Goal: Task Accomplishment & Management: Manage account settings

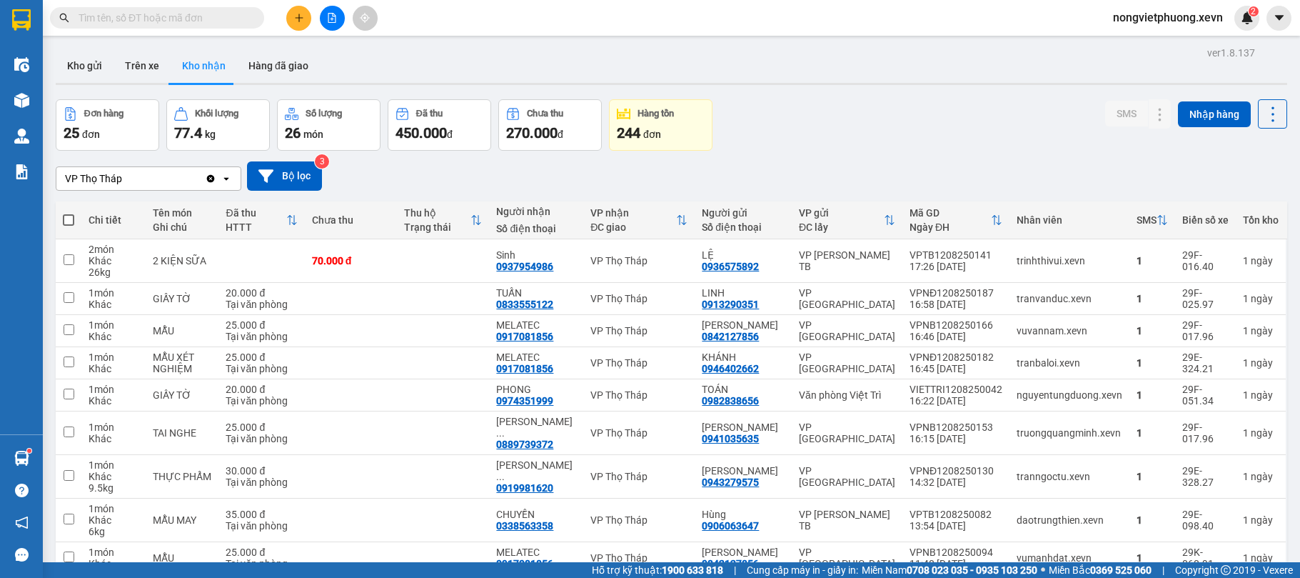
click at [289, 24] on button at bounding box center [298, 18] width 25 height 25
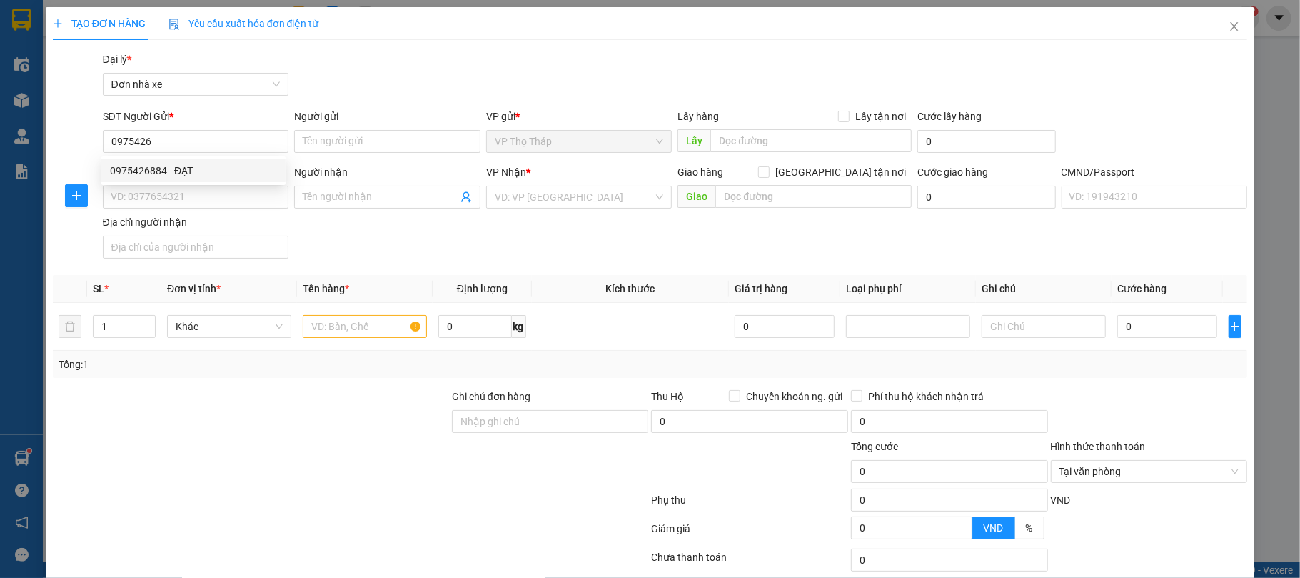
click at [227, 171] on div "0975426884 - ĐẠT" at bounding box center [193, 171] width 167 height 16
type input "0975426884"
type input "ĐẠT"
type input "0944988734"
type input "HƯNG"
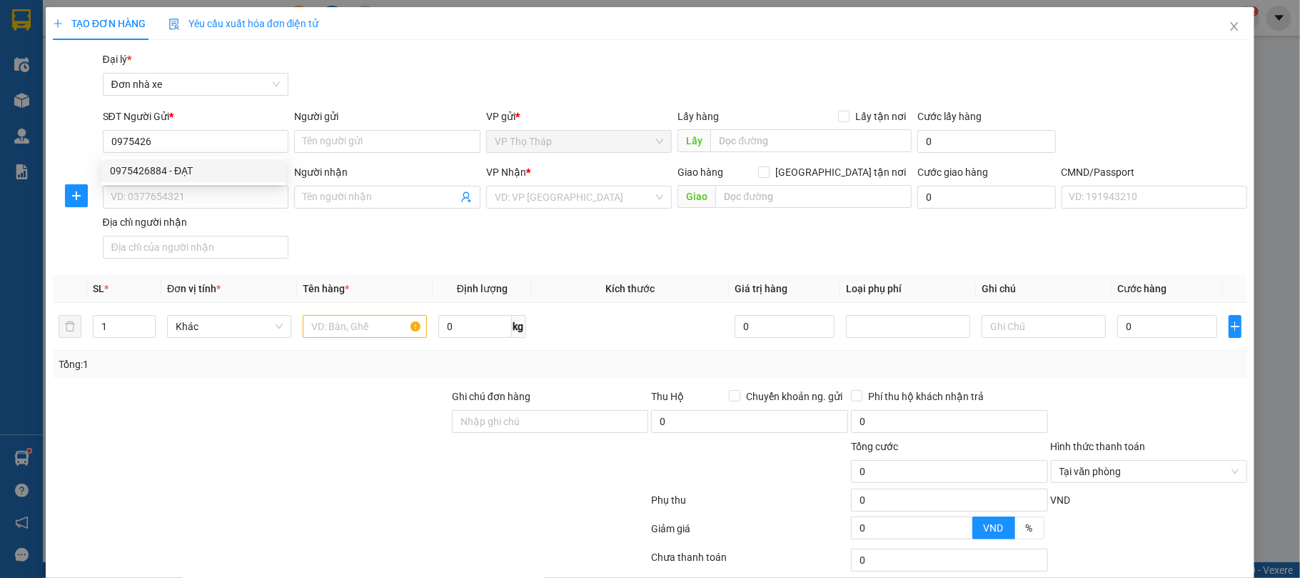
type input "037079001515 NGUYỄN TUẤN DŨNG"
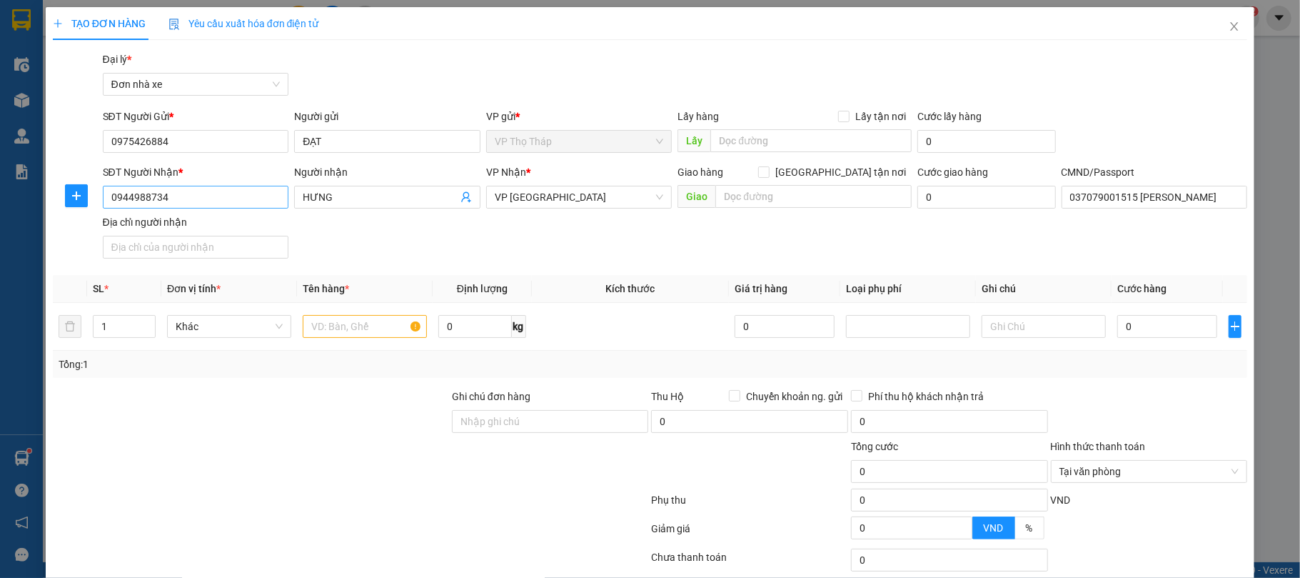
type input "0975426884"
click at [231, 203] on input "0944988734" at bounding box center [196, 197] width 186 height 23
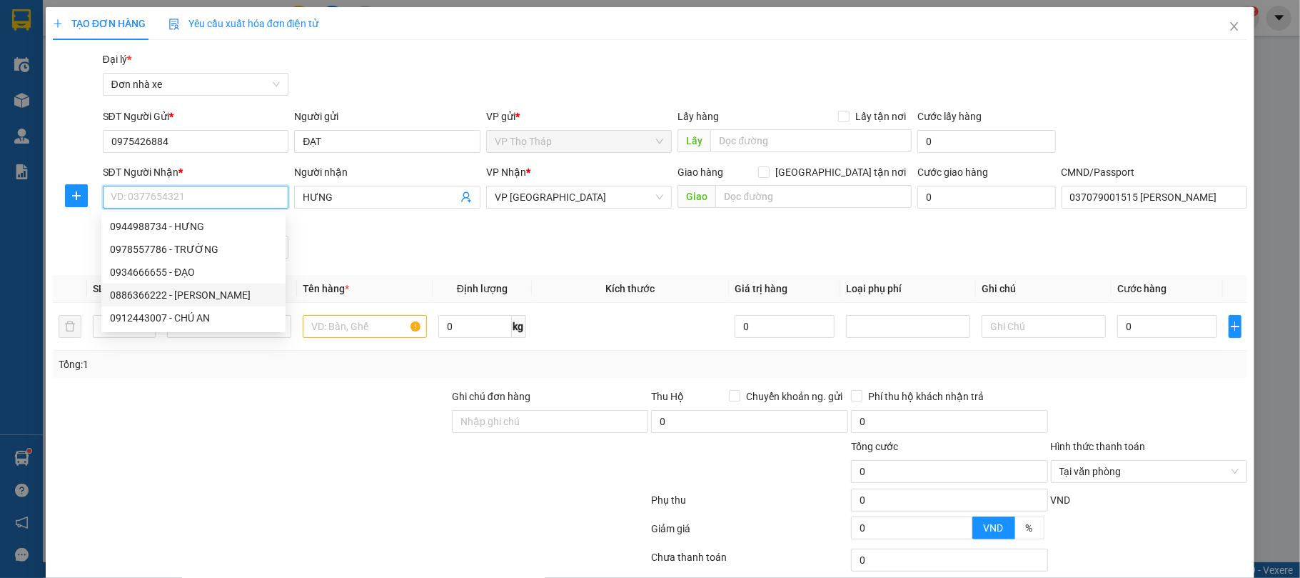
click at [226, 300] on div "0886366222 - QUANG LONG" at bounding box center [193, 295] width 167 height 16
type input "0886366222"
type input "[PERSON_NAME]"
type input "037186013005TRẦN THỊ LAN"
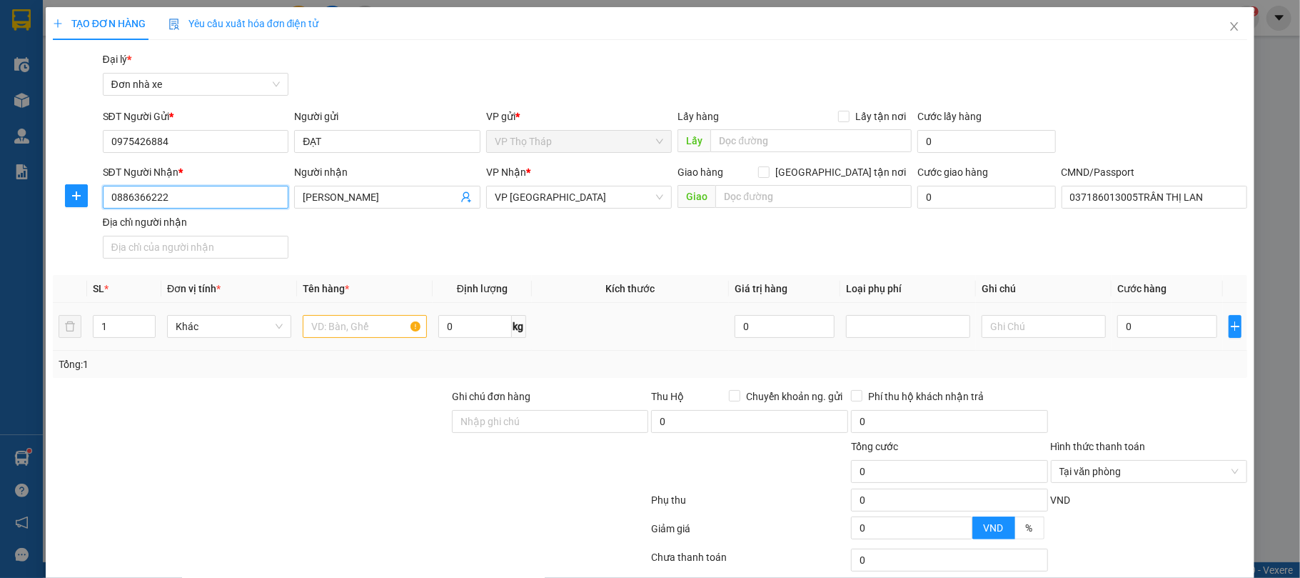
type input "0886366222"
click at [360, 321] on input "text" at bounding box center [365, 326] width 124 height 23
type input "D"
type input "ĐỒ THỂ THAO"
click at [1124, 332] on input "0" at bounding box center [1167, 326] width 100 height 23
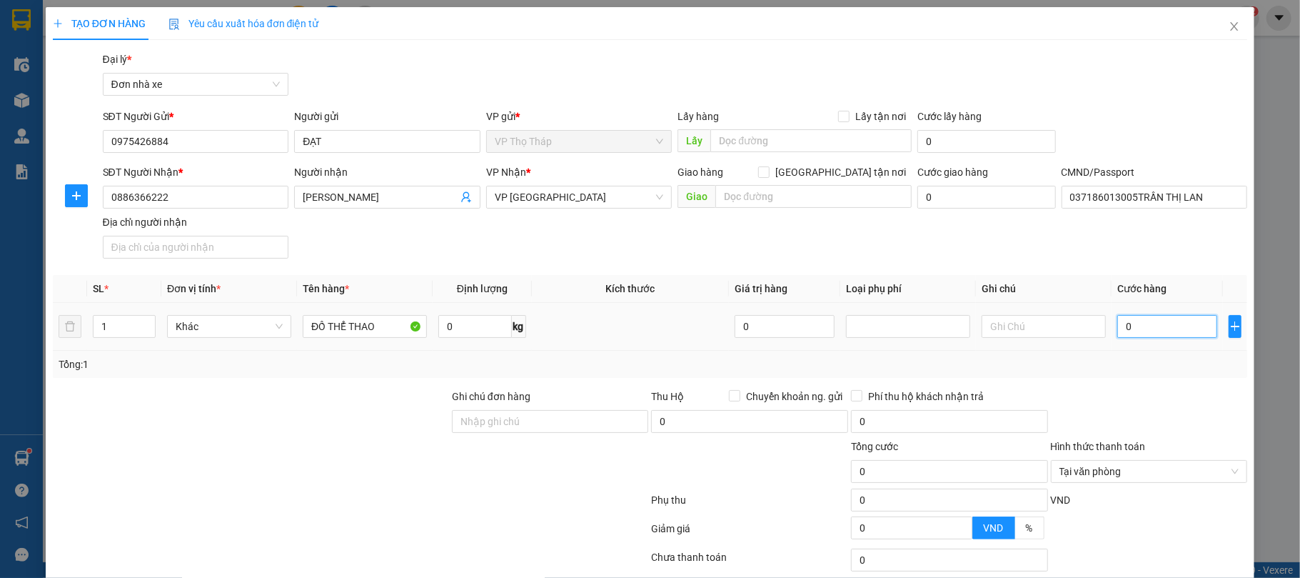
type input "3"
type input "30"
type input "30.000"
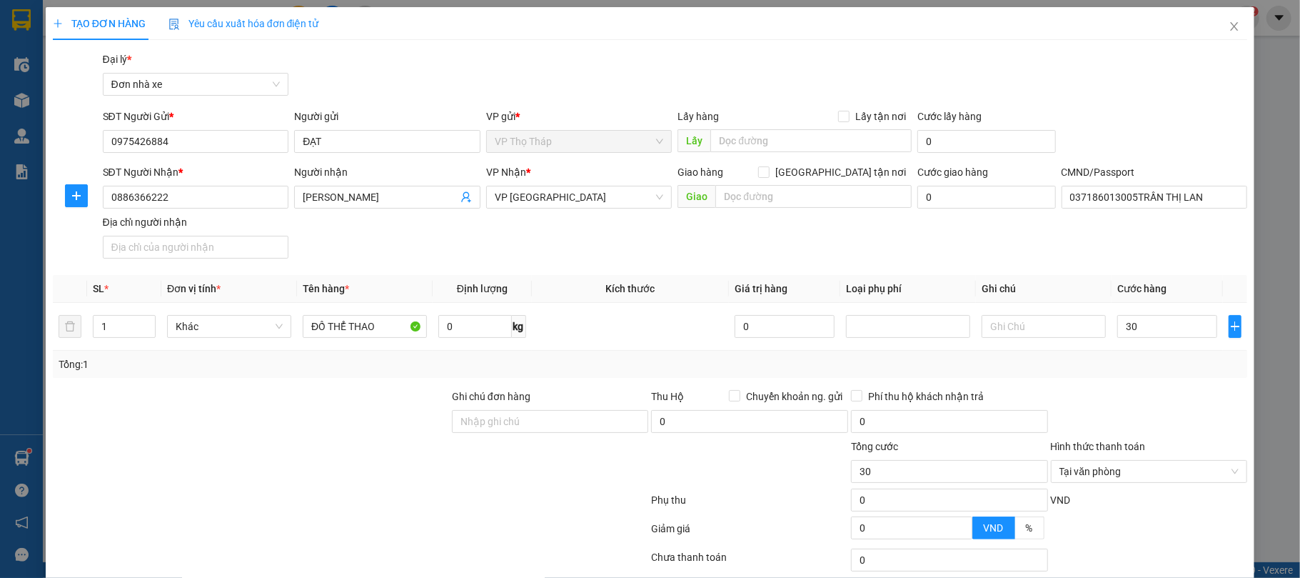
type input "30.000"
click at [1157, 398] on div at bounding box center [1150, 413] width 200 height 50
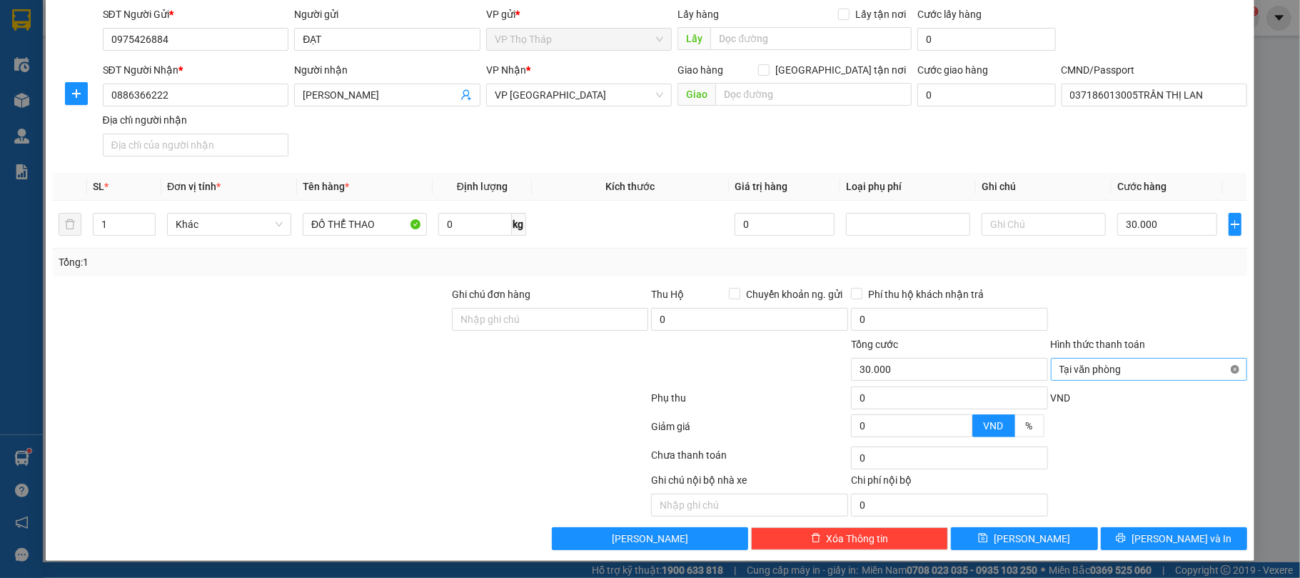
type input "30.000"
click at [1185, 540] on span "[PERSON_NAME] và In" at bounding box center [1182, 539] width 100 height 16
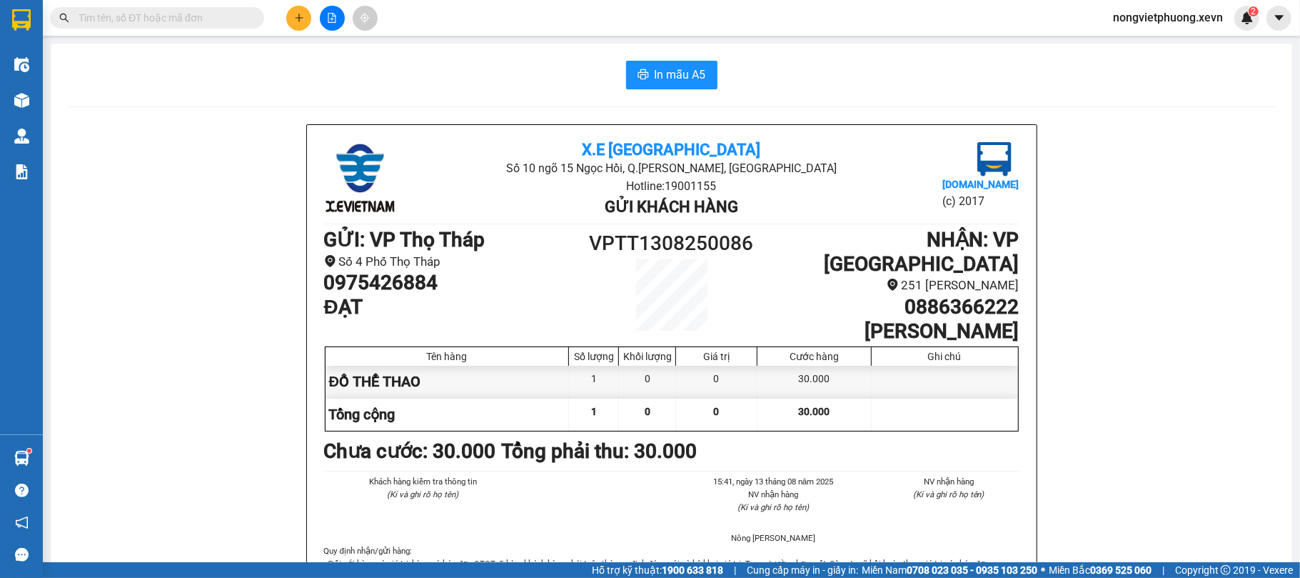
click at [678, 78] on span "In mẫu A5" at bounding box center [680, 75] width 51 height 18
click at [24, 441] on div "Hàng sắp về Hướng dẫn sử dụng Giới thiệu Vexere, nhận hoa hồng Phản hồi" at bounding box center [21, 502] width 43 height 136
click at [15, 457] on img at bounding box center [21, 458] width 15 height 15
click at [29, 458] on div "Điều hành xe Kho hàng mới Quản Lý Quản lý chuyến Quản lý giao nhận mới Quản lý …" at bounding box center [21, 289] width 43 height 578
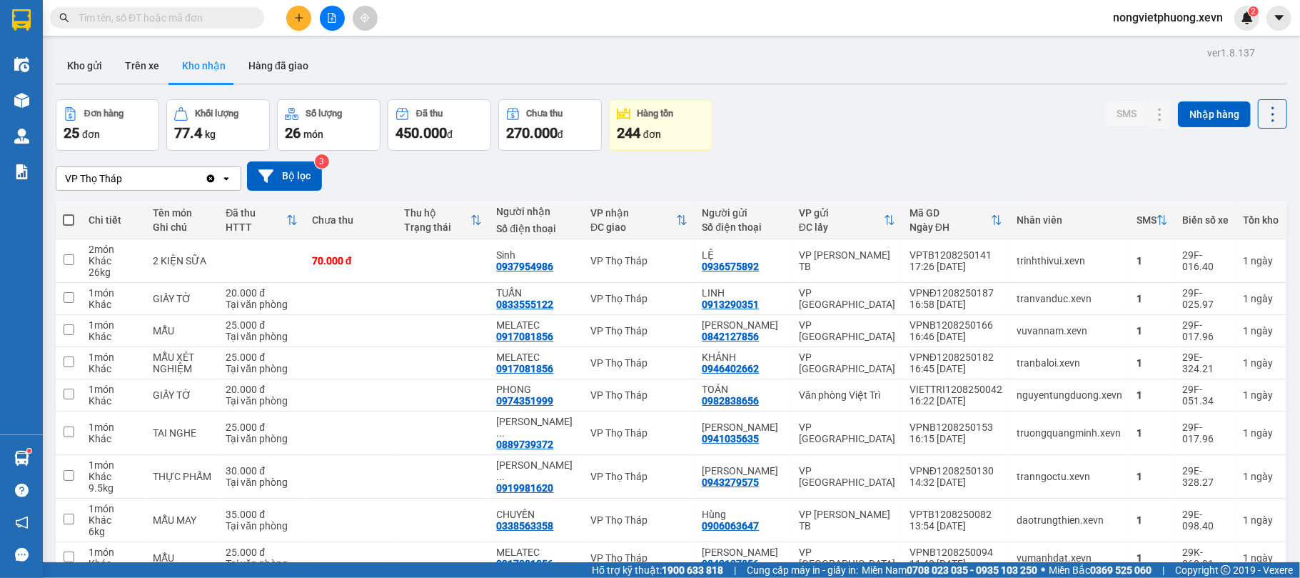
click at [314, 156] on div "VP Thọ Tháp Clear value open Bộ lọc 3" at bounding box center [672, 176] width 1232 height 51
click at [289, 180] on button "Bộ lọc" at bounding box center [284, 175] width 75 height 29
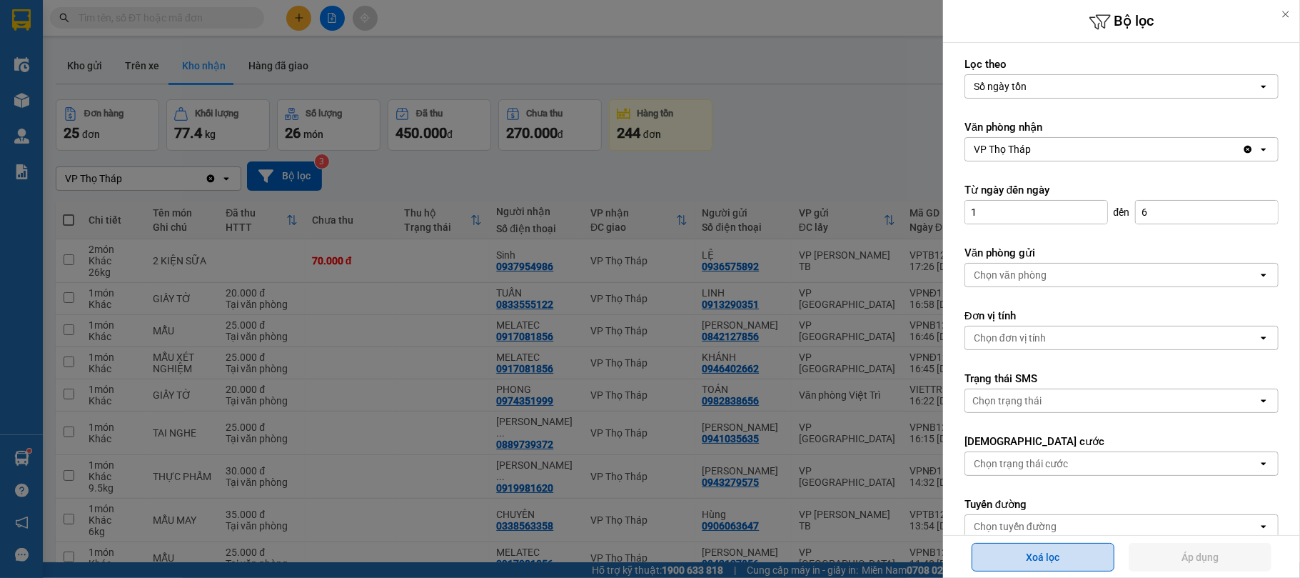
click at [1035, 558] on button "Xoá lọc" at bounding box center [1043, 557] width 143 height 29
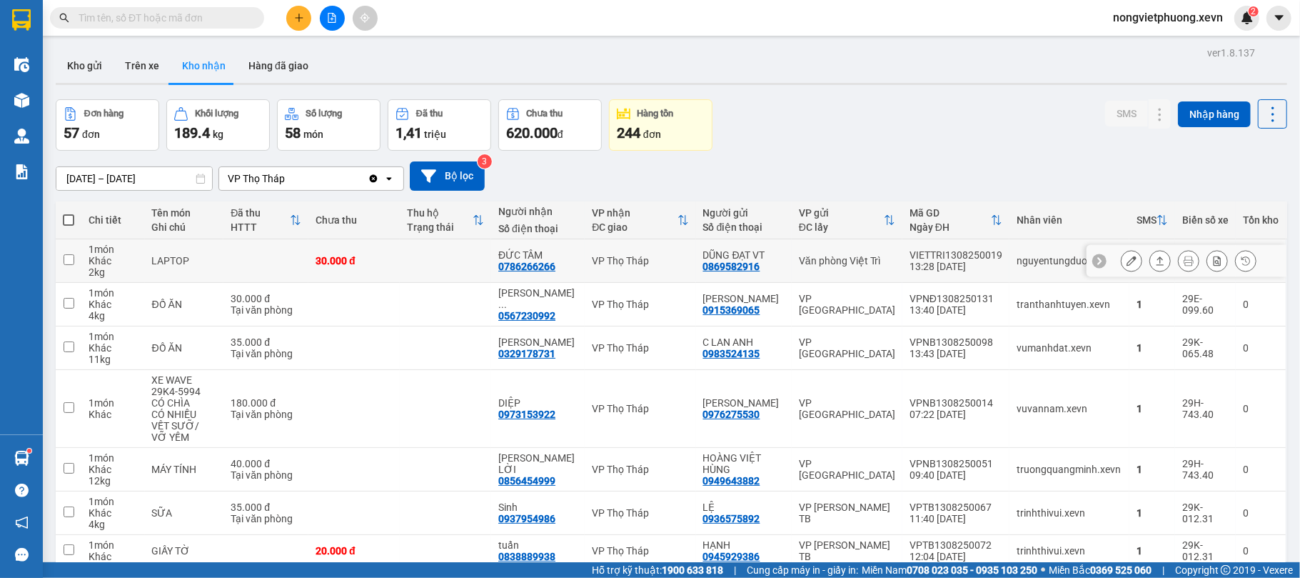
click at [1022, 264] on div "nguyentungduong.xevn" at bounding box center [1070, 260] width 106 height 11
checkbox input "true"
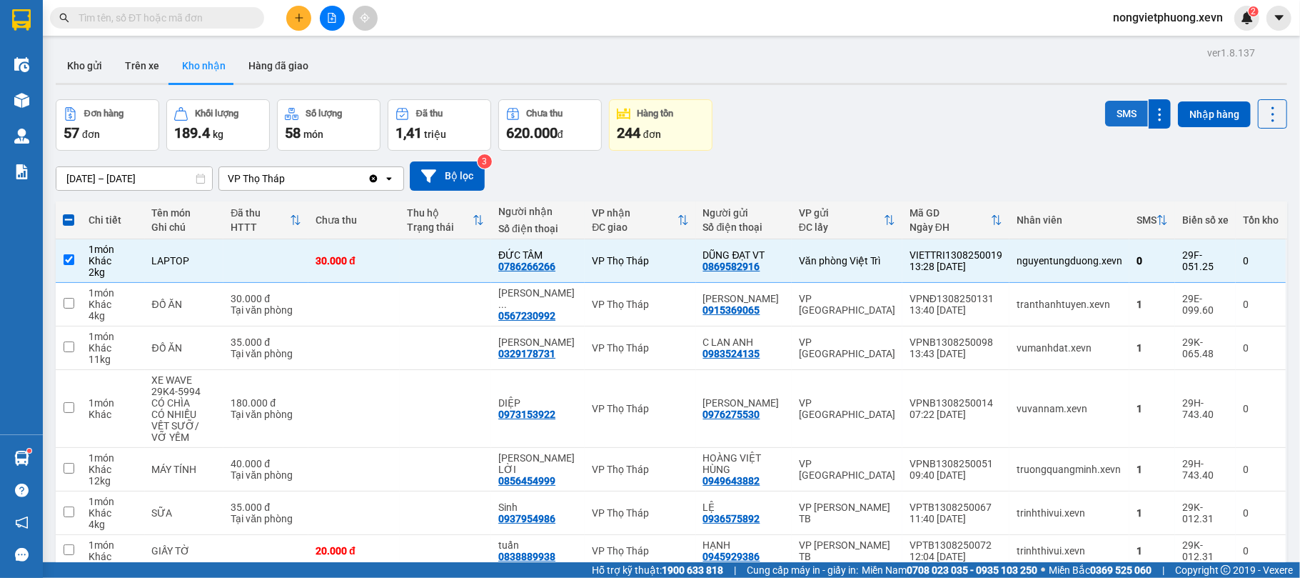
click at [1110, 121] on button "SMS" at bounding box center [1126, 114] width 43 height 26
click at [301, 18] on icon "plus" at bounding box center [299, 17] width 8 height 1
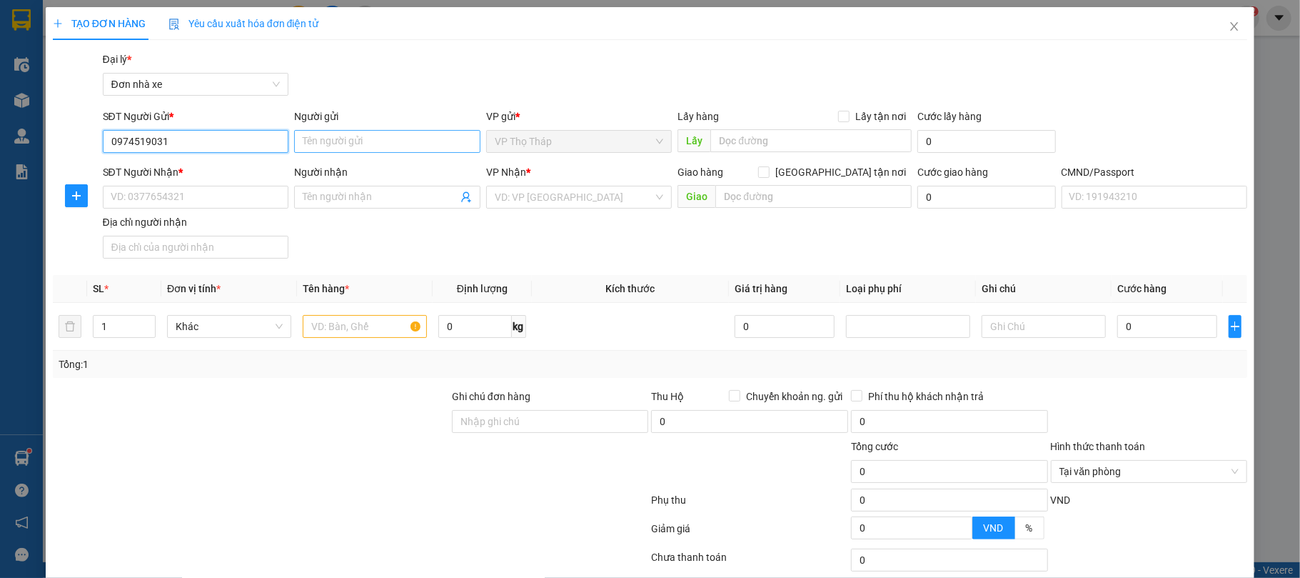
type input "0974519031"
click at [328, 133] on input "Người gửi" at bounding box center [387, 141] width 186 height 23
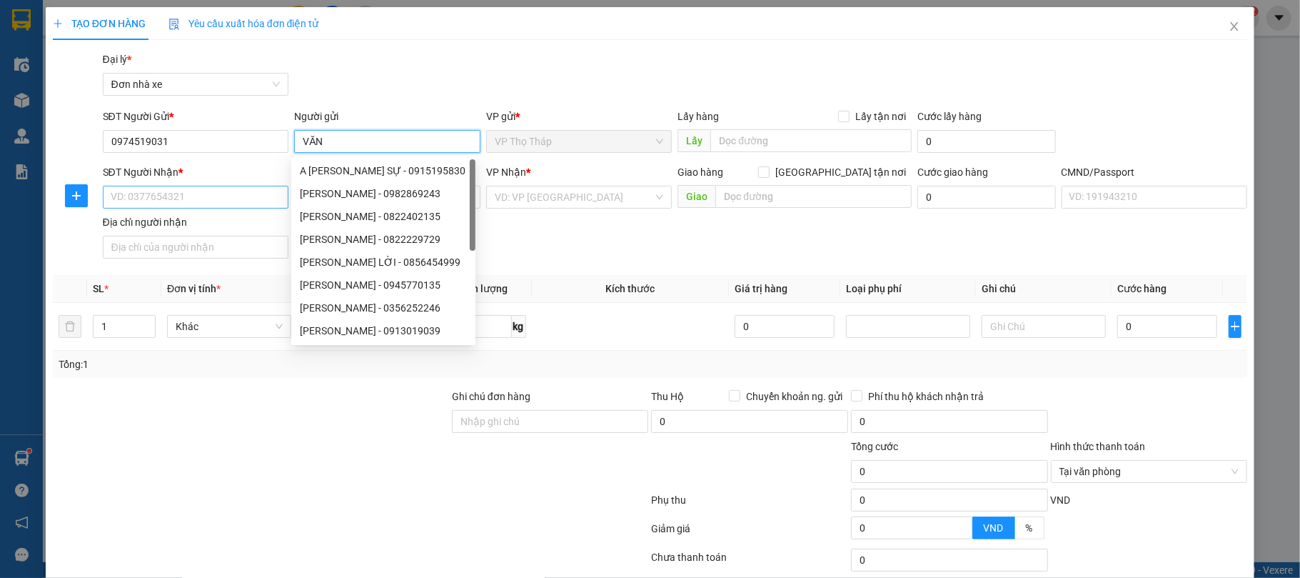
type input "VĂN"
click at [230, 198] on input "SĐT Người Nhận *" at bounding box center [196, 197] width 186 height 23
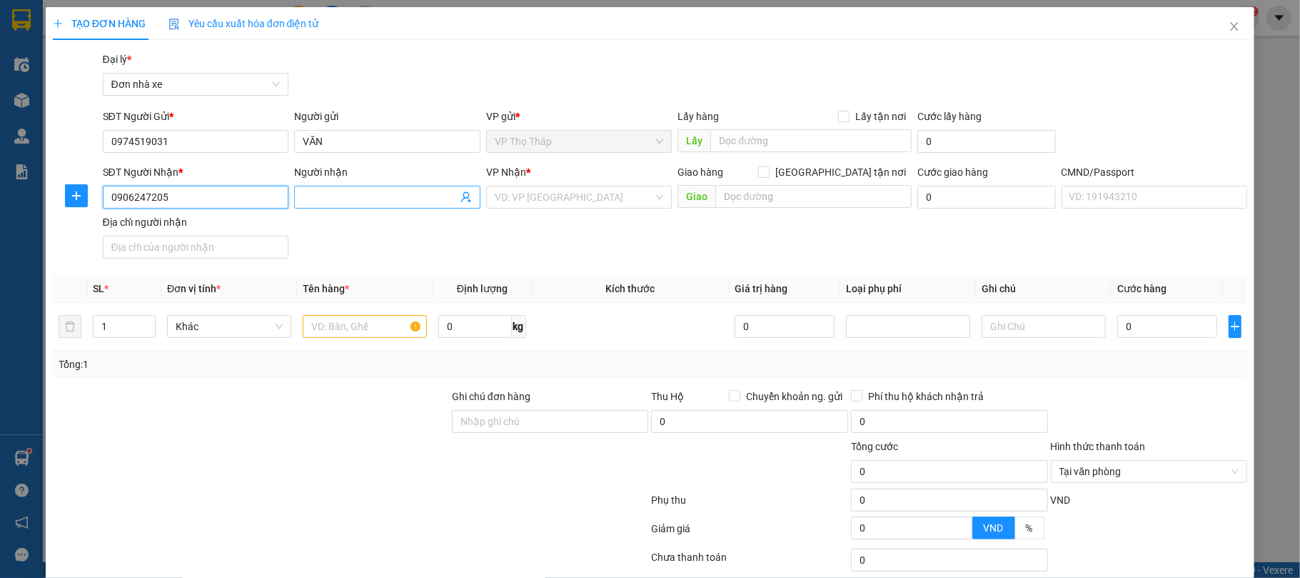
type input "0906247205"
click at [418, 189] on span at bounding box center [387, 197] width 186 height 23
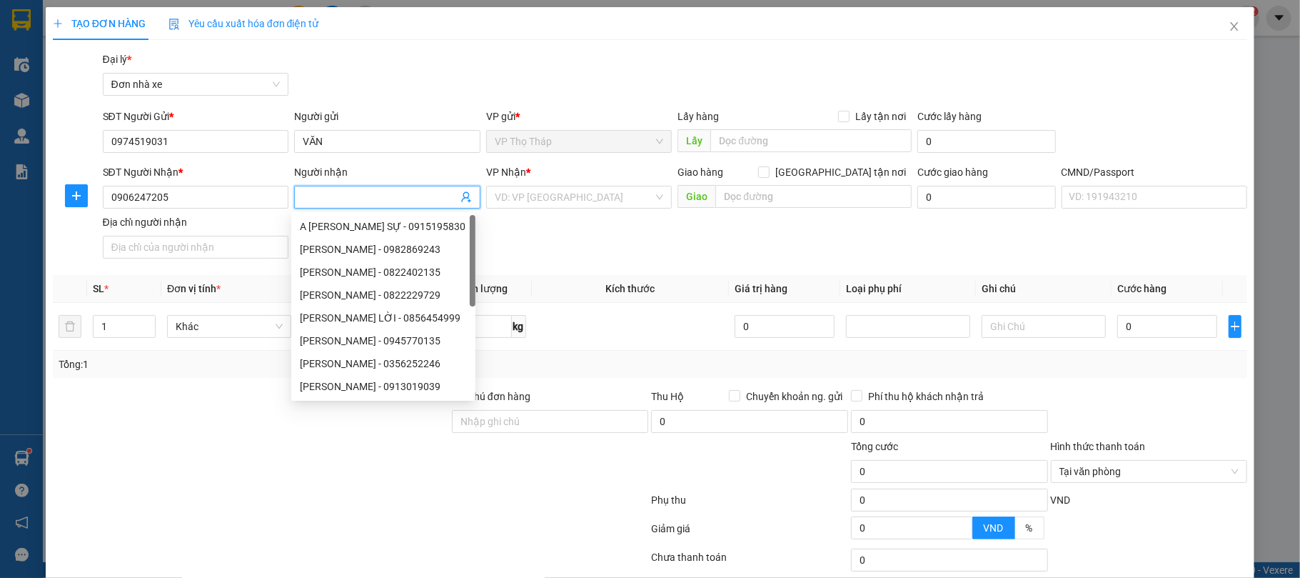
type input "H"
type input "NHẬT"
click at [586, 200] on input "search" at bounding box center [574, 196] width 159 height 21
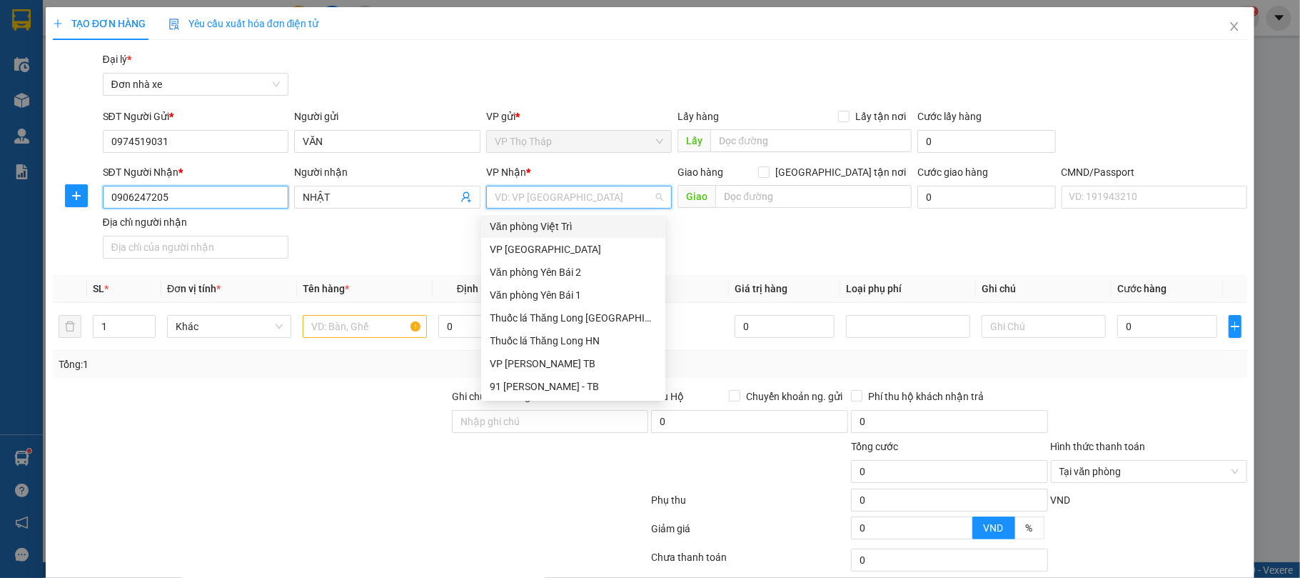
click at [241, 201] on input "0906247205" at bounding box center [196, 197] width 186 height 23
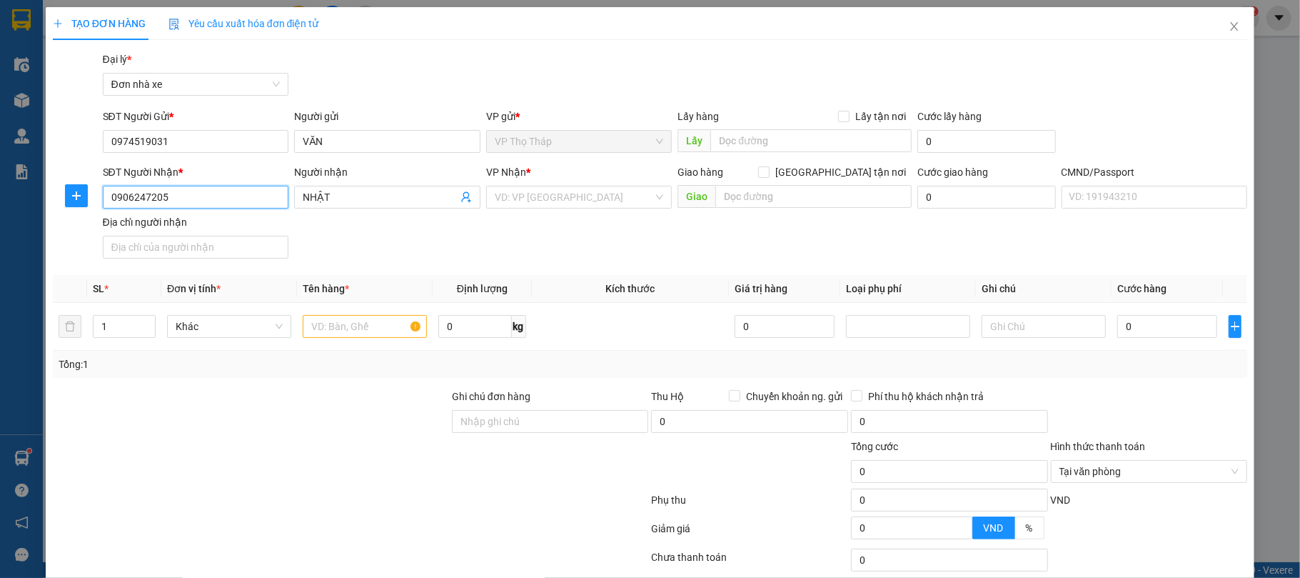
click at [241, 201] on input "0906247205" at bounding box center [196, 197] width 186 height 23
type input "0904571306"
click at [260, 220] on div "0904571306 - trang LOTE NAM ĐINH" at bounding box center [193, 226] width 167 height 16
type input "trang LOTE NAM ĐINH"
type input "034204003671 PHẠM QUANG DUY, TỐNG KHÊ, ĐÔNG HOÀNG, ĐÔNG HƯNG"
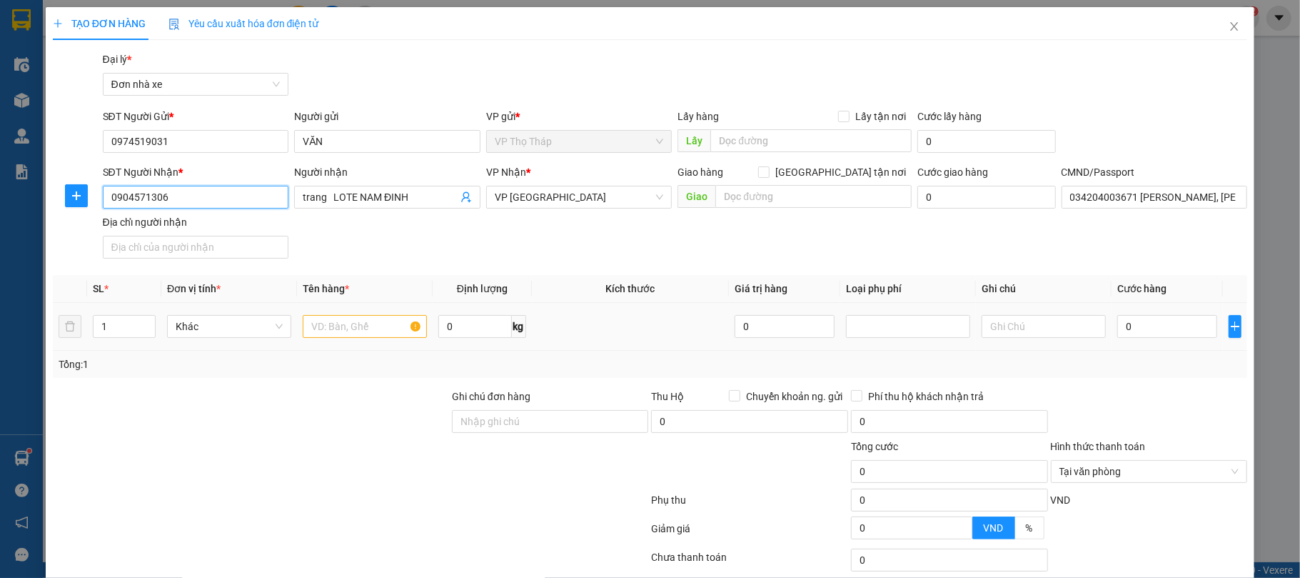
type input "0904571306"
click at [326, 315] on div at bounding box center [365, 326] width 124 height 29
click at [338, 318] on input "text" at bounding box center [365, 326] width 124 height 23
type input "MÁY NƯỚC BÁNH"
click at [469, 328] on input "0" at bounding box center [474, 326] width 73 height 23
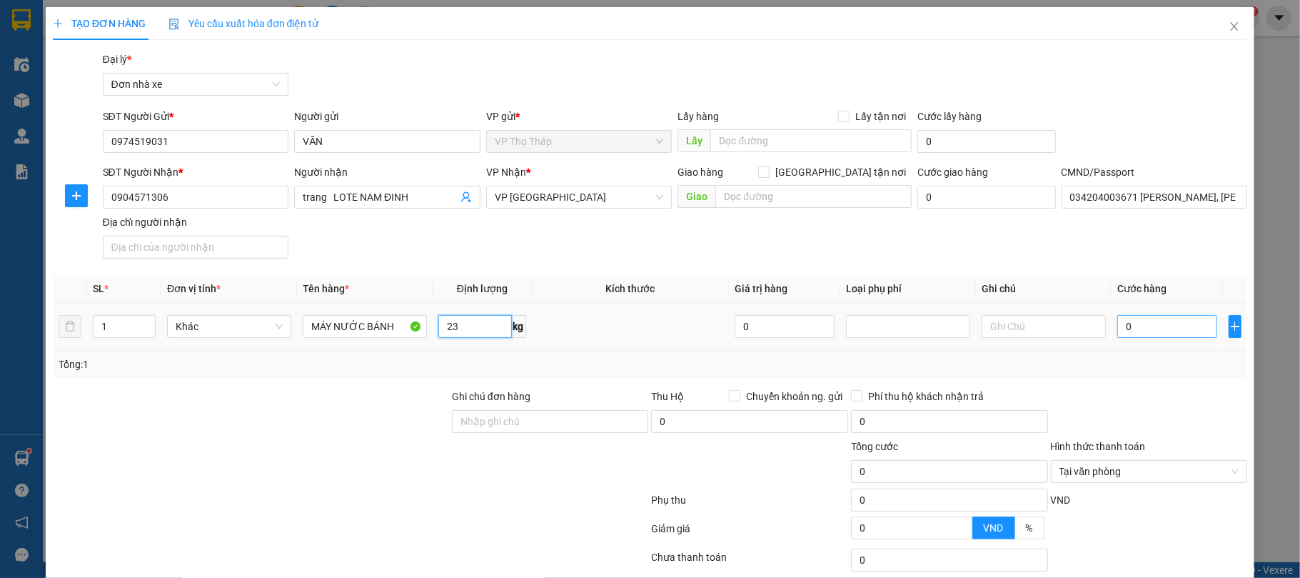
type input "23"
click at [1165, 324] on input "0" at bounding box center [1167, 326] width 100 height 23
type input "5"
type input "50"
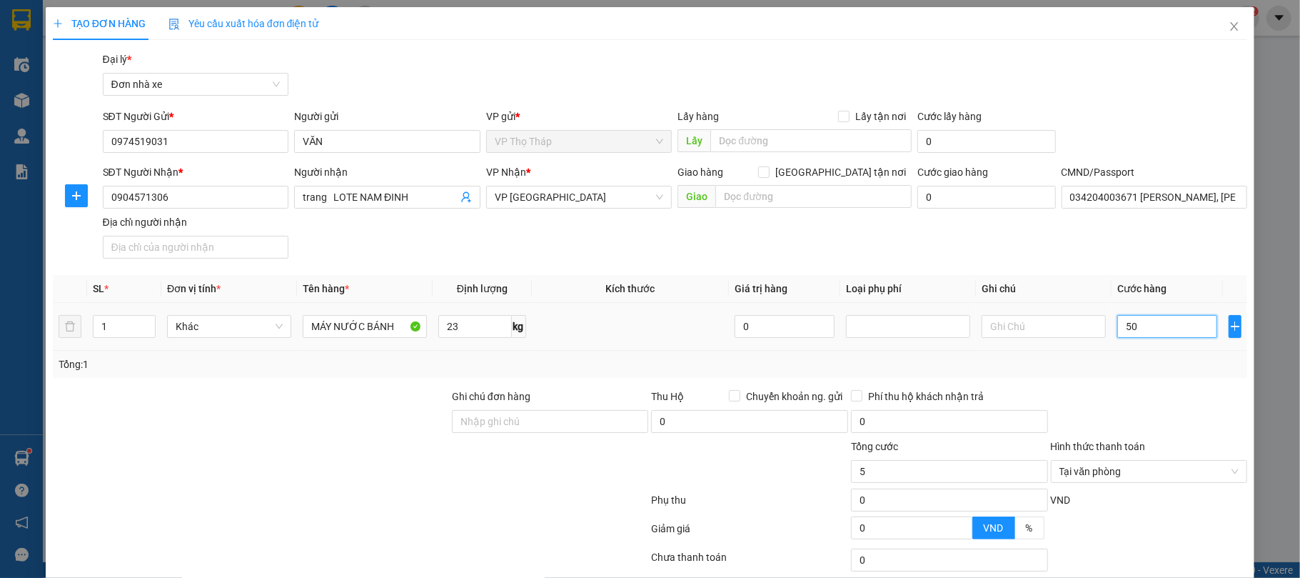
type input "50"
type input "50.000"
click at [1165, 394] on div at bounding box center [1150, 413] width 200 height 50
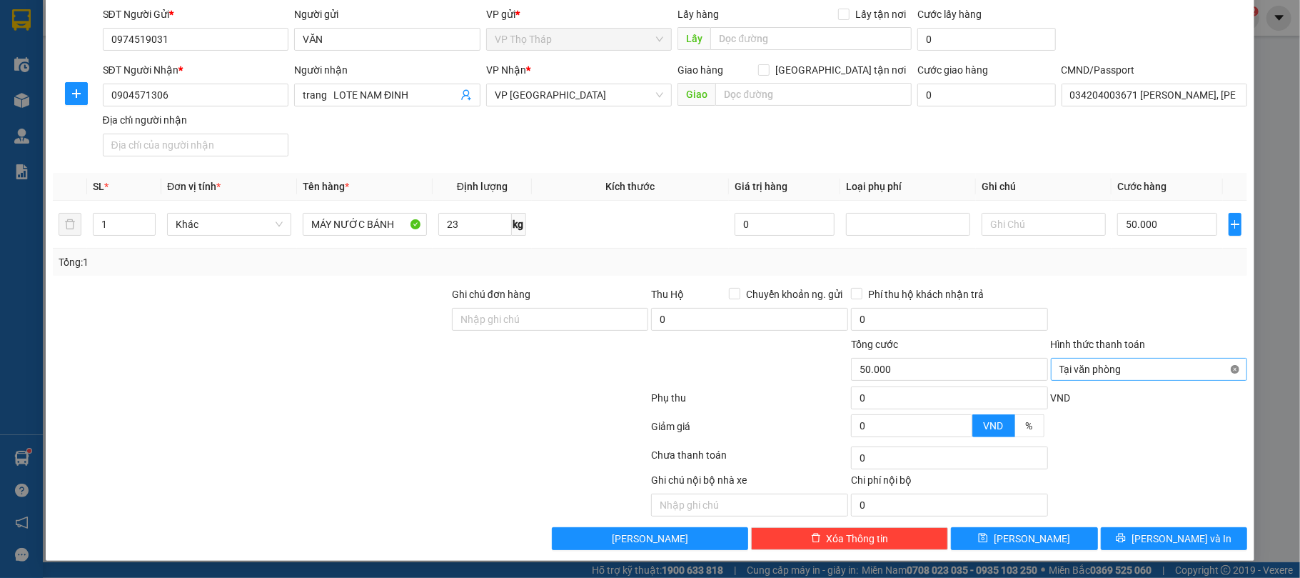
type input "50.000"
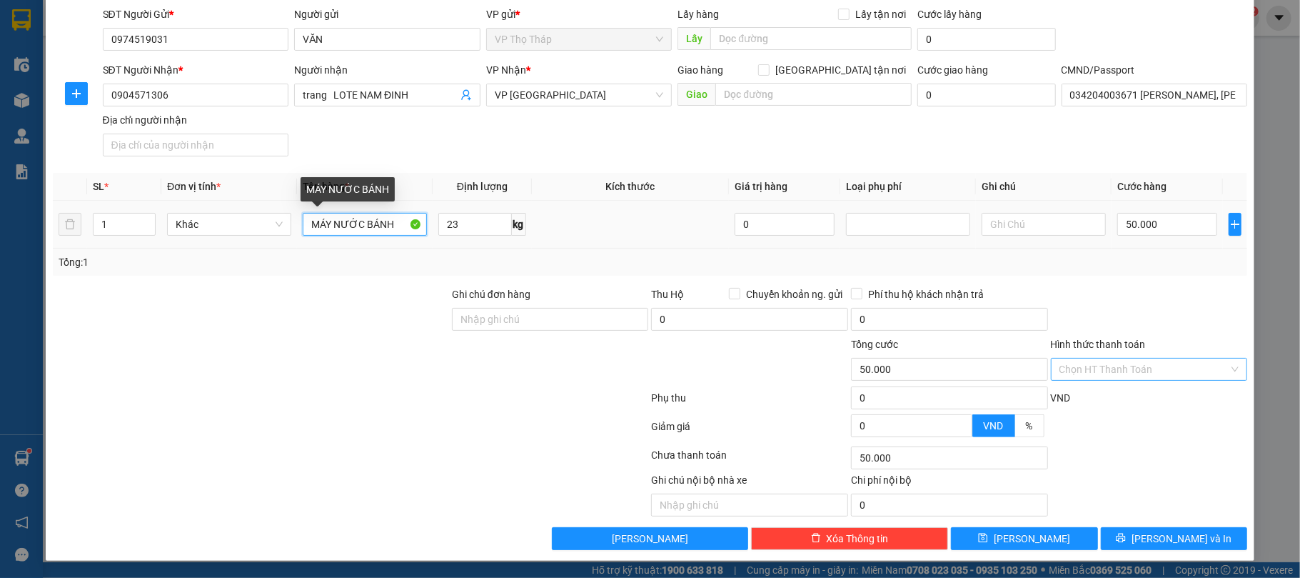
click at [354, 223] on input "MÁY NƯỚC BÁNH" at bounding box center [365, 224] width 124 height 23
type input "MÁY NƯỚNG BÁNH"
click at [375, 336] on div at bounding box center [250, 361] width 399 height 50
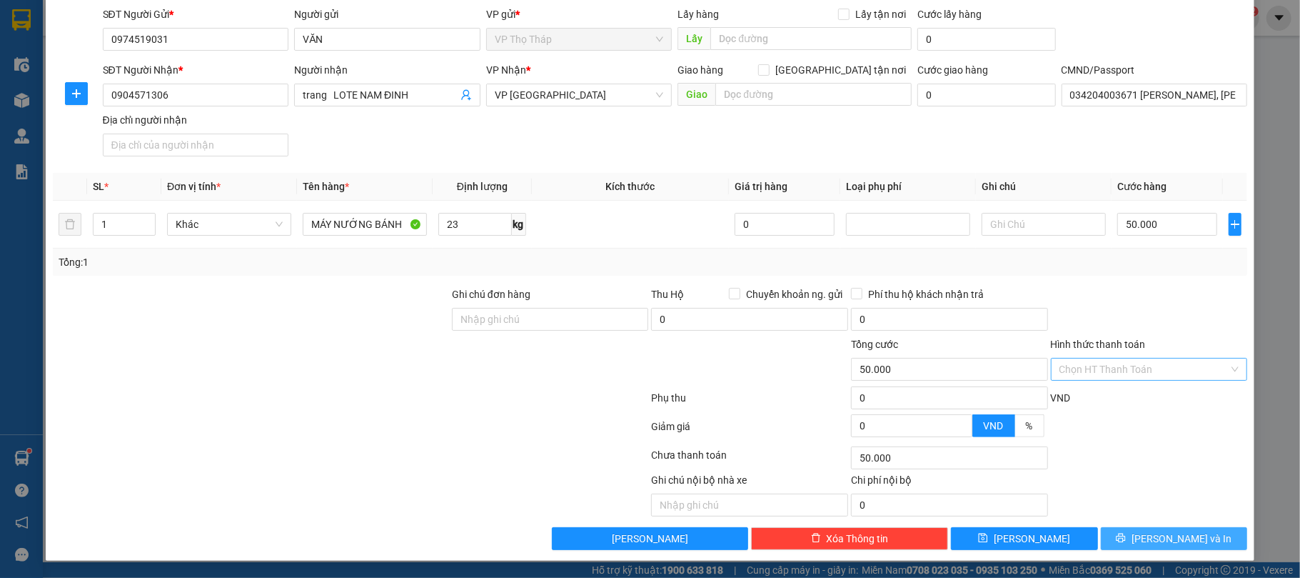
click at [1175, 541] on span "[PERSON_NAME] và In" at bounding box center [1182, 539] width 100 height 16
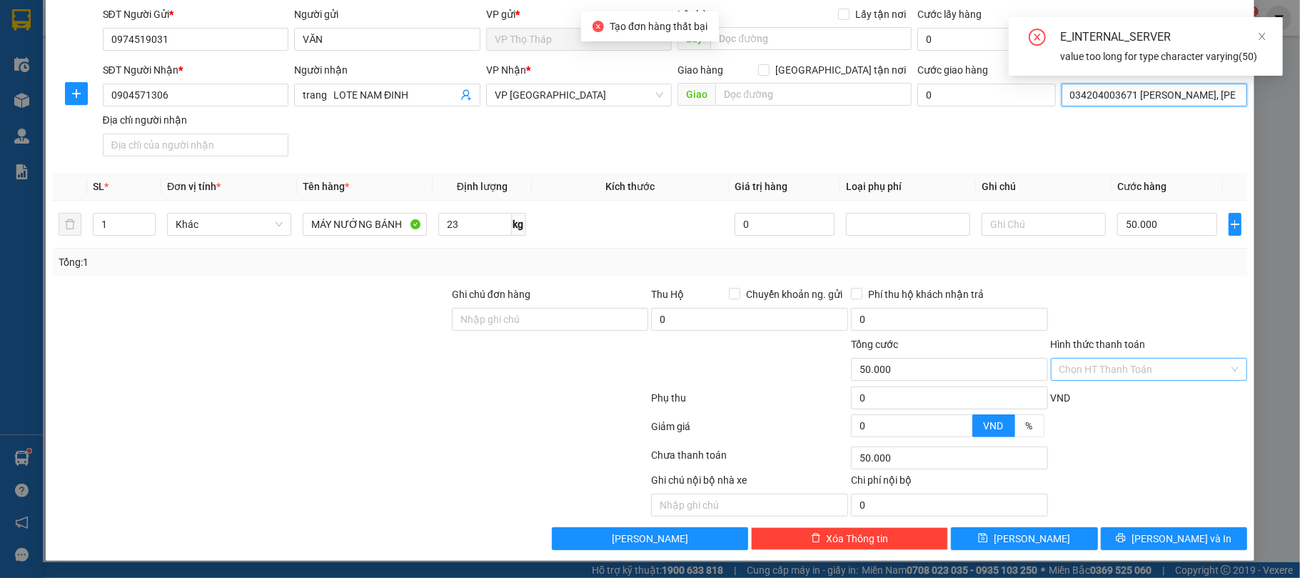
click at [1157, 97] on input "034204003671 PHẠM QUANG DUY, TỐNG KHÊ, ĐÔNG HOÀNG, ĐÔNG HƯNG" at bounding box center [1155, 95] width 186 height 23
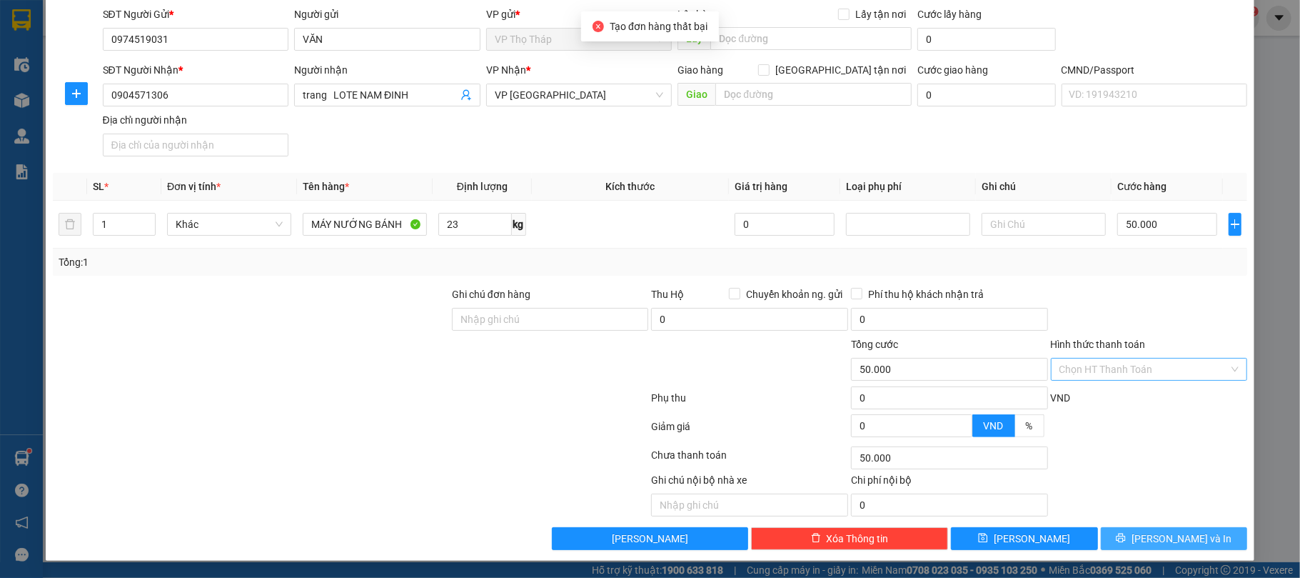
click at [1191, 543] on button "[PERSON_NAME] và In" at bounding box center [1174, 538] width 147 height 23
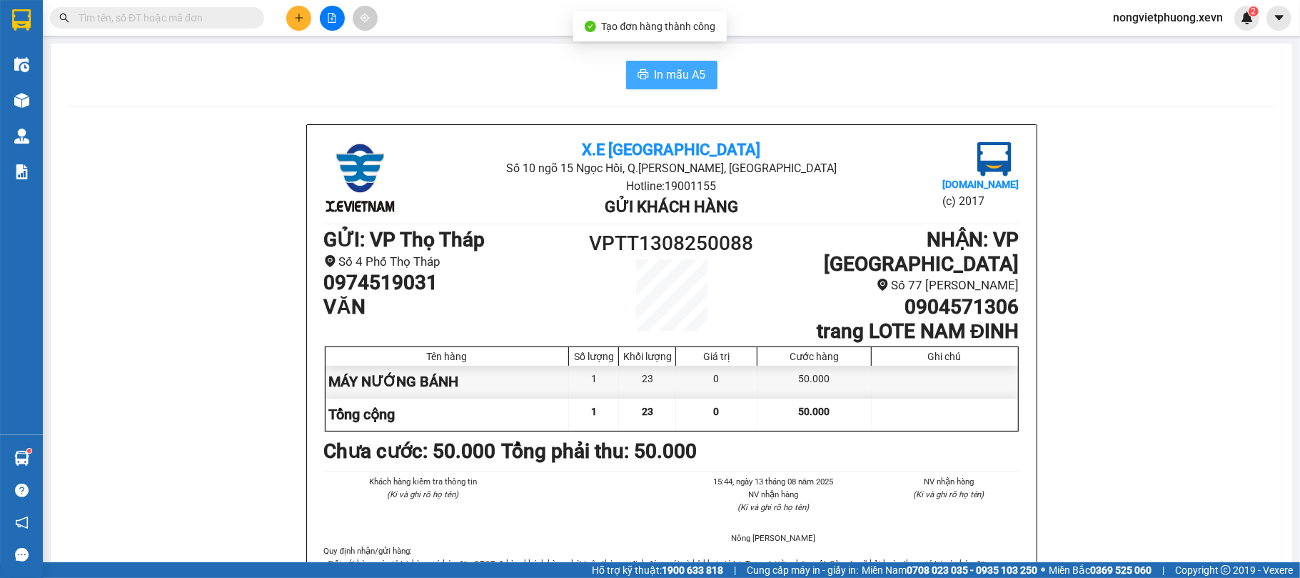
click at [638, 72] on icon "printer" at bounding box center [643, 74] width 11 height 11
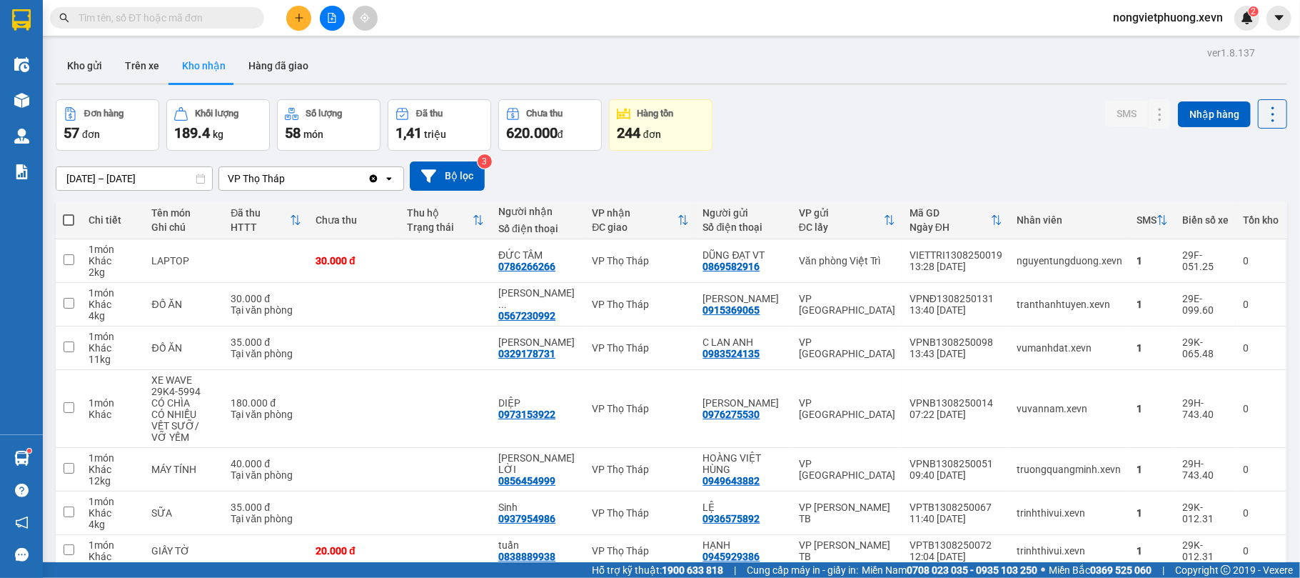
click at [208, 17] on input "text" at bounding box center [163, 18] width 169 height 16
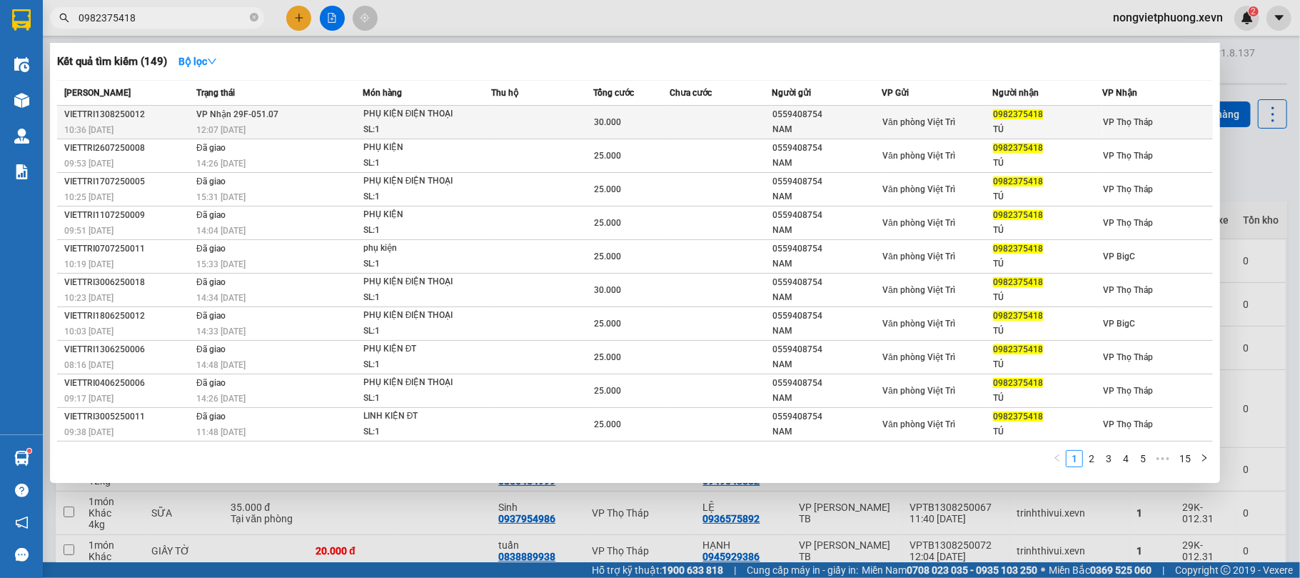
type input "0982375418"
click at [935, 129] on div "Văn phòng Việt Trì" at bounding box center [937, 122] width 109 height 16
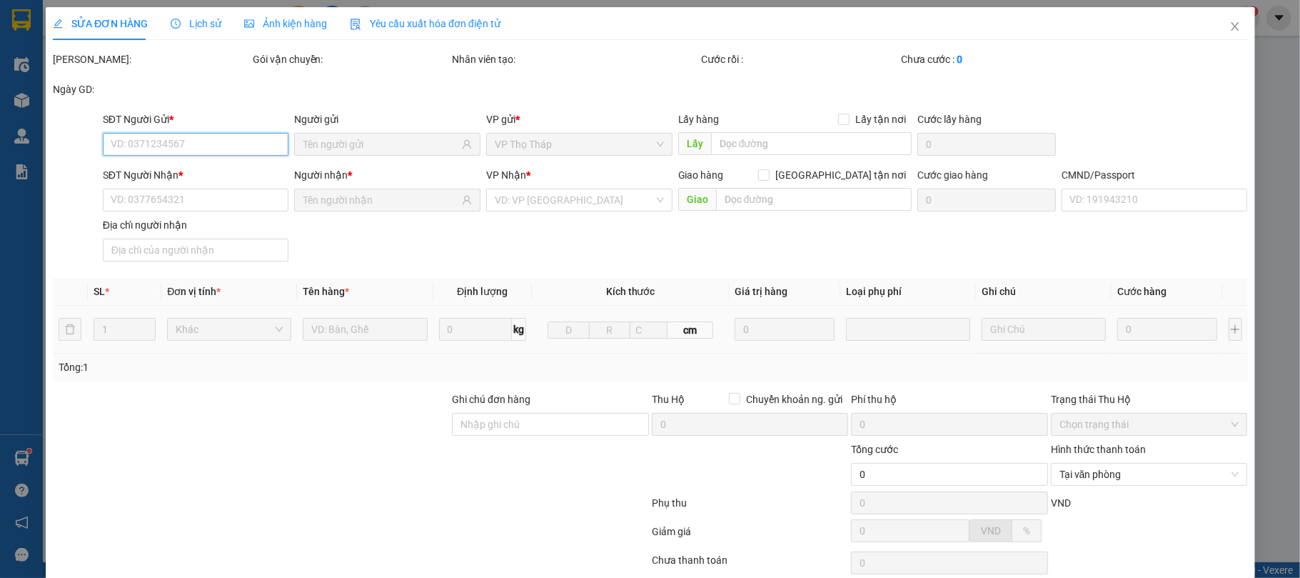
scroll to position [101, 0]
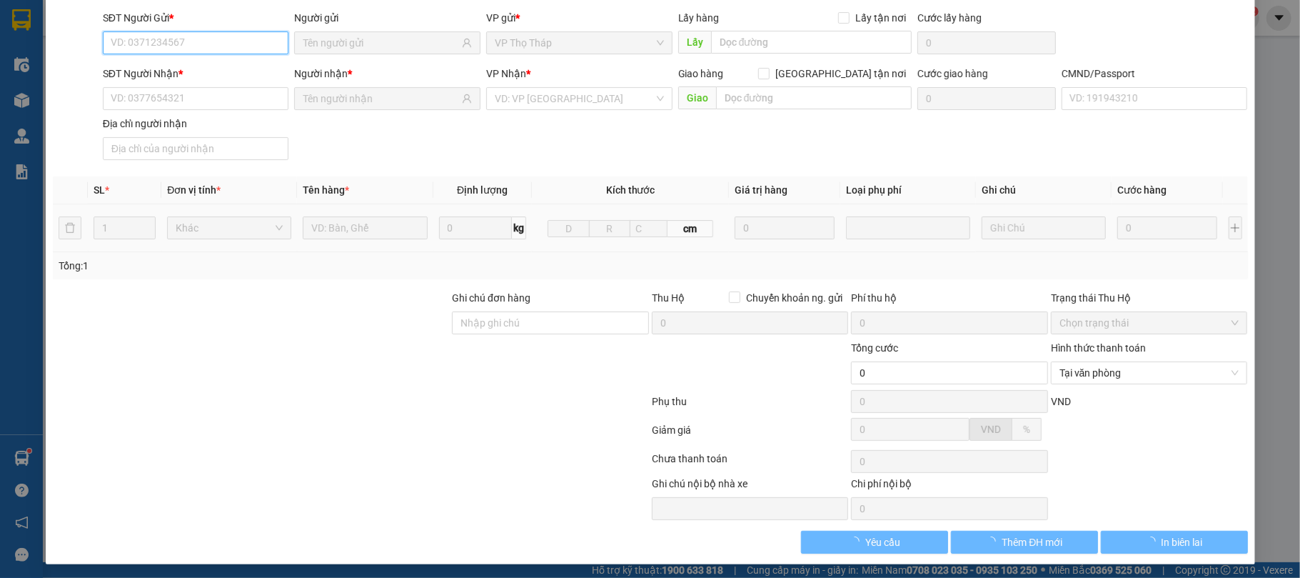
type input "0559408754"
type input "NAM"
type input "0982375418"
type input "TÚ"
type input "SMS"
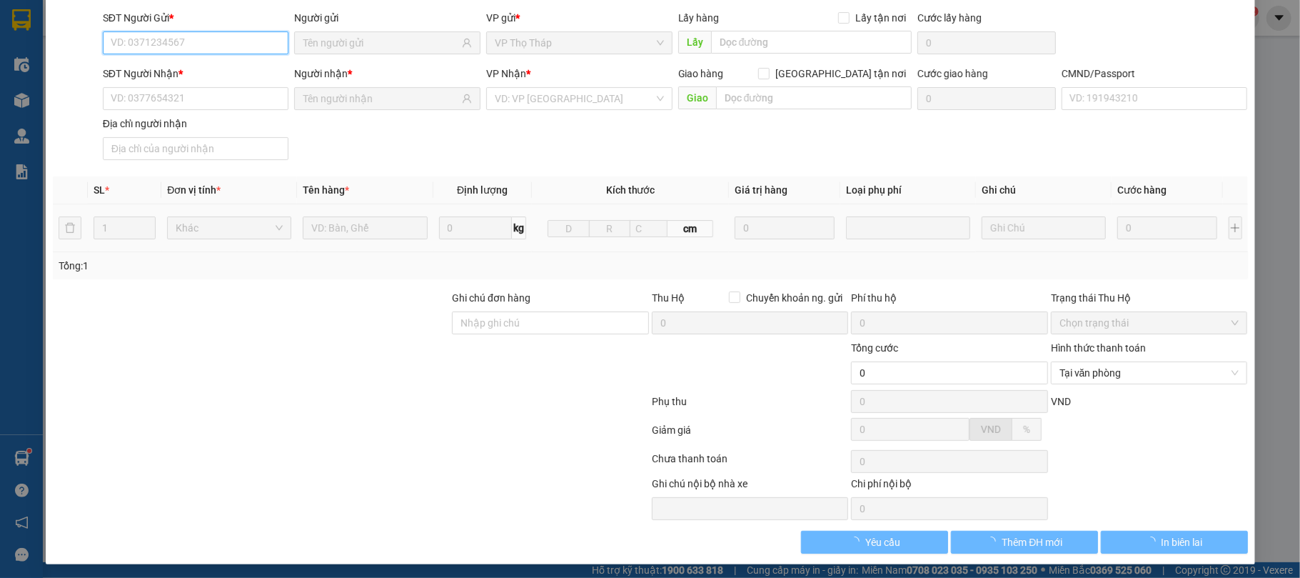
type input "30.000"
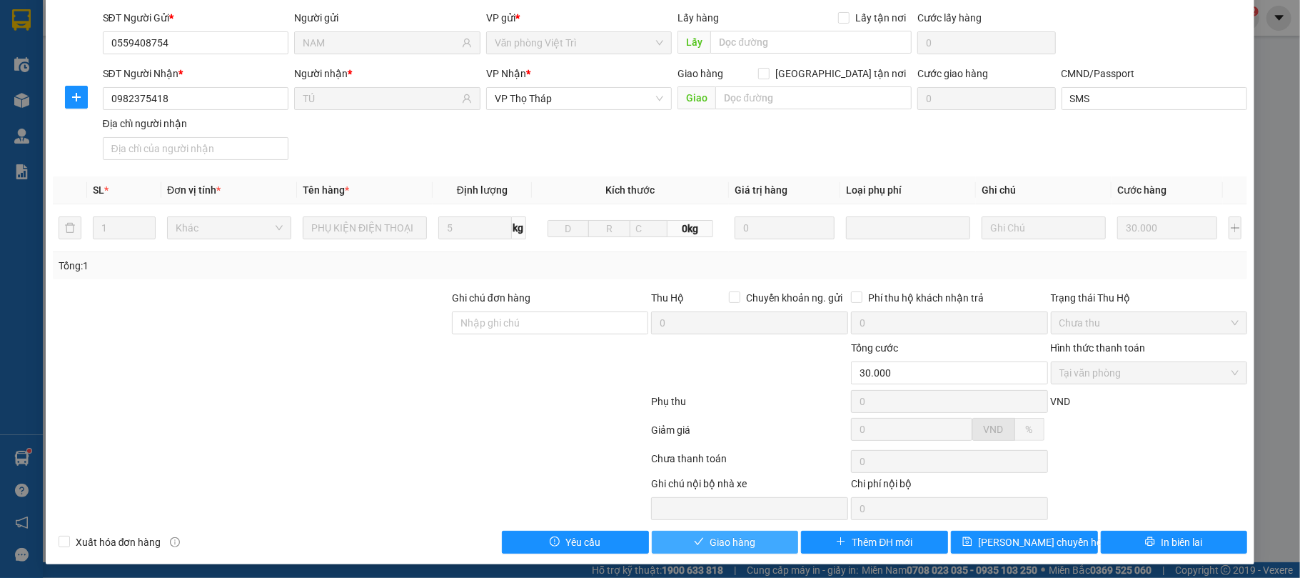
click at [758, 538] on button "Giao hàng" at bounding box center [725, 542] width 147 height 23
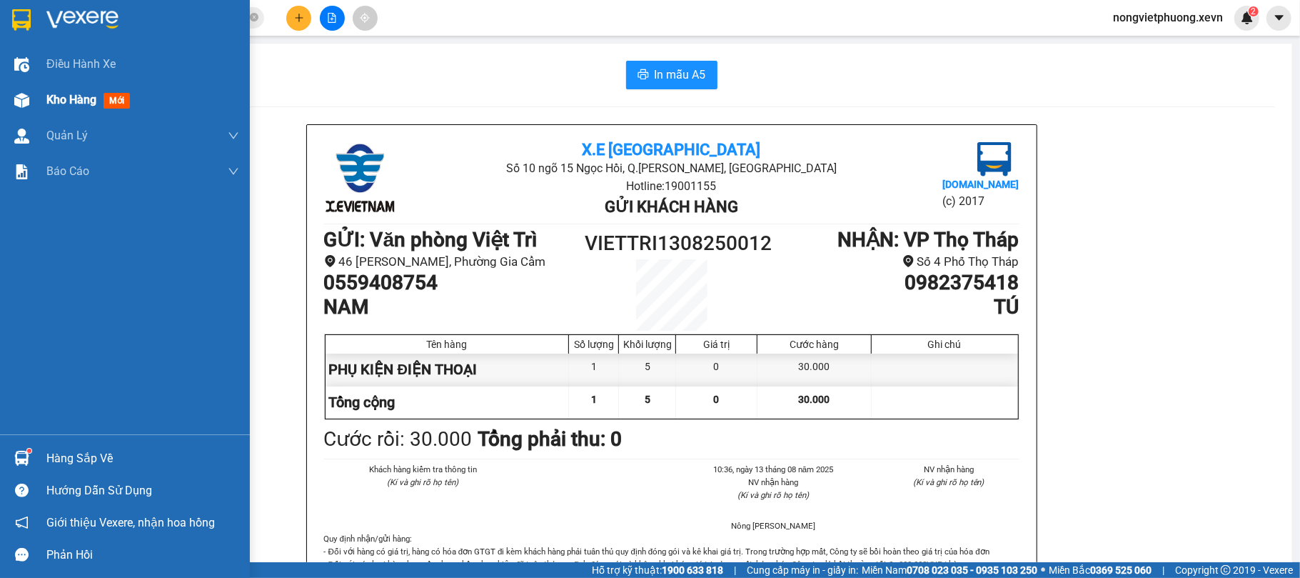
click at [23, 88] on div at bounding box center [21, 100] width 25 height 25
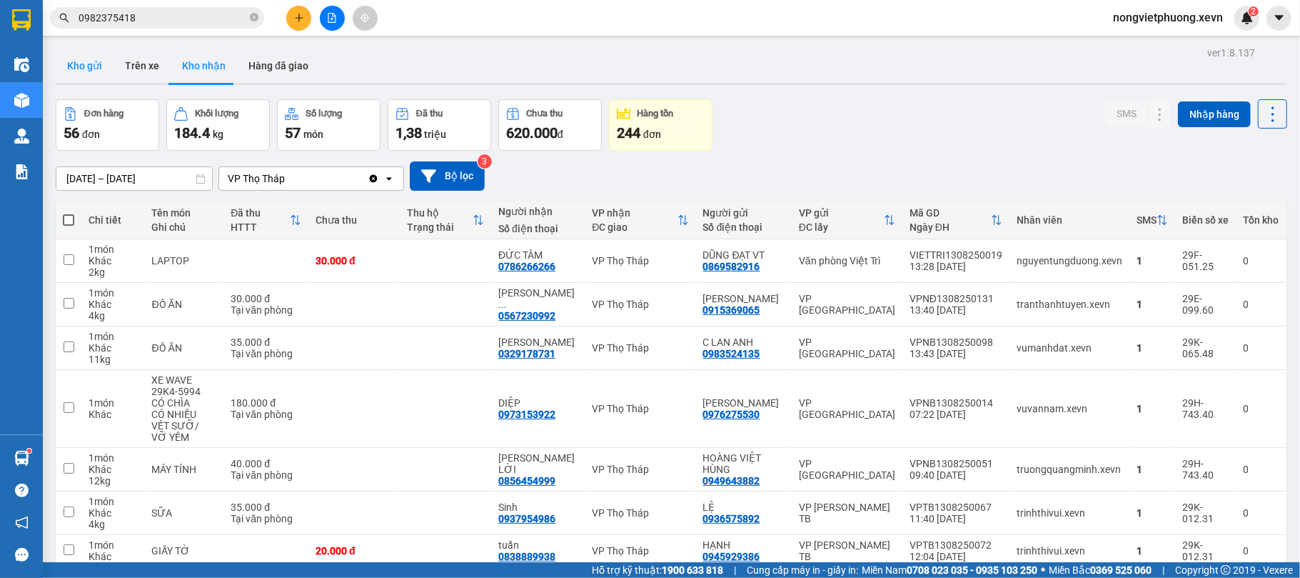
click at [104, 66] on button "Kho gửi" at bounding box center [85, 66] width 58 height 34
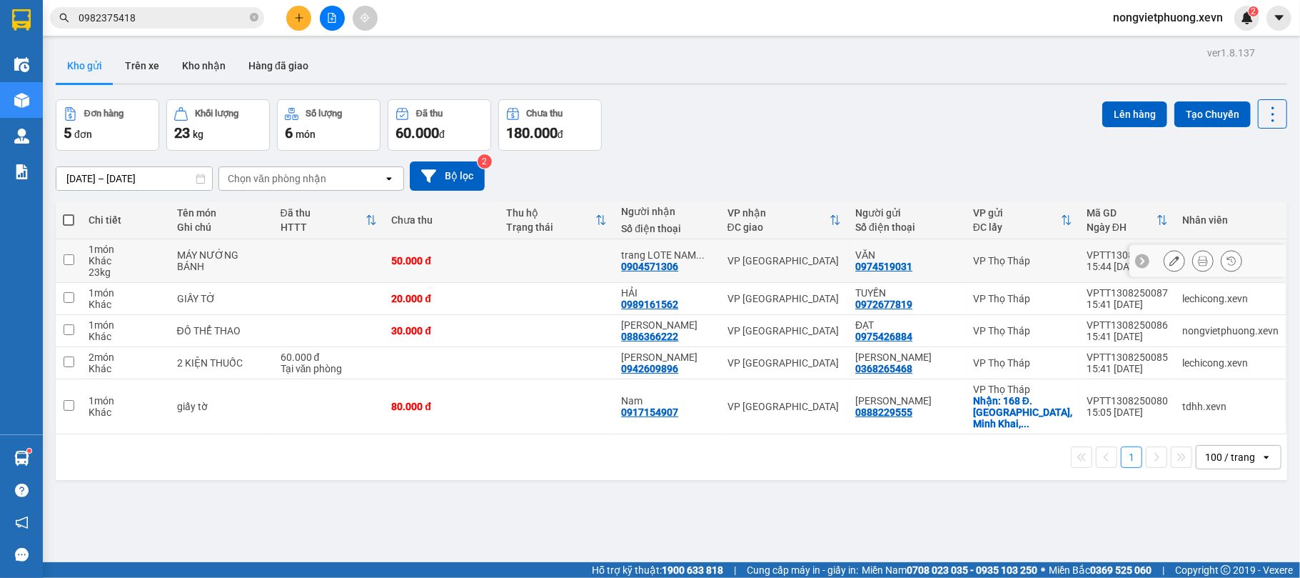
click at [1170, 257] on icon at bounding box center [1175, 261] width 10 height 10
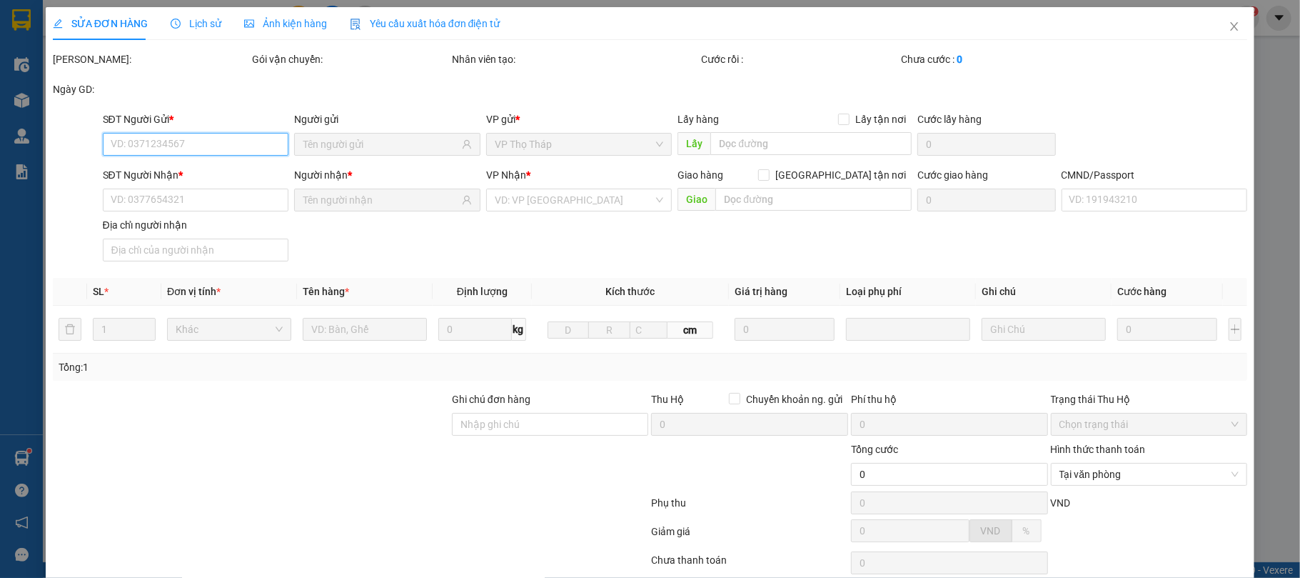
click at [248, 135] on input "SĐT Người Gửi *" at bounding box center [196, 144] width 186 height 23
type input "0974519031"
type input "0904571306"
type input "50.000"
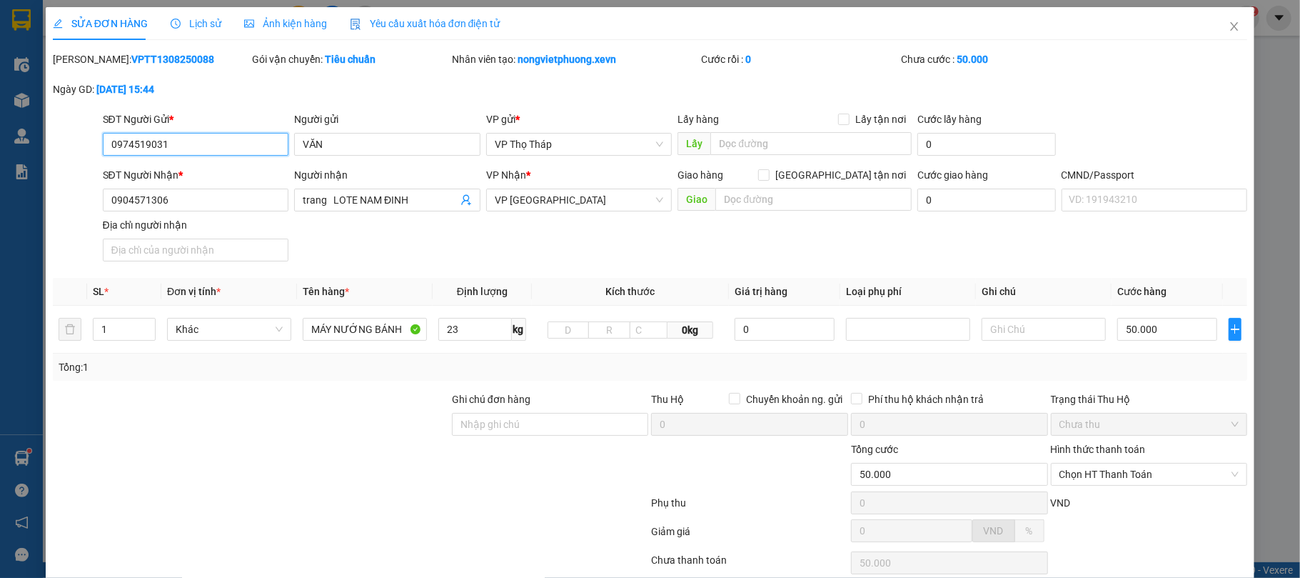
click at [243, 141] on input "0974519031" at bounding box center [196, 144] width 186 height 23
type input "0359824699"
click at [317, 139] on input "VĂN" at bounding box center [387, 144] width 186 height 23
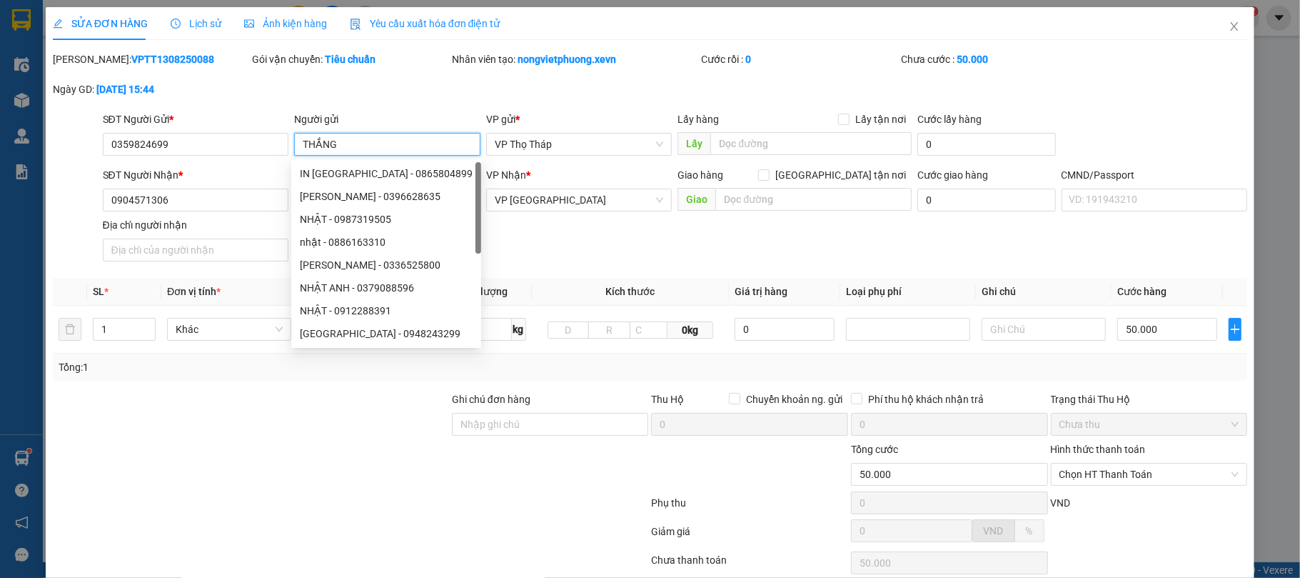
type input "THẮNG"
click at [295, 461] on div at bounding box center [250, 466] width 399 height 50
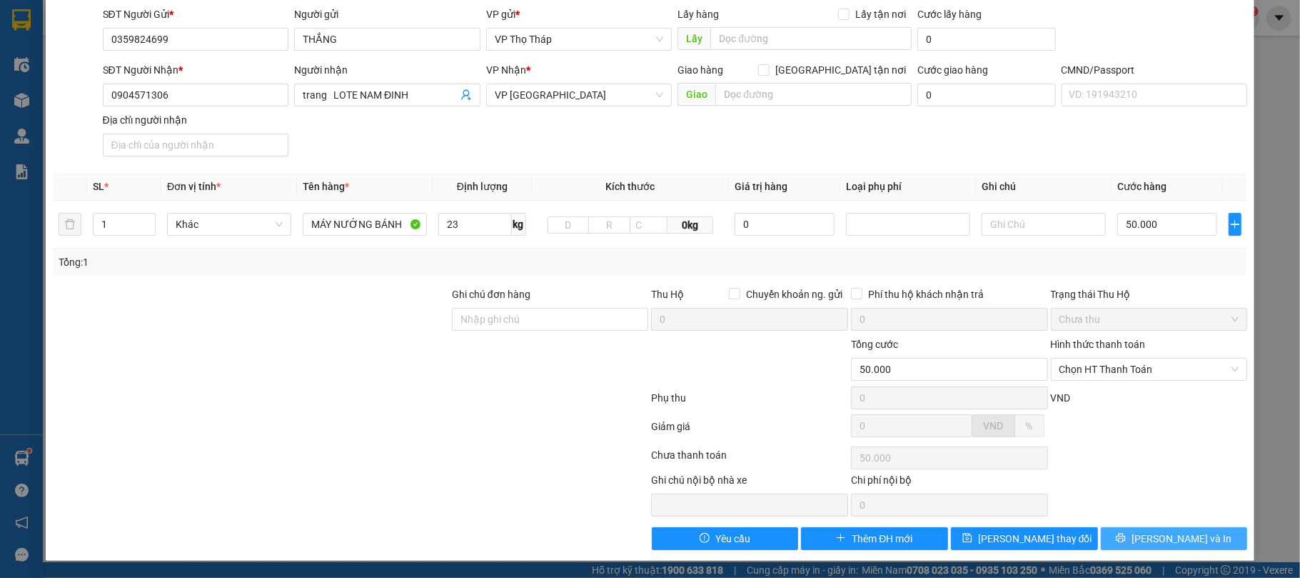
click at [1126, 533] on icon "printer" at bounding box center [1121, 538] width 10 height 10
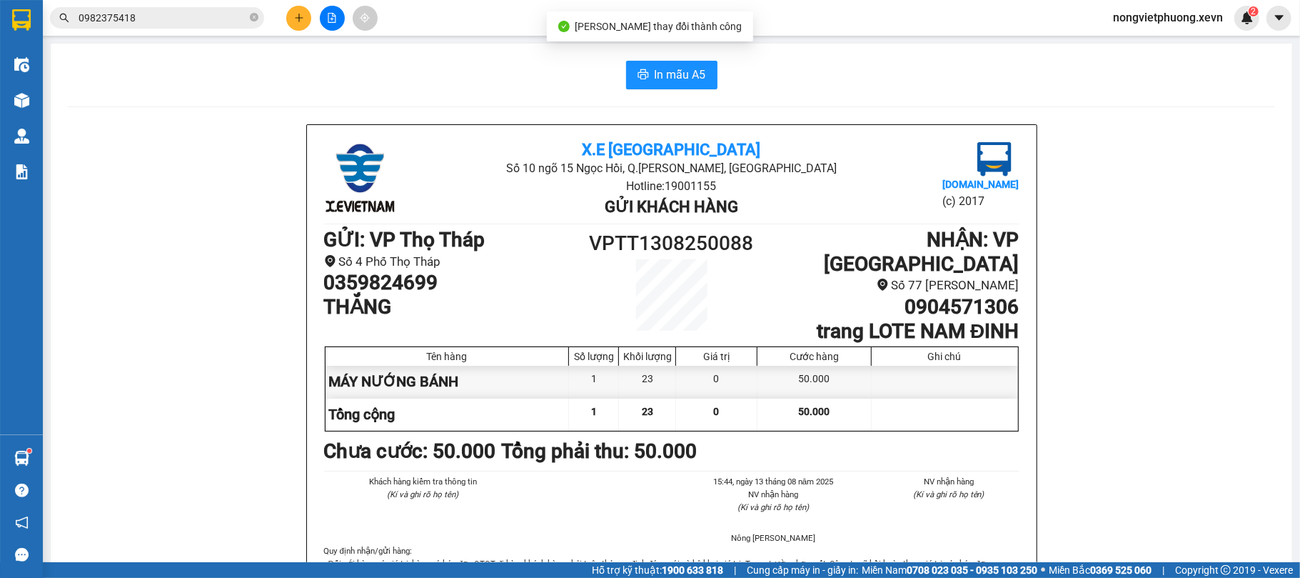
click at [657, 71] on span "In mẫu A5" at bounding box center [680, 75] width 51 height 18
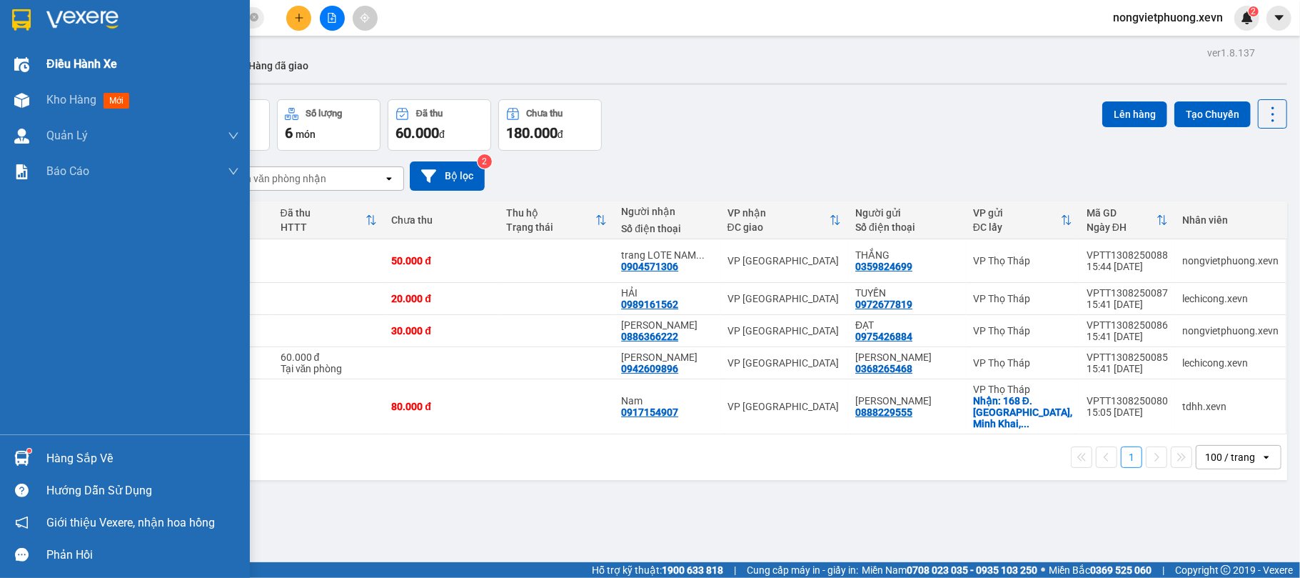
click at [67, 52] on div "Điều hành xe" at bounding box center [142, 64] width 193 height 36
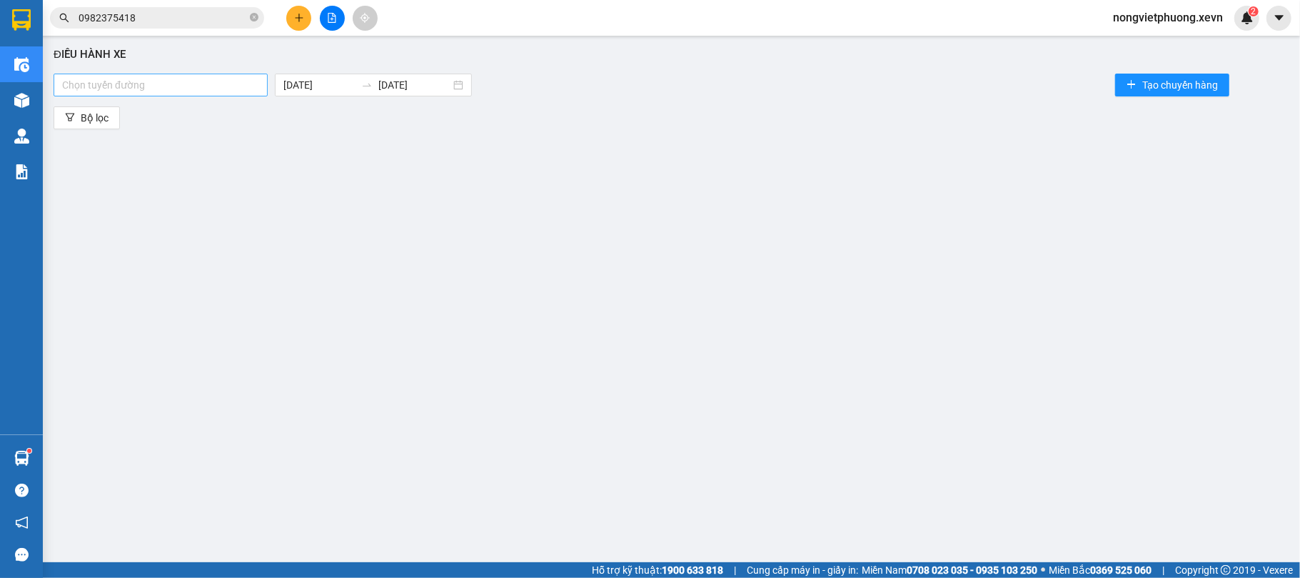
click at [195, 76] on div at bounding box center [160, 84] width 207 height 17
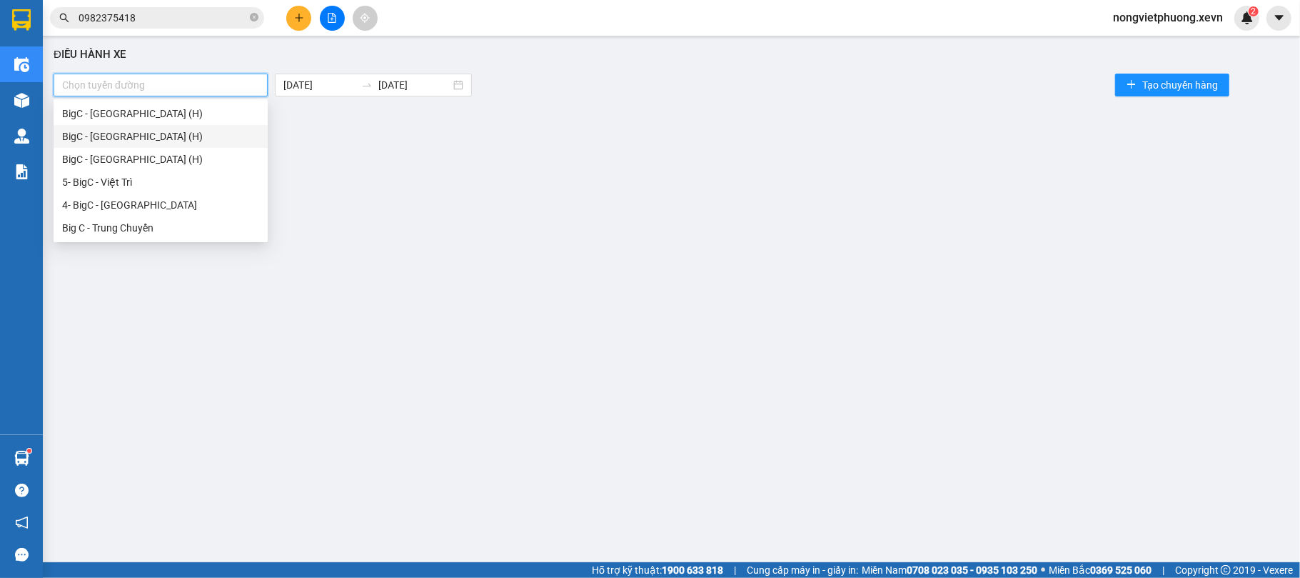
click at [176, 130] on div "BigC - Nam Định (H)" at bounding box center [160, 137] width 197 height 16
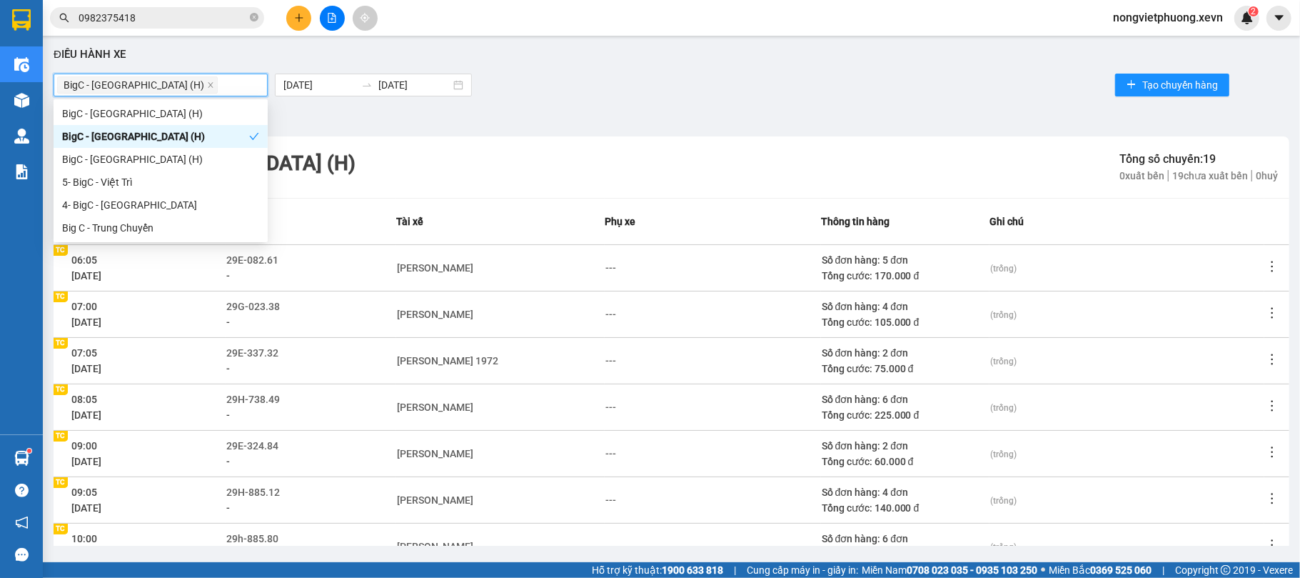
scroll to position [221, 0]
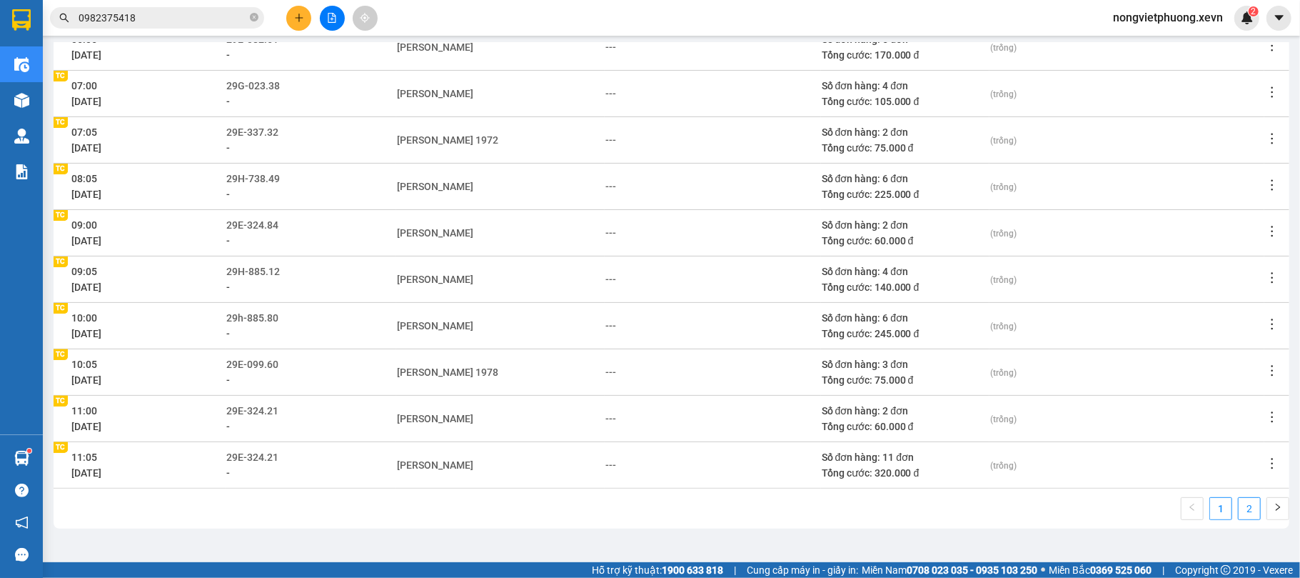
click at [1239, 503] on link "2" at bounding box center [1249, 508] width 21 height 21
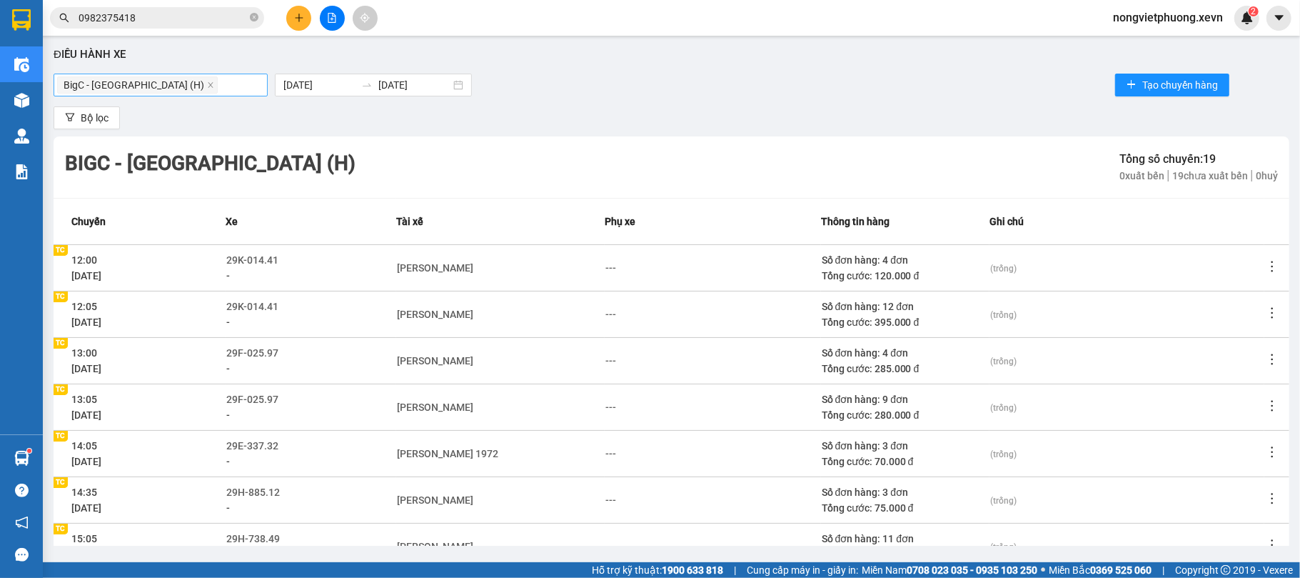
click at [117, 75] on div "BigC - Nam Định (H)" at bounding box center [139, 85] width 164 height 20
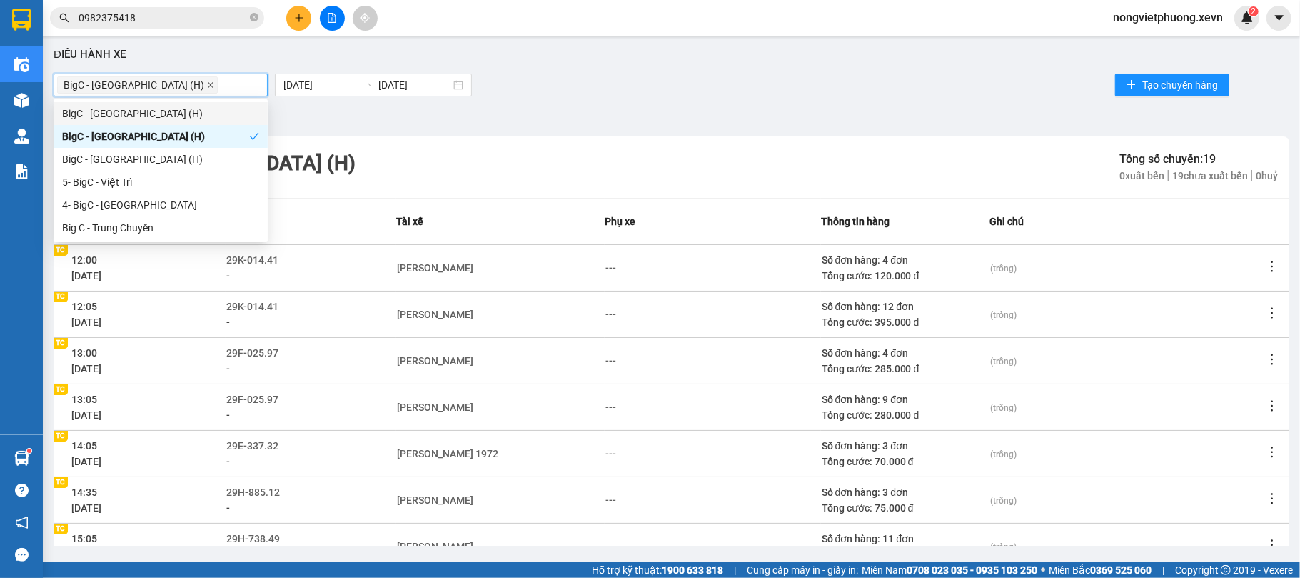
click at [207, 83] on icon "close" at bounding box center [210, 84] width 7 height 7
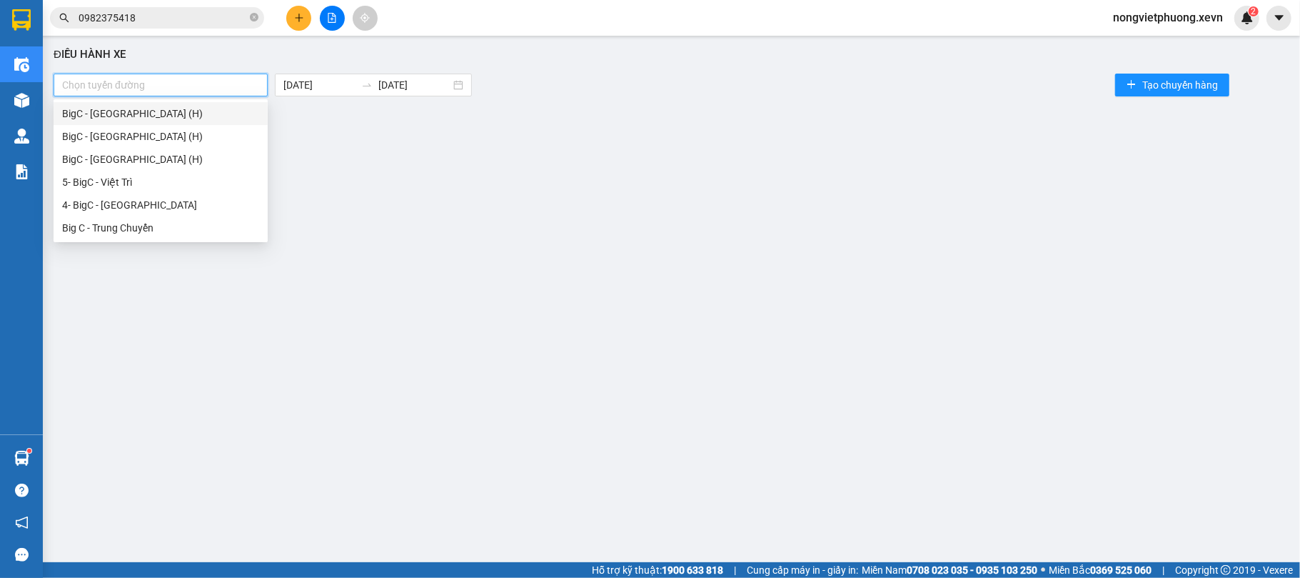
click at [158, 86] on div at bounding box center [160, 84] width 207 height 17
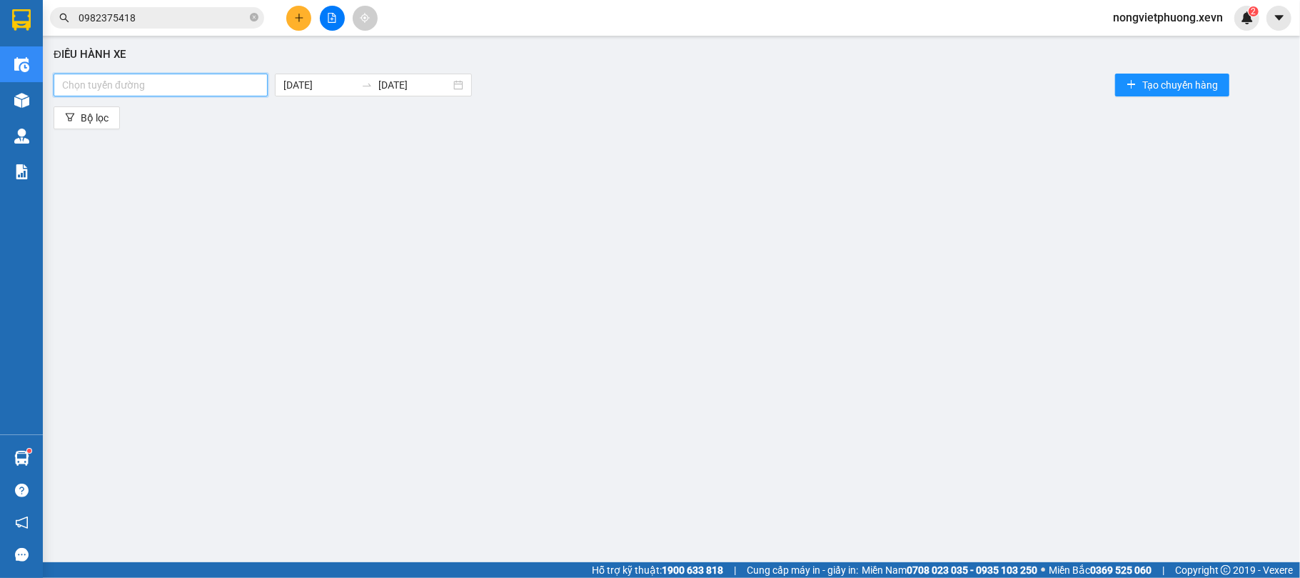
click at [164, 81] on div at bounding box center [160, 84] width 207 height 17
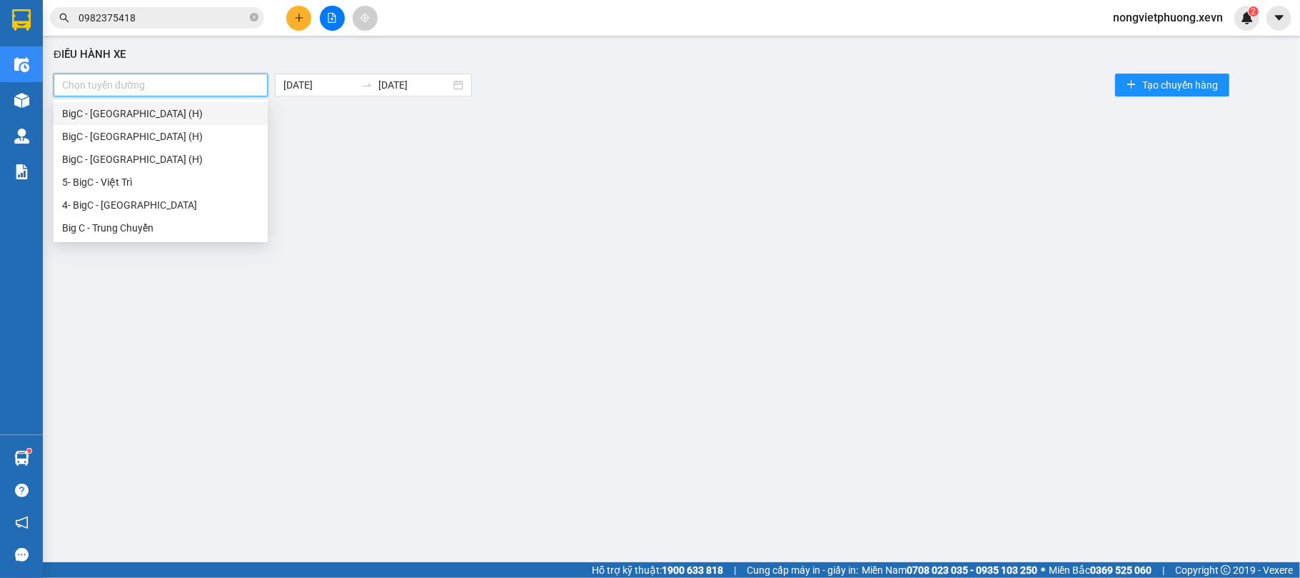
click at [160, 117] on div "BigC - Thái Bình (H)" at bounding box center [160, 114] width 197 height 16
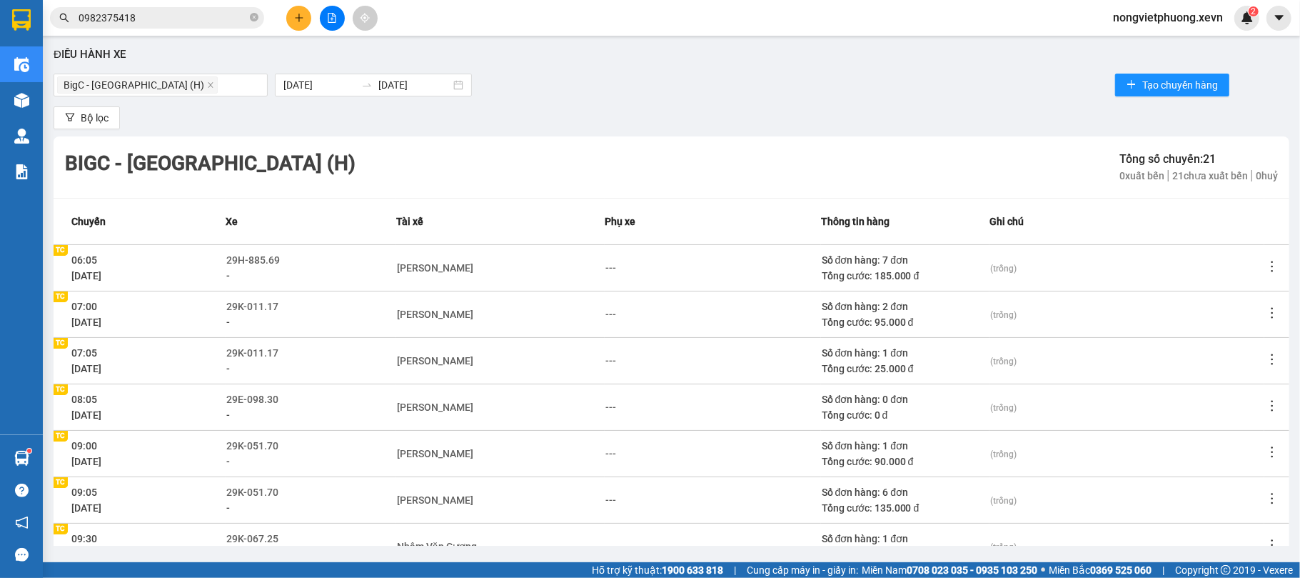
click at [760, 100] on div "Điều hành xe BigC - Thái Bình (H) 13/08/2025 13/08/2025 Tạo chuyến hàng Bộ lọc …" at bounding box center [671, 294] width 1243 height 503
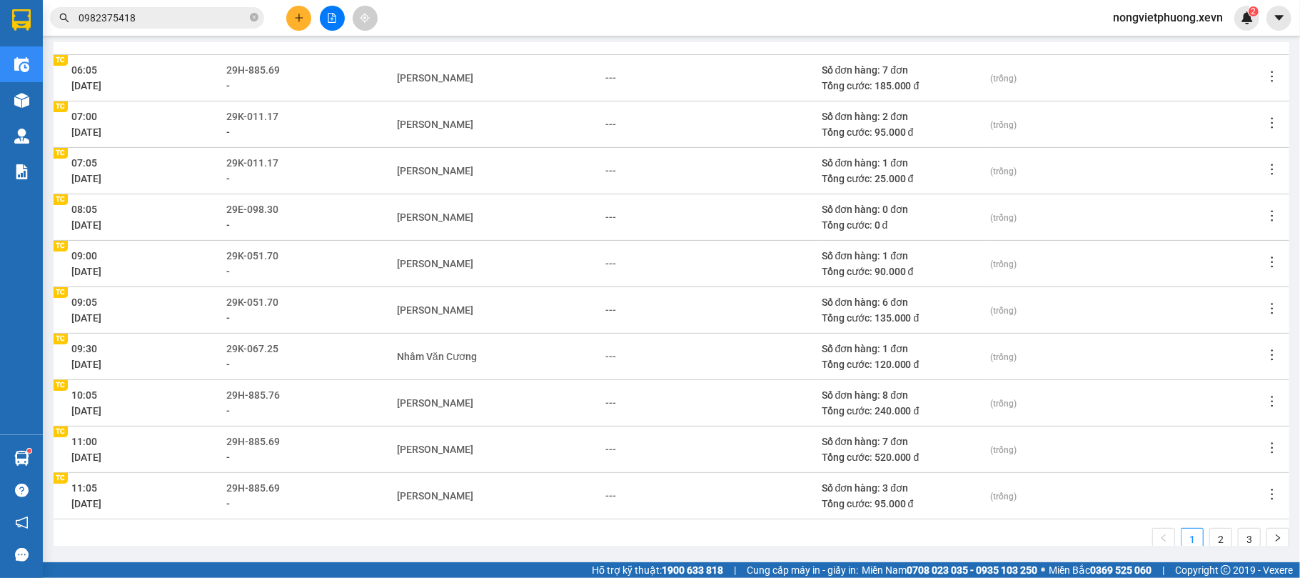
scroll to position [221, 0]
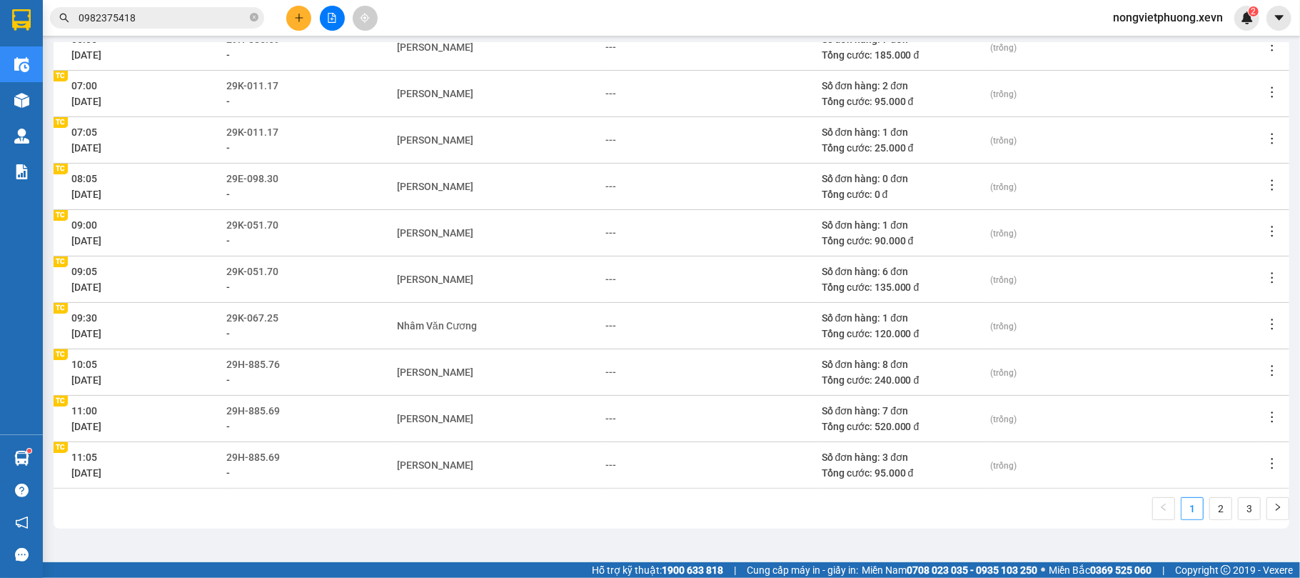
click at [1265, 414] on icon "more" at bounding box center [1272, 417] width 14 height 14
click at [1237, 473] on span "Xem phơi" at bounding box center [1222, 478] width 42 height 11
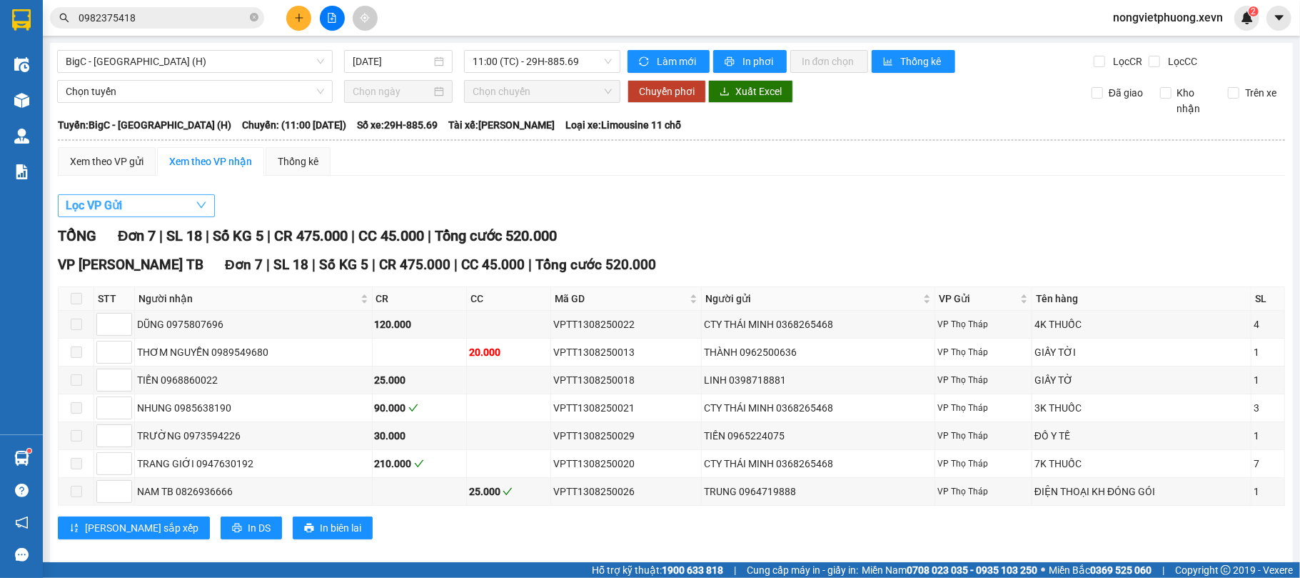
click at [95, 197] on button "Lọc VP Gửi" at bounding box center [136, 205] width 157 height 23
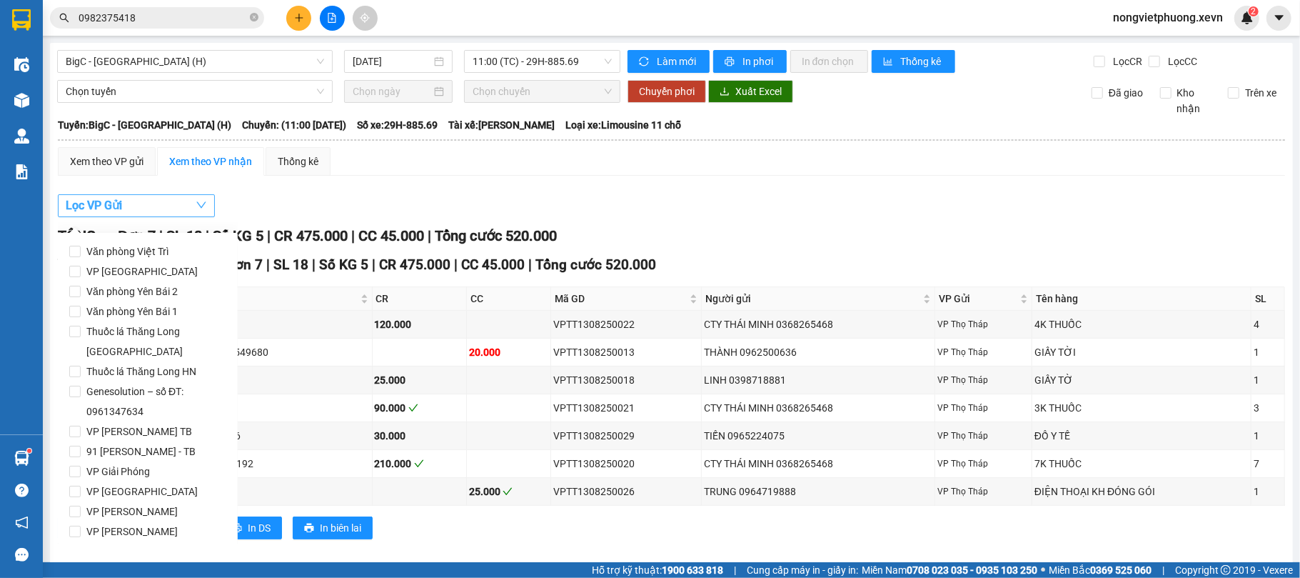
click at [95, 197] on button "Lọc VP Gửi" at bounding box center [136, 205] width 157 height 23
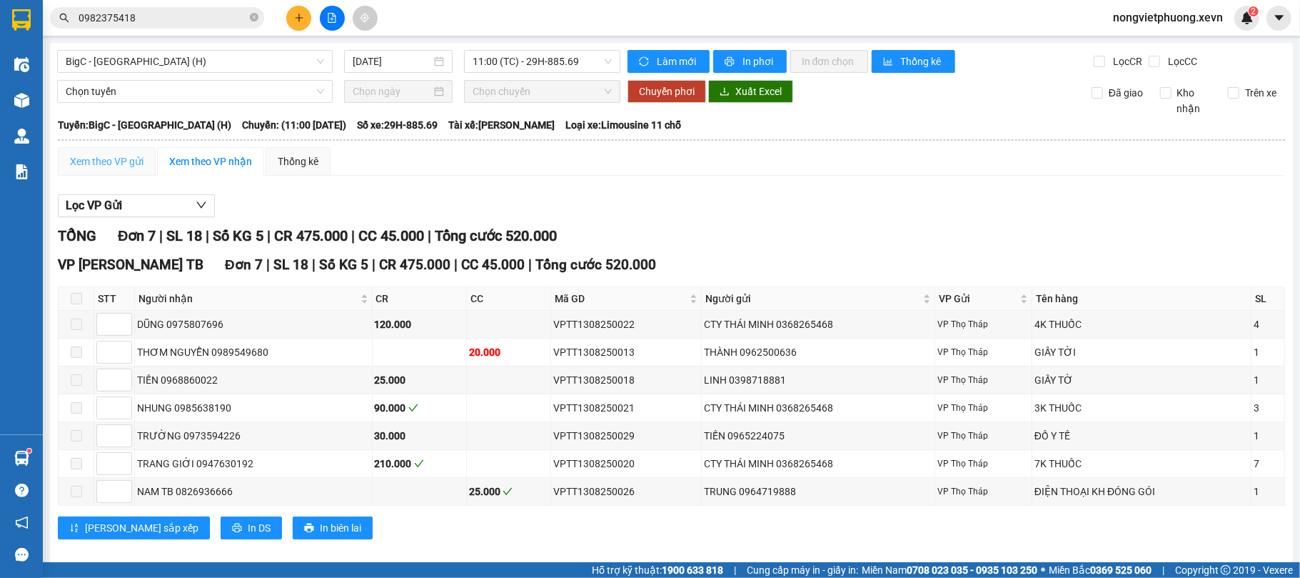
click at [107, 172] on div "Xem theo VP gửi" at bounding box center [107, 161] width 98 height 29
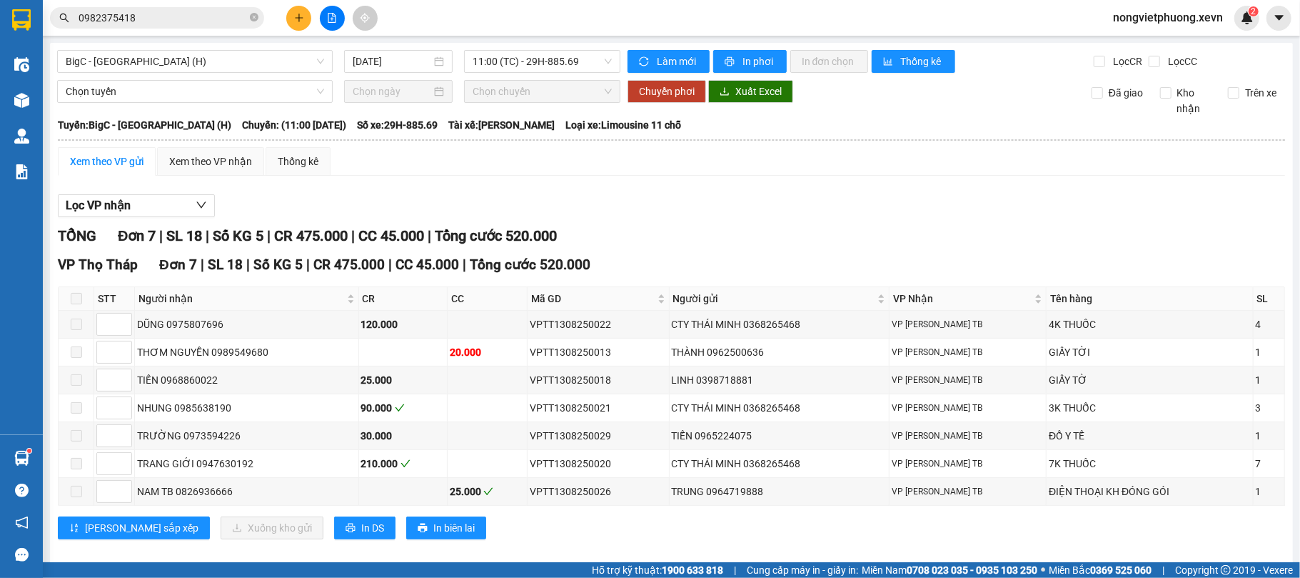
scroll to position [24, 0]
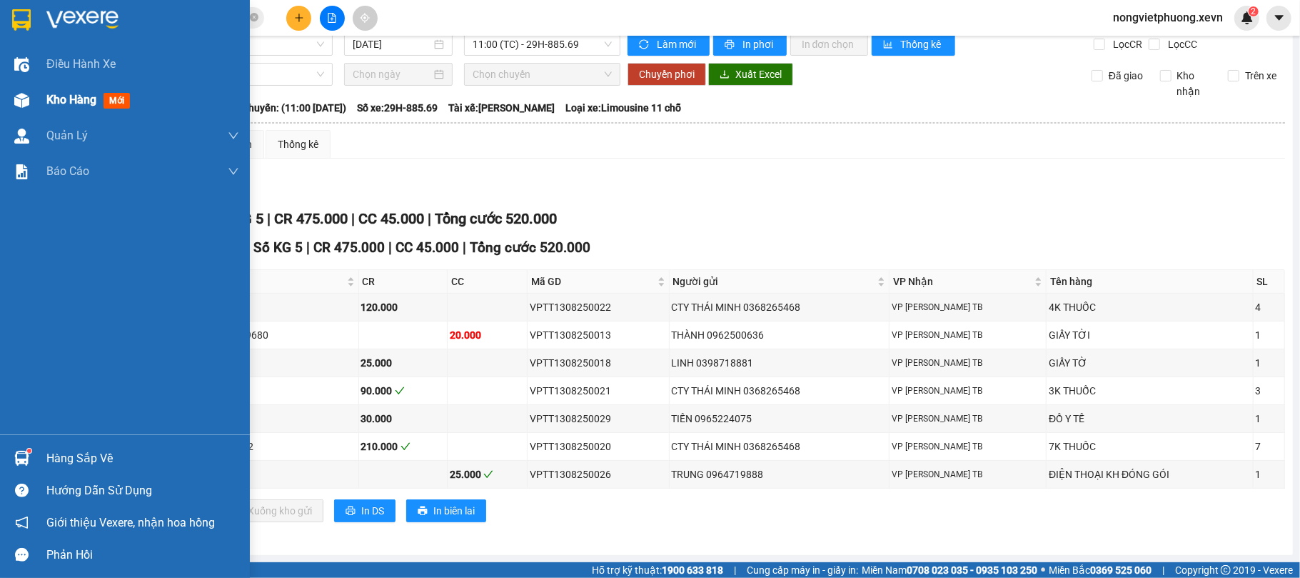
click at [16, 95] on img at bounding box center [21, 100] width 15 height 15
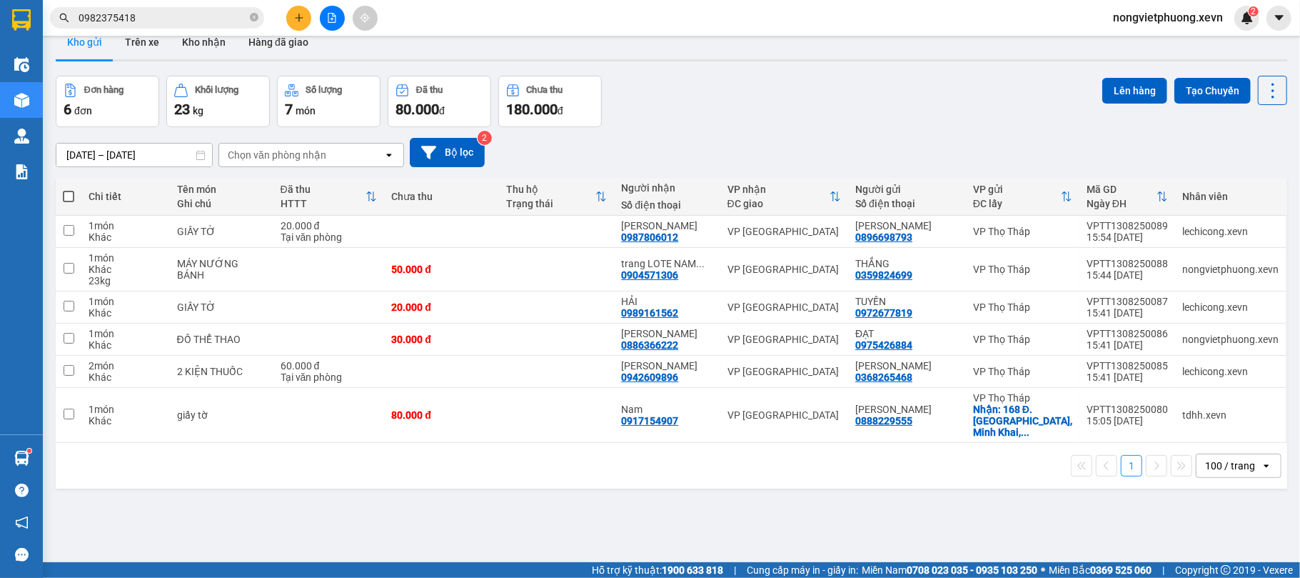
click at [284, 20] on div at bounding box center [331, 18] width 107 height 25
click at [296, 21] on icon "plus" at bounding box center [299, 18] width 10 height 10
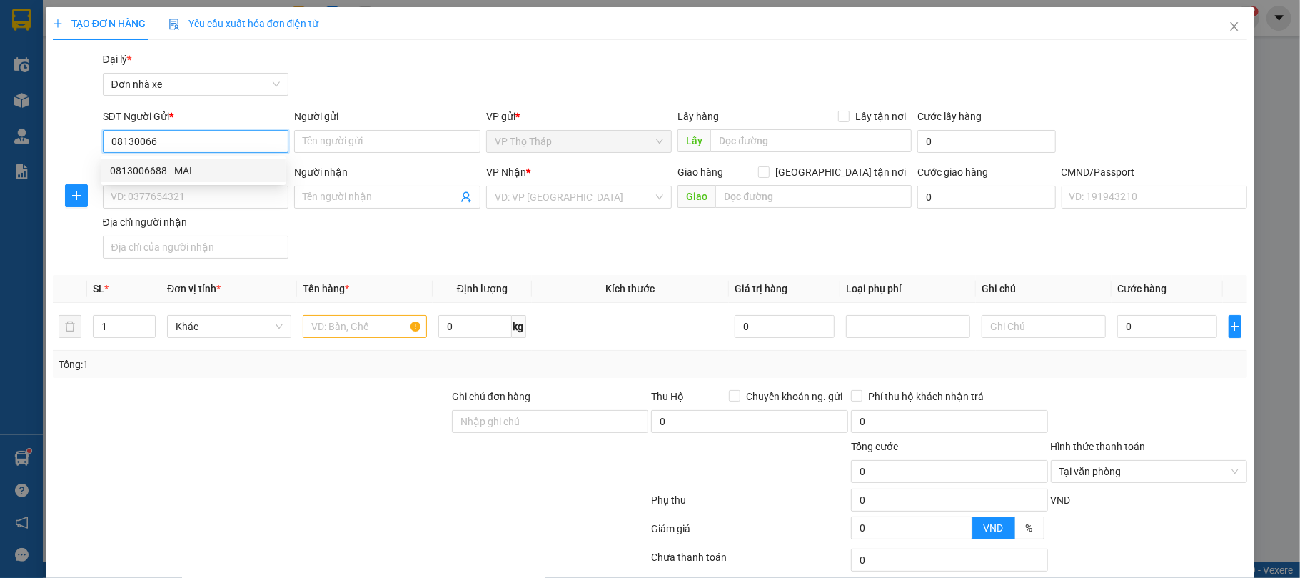
click at [238, 171] on div "0813006688 - MAI" at bounding box center [193, 171] width 167 height 16
type input "0813006688"
type input "MAI"
type input "0913391084"
type input "[PERSON_NAME]"
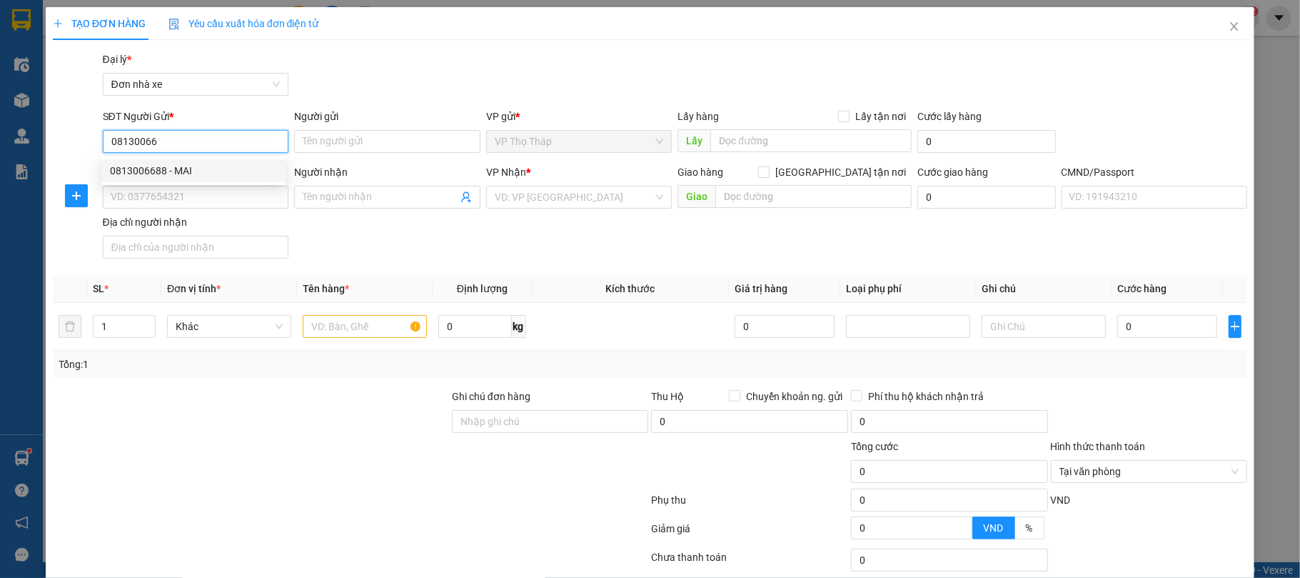
type input "037088004361 LÊ KHẮC HOÀN"
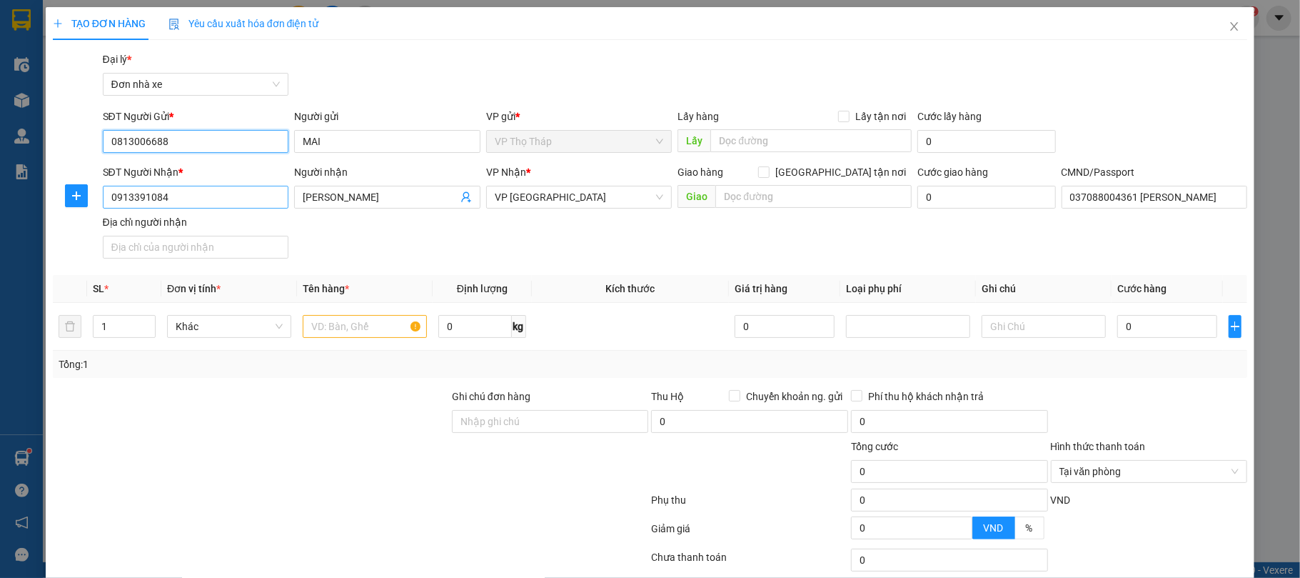
type input "0813006688"
click at [227, 201] on input "0913391084" at bounding box center [196, 197] width 186 height 23
type input "0966321357"
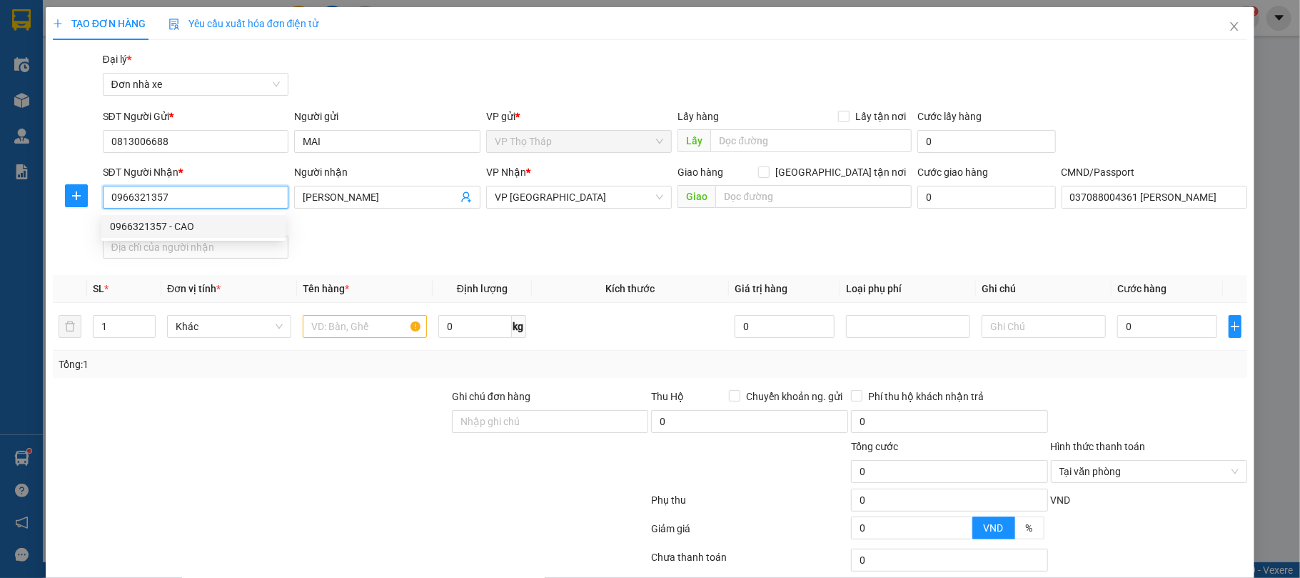
click at [253, 223] on div "0966321357 - CAO" at bounding box center [193, 226] width 167 height 16
type input "CAO"
type input "phạm văn vũ 0963298943"
type input "0966321357"
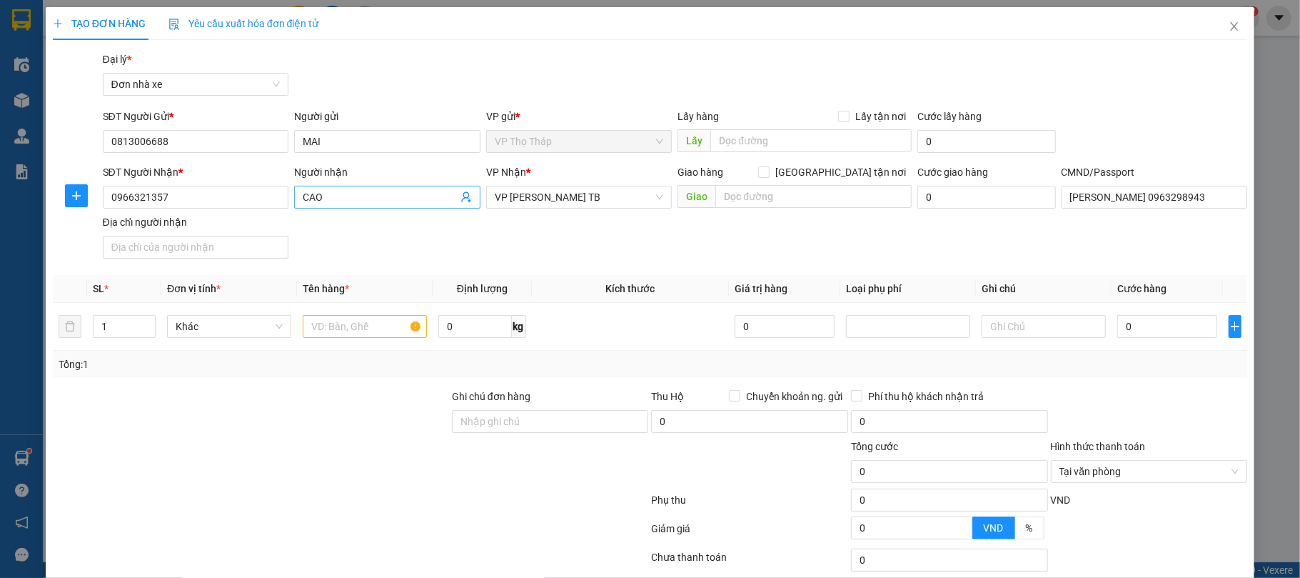
click at [371, 196] on input "CAO" at bounding box center [380, 197] width 155 height 16
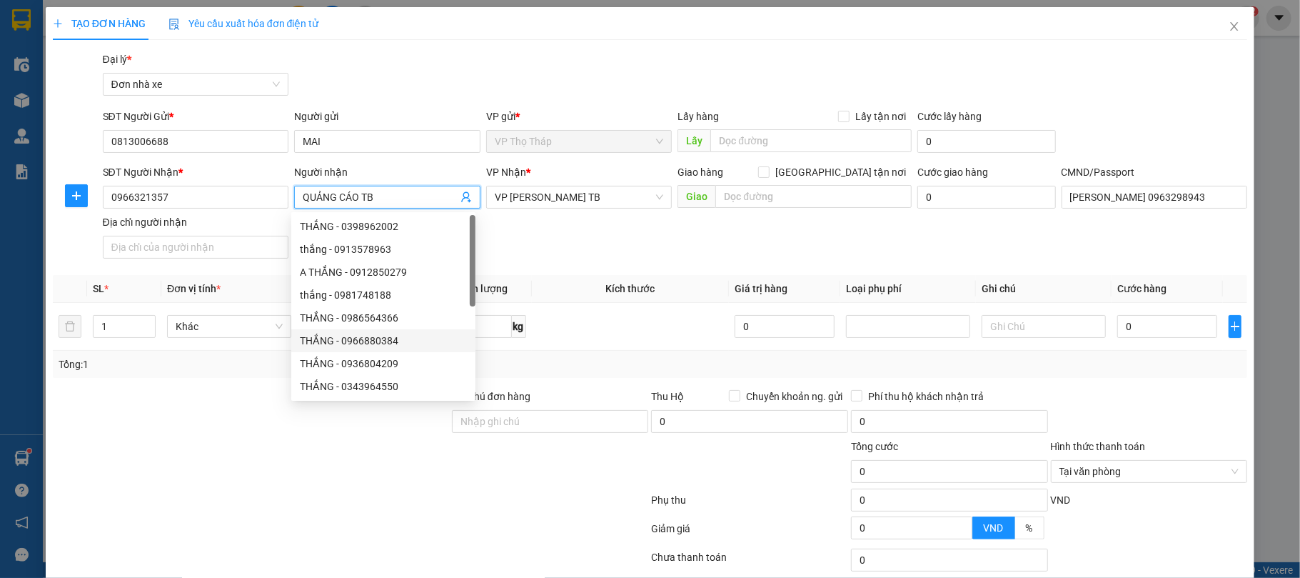
type input "QUẢNG CÁO TB"
click at [200, 430] on div at bounding box center [250, 413] width 399 height 50
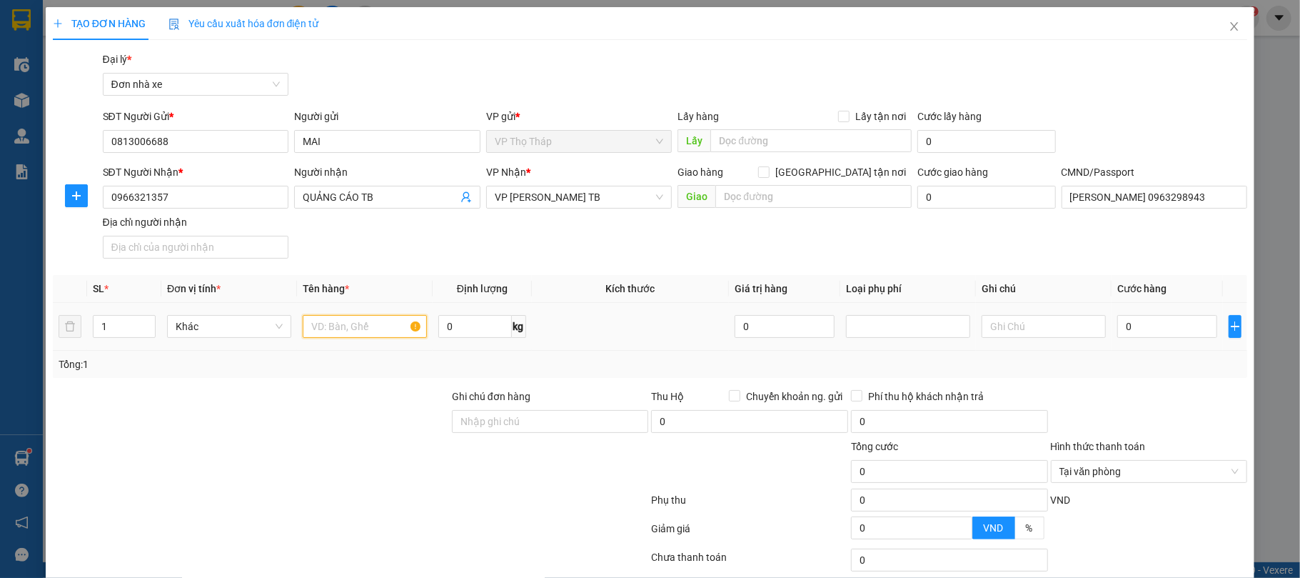
click at [350, 338] on input "text" at bounding box center [365, 326] width 124 height 23
type input "D"
type input "ĐỒ NHỰA"
click at [1158, 317] on input "0" at bounding box center [1167, 326] width 100 height 23
type input "3"
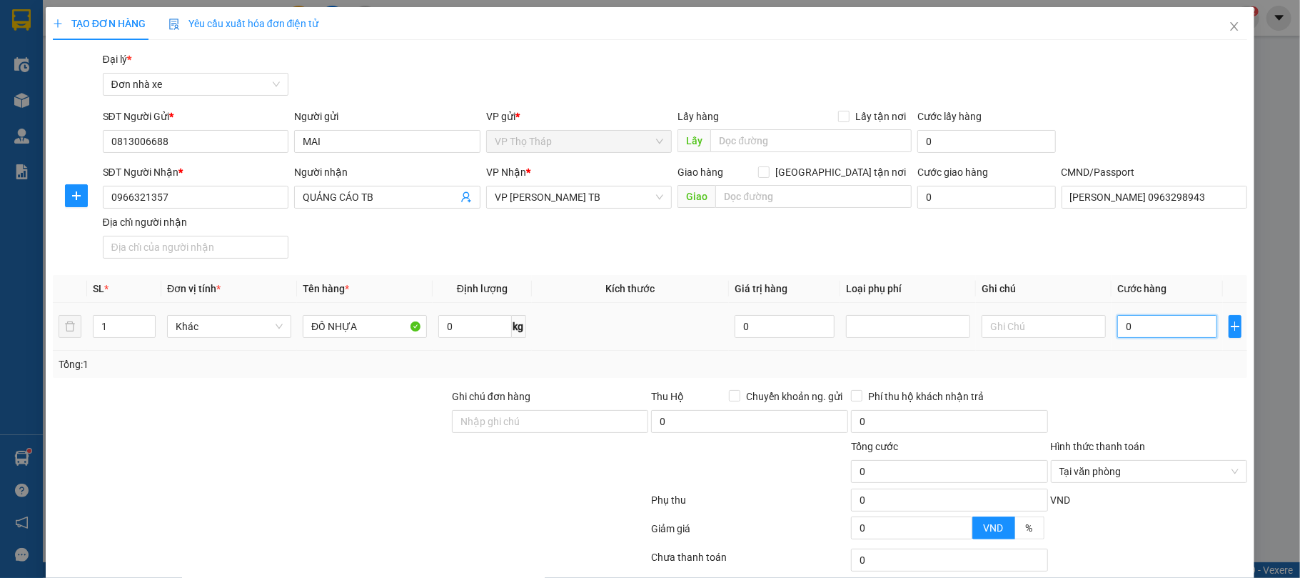
type input "3"
type input "30"
type input "30.000"
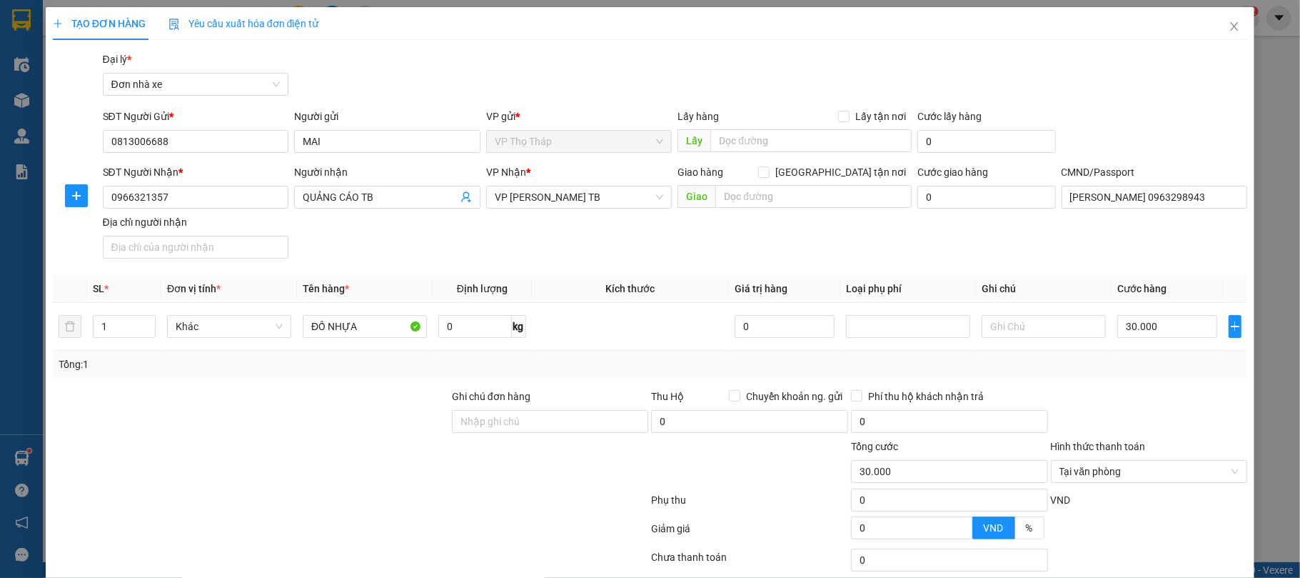
click at [1134, 369] on div "Tổng: 1" at bounding box center [651, 364] width 1184 height 16
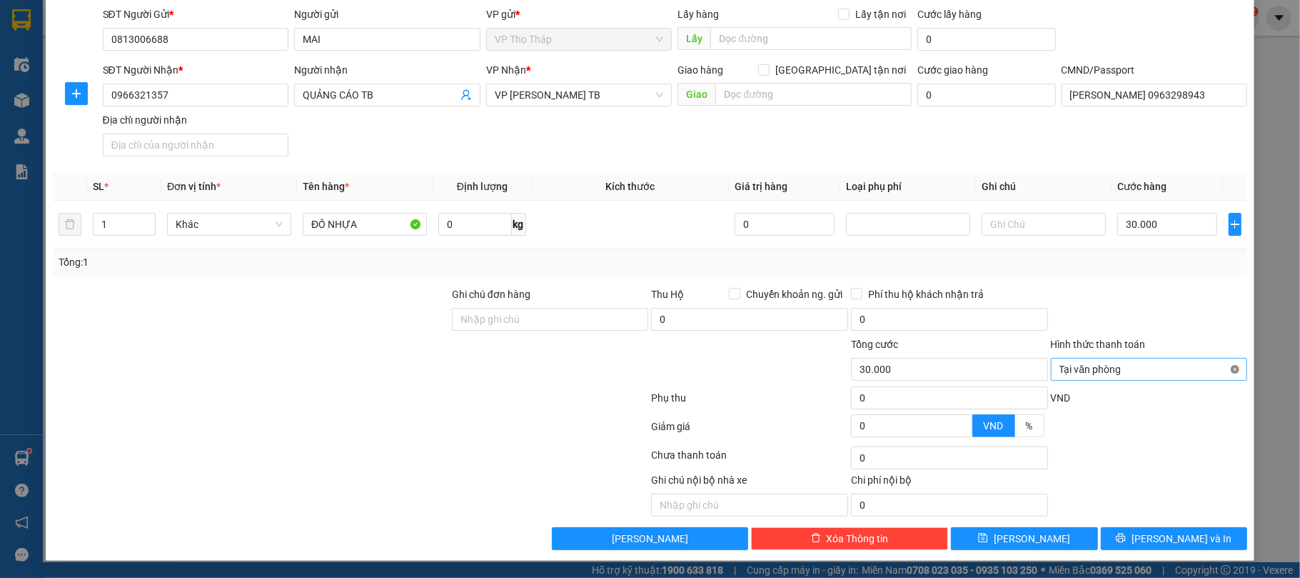
type input "30.000"
click at [1172, 564] on div "TẠO ĐƠN HÀNG Yêu cầu xuất hóa đơn điện tử Transit Pickup Surcharge Ids Transit …" at bounding box center [650, 289] width 1300 height 578
click at [1174, 541] on span "[PERSON_NAME] và In" at bounding box center [1182, 539] width 100 height 16
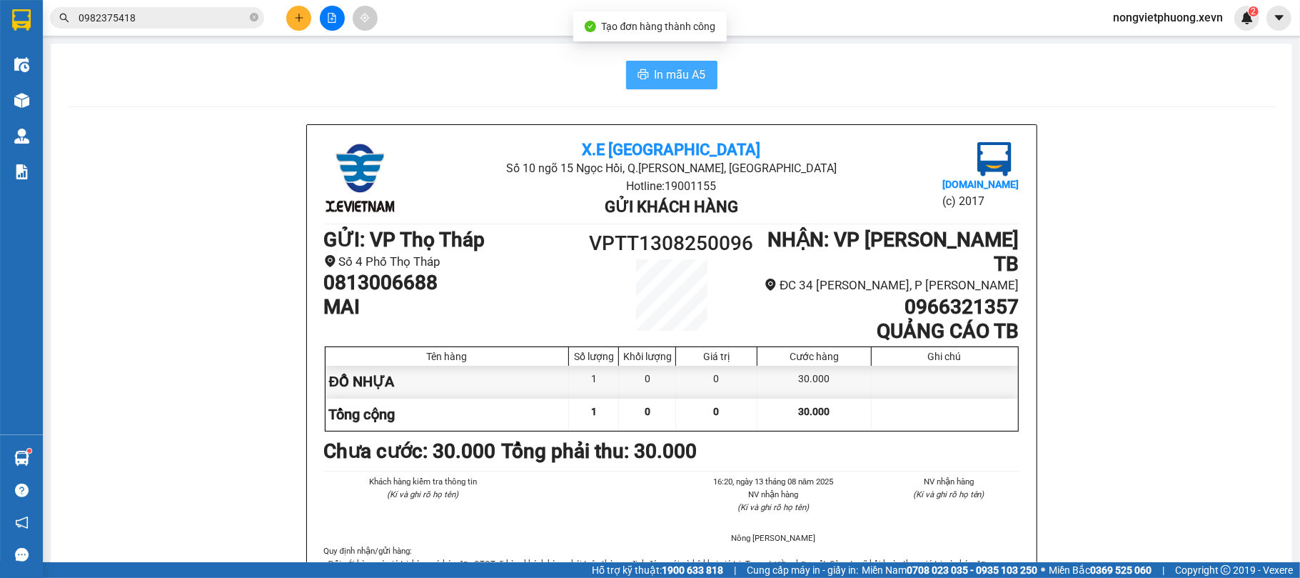
click at [645, 74] on button "In mẫu A5" at bounding box center [671, 75] width 91 height 29
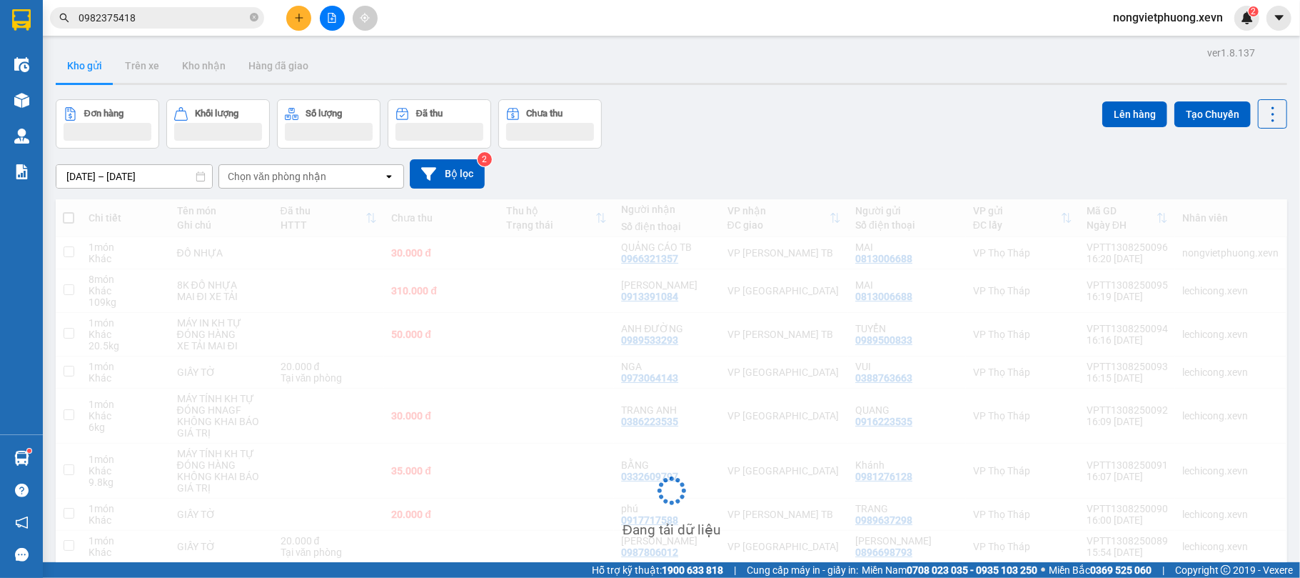
click at [307, 21] on button at bounding box center [298, 18] width 25 height 25
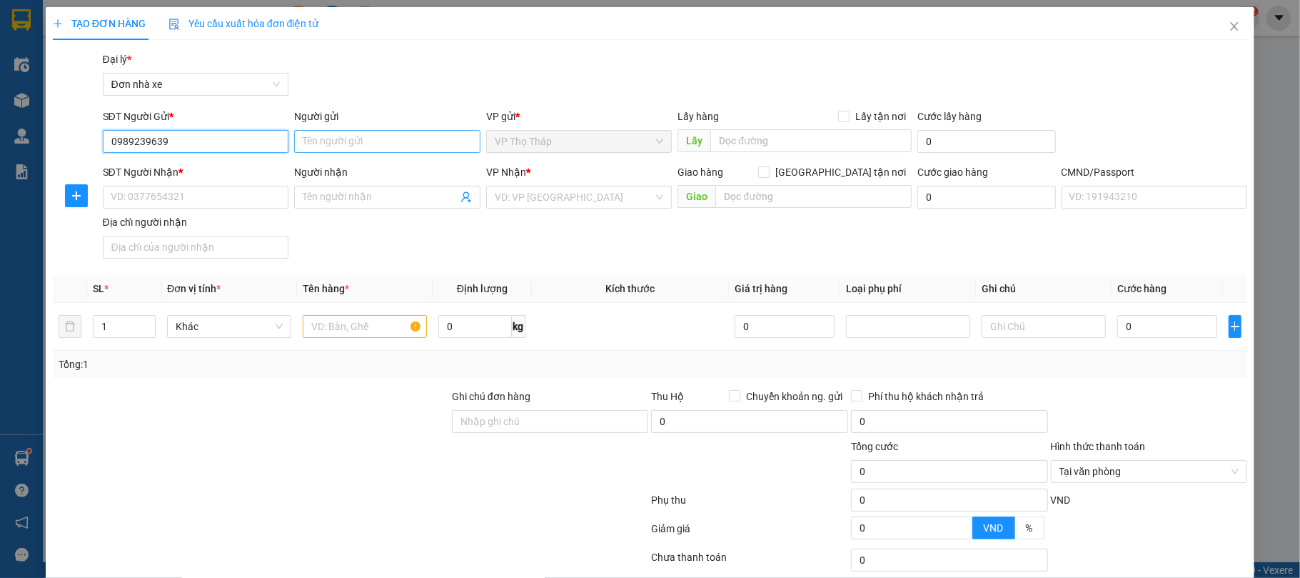
type input "0989239639"
click at [363, 141] on input "Người gửi" at bounding box center [387, 141] width 186 height 23
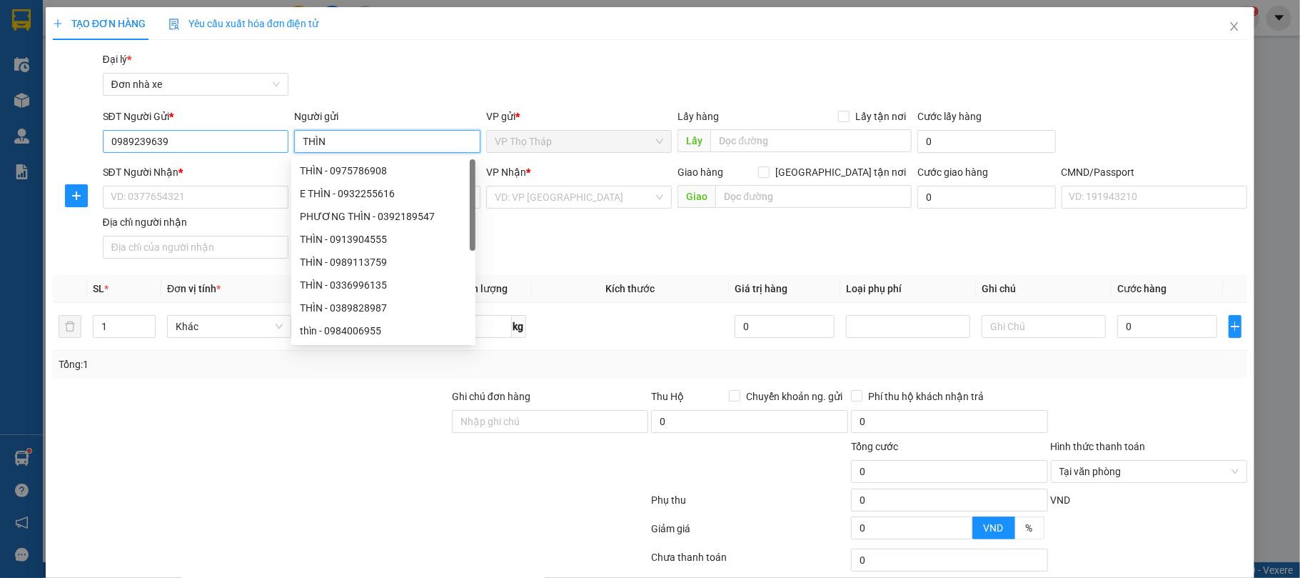
type input "THÌN"
drag, startPoint x: 220, startPoint y: 134, endPoint x: 64, endPoint y: 111, distance: 157.3
click at [64, 111] on div "SĐT Người Gửi * 0989239639 0989239639 Người gửi THÌN VP gửi * VP Thọ Tháp Lấy h…" at bounding box center [650, 134] width 1198 height 50
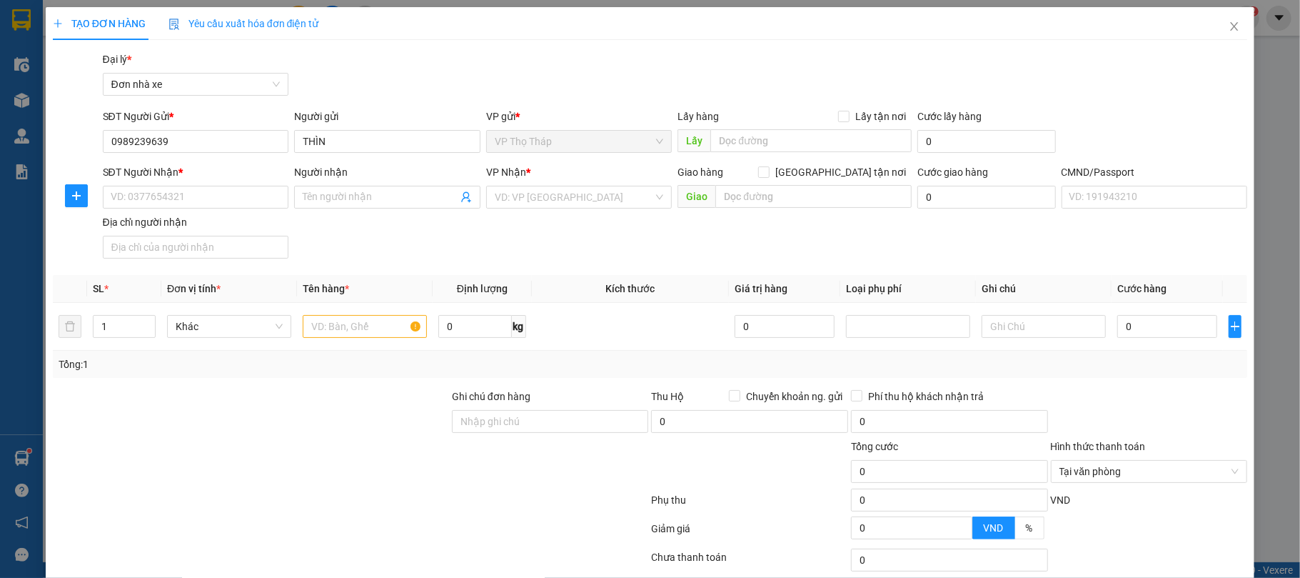
click at [231, 220] on div "Địa chỉ người nhận" at bounding box center [196, 222] width 186 height 16
click at [231, 236] on input "Địa chỉ người nhận" at bounding box center [196, 247] width 186 height 23
click at [256, 192] on input "SĐT Người Nhận *" at bounding box center [196, 197] width 186 height 23
paste input "0989239639"
type input "0989239639"
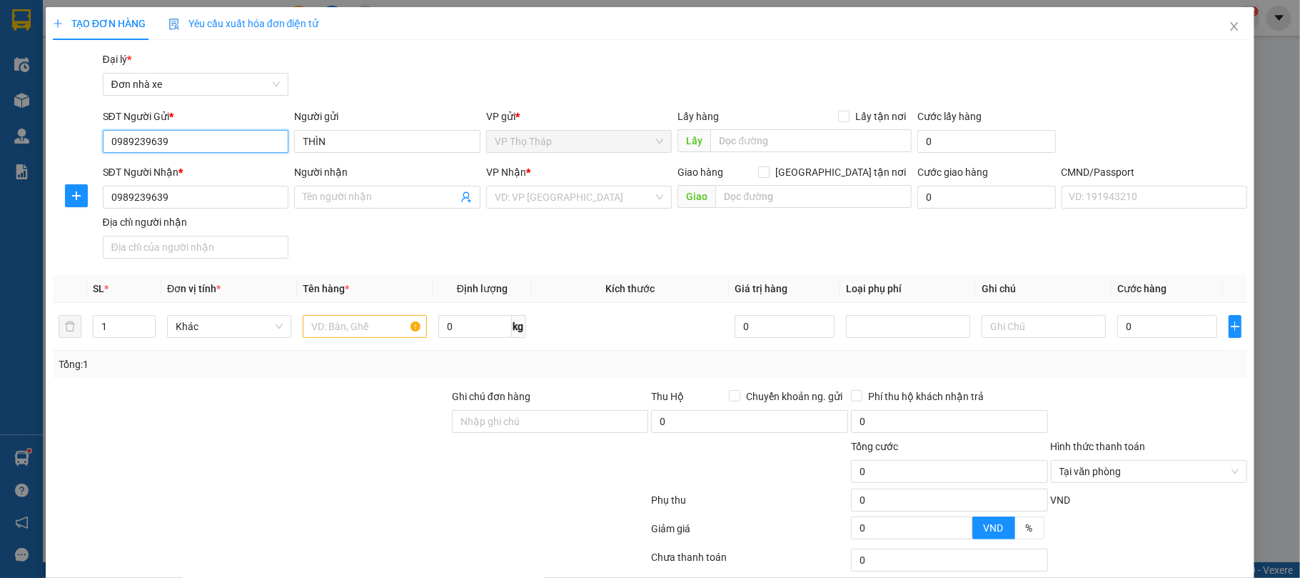
click at [184, 139] on input "0989239639" at bounding box center [196, 141] width 186 height 23
type input "0906199777"
click at [211, 164] on div "0906199777 - Thanh" at bounding box center [193, 171] width 167 height 16
type input "[PERSON_NAME]"
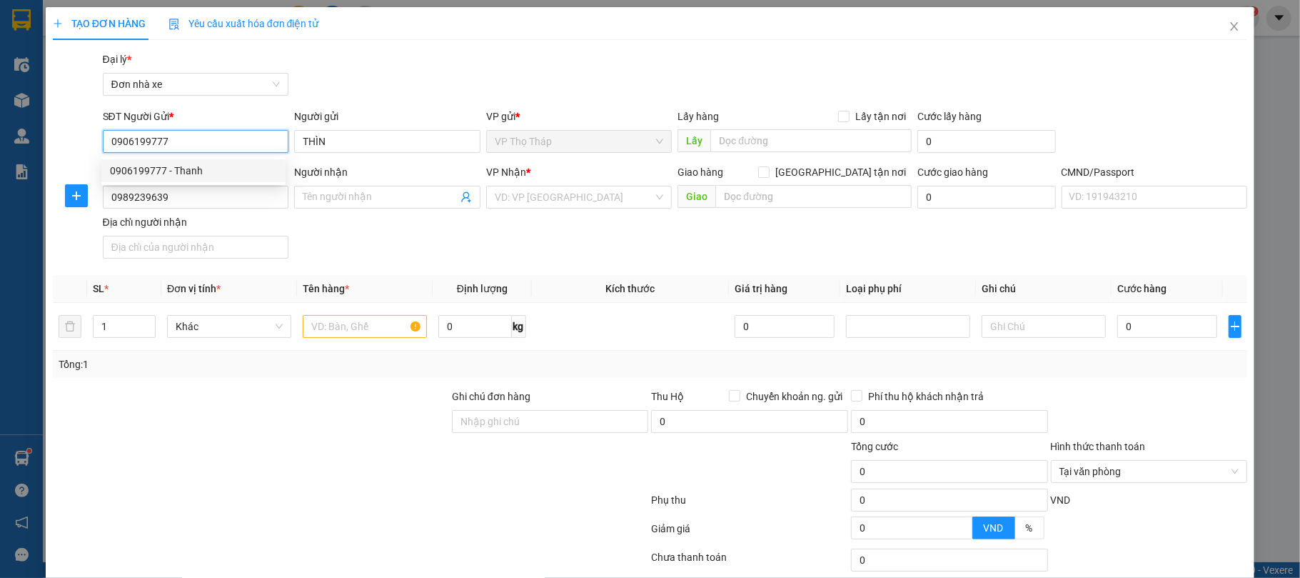
type input "TỔ 1 LĨNH NAM, HOÀNG NAM"
type input "0906199777"
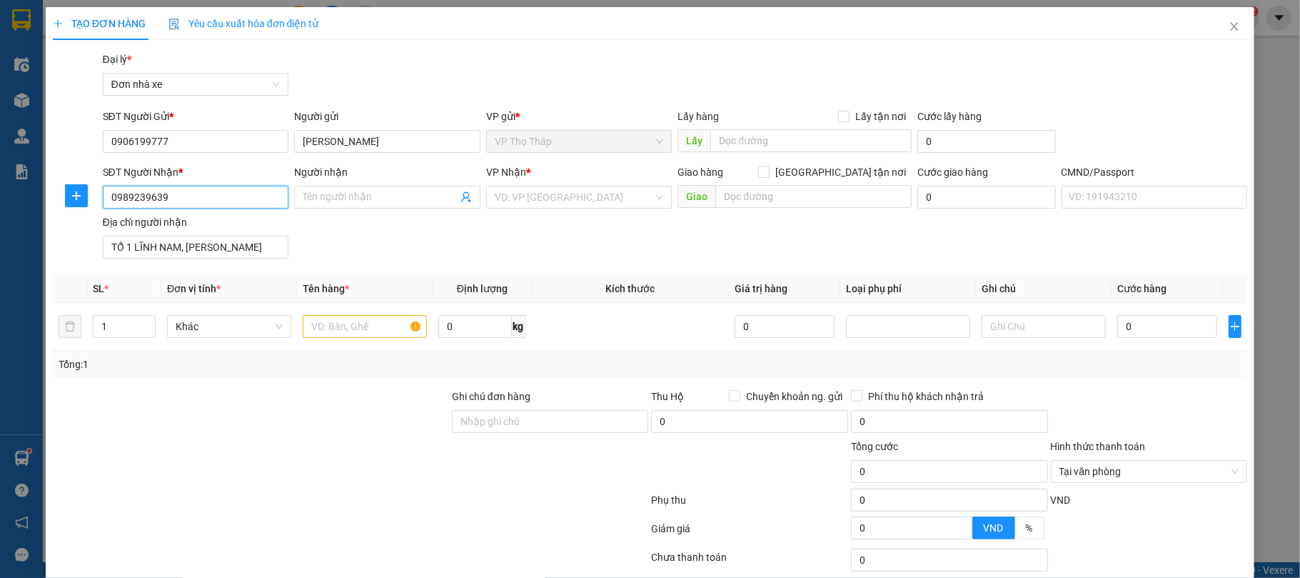
click at [250, 197] on input "0989239639" at bounding box center [196, 197] width 186 height 23
click at [323, 191] on input "Người nhận" at bounding box center [380, 197] width 155 height 16
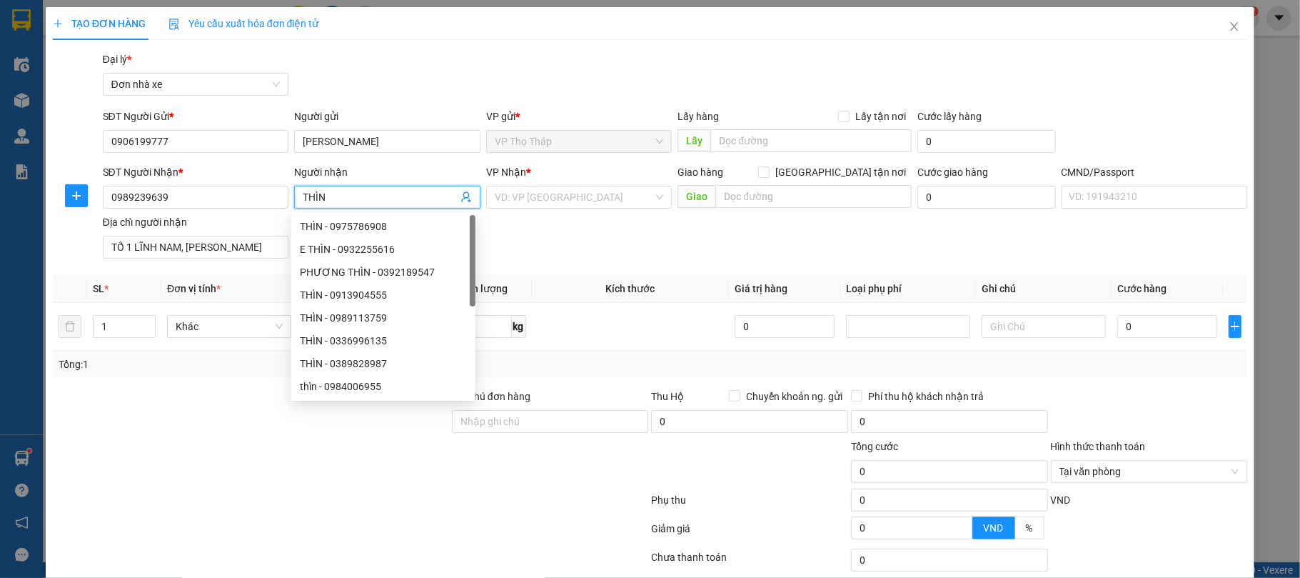
type input "THÌN"
click at [197, 406] on div at bounding box center [250, 413] width 399 height 50
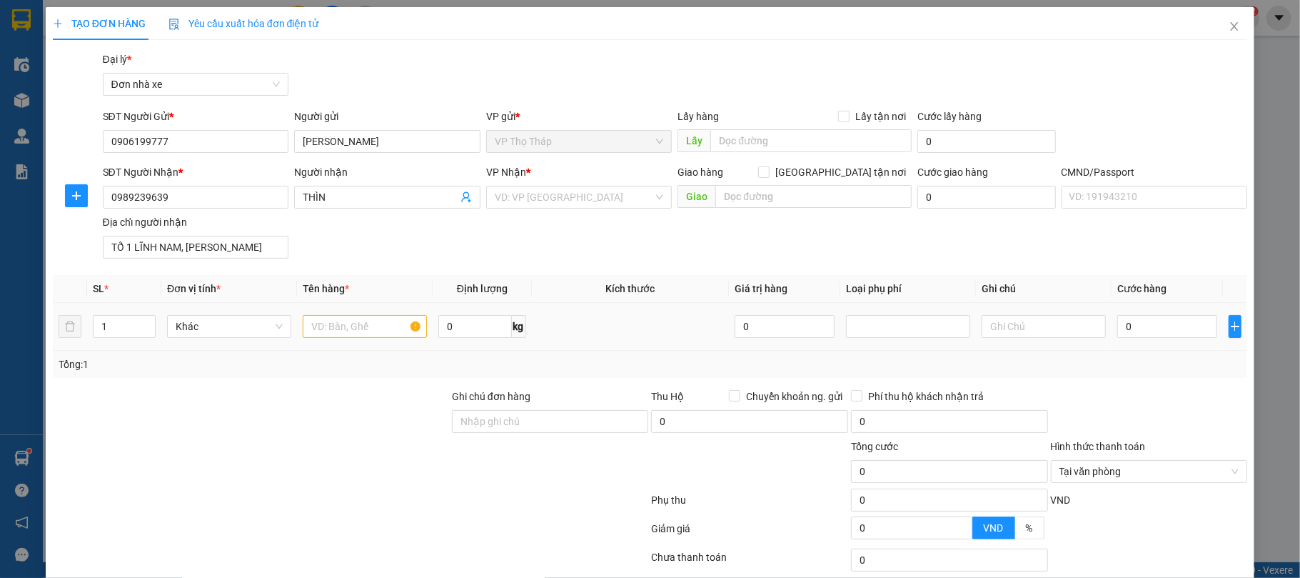
click at [378, 314] on div at bounding box center [365, 326] width 124 height 29
click at [366, 335] on input "text" at bounding box center [365, 326] width 124 height 23
type input "T"
type input "THỰC PHẨM"
click at [361, 353] on div "Tổng: 1" at bounding box center [650, 364] width 1195 height 27
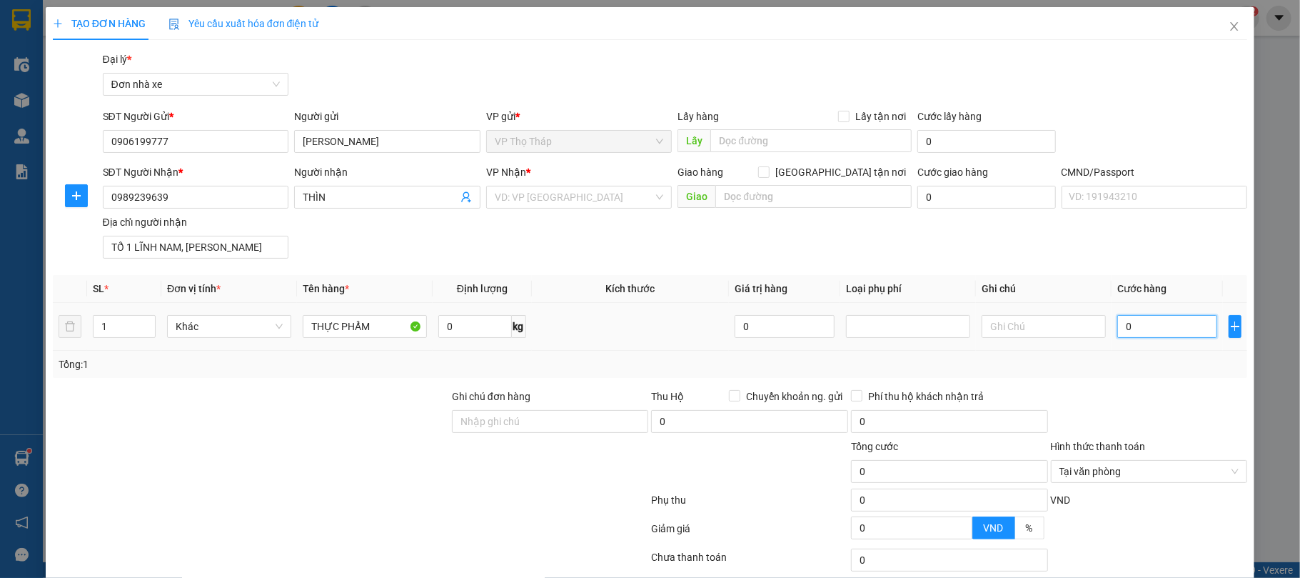
click at [1174, 338] on input "0" at bounding box center [1167, 326] width 100 height 23
type input "3"
type input "30"
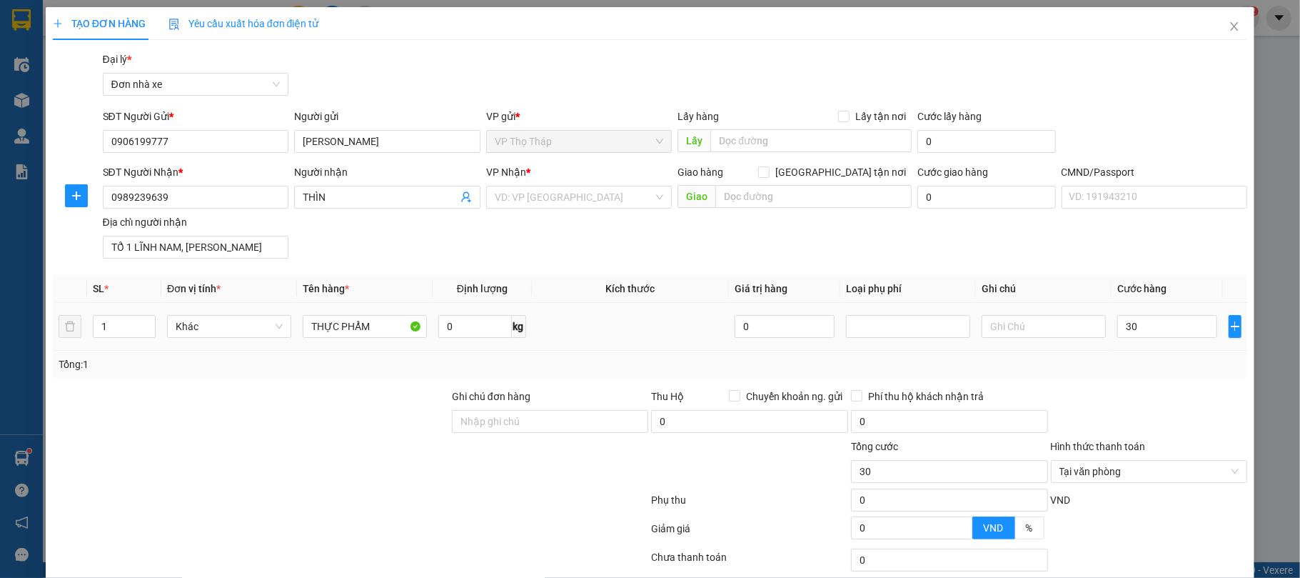
type input "30.000"
click at [1202, 356] on div "Tổng: 1" at bounding box center [650, 364] width 1195 height 27
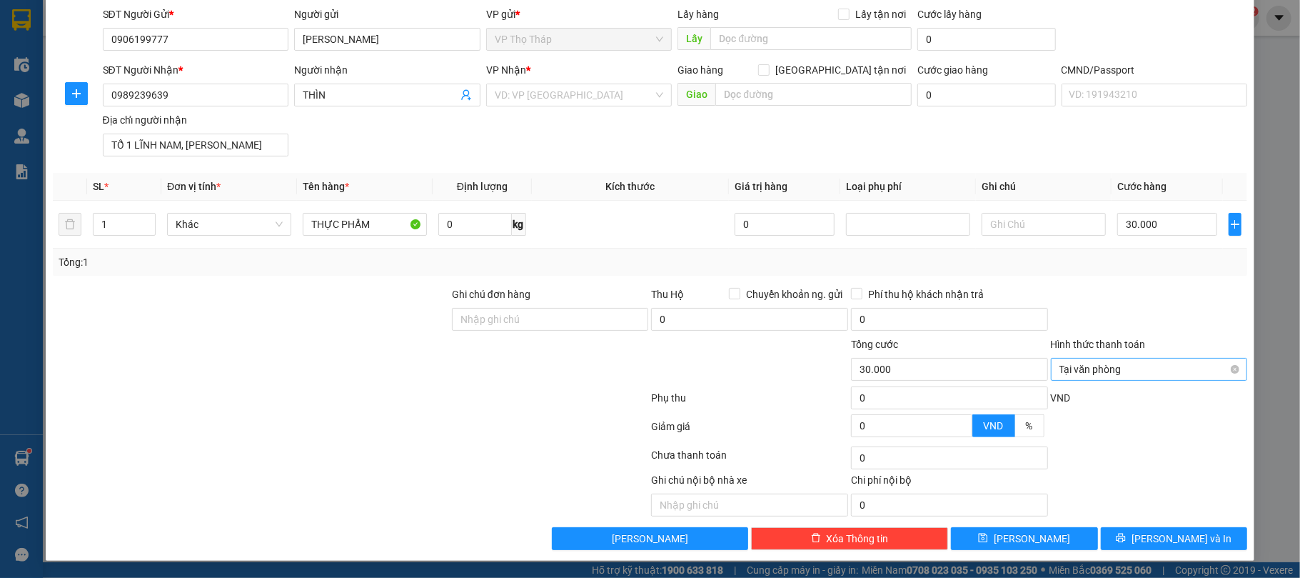
click at [1228, 361] on div "Tại văn phòng" at bounding box center [1149, 369] width 197 height 23
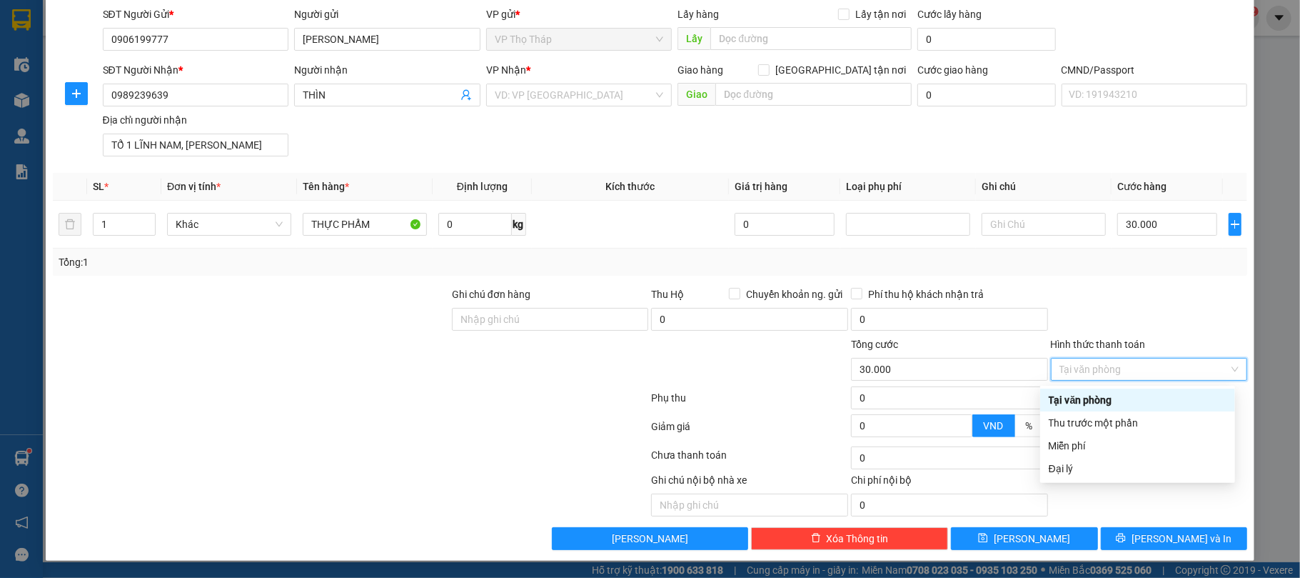
click at [1104, 323] on div at bounding box center [1150, 311] width 200 height 50
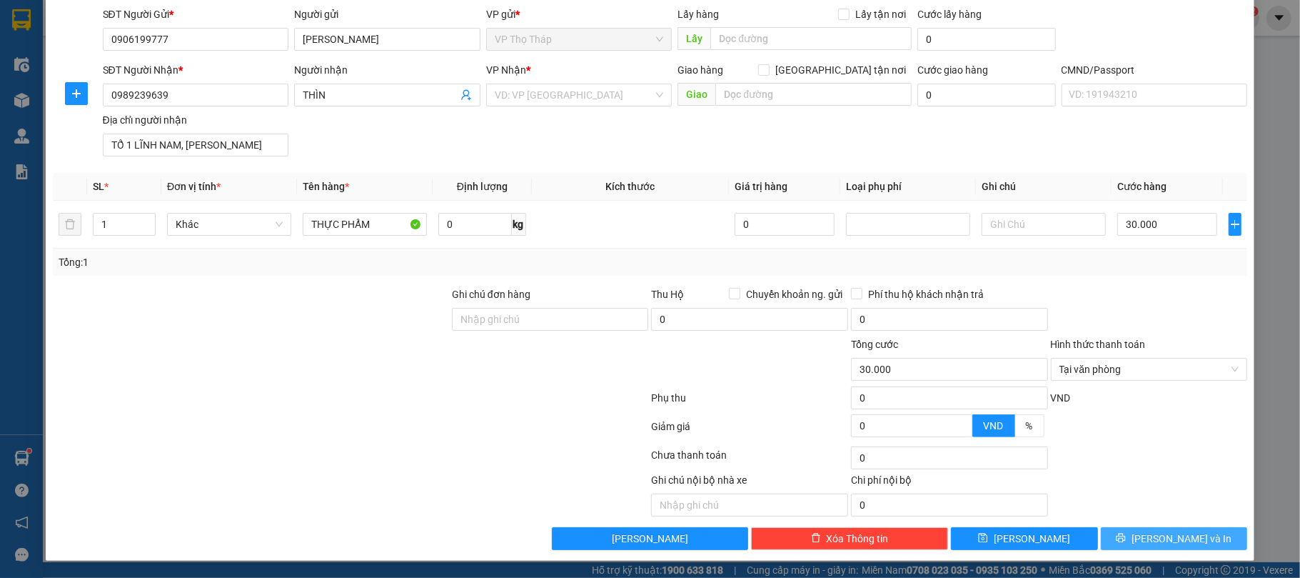
click at [1157, 531] on span "[PERSON_NAME] và In" at bounding box center [1182, 539] width 100 height 16
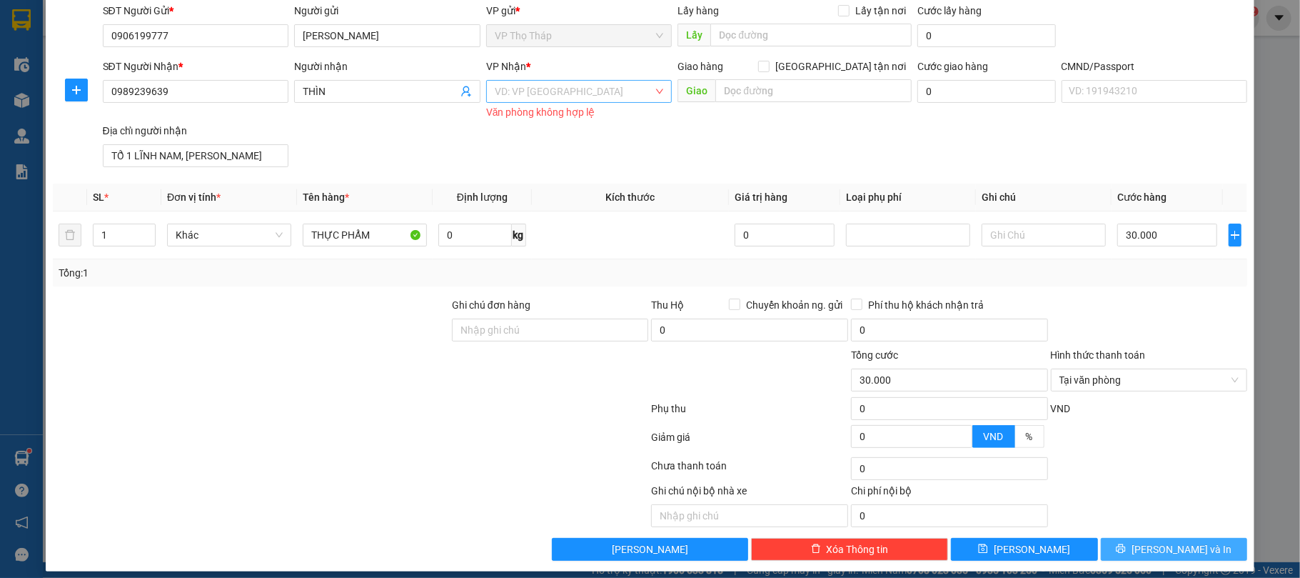
click at [655, 89] on div "VD: VP [GEOGRAPHIC_DATA]" at bounding box center [579, 91] width 186 height 23
click at [263, 146] on input "TỔ 1 LĨNH NAM, HOÀNG NAM" at bounding box center [196, 155] width 186 height 23
click at [627, 92] on input "search" at bounding box center [574, 91] width 159 height 21
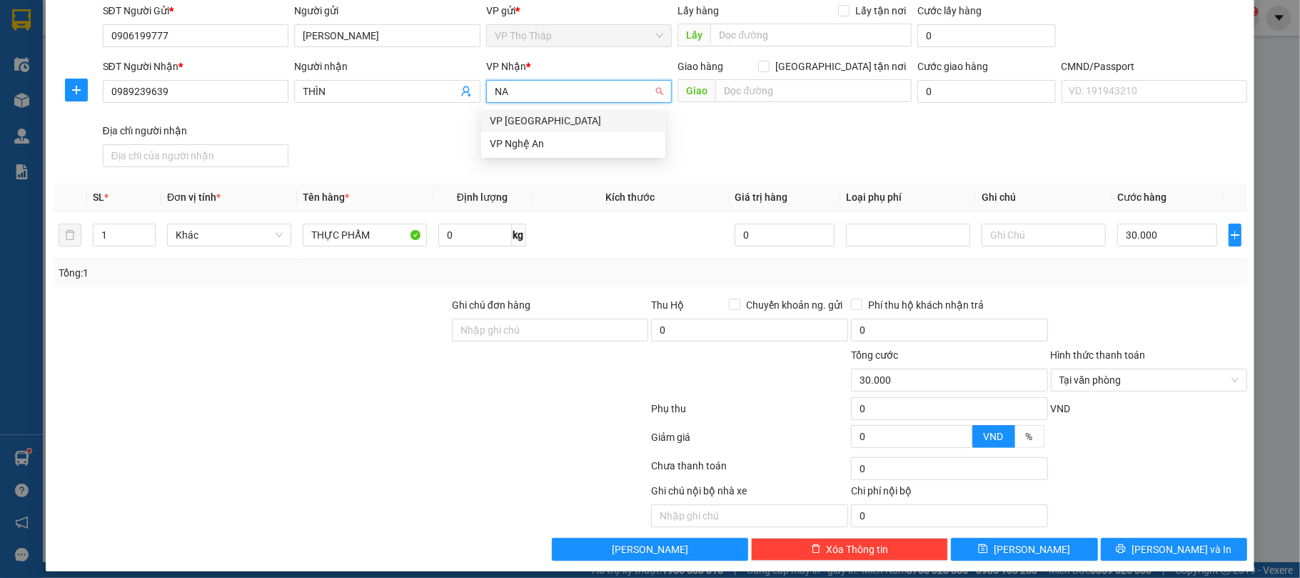
type input "NAM"
click at [648, 120] on div "VP [GEOGRAPHIC_DATA]" at bounding box center [573, 121] width 167 height 16
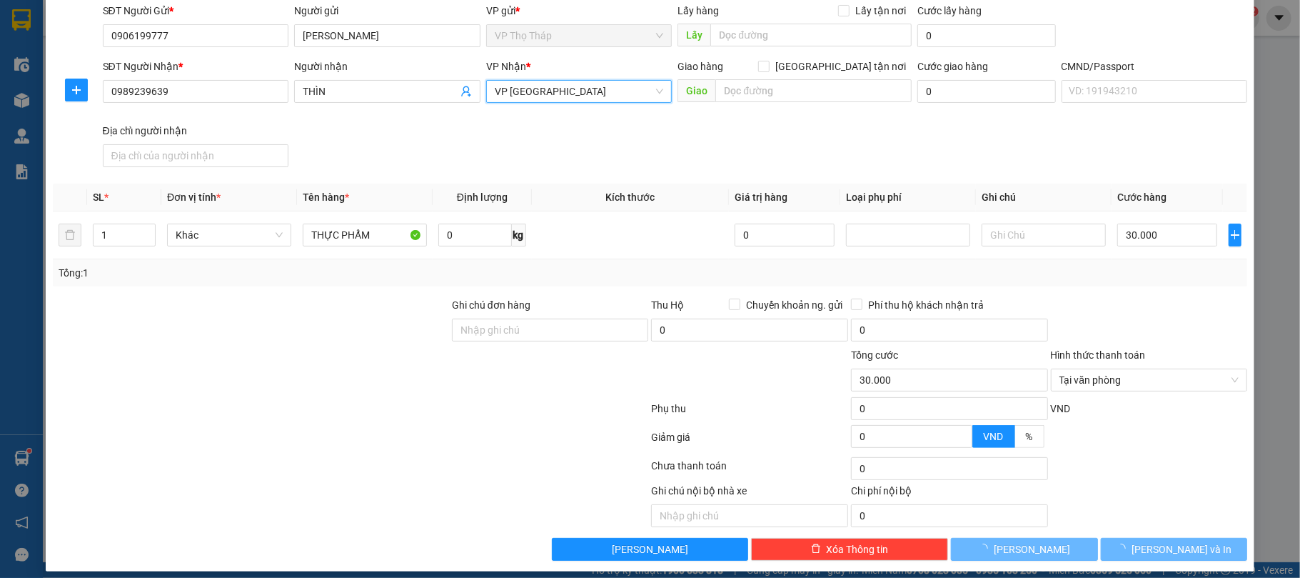
click at [187, 321] on div at bounding box center [250, 322] width 399 height 50
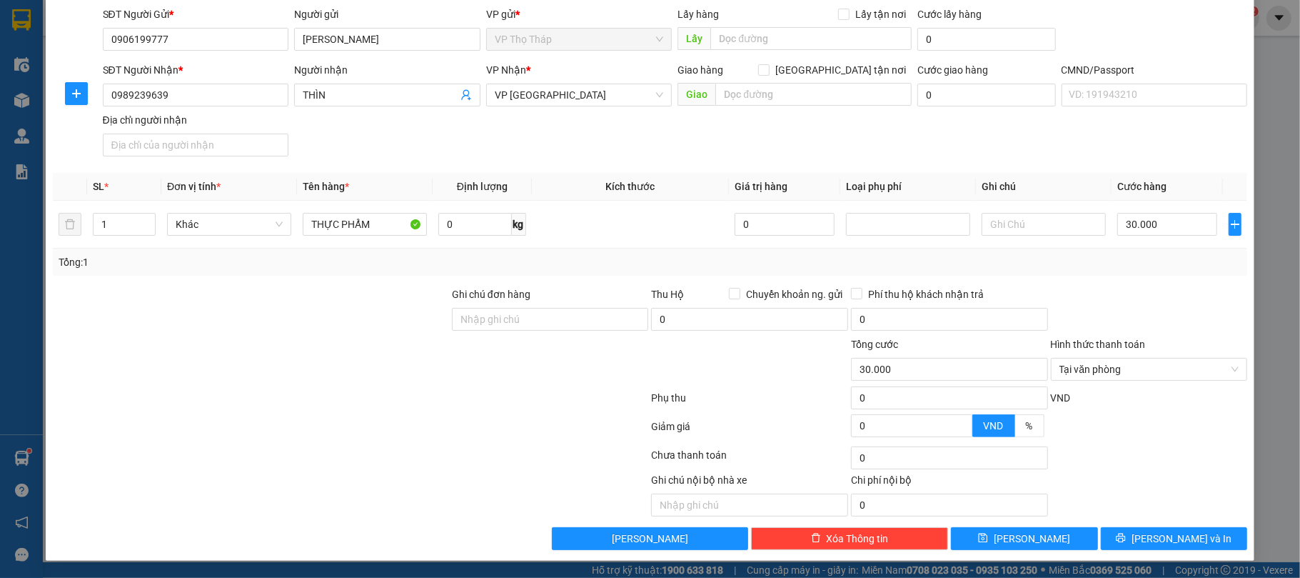
click at [1160, 523] on div "Transit Pickup Surcharge Ids Transit Deliver Surcharge Ids Transit Deliver Surc…" at bounding box center [650, 249] width 1195 height 600
click at [1170, 527] on button "[PERSON_NAME] và In" at bounding box center [1174, 538] width 147 height 23
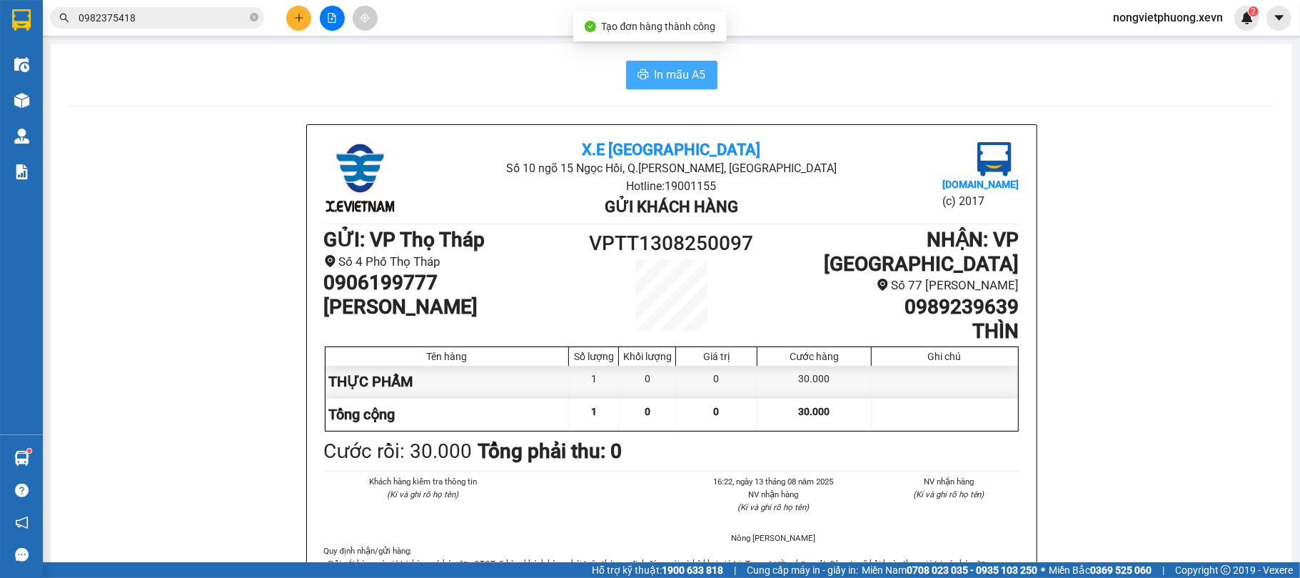
click at [667, 72] on span "In mẫu A5" at bounding box center [680, 75] width 51 height 18
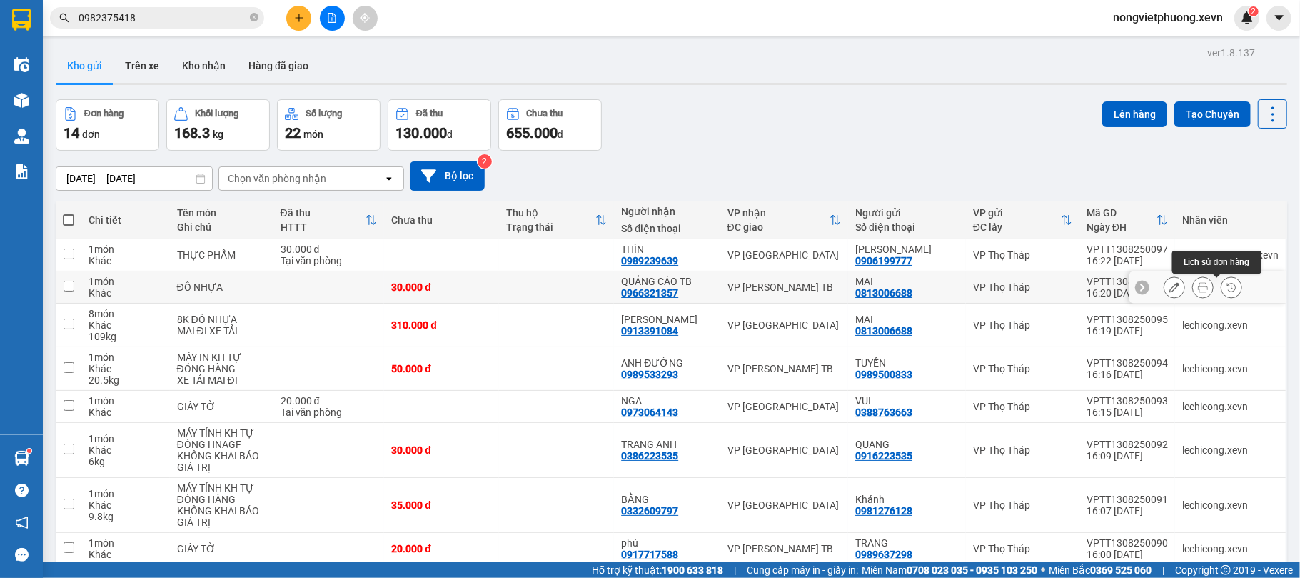
click at [1198, 288] on icon at bounding box center [1203, 287] width 10 height 10
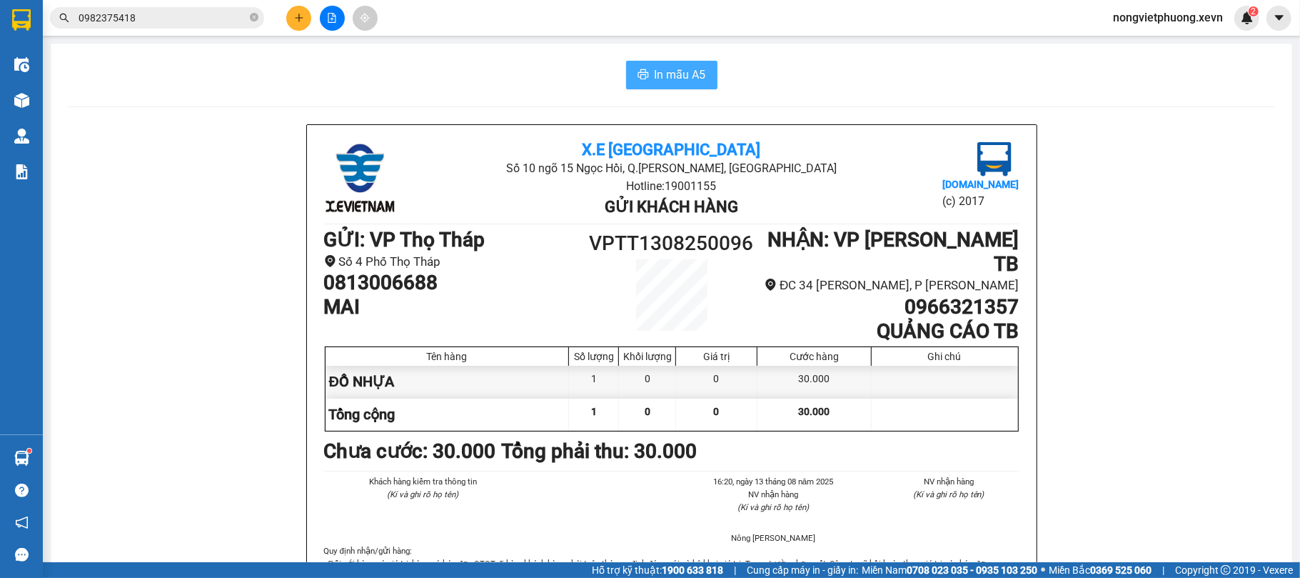
click at [685, 81] on span "In mẫu A5" at bounding box center [680, 75] width 51 height 18
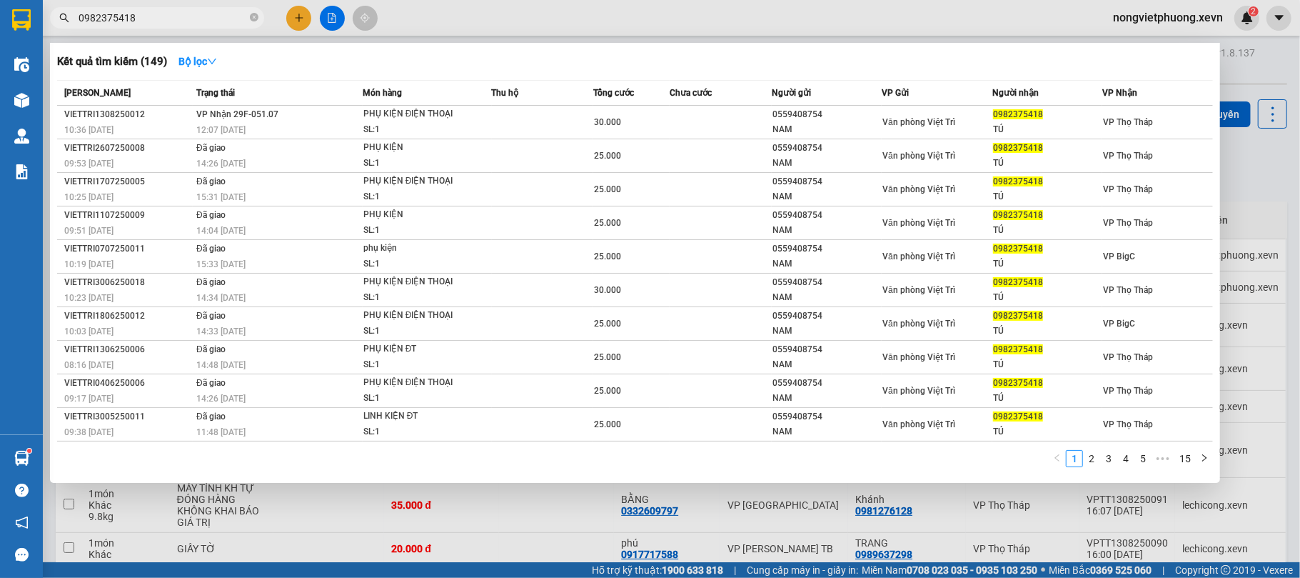
click at [131, 15] on input "0982375418" at bounding box center [163, 18] width 169 height 16
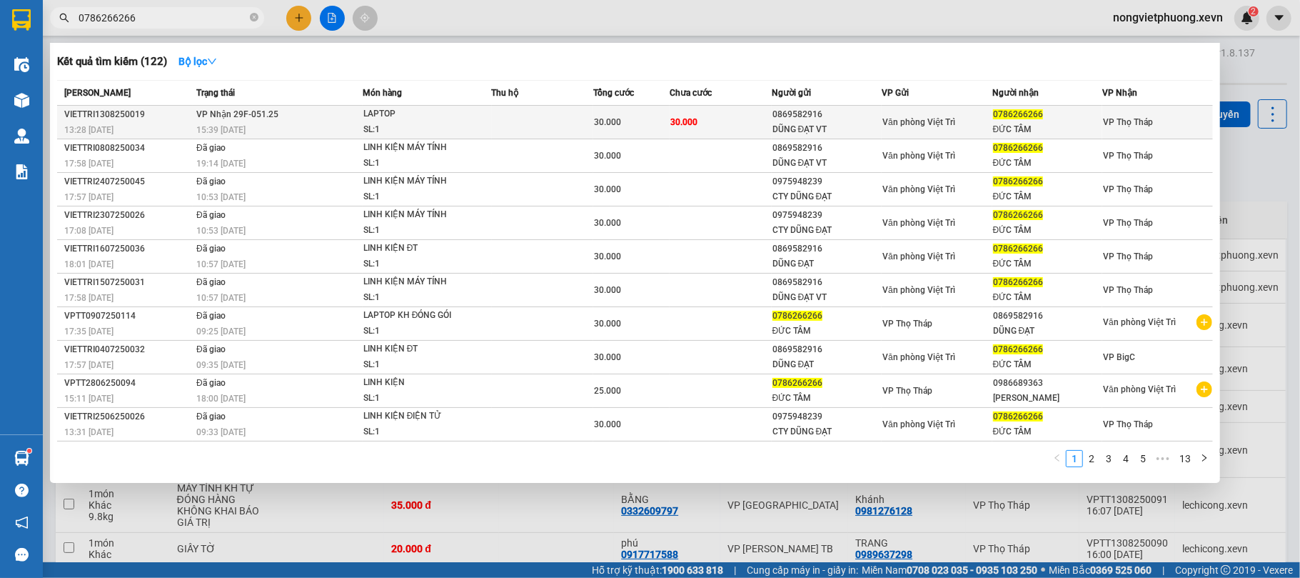
type input "0786266266"
click at [396, 109] on div "LAPTOP" at bounding box center [416, 114] width 107 height 16
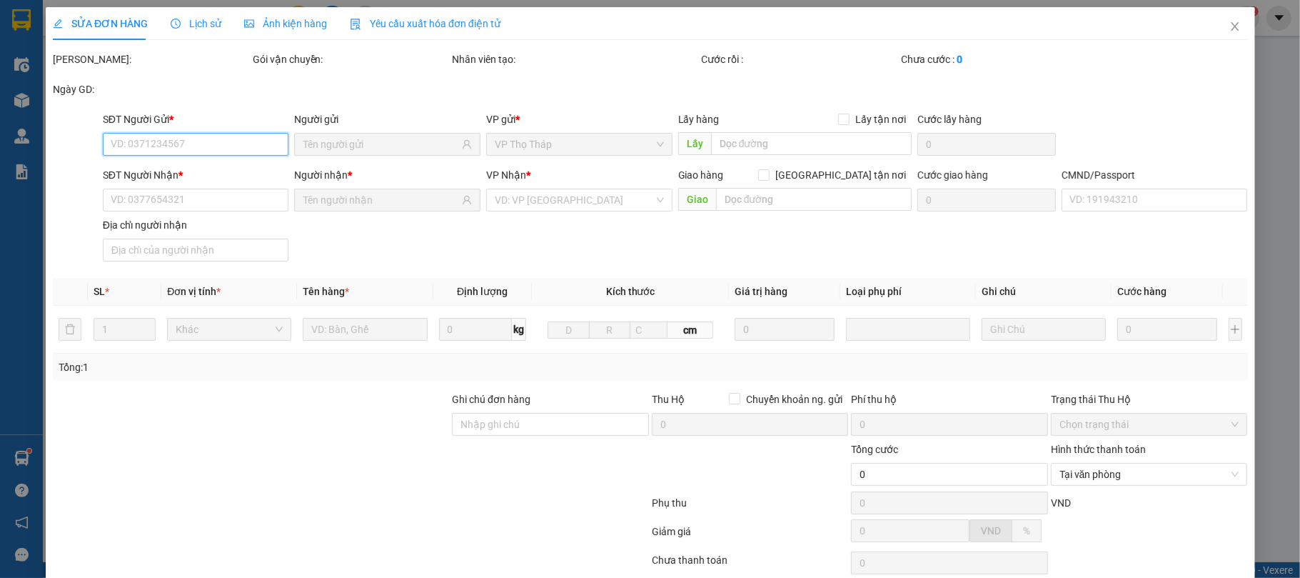
type input "0869582916"
type input "DŨNG ĐẠT VT"
type input "0786266266"
type input "ĐỨC TÂM"
type input "001076000968 HOÀNG ANH ĐIỆP SDT 0977789228"
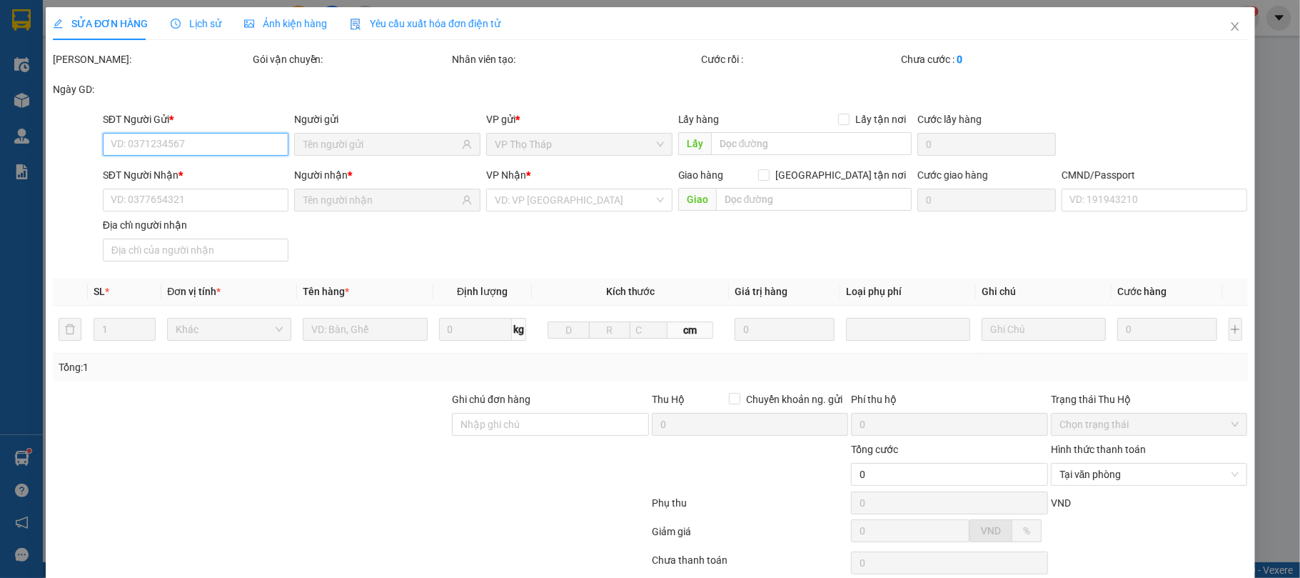
type input "30.000"
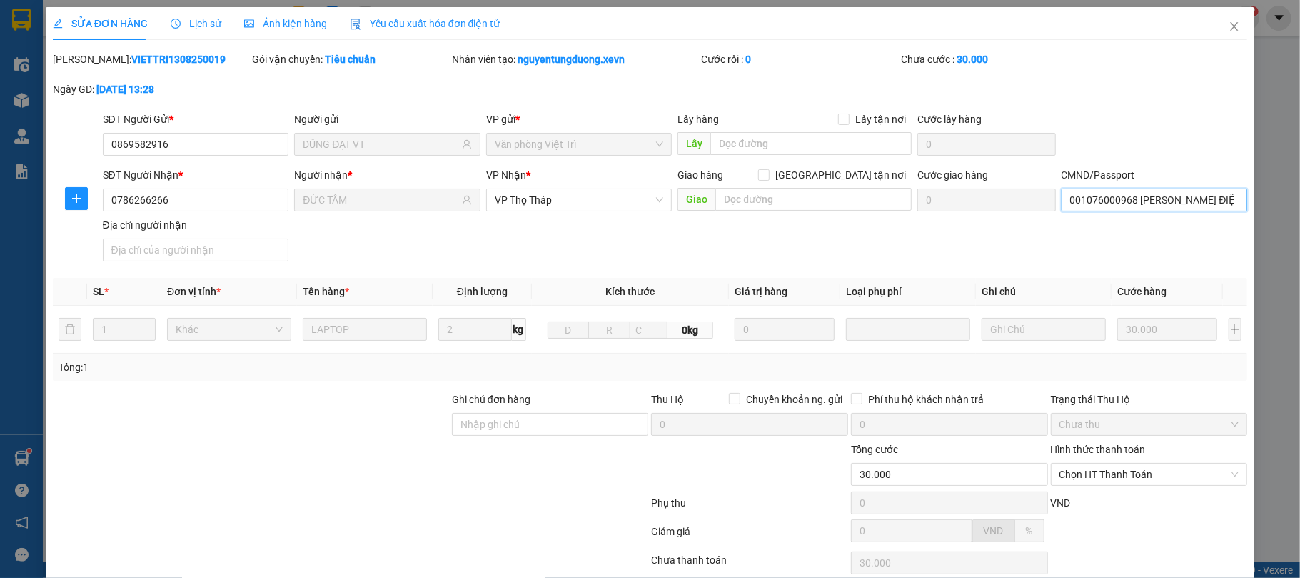
click at [1195, 206] on input "001076000968 HOÀNG ANH ĐIỆP SDT 0977789228" at bounding box center [1155, 200] width 186 height 23
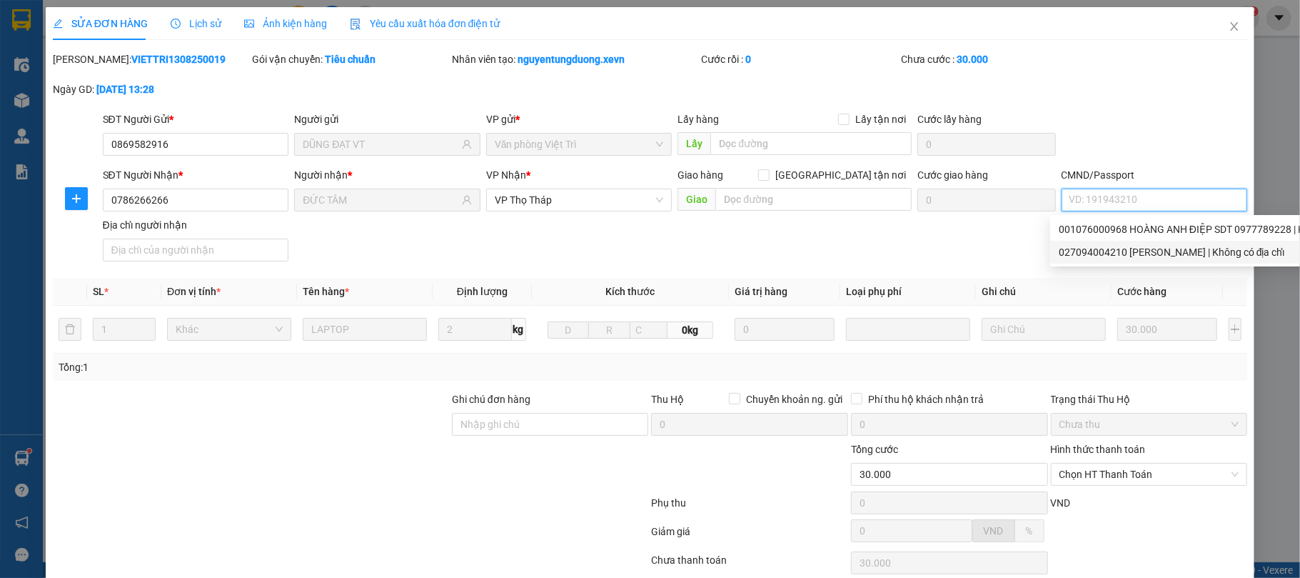
click at [1175, 248] on div "027094004210 ĐINH VĂN HUÂN | Không có địa chỉ" at bounding box center [1215, 252] width 312 height 16
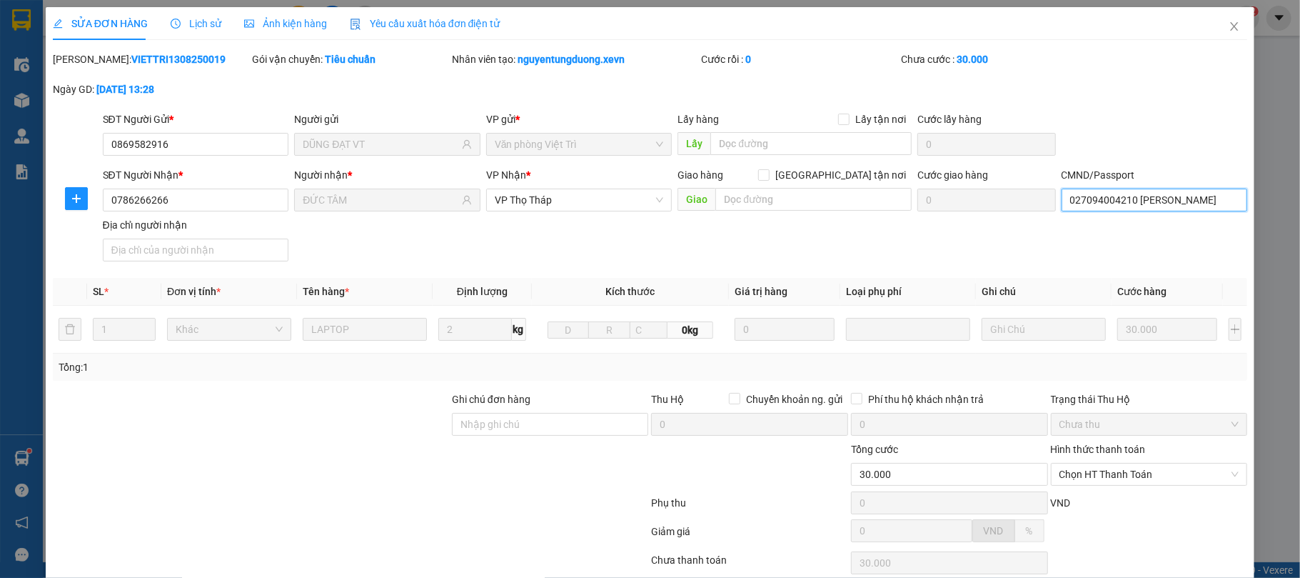
scroll to position [109, 0]
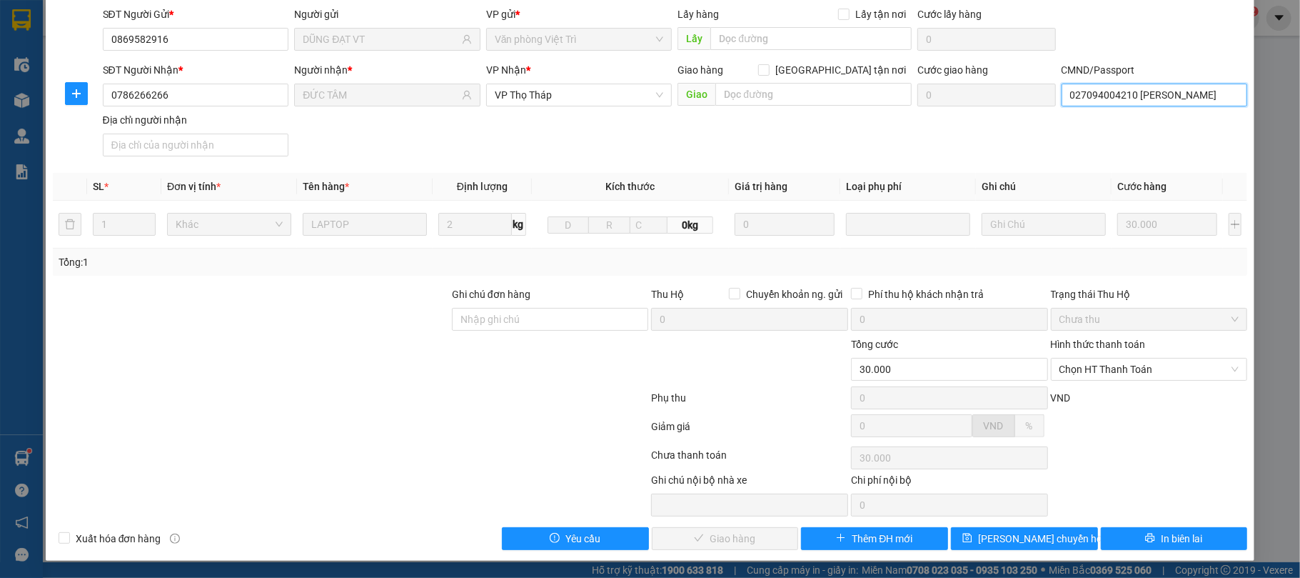
type input "027094004210 ĐINH VĂN HUÂN"
click at [1155, 381] on div "Hình thức thanh toán Chọn HT Thanh Toán" at bounding box center [1149, 361] width 197 height 50
click at [1155, 370] on span "Chọn HT Thanh Toán" at bounding box center [1150, 368] width 180 height 21
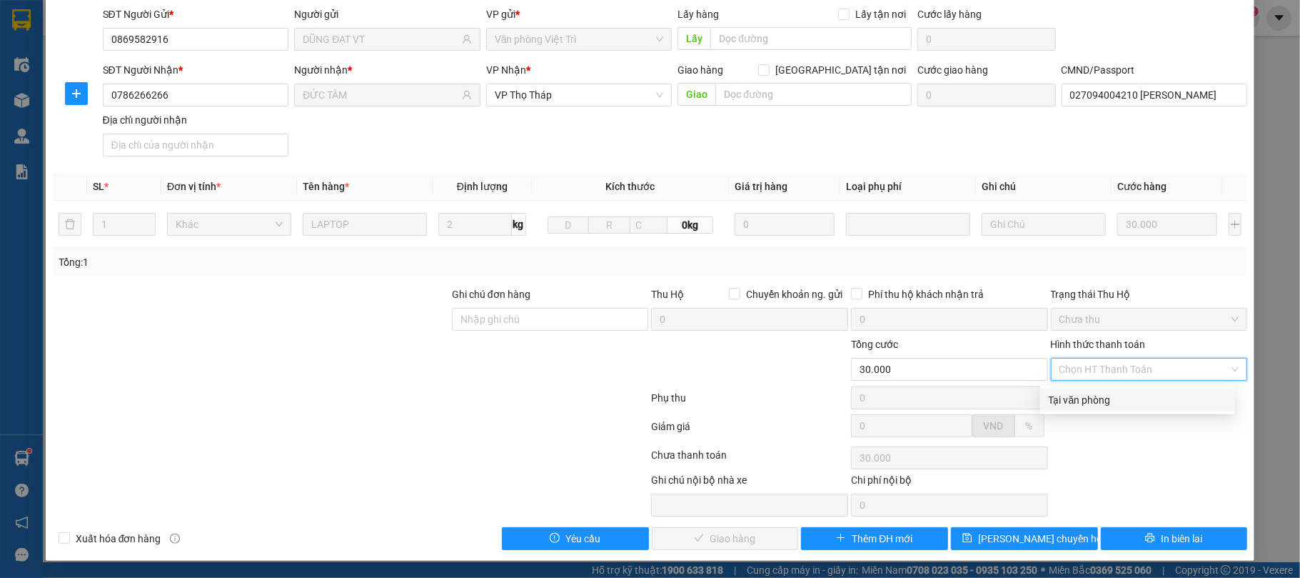
click at [1151, 393] on div "Tại văn phòng" at bounding box center [1138, 400] width 178 height 16
type input "0"
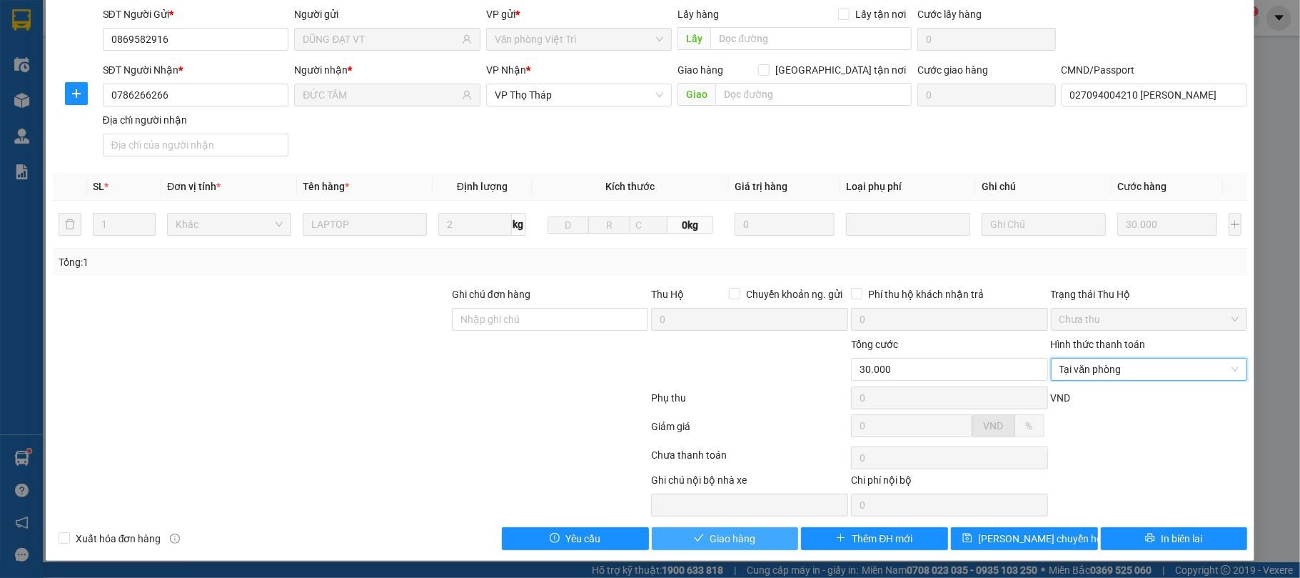
click at [755, 531] on button "Giao hàng" at bounding box center [725, 538] width 147 height 23
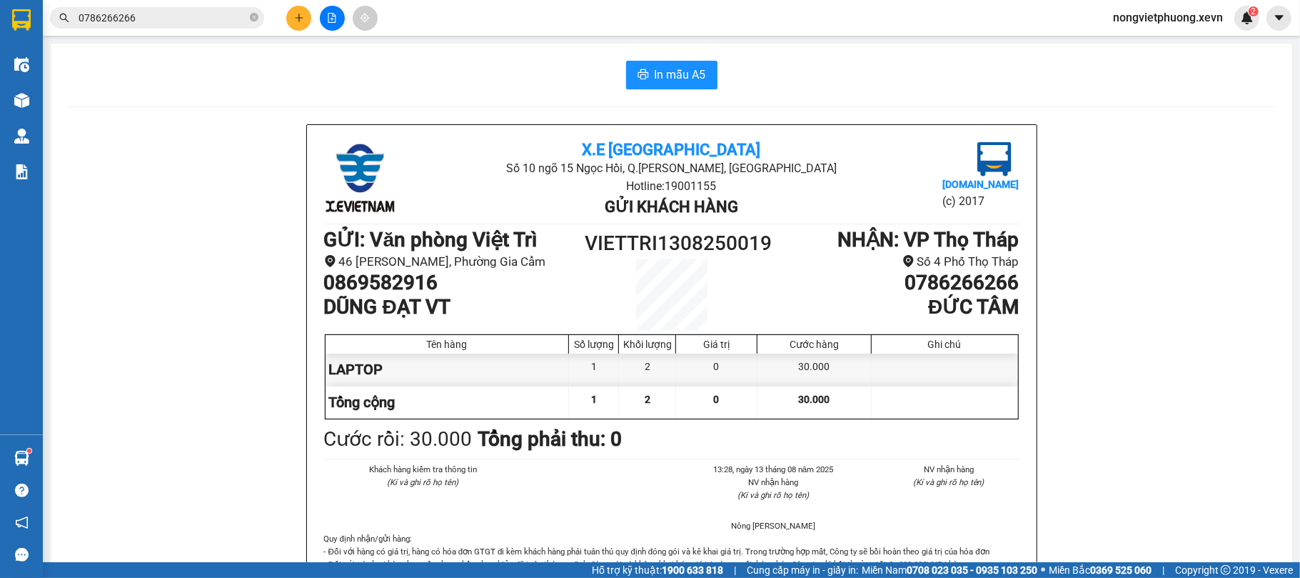
click at [301, 13] on icon "plus" at bounding box center [299, 18] width 10 height 10
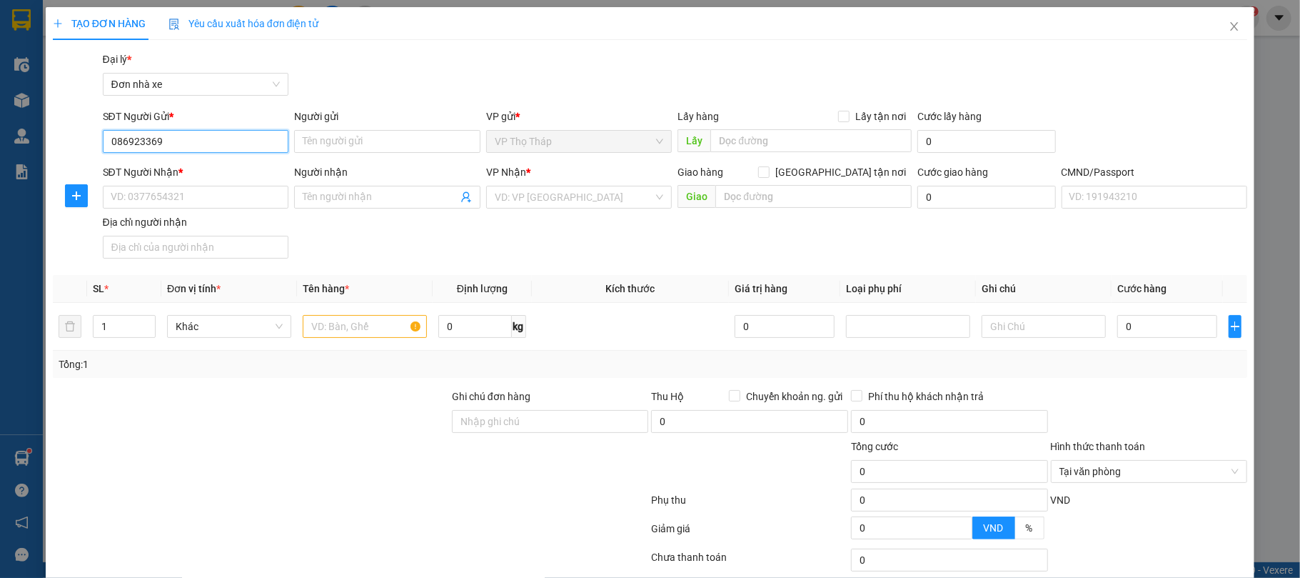
type input "0869233696"
click at [166, 170] on div "0869233696 - HẰNG" at bounding box center [193, 171] width 167 height 16
type input "HẰNG"
type input "0982134120"
type input "THẢO NAM"
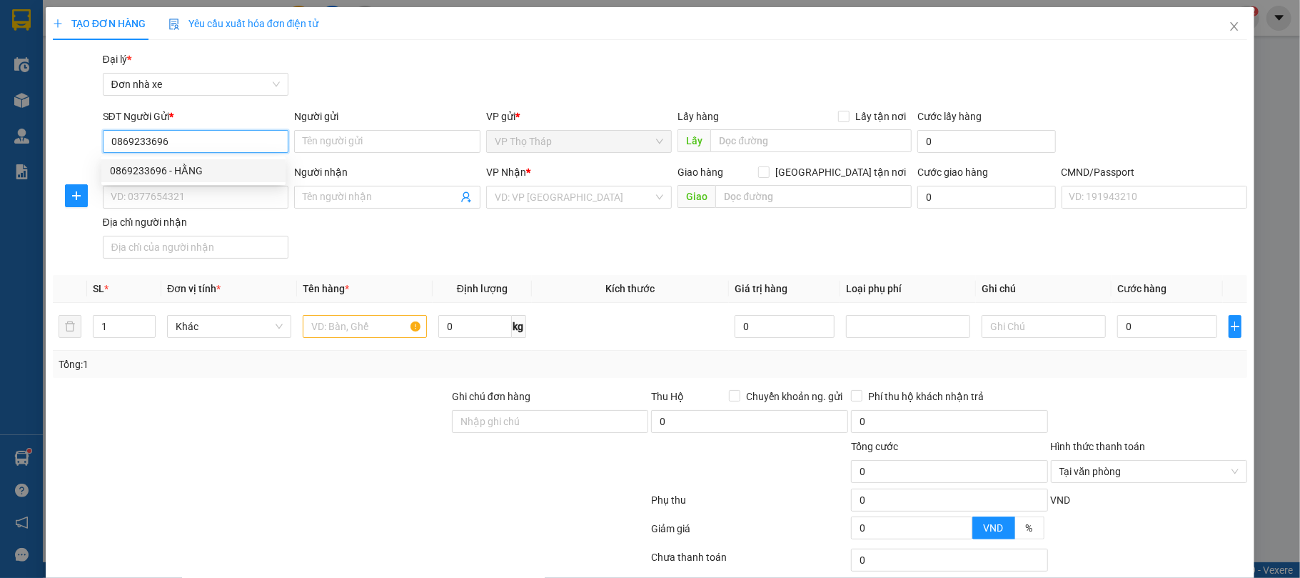
type input "0389287665 NAM THẢO"
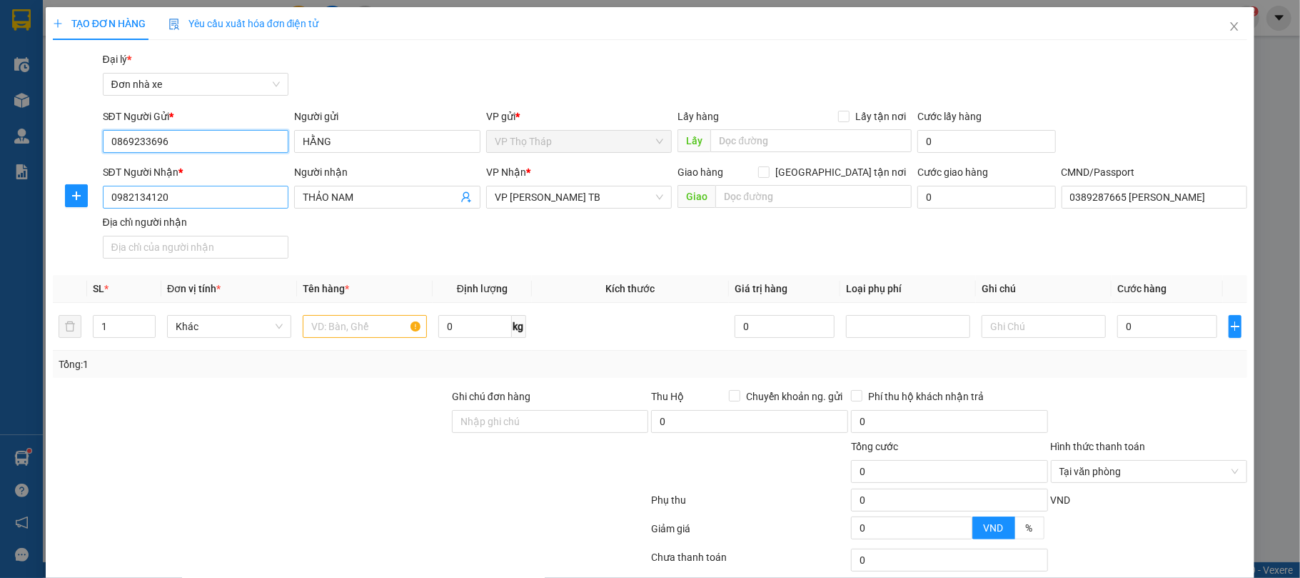
type input "0869233696"
click at [181, 203] on input "0982134120" at bounding box center [196, 197] width 186 height 23
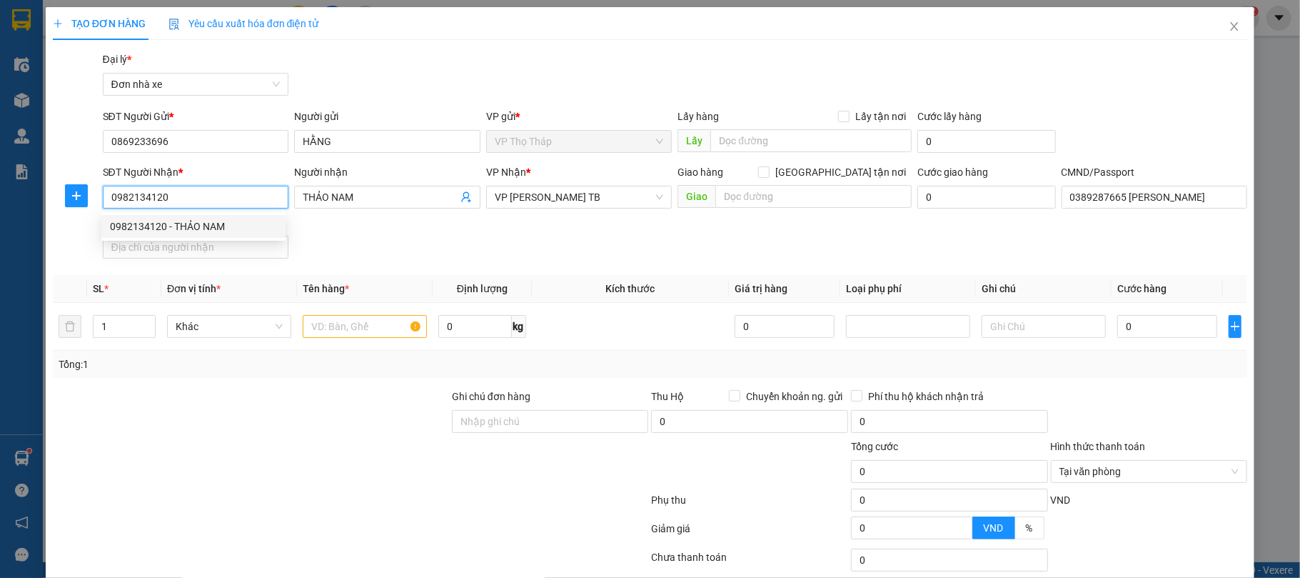
click at [181, 203] on input "0982134120" at bounding box center [196, 197] width 186 height 23
click at [358, 243] on div "SĐT Người Nhận * 0982134120 Người nhận THẢO NAM VP Nhận * VP Trần Phú TB Giao h…" at bounding box center [675, 214] width 1151 height 100
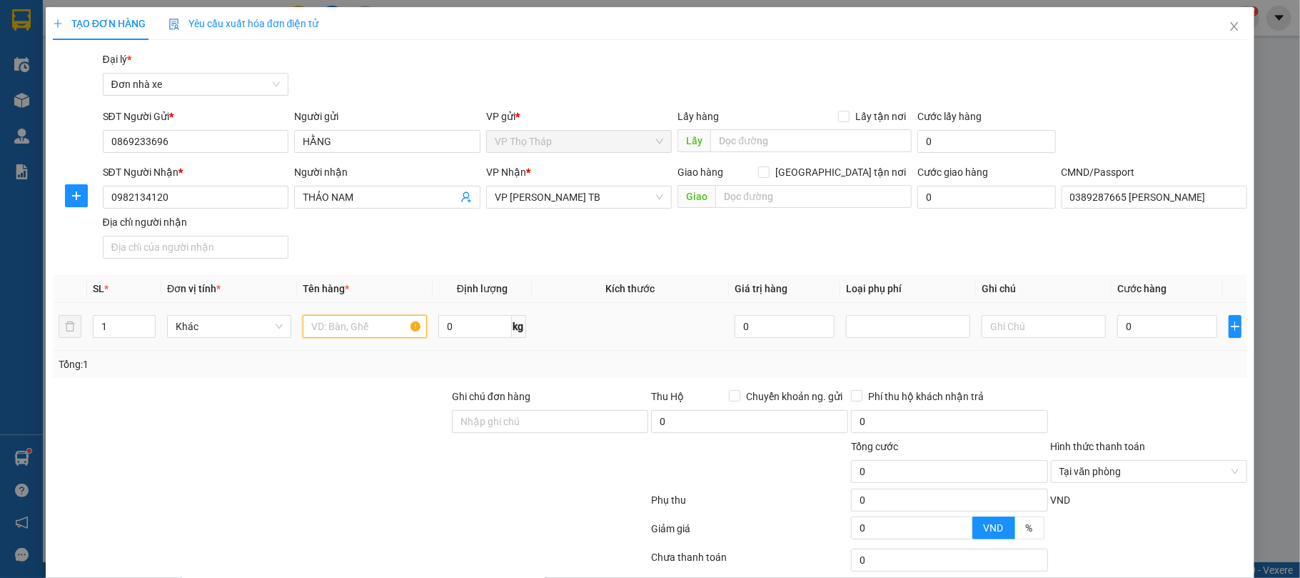
click at [369, 316] on input "text" at bounding box center [365, 326] width 124 height 23
type input "J"
type input "KHUNG ẢNH"
click at [1055, 334] on input "text" at bounding box center [1044, 326] width 124 height 23
type input "HỎNG VỠ KH CHỊU"
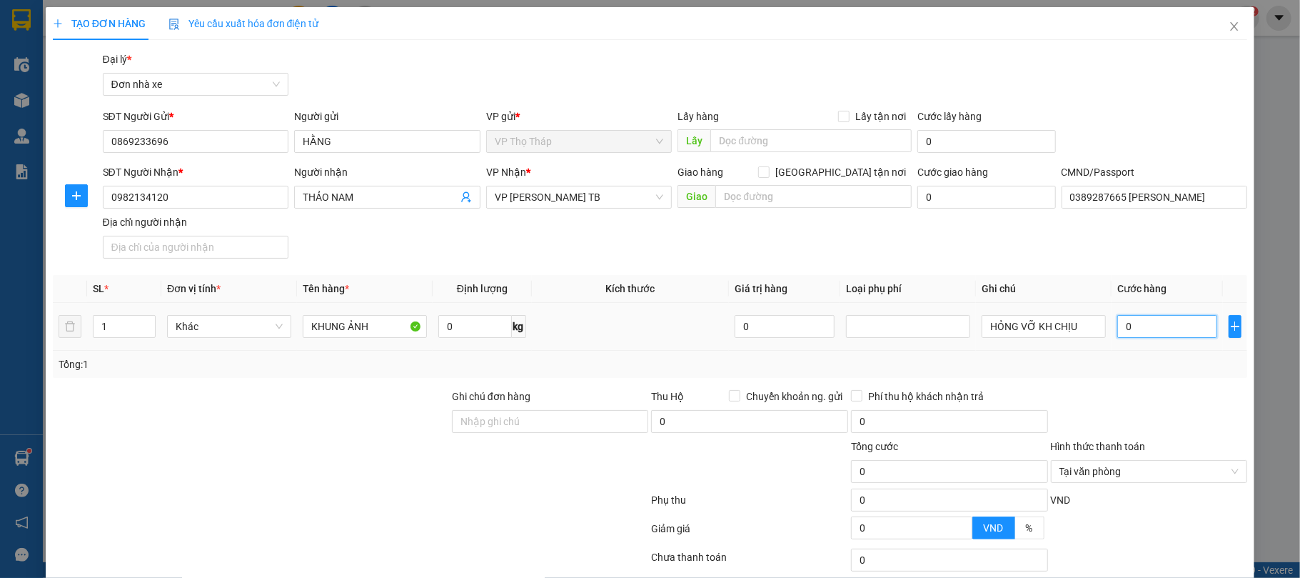
click at [1157, 327] on input "0" at bounding box center [1167, 326] width 100 height 23
type input "3"
type input "30"
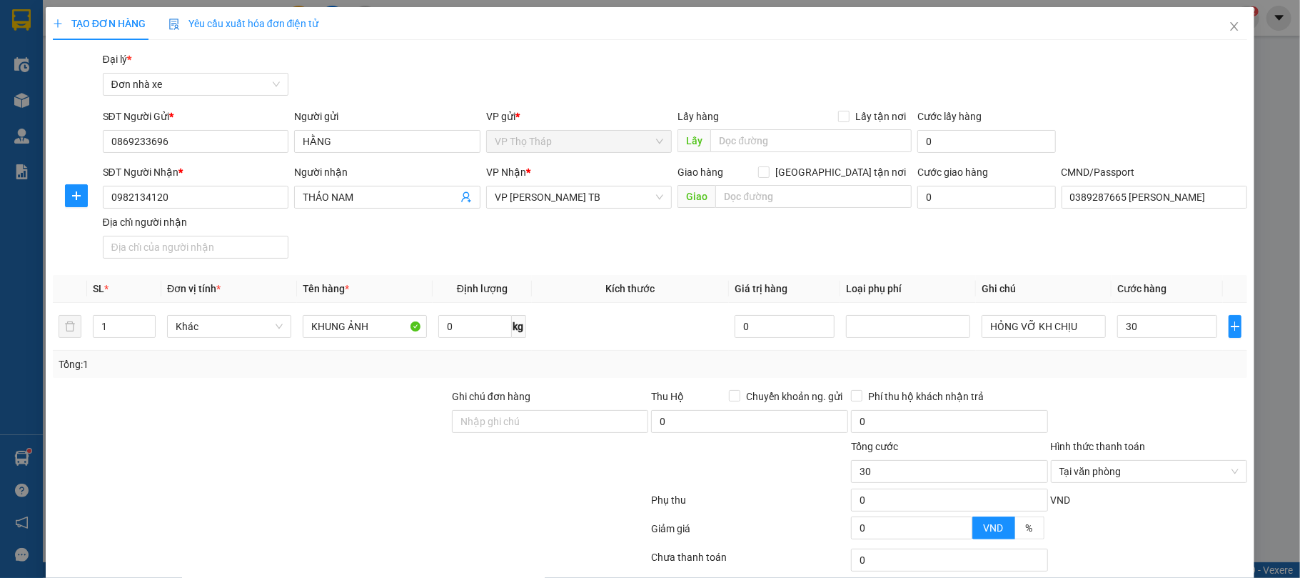
type input "30.000"
click at [1165, 363] on div "Tổng: 1" at bounding box center [651, 364] width 1184 height 16
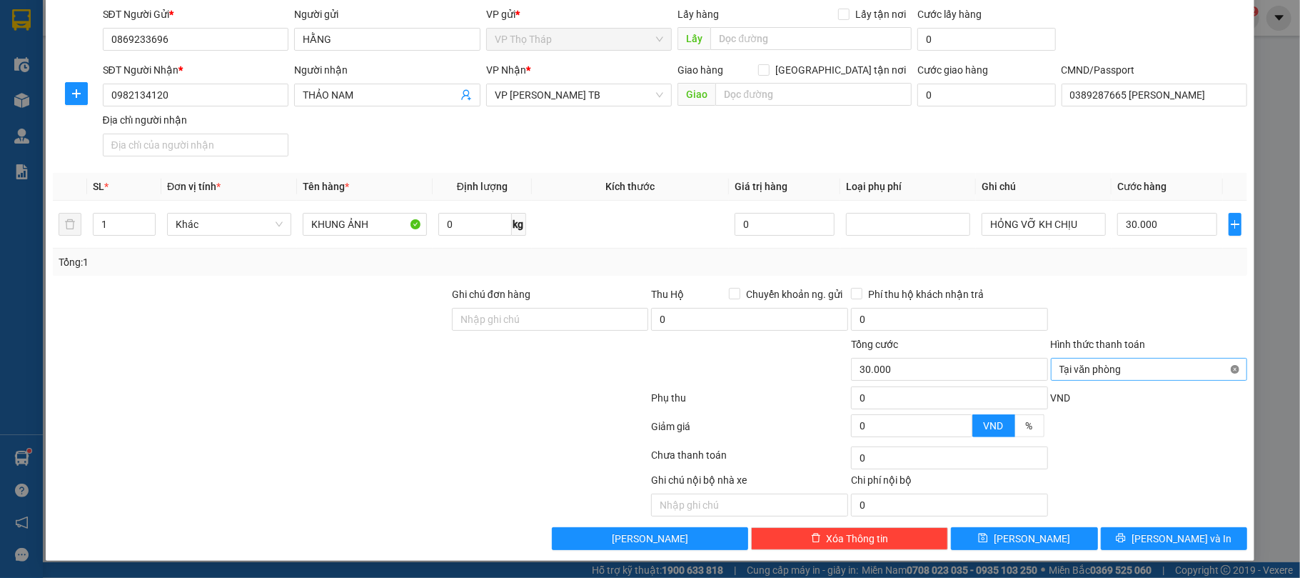
type input "30.000"
click at [1163, 541] on span "[PERSON_NAME] và In" at bounding box center [1182, 539] width 100 height 16
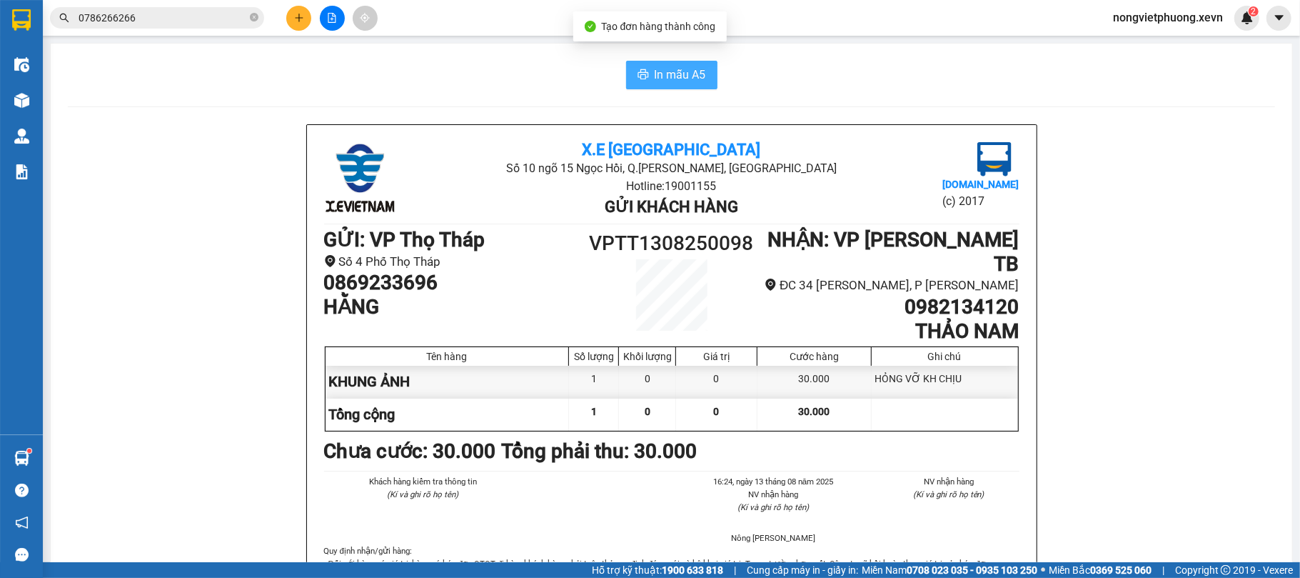
click at [678, 78] on span "In mẫu A5" at bounding box center [680, 75] width 51 height 18
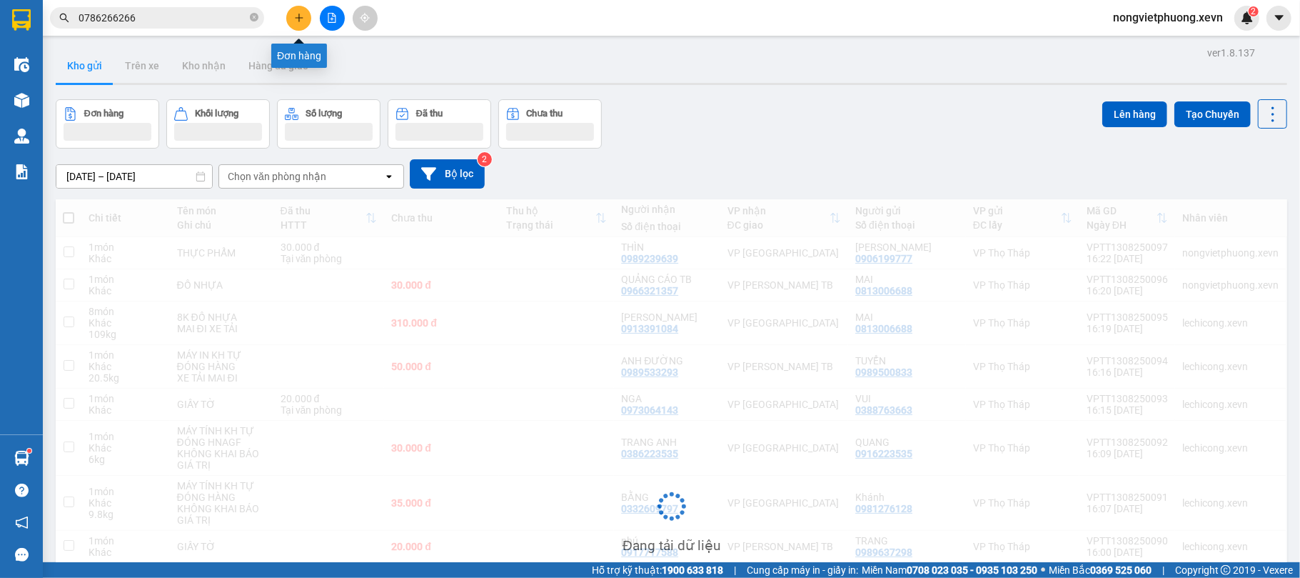
click at [300, 21] on icon "plus" at bounding box center [299, 18] width 10 height 10
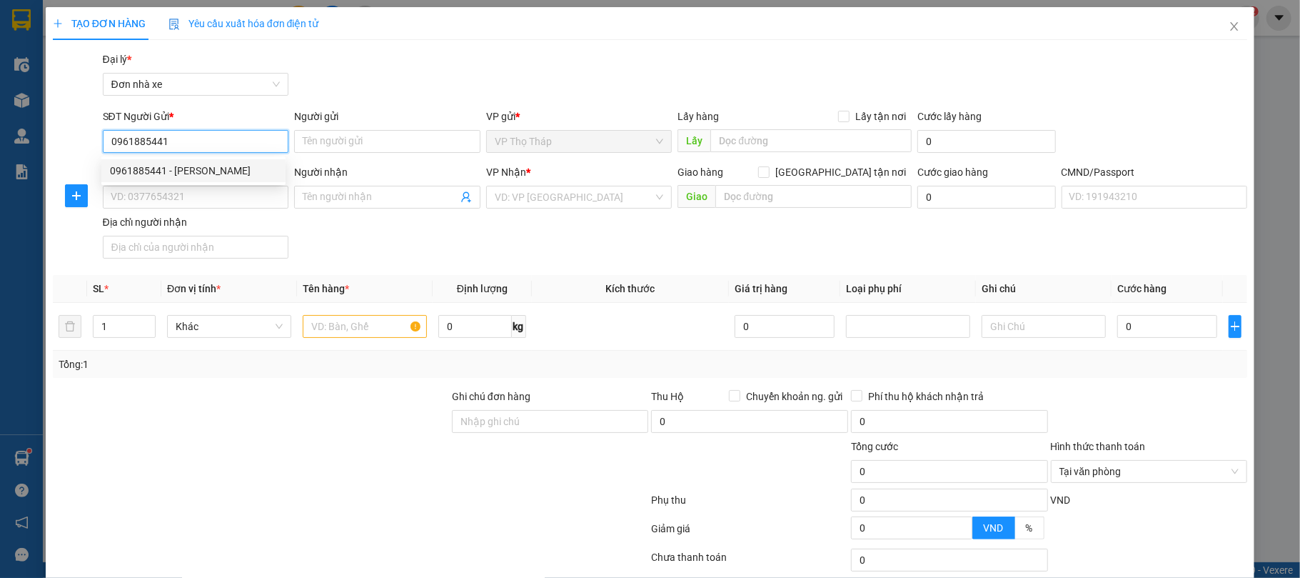
type input "0961885441"
click at [232, 158] on div "0961885441 0961885441 - TRẦN THU TRANG" at bounding box center [193, 170] width 184 height 29
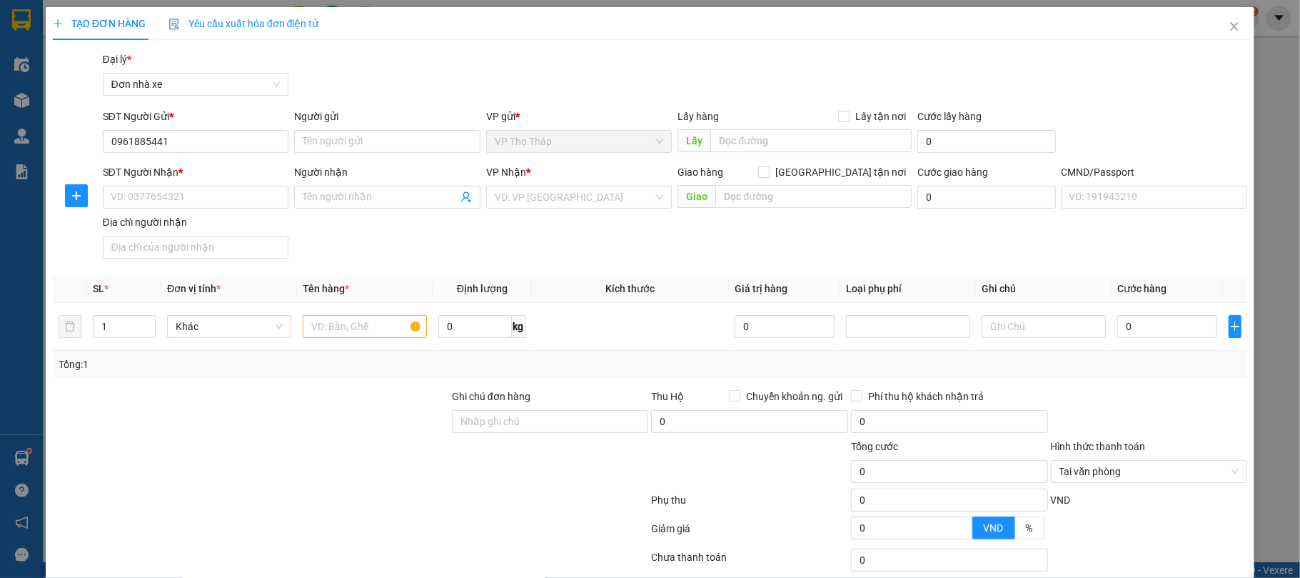
click at [232, 167] on div "SĐT Người Nhận *" at bounding box center [196, 172] width 186 height 16
click at [232, 186] on input "SĐT Người Nhận *" at bounding box center [196, 197] width 186 height 23
click at [236, 149] on input "0961885441" at bounding box center [196, 141] width 186 height 23
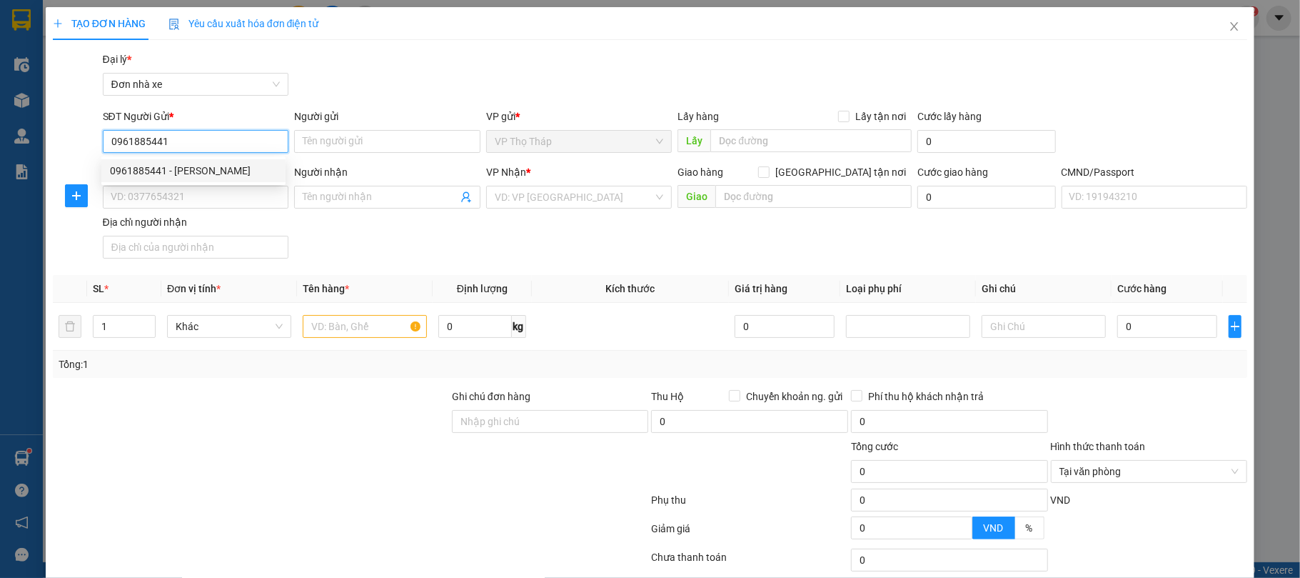
click at [231, 166] on div "0961885441 - TRẦN THU TRANG" at bounding box center [193, 171] width 167 height 16
type input "TRẦN THU TRANG"
type input "0912322967"
type input "NGUYỄN THỊ LOAN"
type input "036167015708 NGUYỄN THỊ LOAN, 117 ĐÒ QUAN"
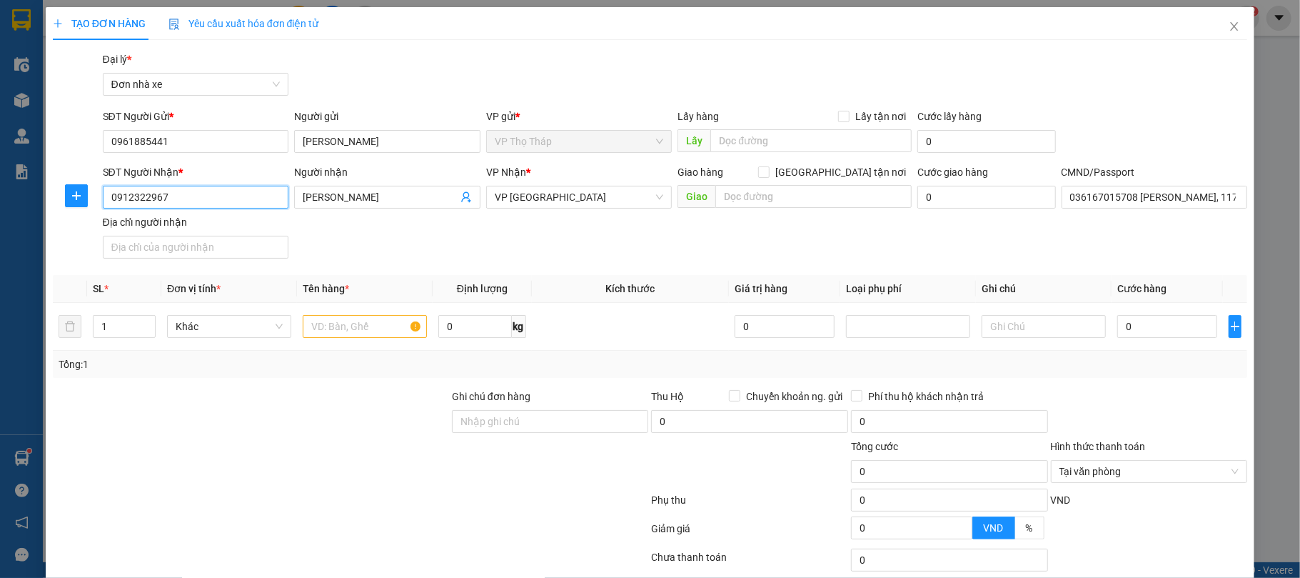
click at [231, 187] on input "0912322967" at bounding box center [196, 197] width 186 height 23
type input "0912322967"
click at [144, 230] on div "0912322967 - NGUYỄN THỊ LOAN" at bounding box center [193, 226] width 167 height 16
click at [327, 326] on input "text" at bounding box center [365, 326] width 124 height 23
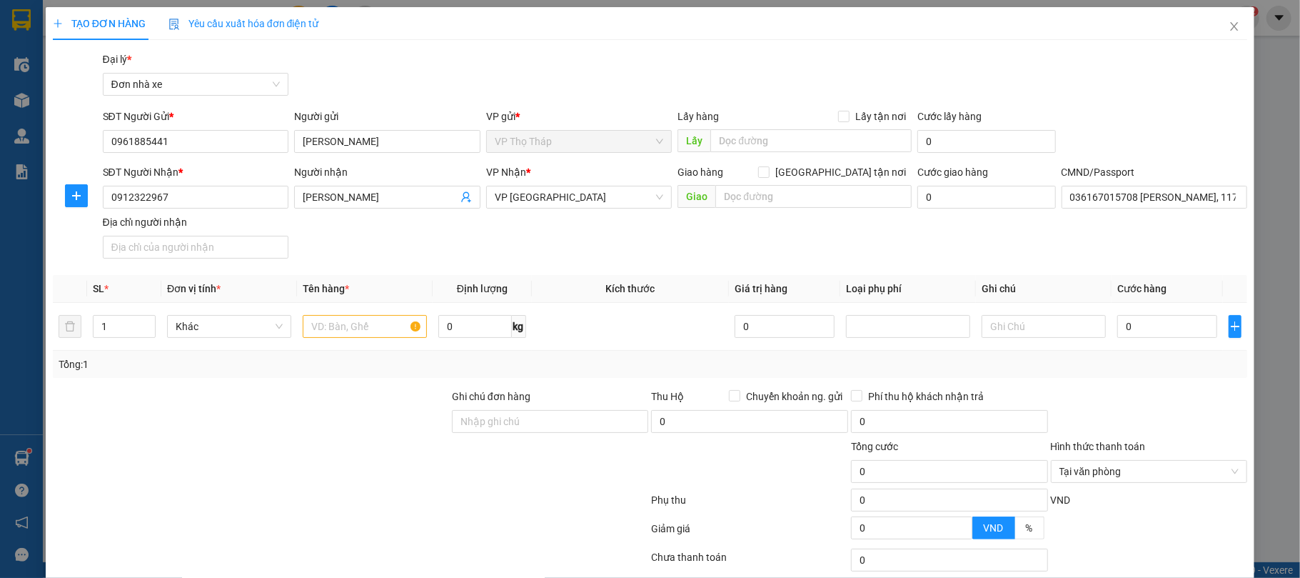
click at [321, 375] on div "Tổng: 1" at bounding box center [650, 364] width 1195 height 27
click at [361, 328] on input "text" at bounding box center [365, 326] width 124 height 23
type input "D"
type input "ĐÒ KHÔ"
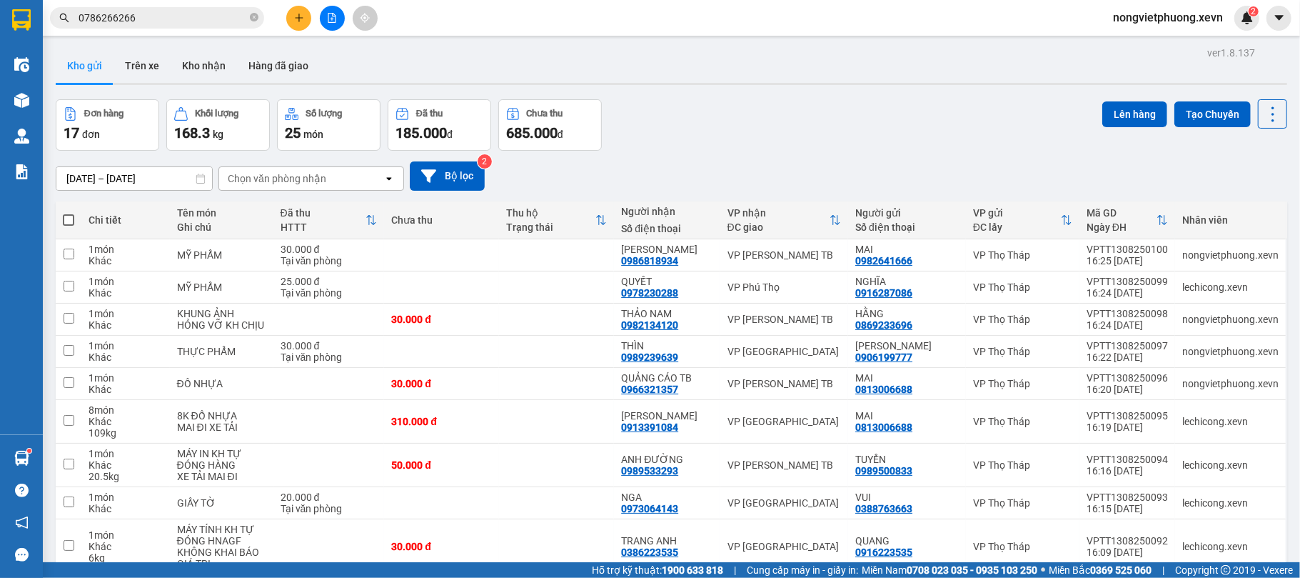
click at [159, 10] on input "0786266266" at bounding box center [163, 18] width 169 height 16
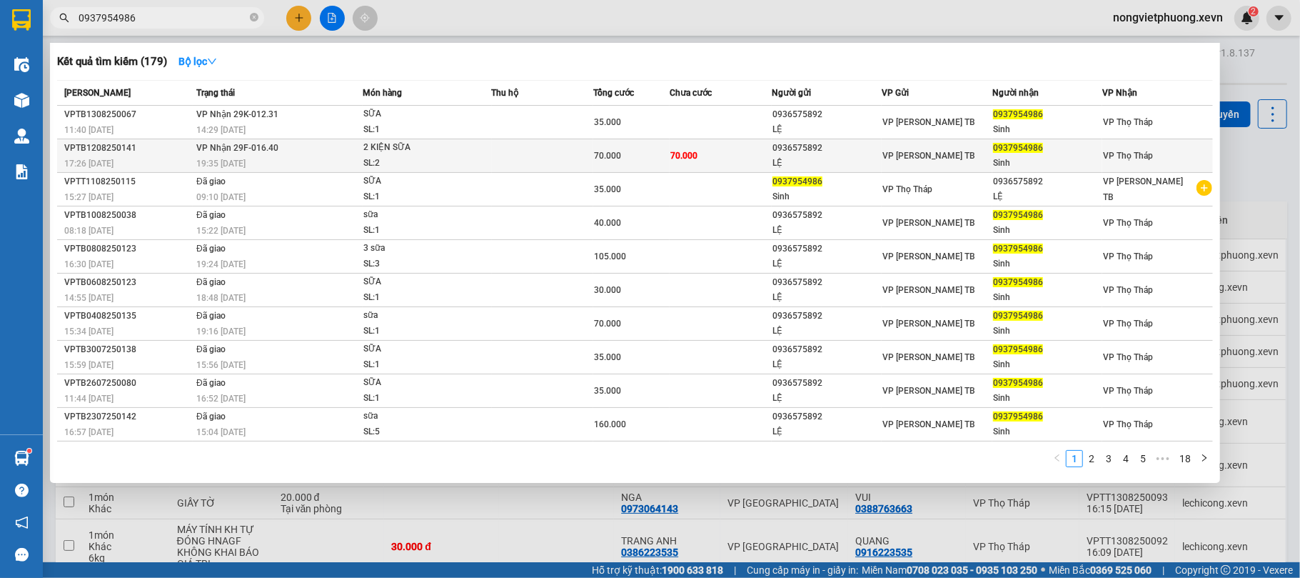
type input "0937954986"
click at [798, 139] on td "0936575892 LỆ" at bounding box center [827, 156] width 111 height 34
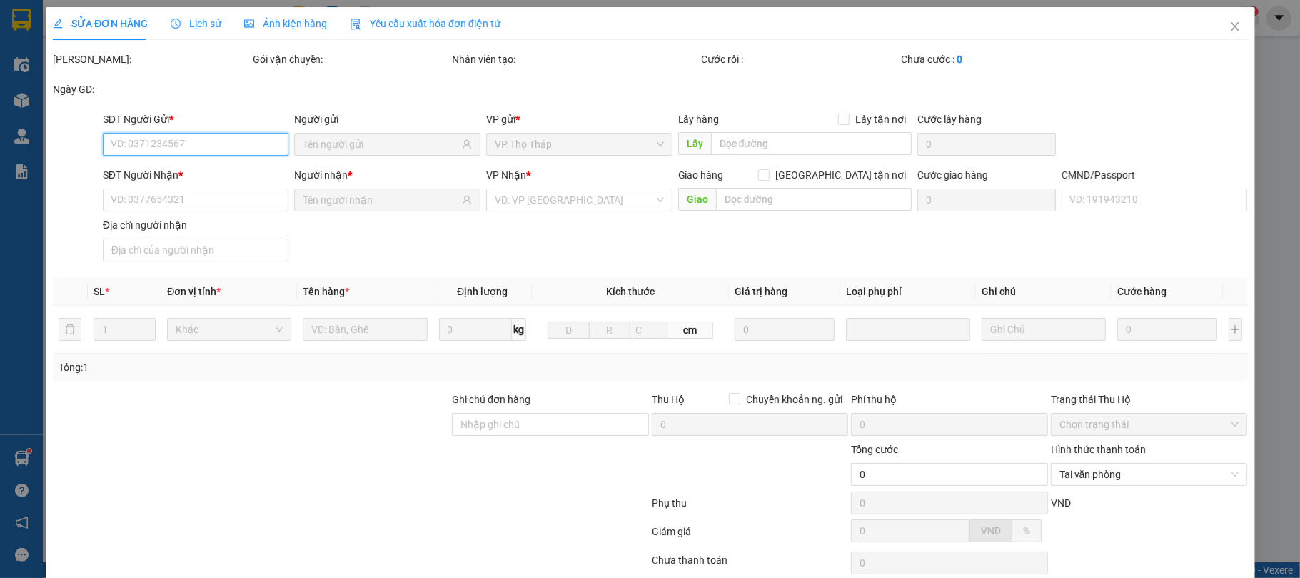
type input "0936575892"
type input "LỆ"
type input "0937954986"
type input "Sinh"
type input "0333118806 KH TỰ ĐẶT SHIP"
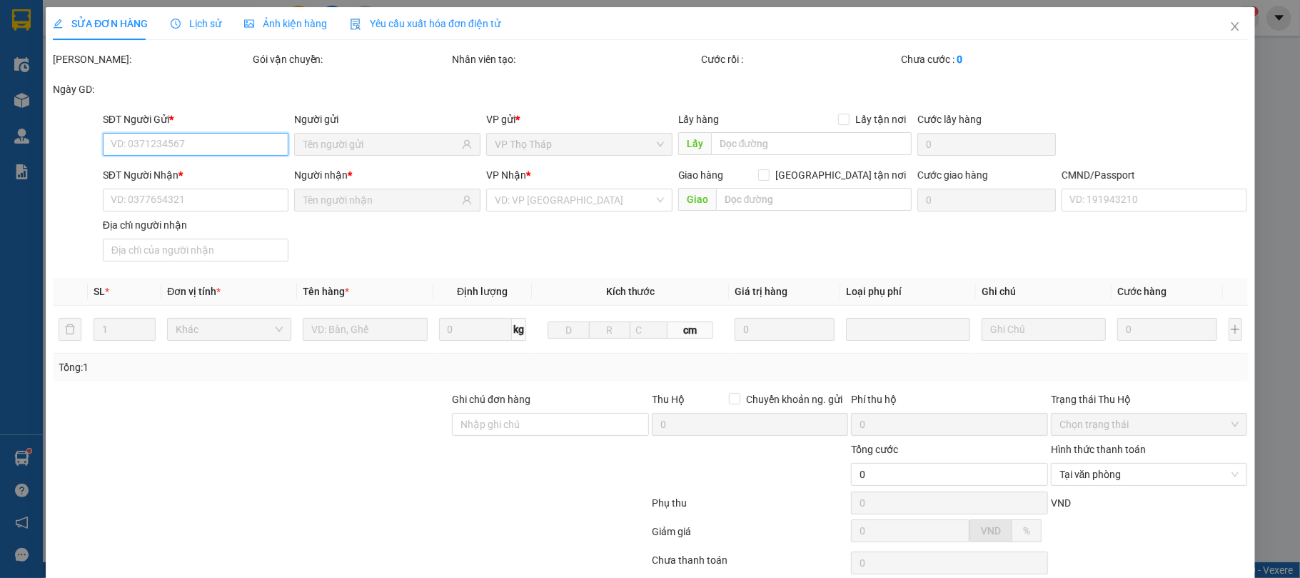
type input "70.000"
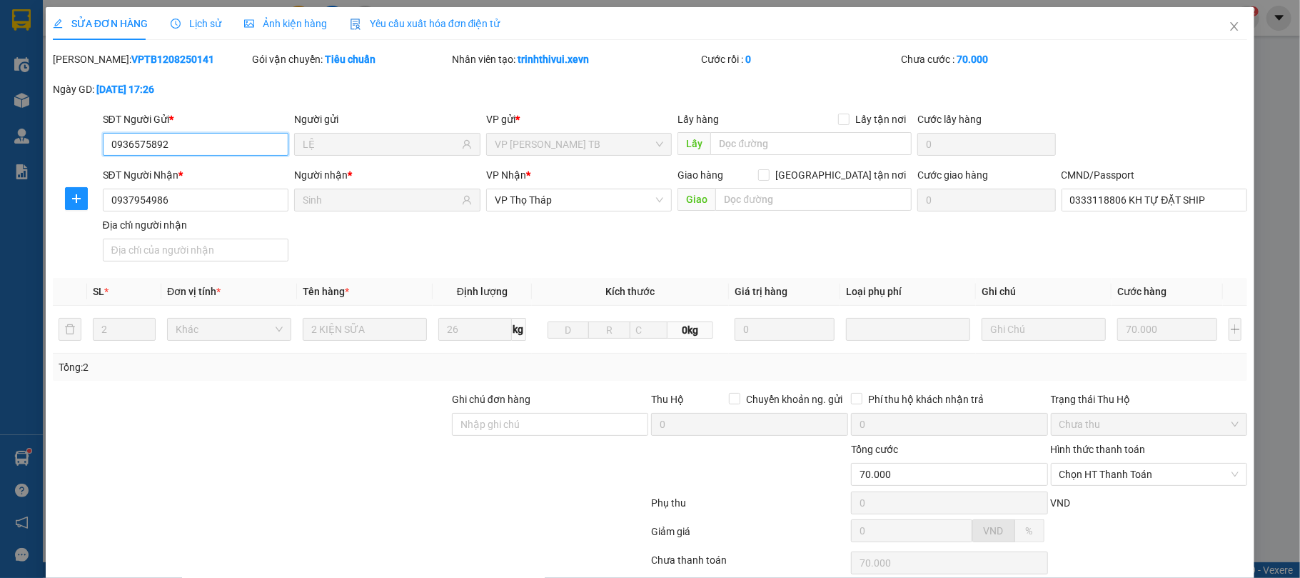
scroll to position [109, 0]
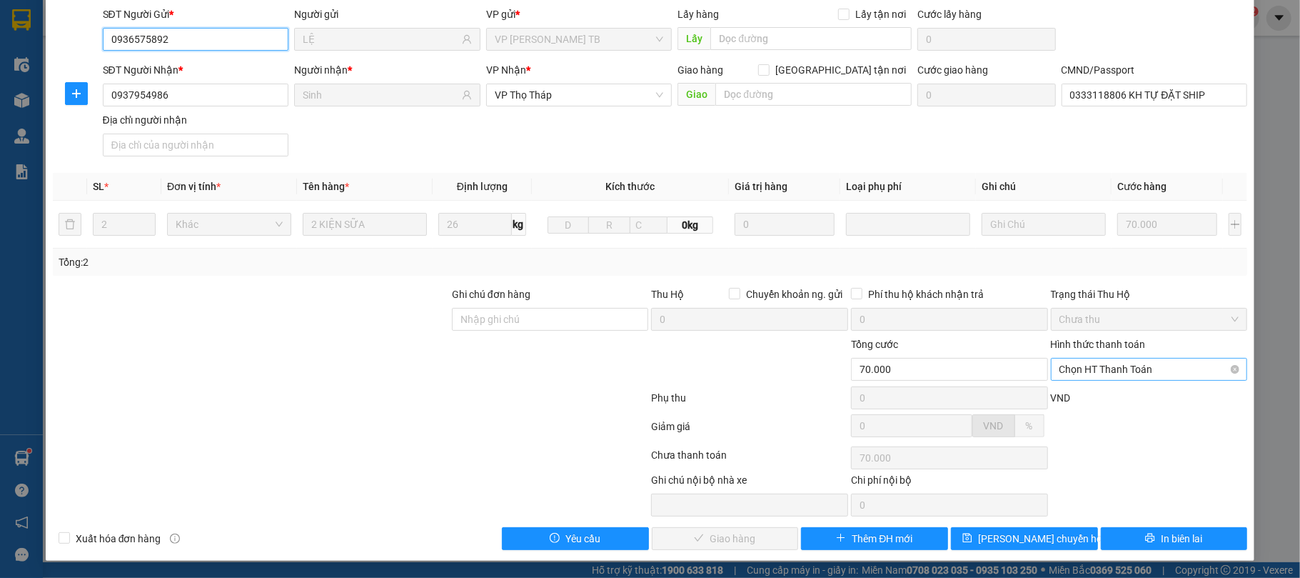
click at [1152, 363] on span "Chọn HT Thanh Toán" at bounding box center [1150, 368] width 180 height 21
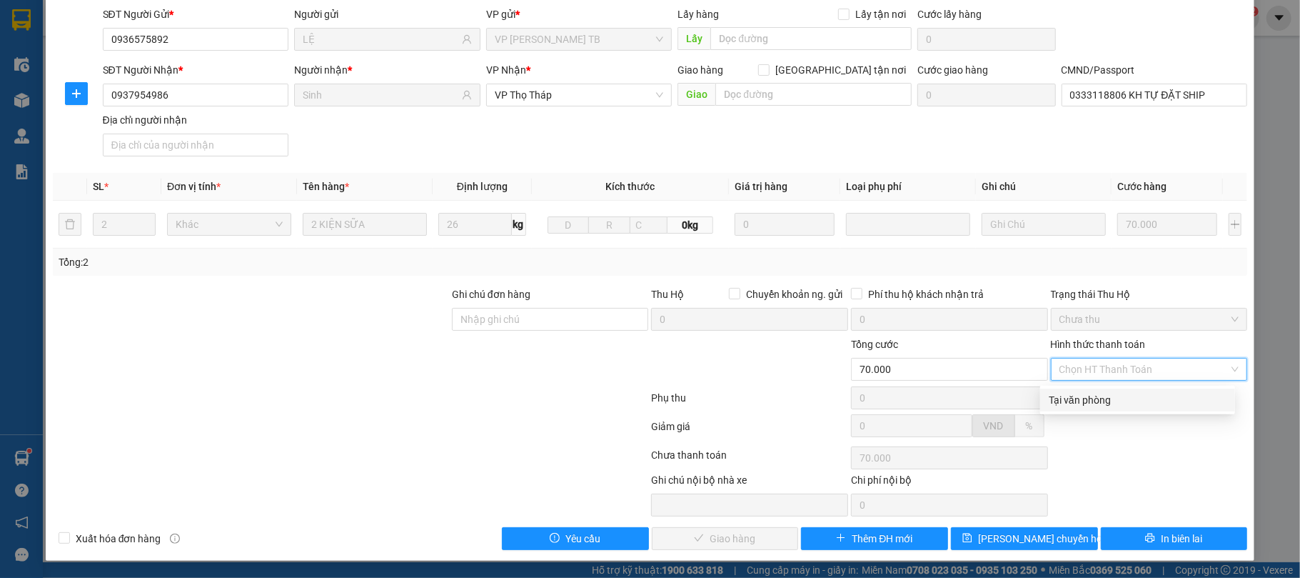
click at [1145, 392] on div "Tại văn phòng" at bounding box center [1138, 400] width 178 height 16
type input "0"
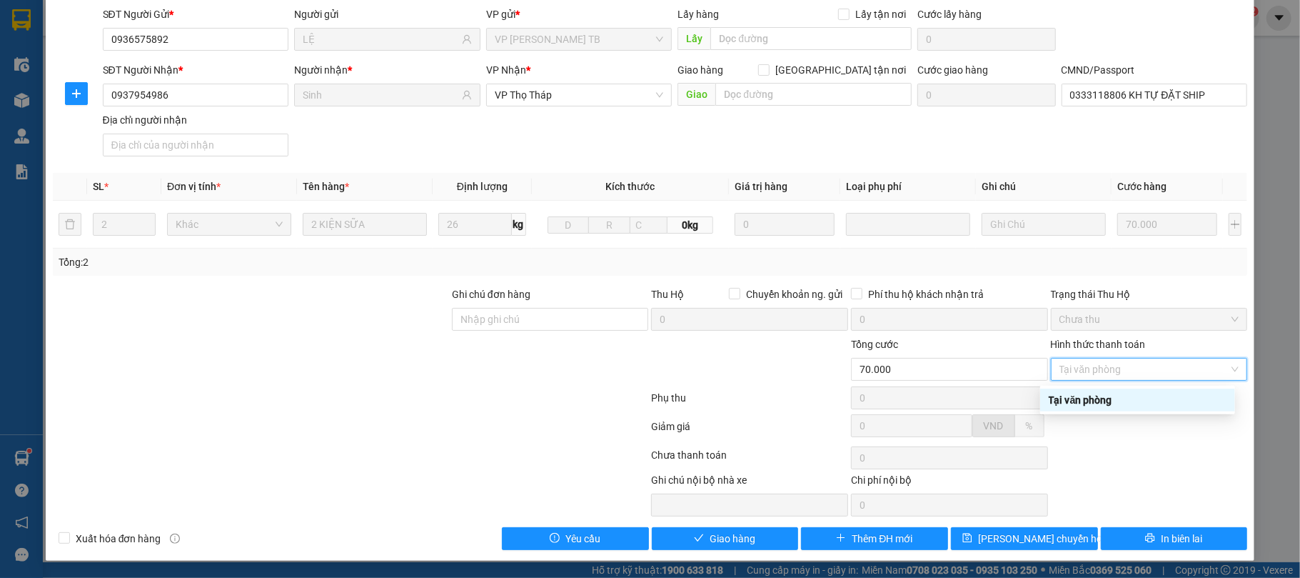
scroll to position [0, 0]
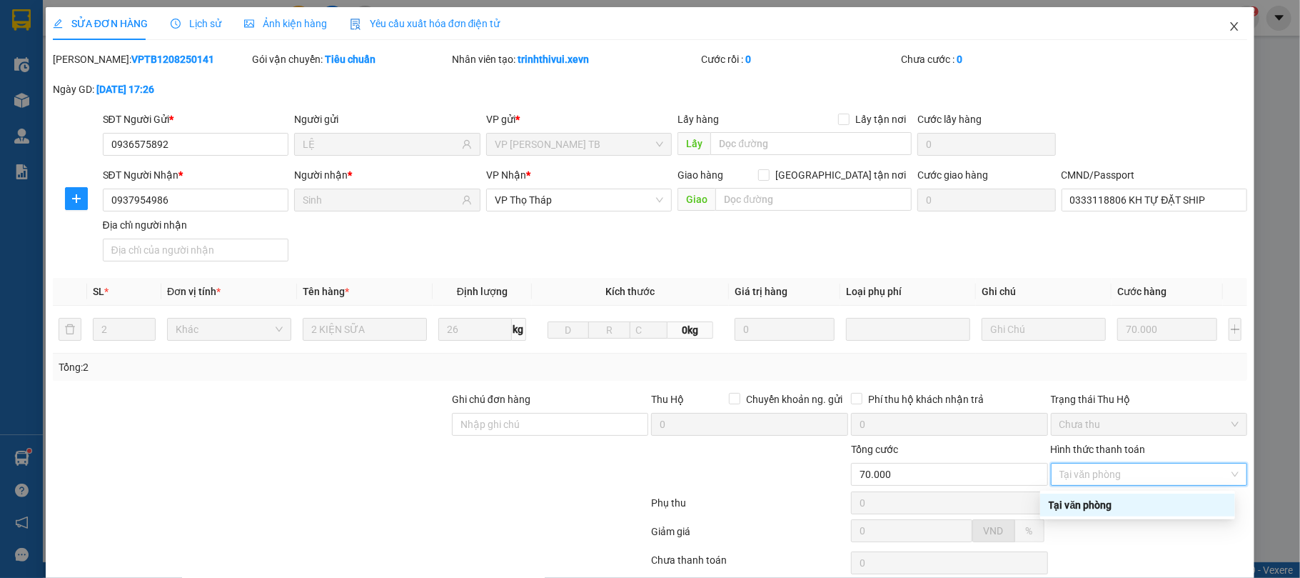
click at [1229, 27] on icon "close" at bounding box center [1234, 26] width 11 height 11
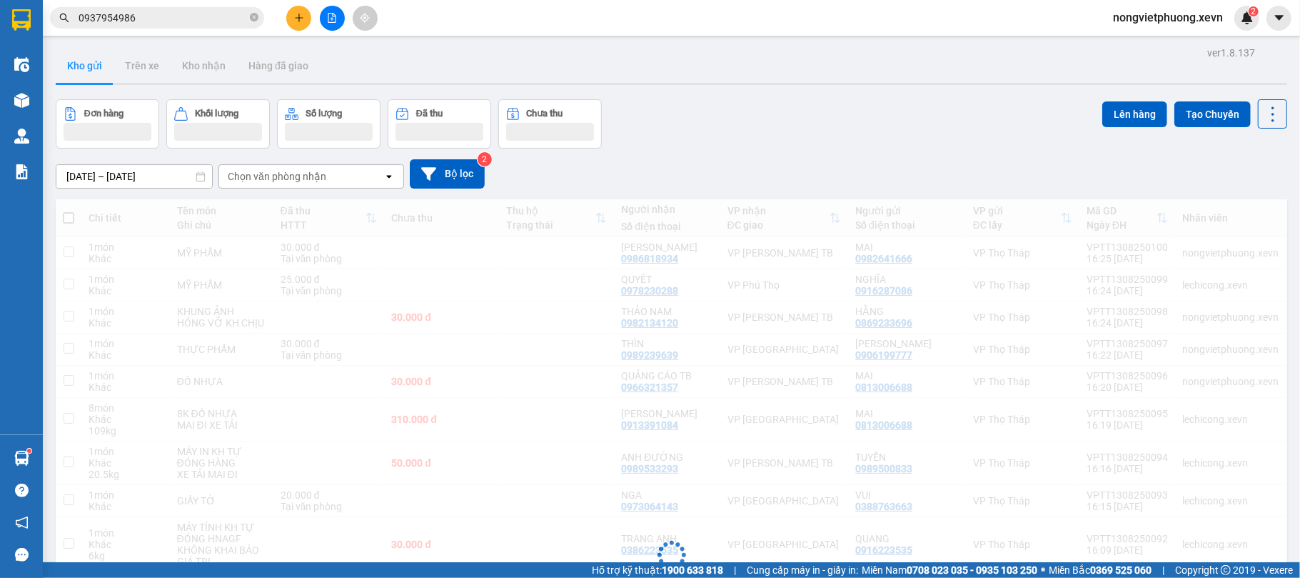
click at [154, 15] on input "0937954986" at bounding box center [163, 18] width 169 height 16
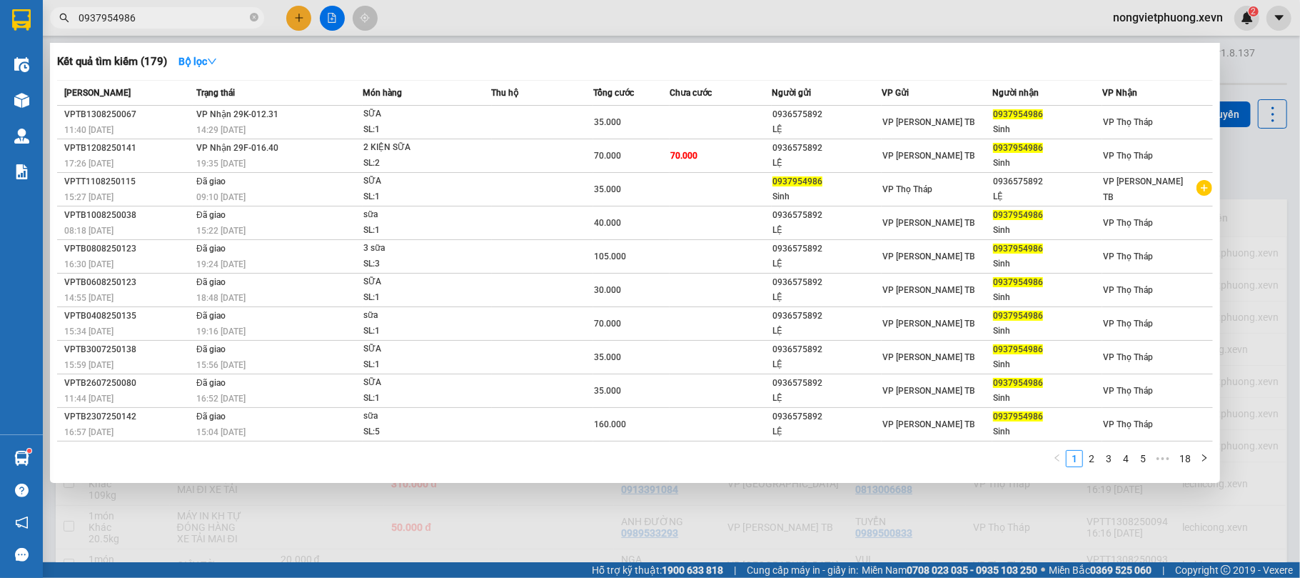
click at [154, 15] on input "0937954986" at bounding box center [163, 18] width 169 height 16
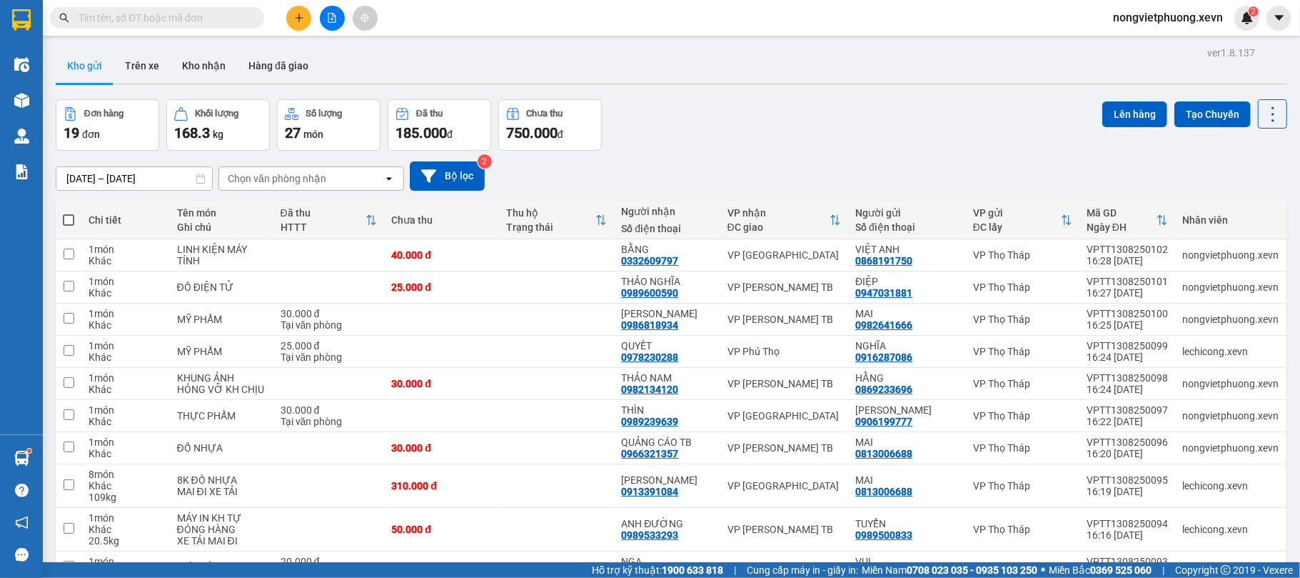
paste input "0937954986"
type input "0937954986"
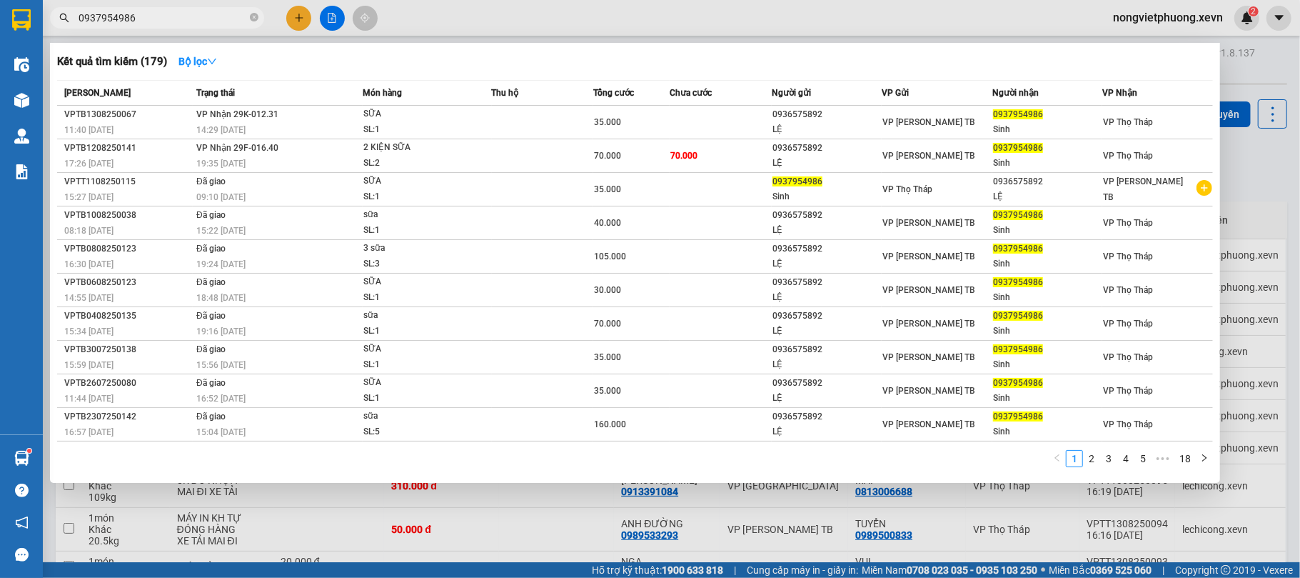
click at [872, 23] on div at bounding box center [650, 289] width 1300 height 578
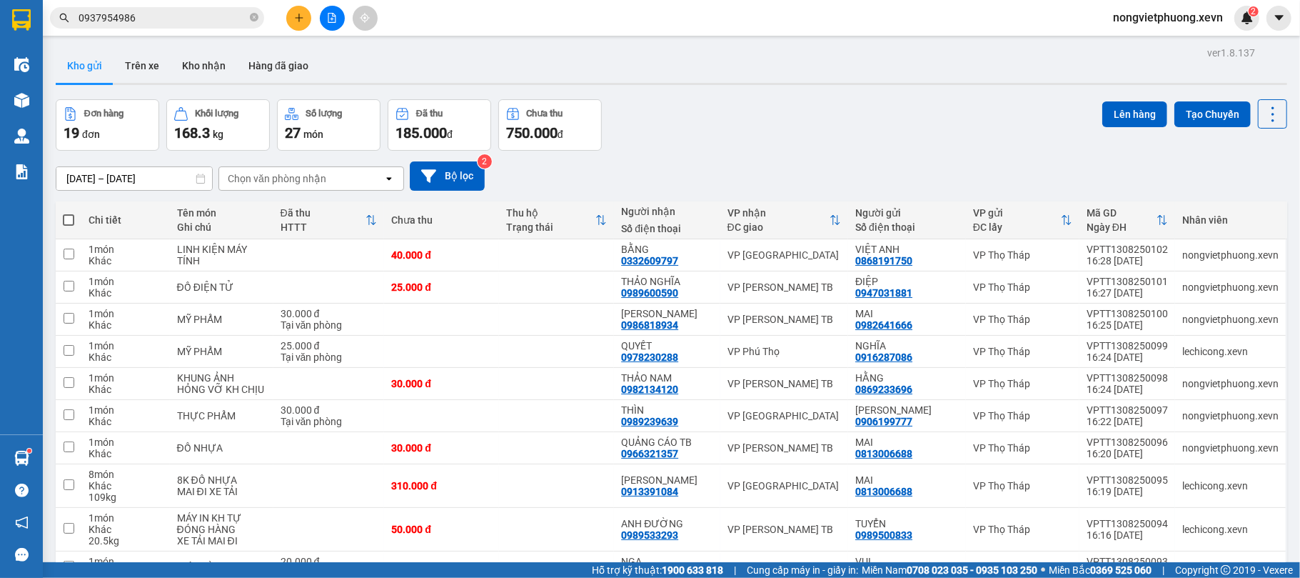
click at [310, 172] on div "Chọn văn phòng nhận" at bounding box center [277, 178] width 99 height 14
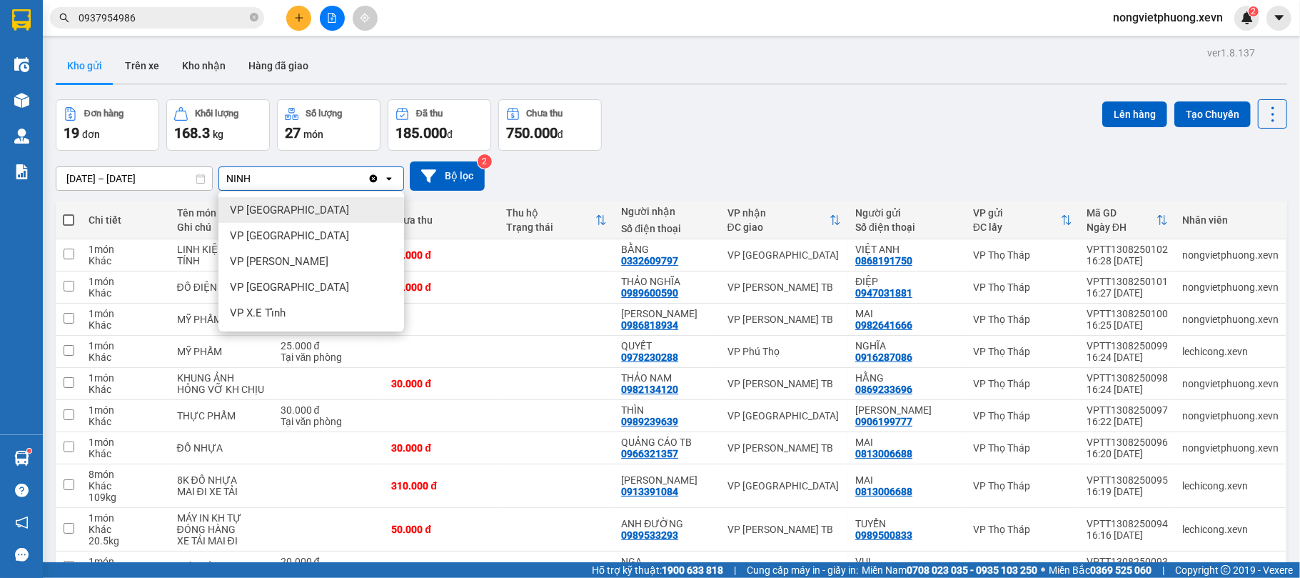
type input "NINH"
click at [291, 221] on div "VP [GEOGRAPHIC_DATA]" at bounding box center [311, 210] width 186 height 26
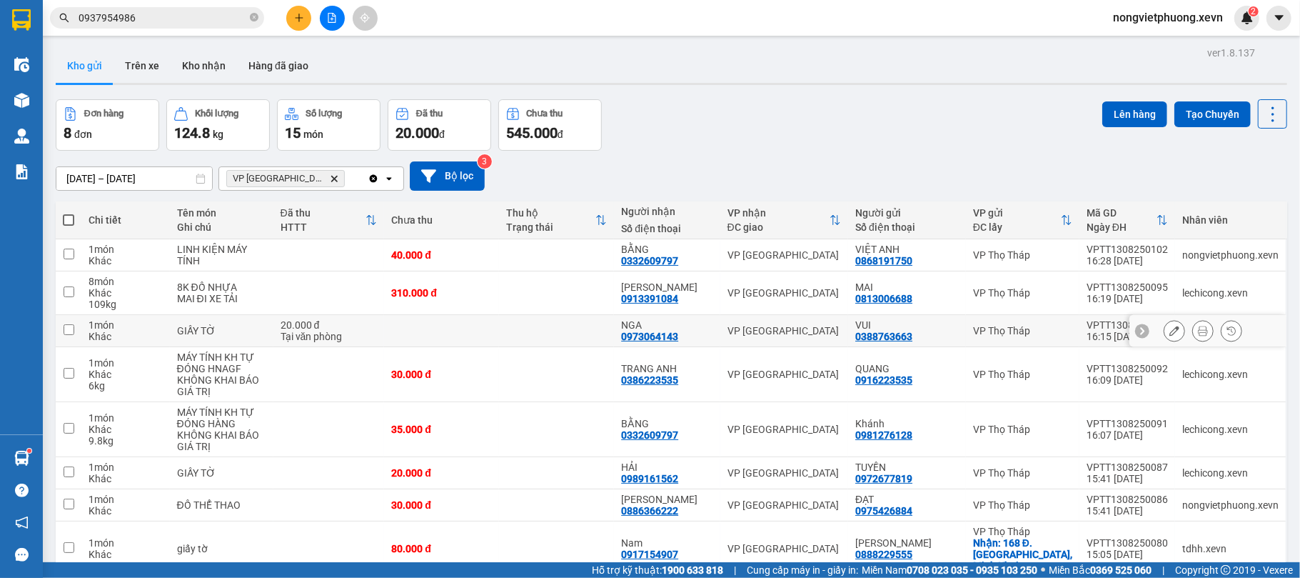
click at [295, 318] on td "20.000 đ Tại văn phòng" at bounding box center [328, 331] width 111 height 32
checkbox input "true"
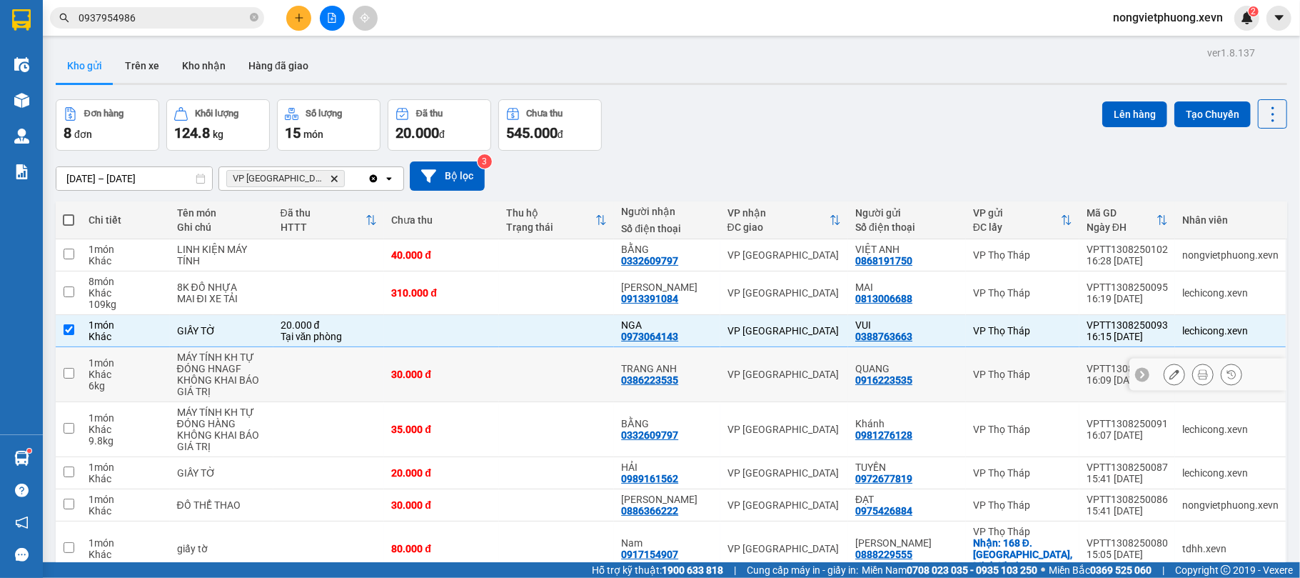
click at [273, 357] on td "MÁY TÍNH KH TỰ ĐÓNG HNAGF KHÔNG KHAI BÁO GIÁ TRỊ" at bounding box center [222, 374] width 104 height 55
checkbox input "true"
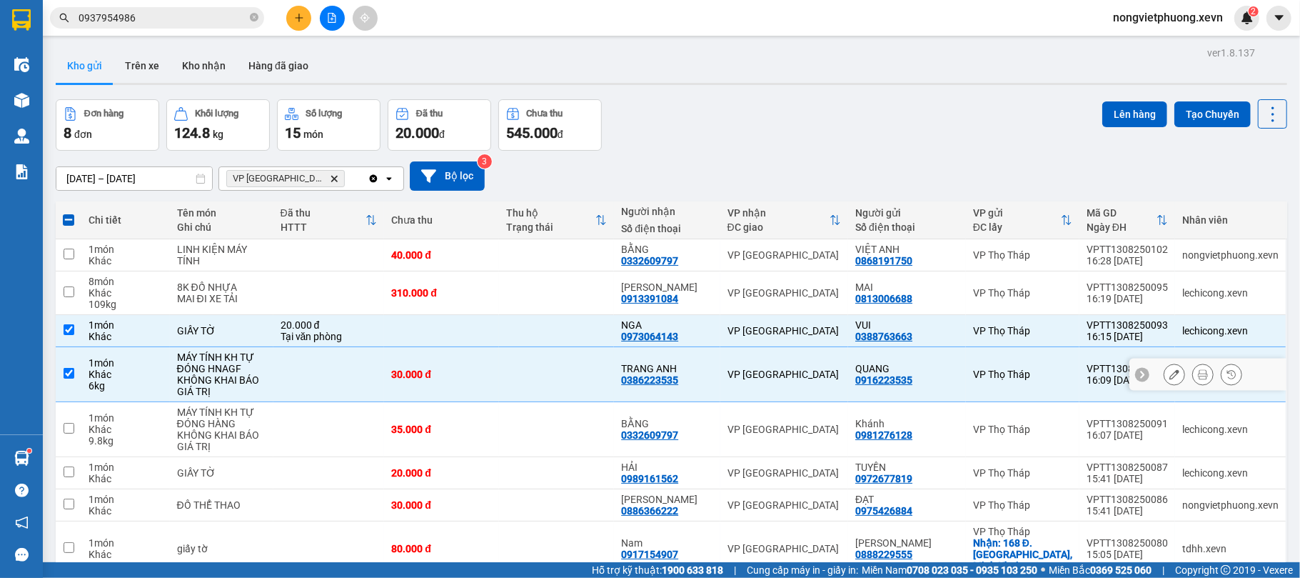
scroll to position [66, 0]
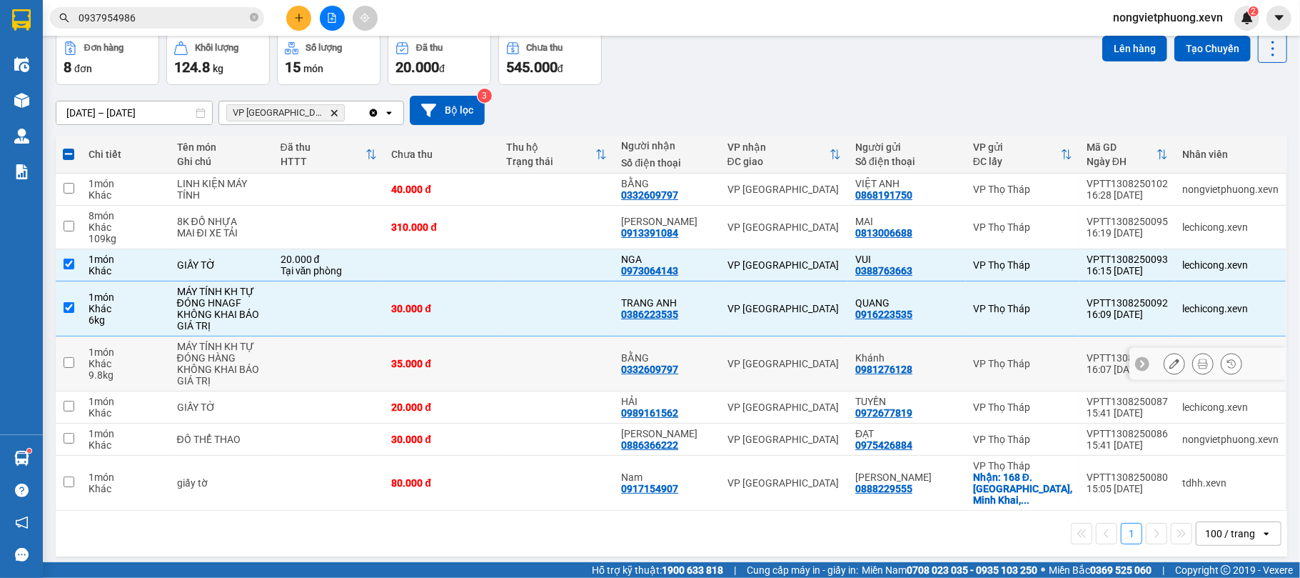
click at [212, 375] on div "KHÔNG KHAI BÁO GIÁ TRỊ" at bounding box center [221, 374] width 89 height 23
checkbox input "true"
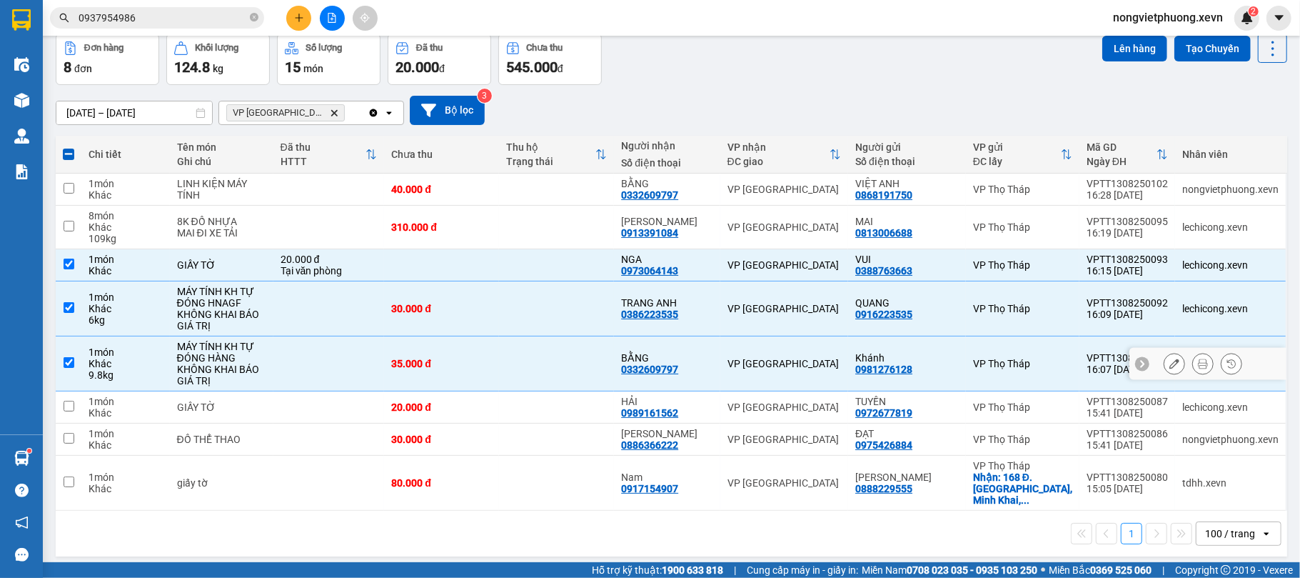
click at [214, 411] on div "GIẤY TỜ" at bounding box center [221, 406] width 89 height 11
checkbox input "true"
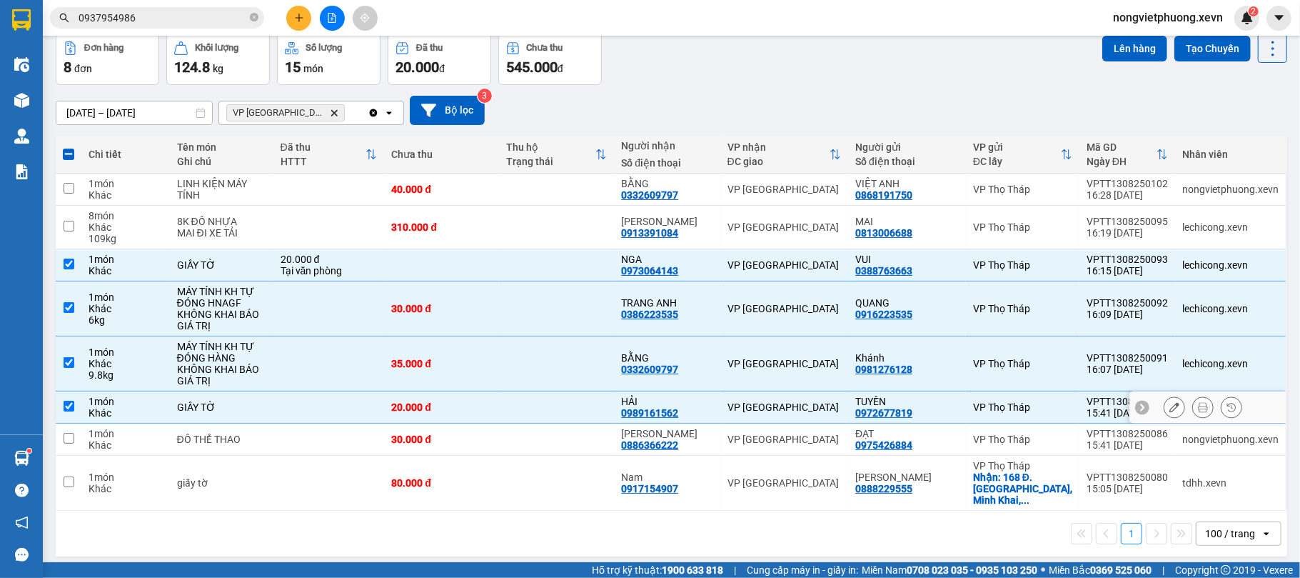
click at [213, 438] on div "ĐỒ THỂ THAO" at bounding box center [221, 438] width 89 height 11
checkbox input "true"
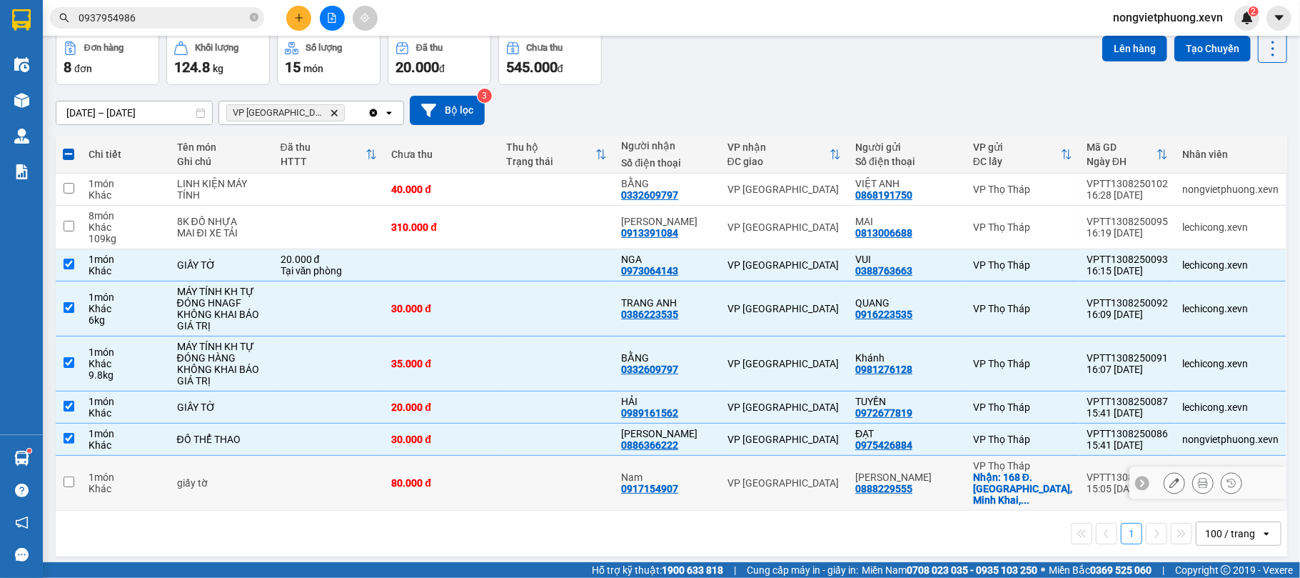
click at [206, 463] on td "giấy tờ" at bounding box center [222, 483] width 104 height 55
checkbox input "true"
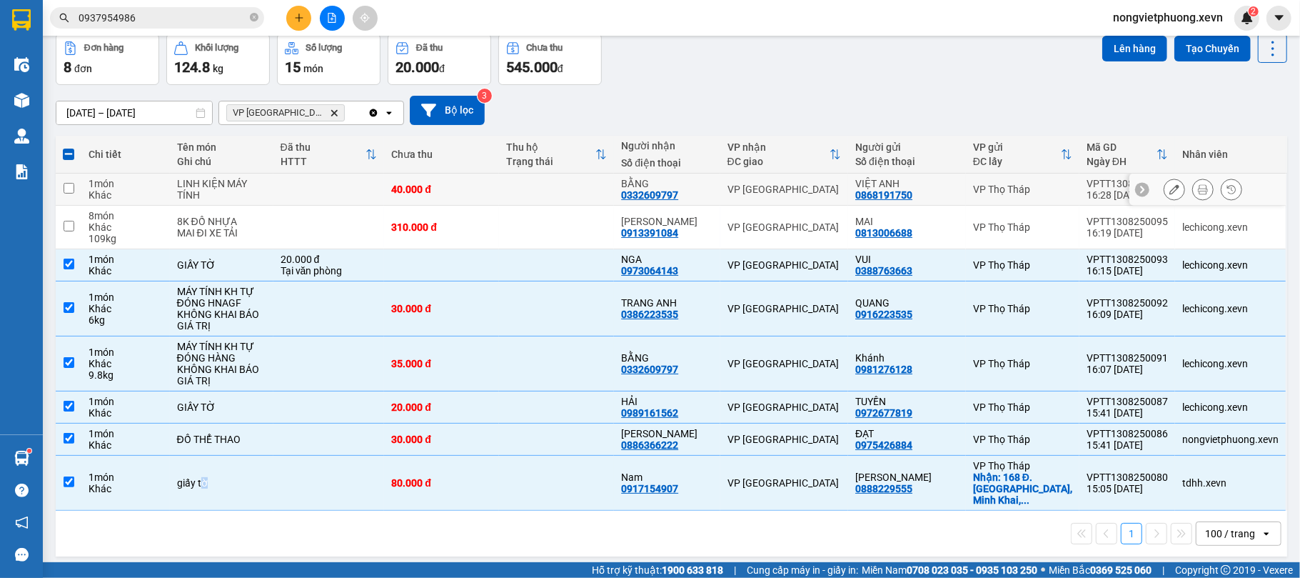
scroll to position [0, 0]
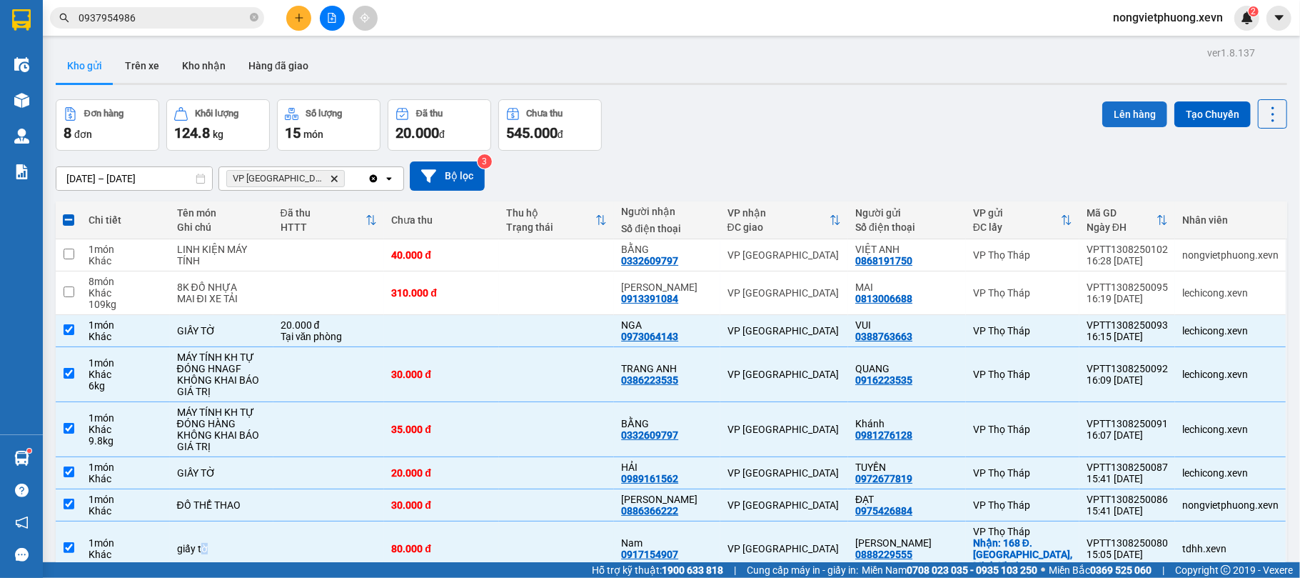
click at [1123, 121] on button "Lên hàng" at bounding box center [1134, 114] width 65 height 26
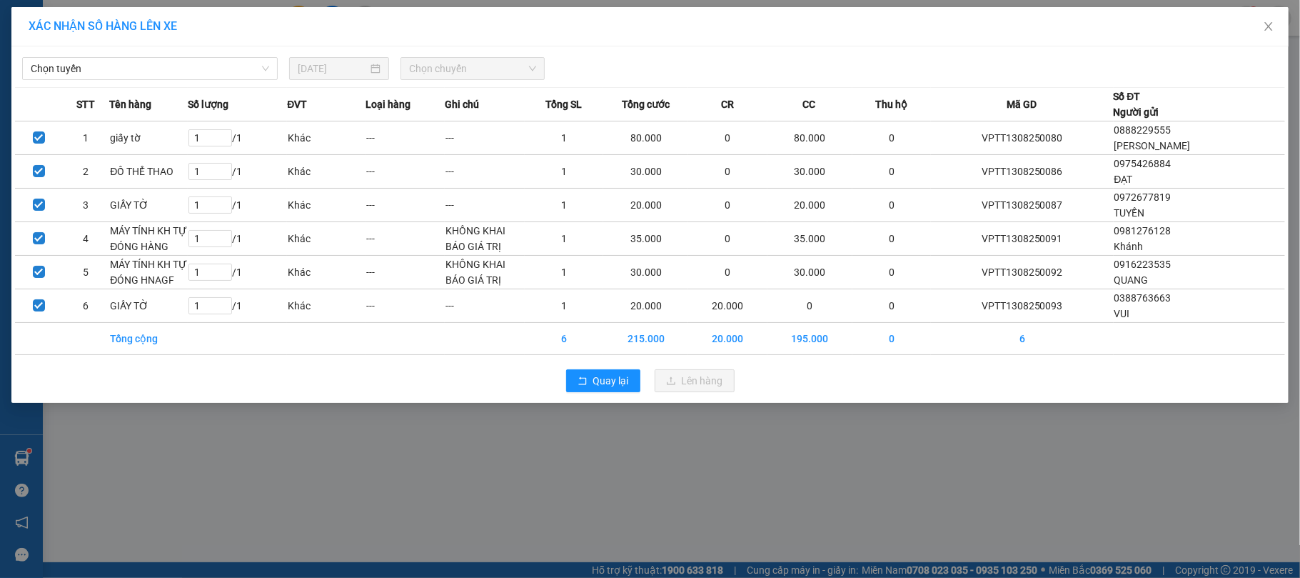
click at [83, 52] on div "Chọn tuyến 13/08/2025 Chọn chuyến" at bounding box center [650, 65] width 1270 height 30
click at [84, 54] on div "Chọn tuyến 13/08/2025 Chọn chuyến" at bounding box center [650, 65] width 1270 height 30
click at [84, 61] on span "Chọn tuyến" at bounding box center [150, 68] width 238 height 21
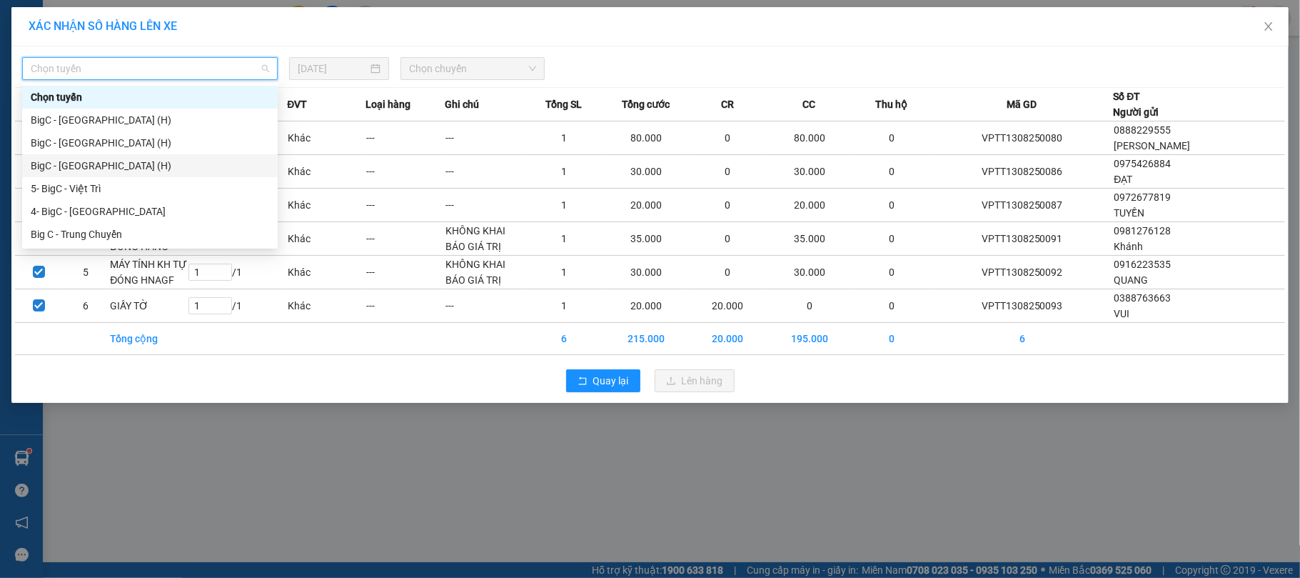
click at [101, 166] on div "BigC - Ninh Bình (H)" at bounding box center [150, 166] width 238 height 16
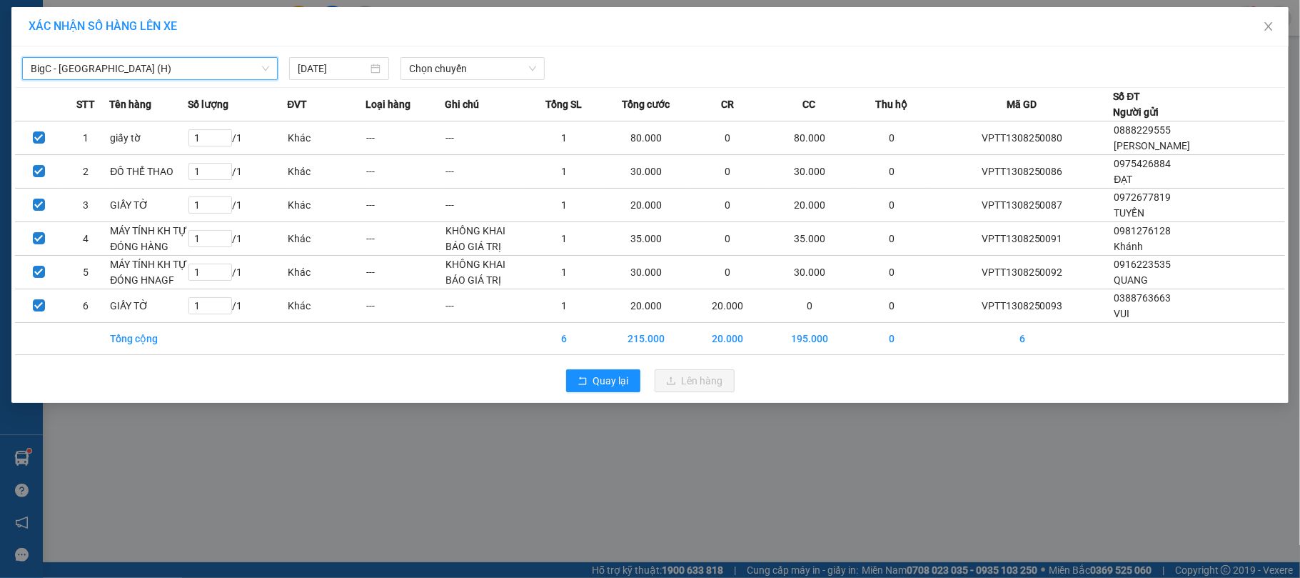
click at [472, 55] on div "BigC - Ninh Bình (H) BigC - Ninh Bình (H) 13/08/2025 Chọn chuyến" at bounding box center [650, 65] width 1270 height 30
click at [524, 64] on span "Chọn chuyến" at bounding box center [472, 68] width 127 height 21
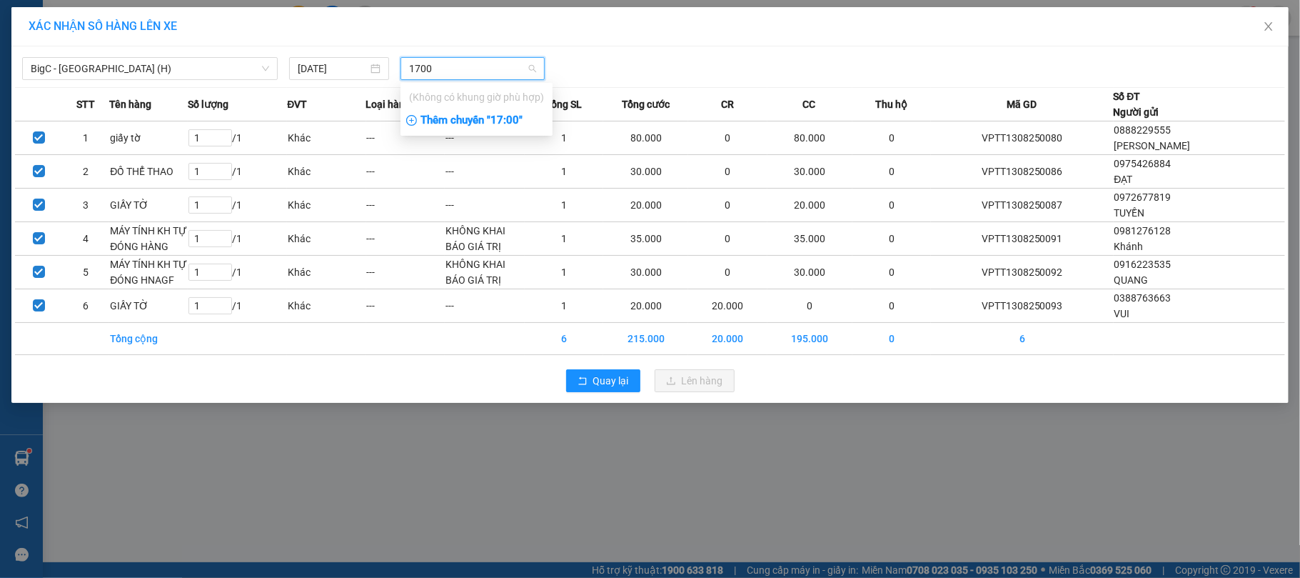
type input "1700"
click at [481, 119] on div "Thêm chuyến " 17:00 "" at bounding box center [477, 121] width 152 height 24
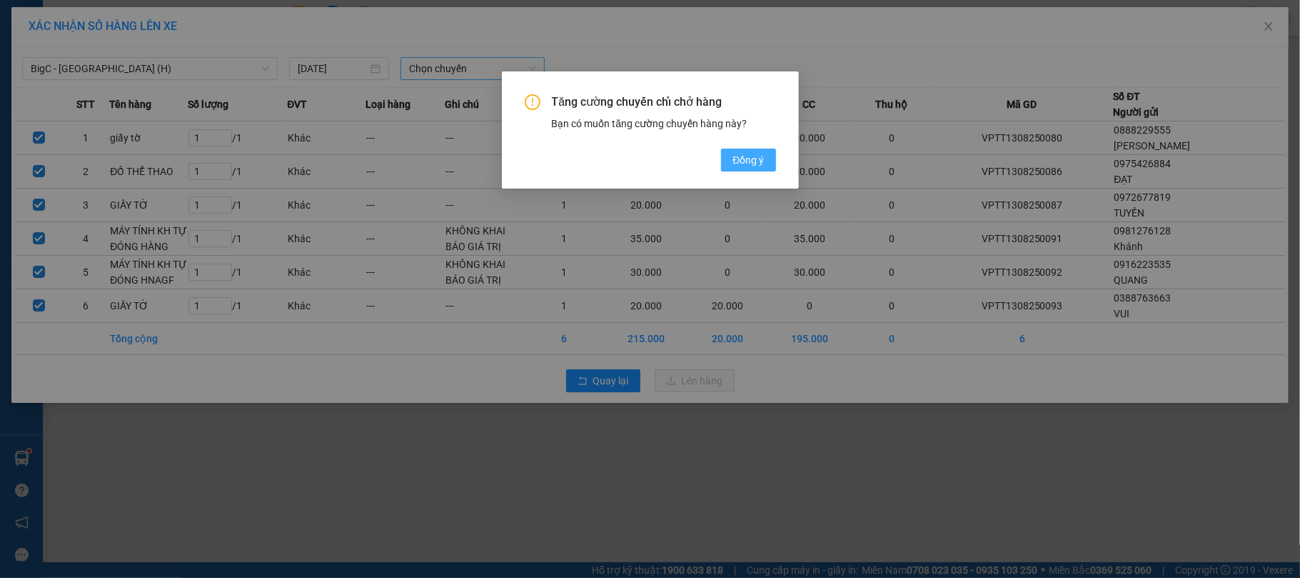
click at [745, 166] on span "Đồng ý" at bounding box center [748, 160] width 31 height 16
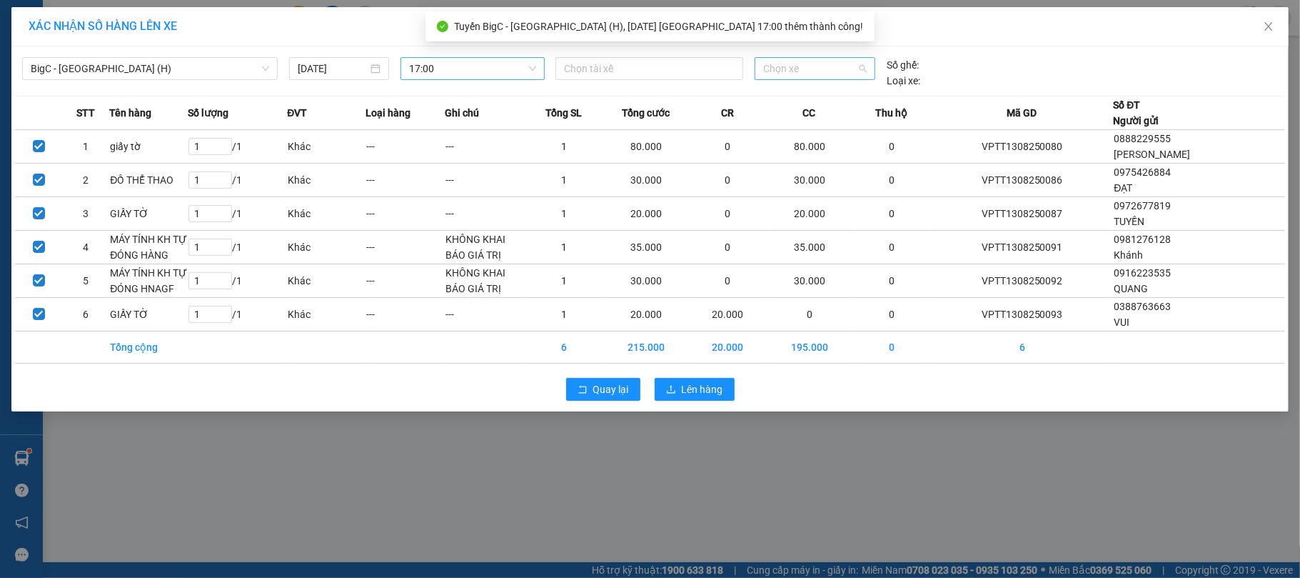
click at [786, 73] on span "Chọn xe" at bounding box center [815, 68] width 104 height 21
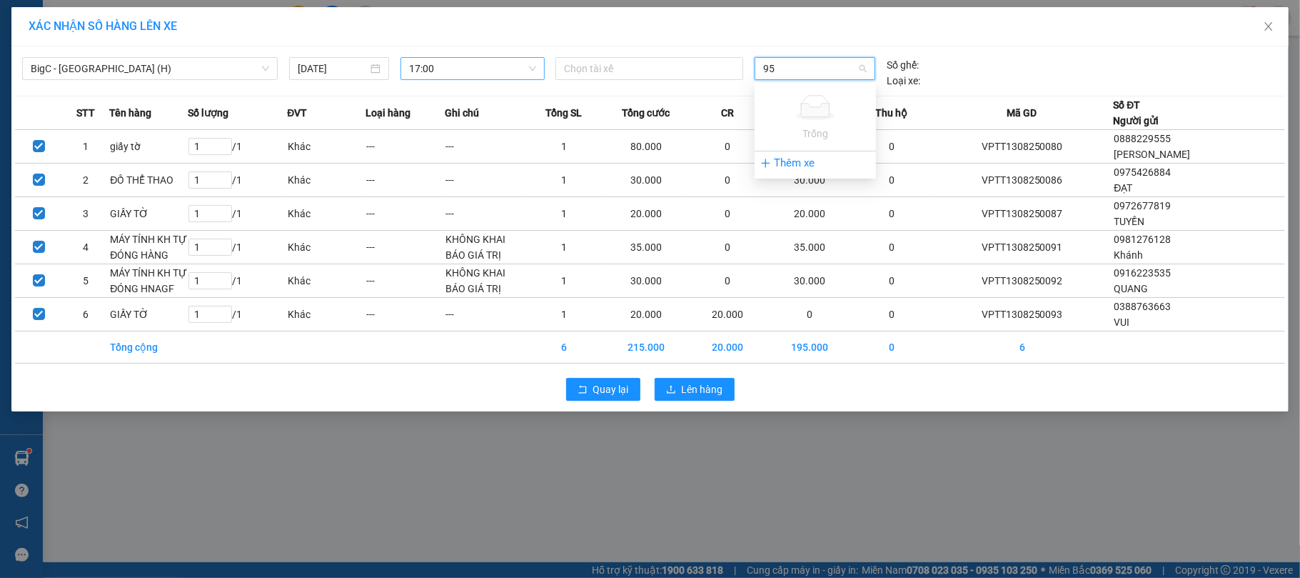
type input "952"
click at [777, 101] on div "29H-849.52" at bounding box center [815, 97] width 104 height 16
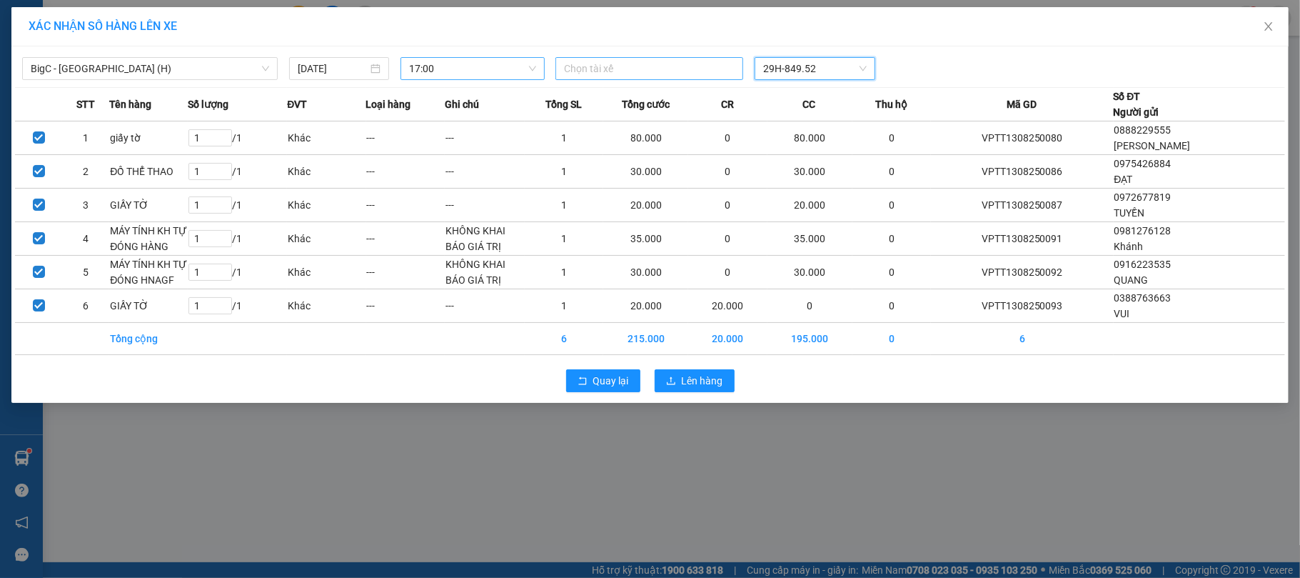
click at [612, 61] on div at bounding box center [649, 68] width 181 height 17
type input "CỦ XU"
click at [610, 93] on div "[PERSON_NAME]" at bounding box center [662, 98] width 197 height 16
click at [930, 81] on div "Cù Xuân Duy 29H-849.52" at bounding box center [815, 69] width 531 height 24
click at [680, 383] on button "Lên hàng" at bounding box center [695, 381] width 80 height 23
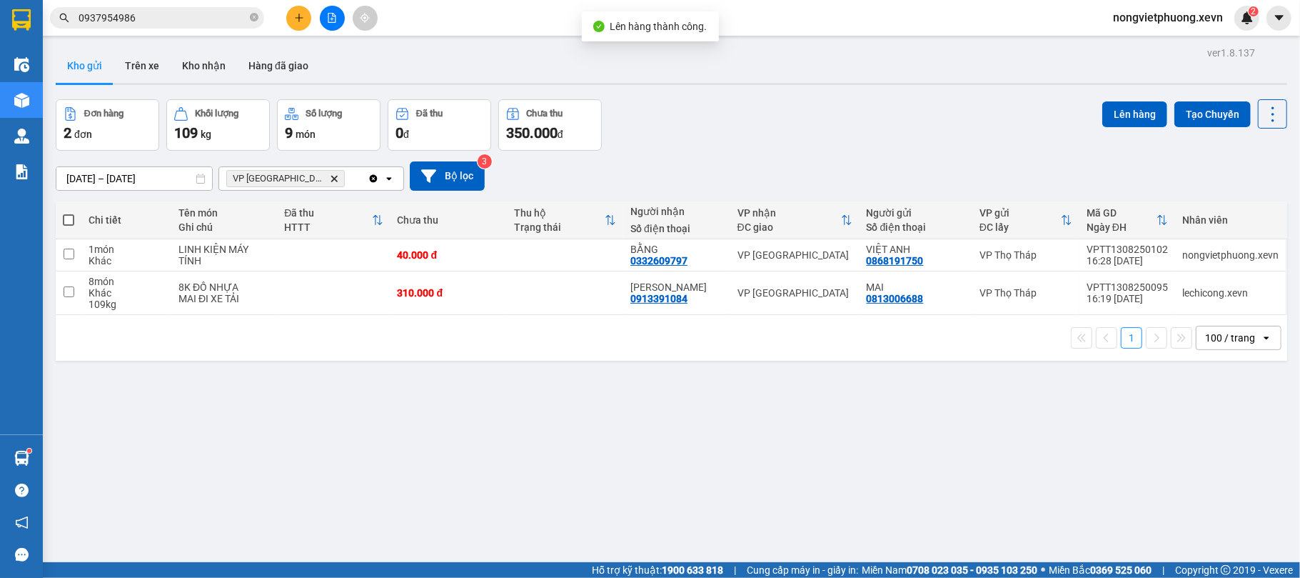
click at [298, 173] on span "VP Ninh Bình Delete" at bounding box center [285, 178] width 119 height 17
click at [330, 175] on icon "Delete" at bounding box center [334, 178] width 9 height 9
click at [298, 175] on div "Chọn văn phòng nhận" at bounding box center [277, 178] width 99 height 14
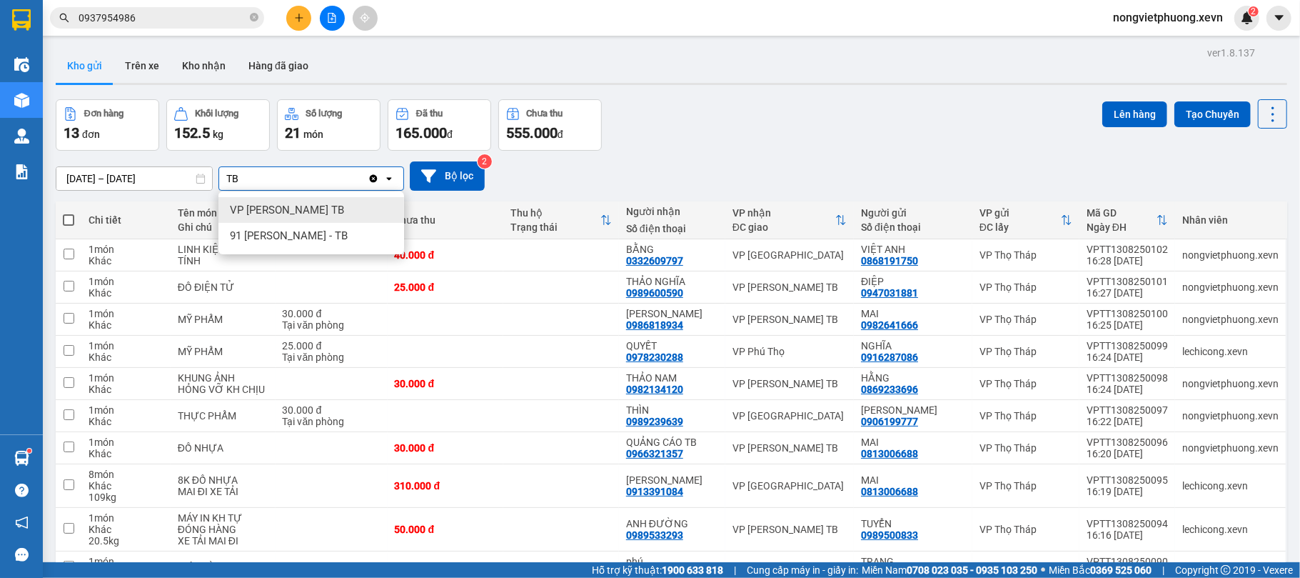
type input "TB"
click at [283, 198] on div "VP [PERSON_NAME] TB" at bounding box center [311, 210] width 186 height 26
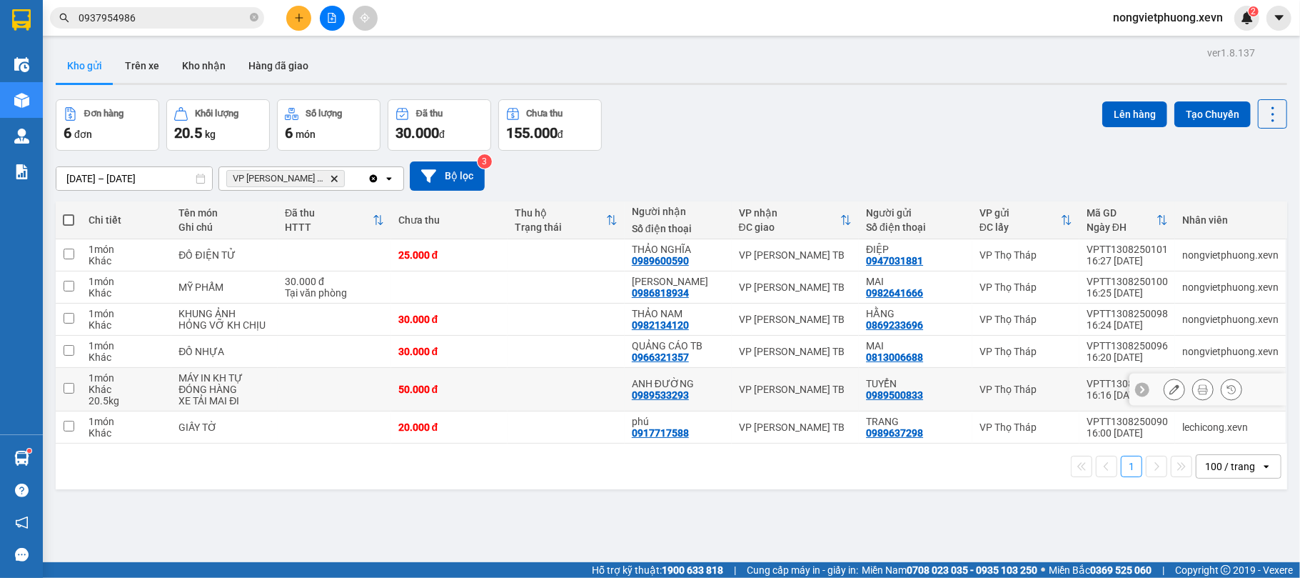
click at [280, 389] on td at bounding box center [335, 390] width 114 height 44
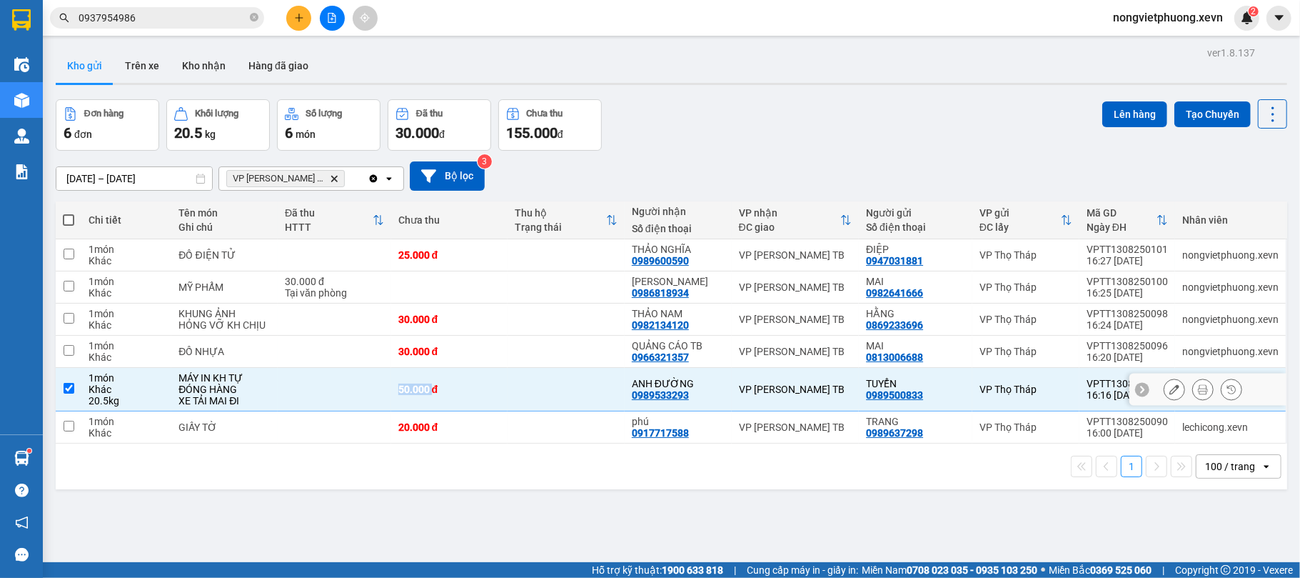
click at [280, 389] on td at bounding box center [335, 390] width 114 height 44
checkbox input "false"
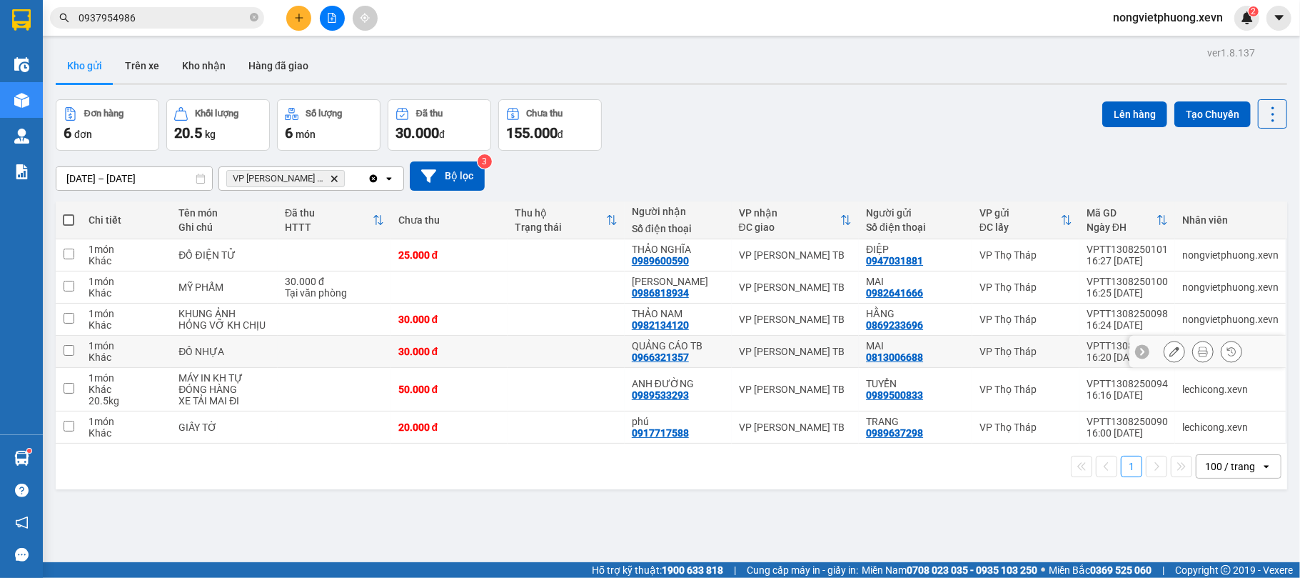
click at [312, 343] on td at bounding box center [335, 352] width 114 height 32
checkbox input "true"
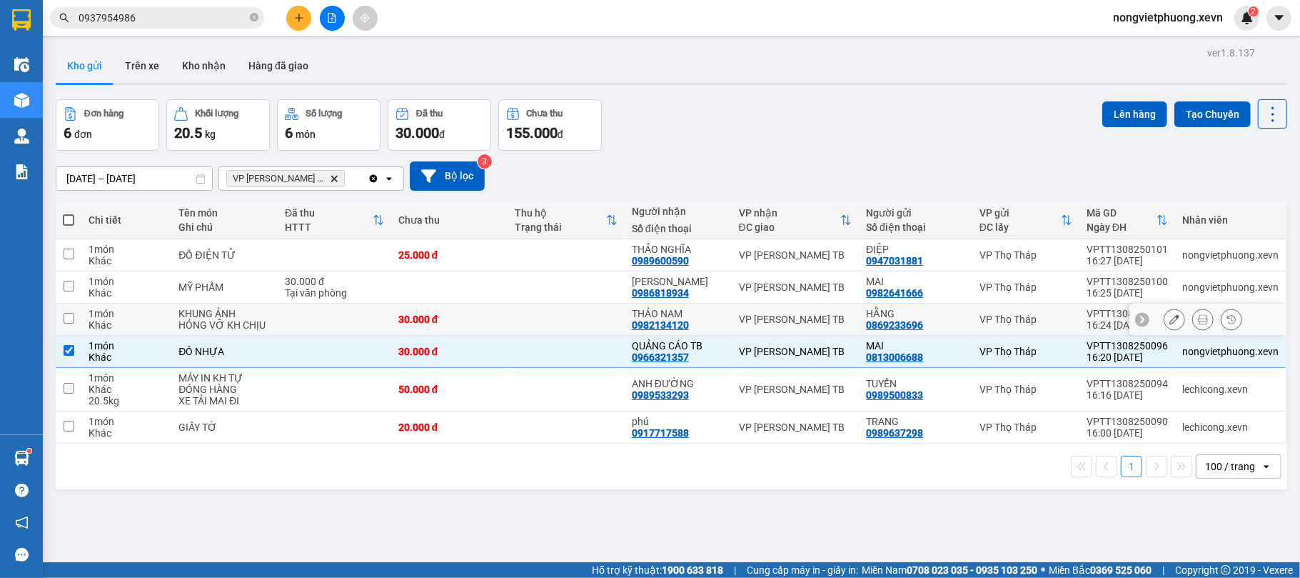
click at [328, 321] on td at bounding box center [335, 319] width 114 height 32
checkbox input "true"
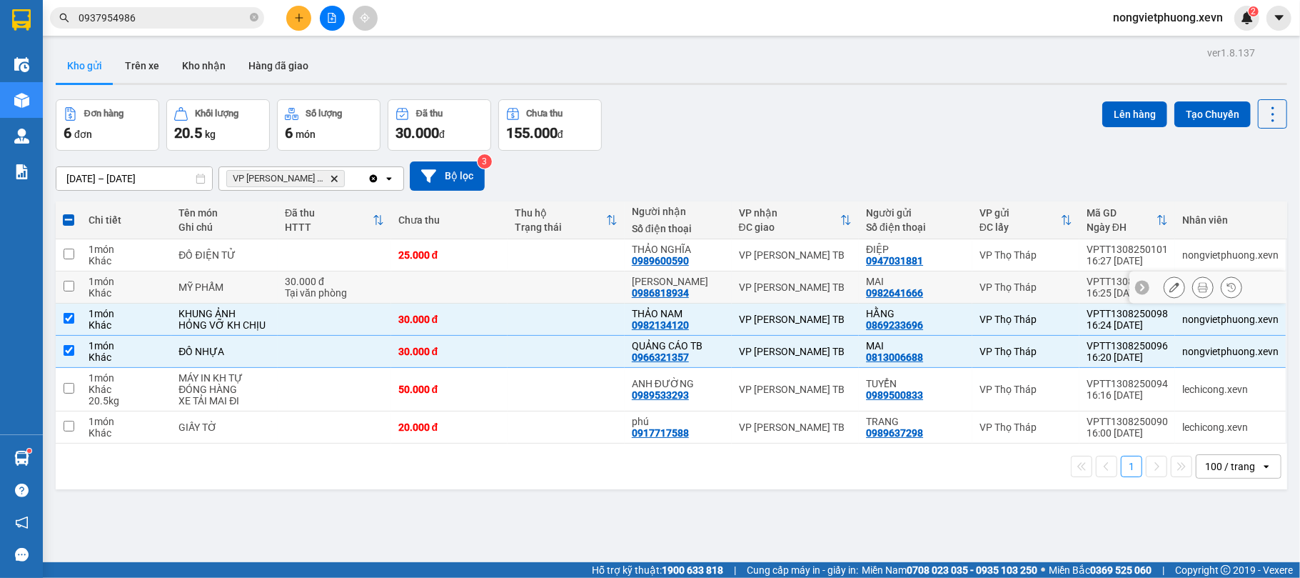
click at [328, 273] on td "30.000 đ Tại văn phòng" at bounding box center [335, 287] width 114 height 32
checkbox input "true"
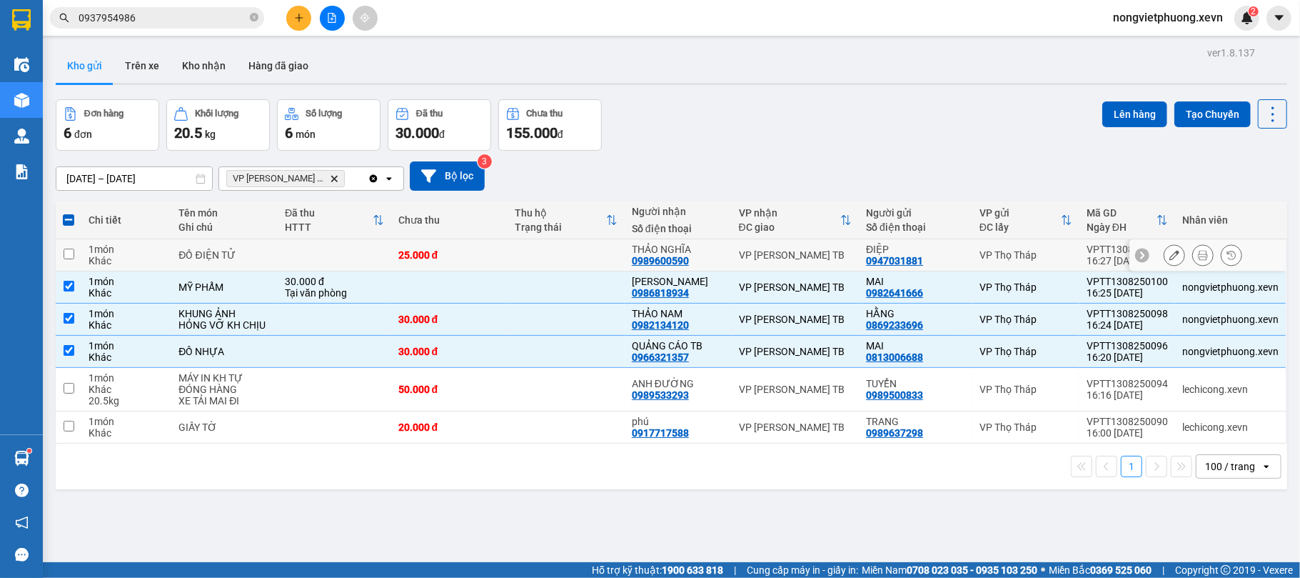
click at [343, 247] on td at bounding box center [335, 255] width 114 height 32
checkbox input "true"
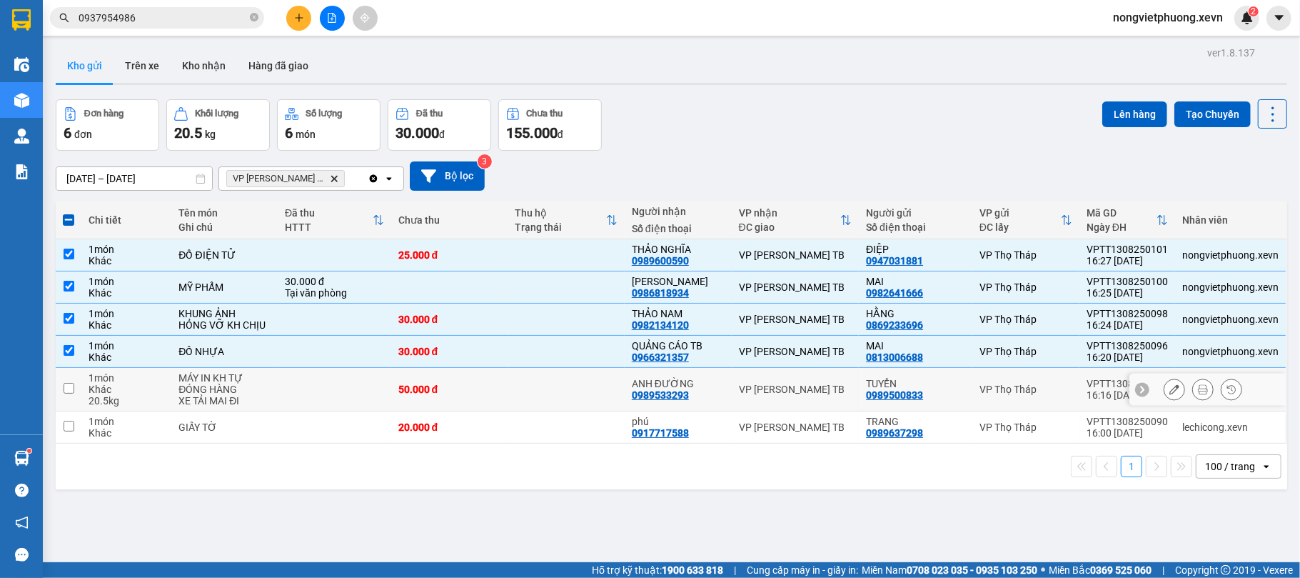
click at [294, 411] on td at bounding box center [335, 390] width 114 height 44
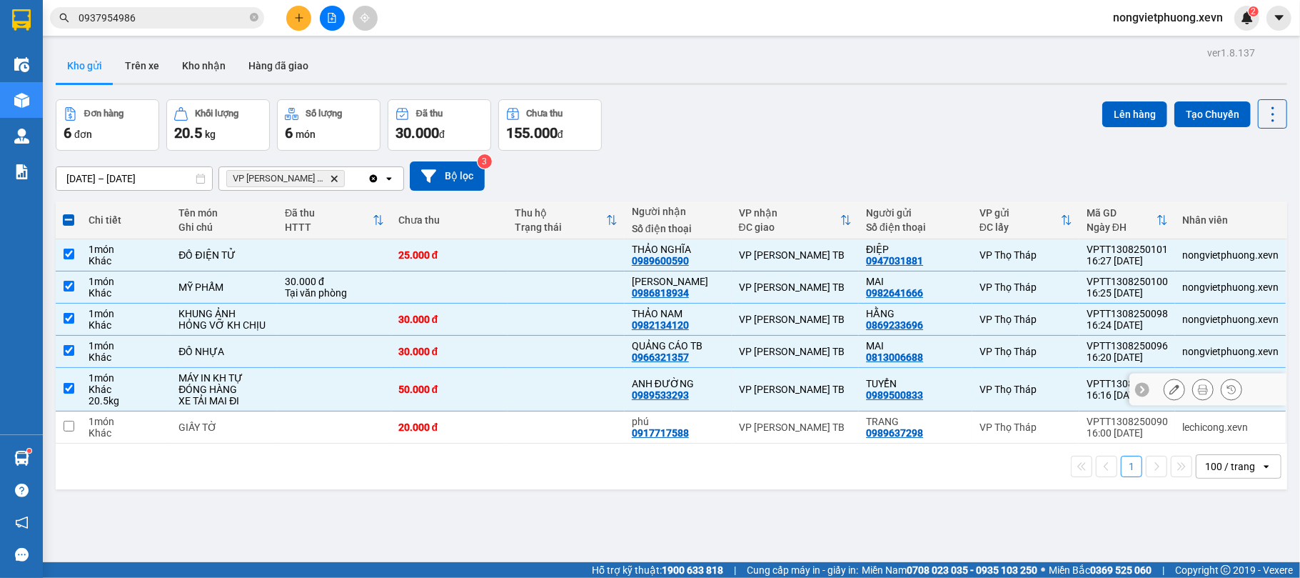
click at [297, 403] on td at bounding box center [335, 390] width 114 height 44
checkbox input "false"
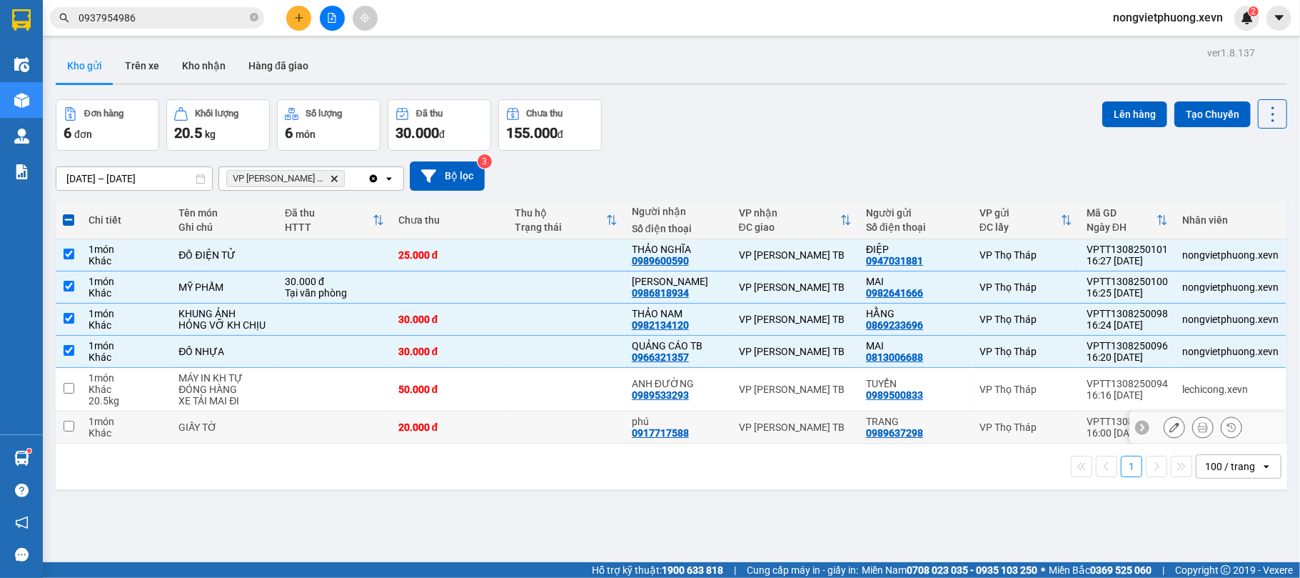
click at [297, 438] on td at bounding box center [335, 427] width 114 height 32
checkbox input "true"
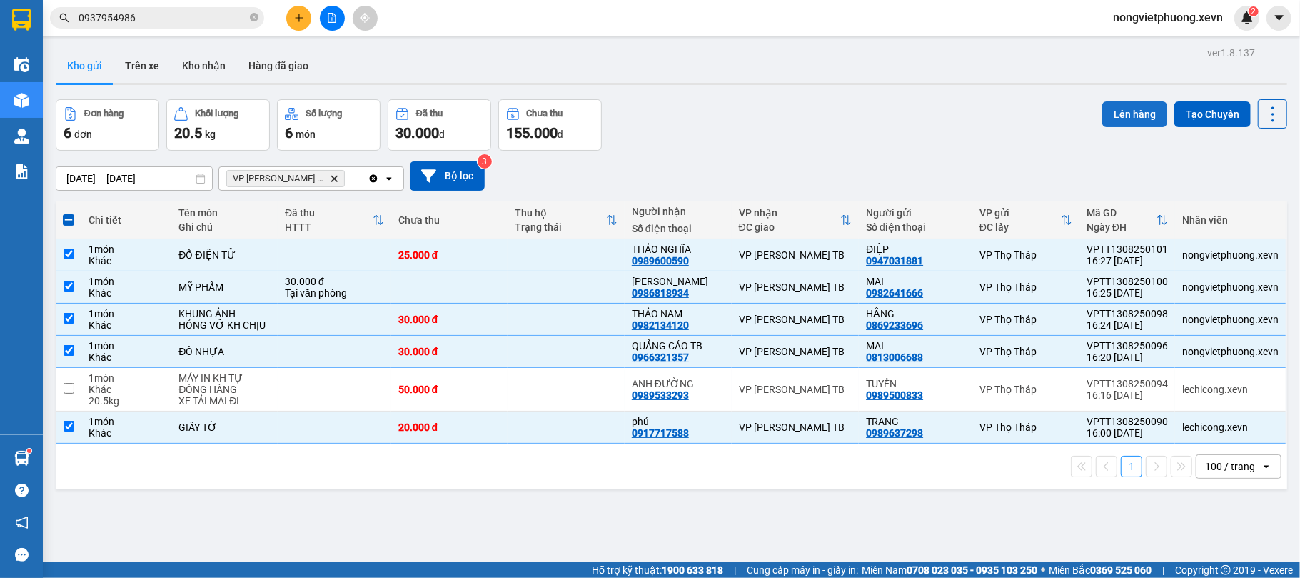
click at [1122, 119] on button "Lên hàng" at bounding box center [1134, 114] width 65 height 26
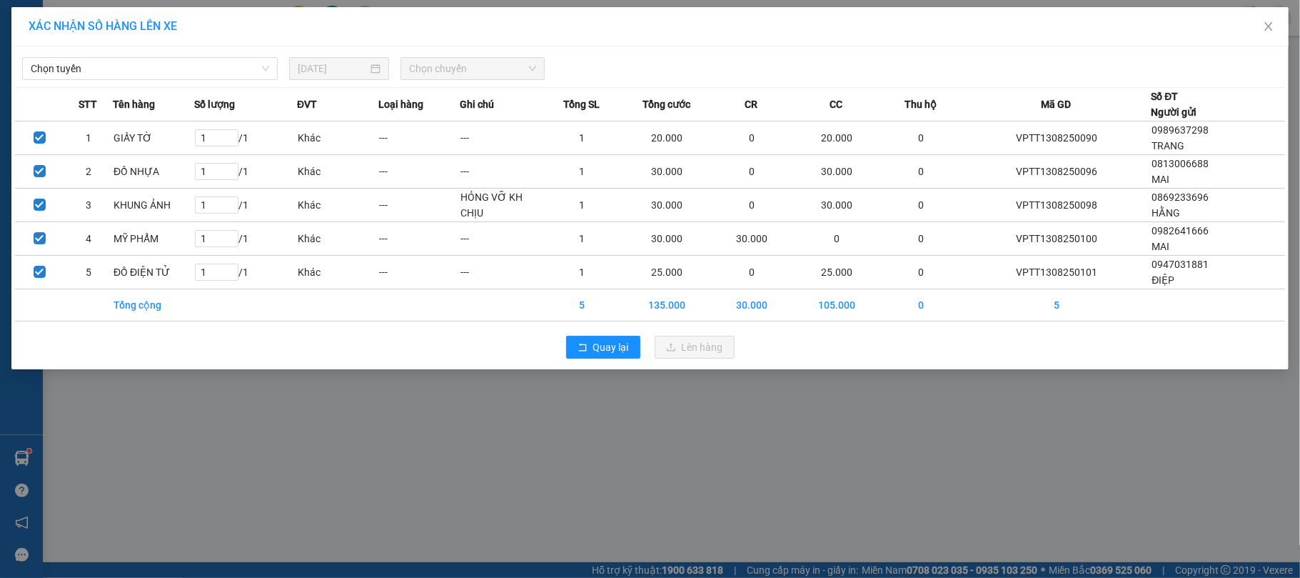
click at [73, 56] on div "Chọn tuyến 13/08/2025 Chọn chuyến" at bounding box center [650, 65] width 1270 height 30
click at [73, 64] on span "Chọn tuyến" at bounding box center [150, 68] width 238 height 21
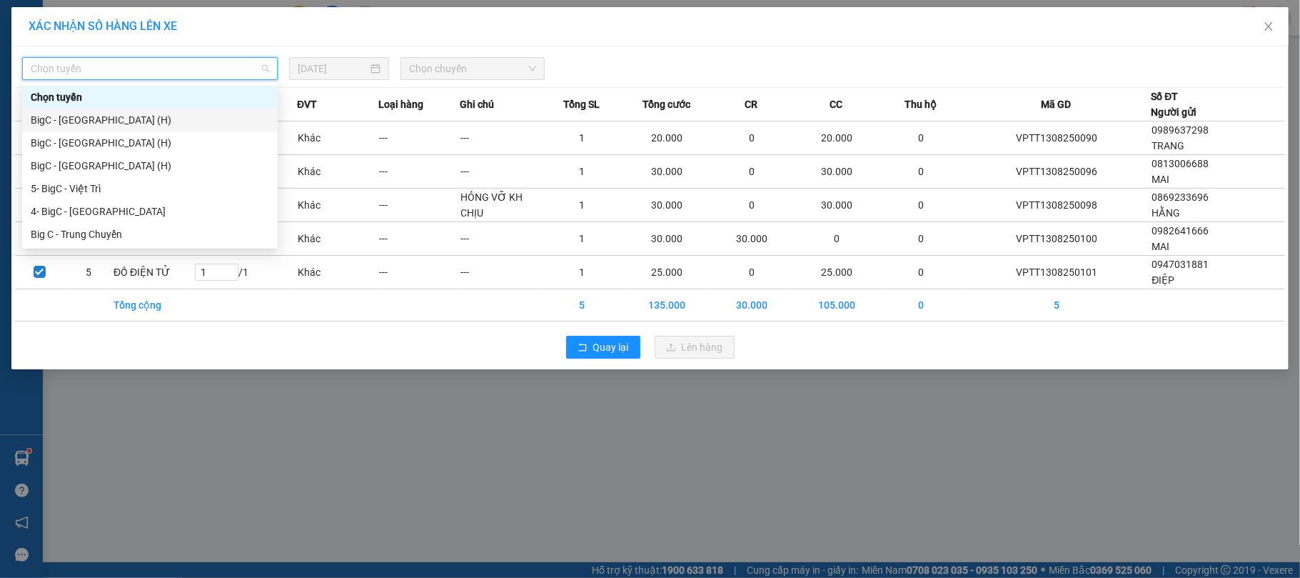
click at [186, 118] on div "BigC - Thái Bình (H)" at bounding box center [150, 120] width 238 height 16
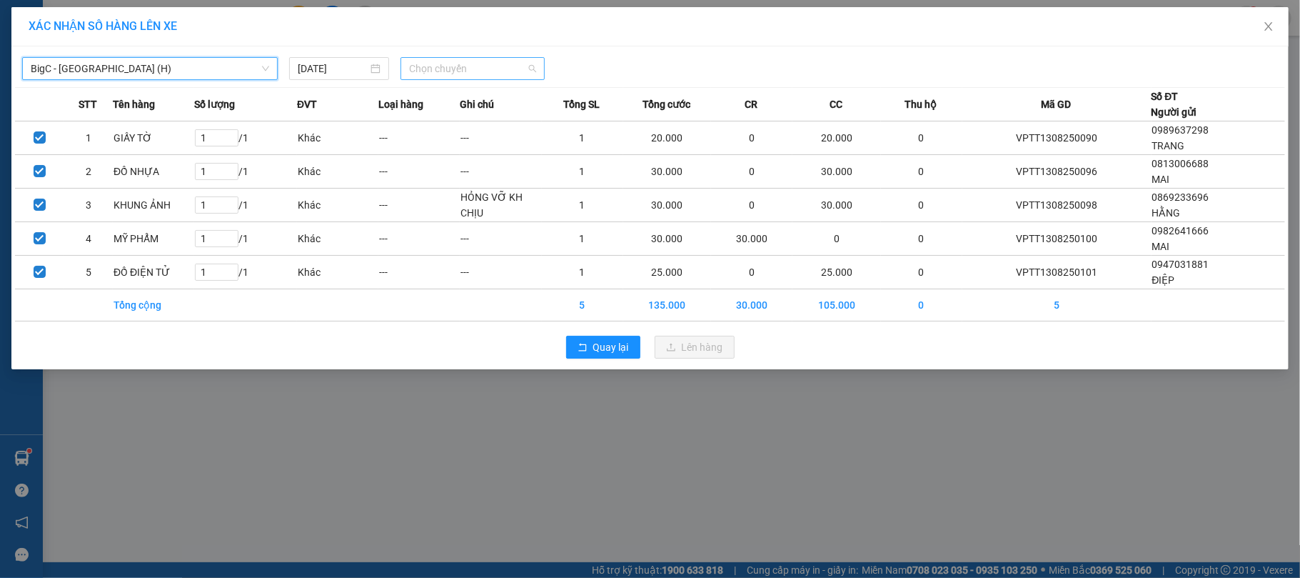
click at [450, 64] on span "Chọn chuyến" at bounding box center [472, 68] width 127 height 21
type input "1700"
click at [476, 129] on div "Thêm chuyến " 17:00 "" at bounding box center [477, 121] width 152 height 24
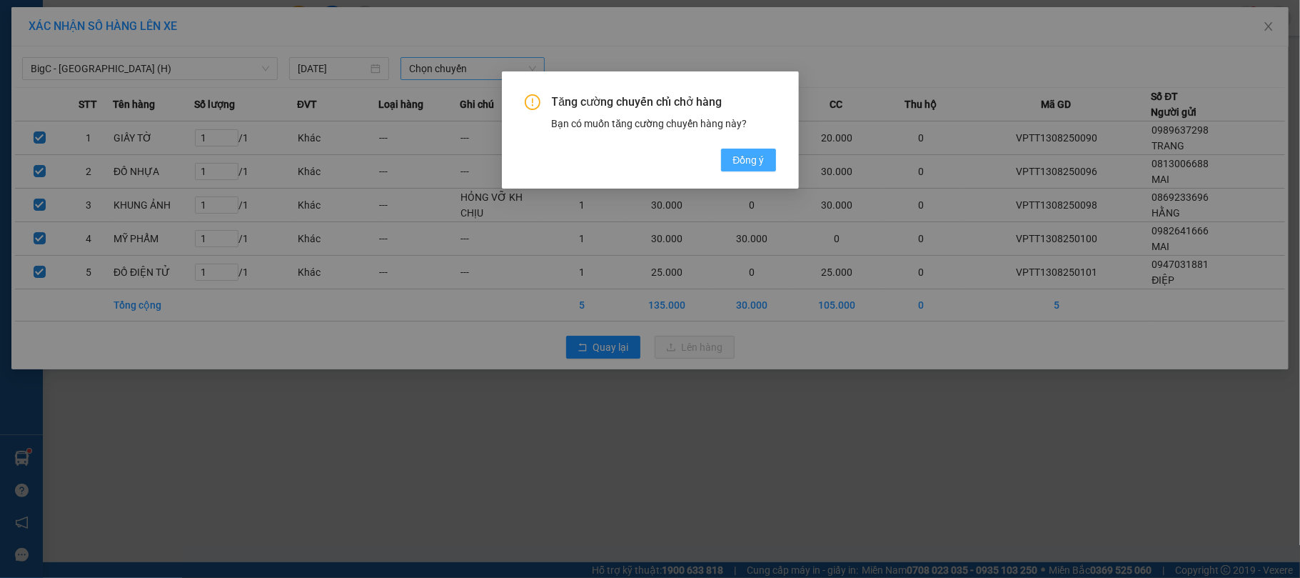
click at [764, 155] on button "Đồng ý" at bounding box center [748, 160] width 54 height 23
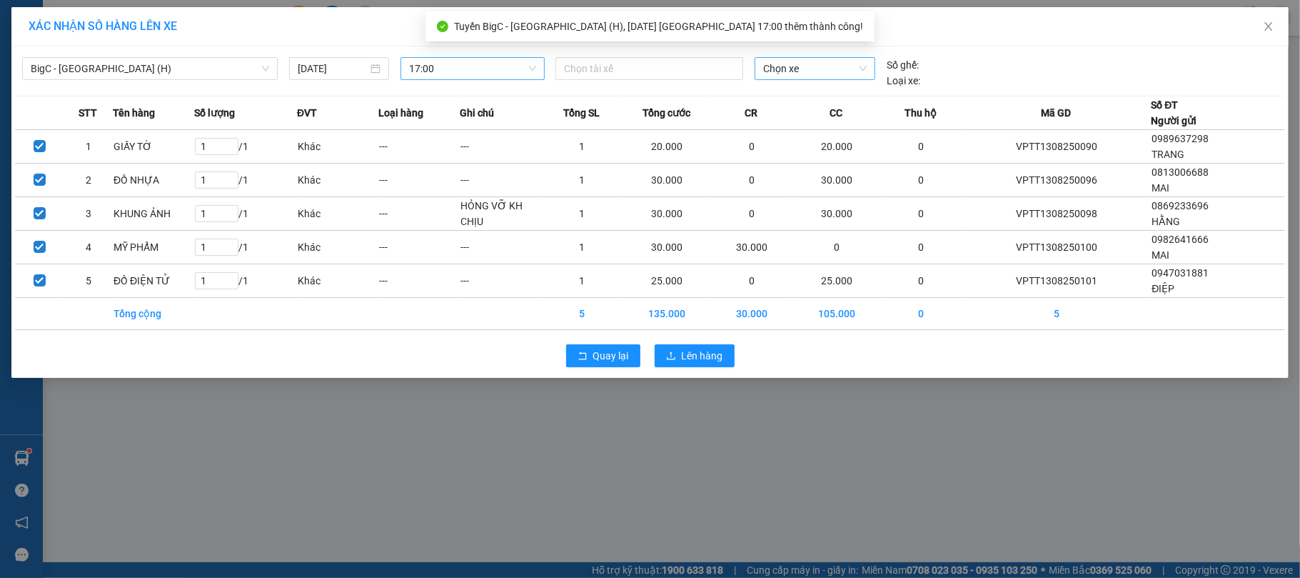
click at [838, 69] on span "Chọn xe" at bounding box center [815, 68] width 104 height 21
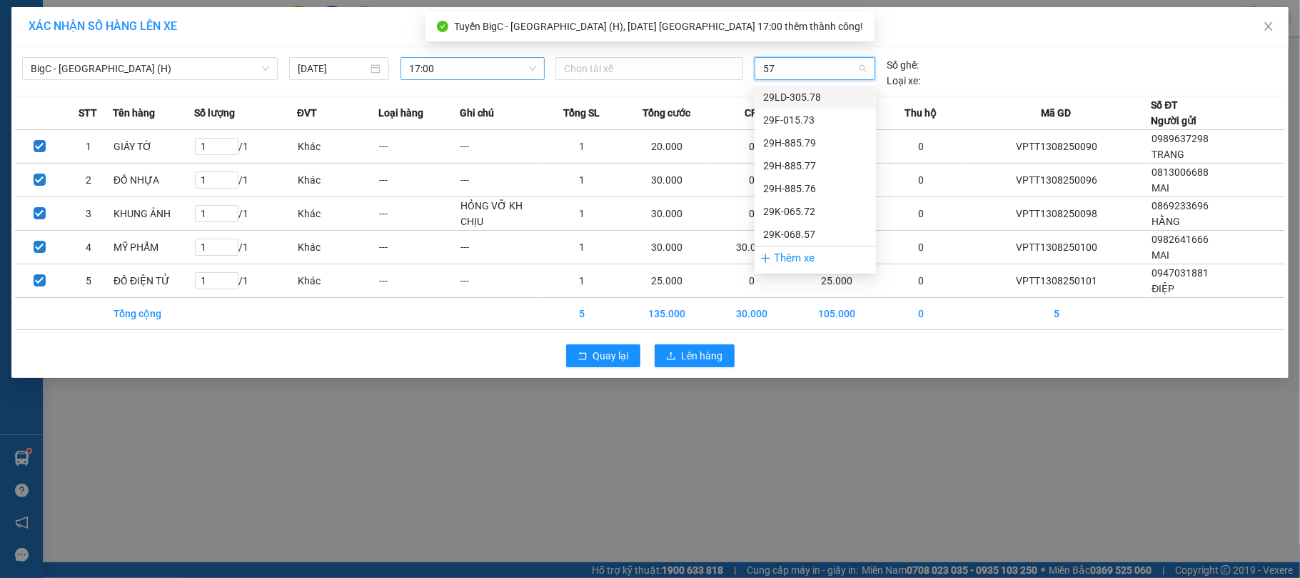
type input "576"
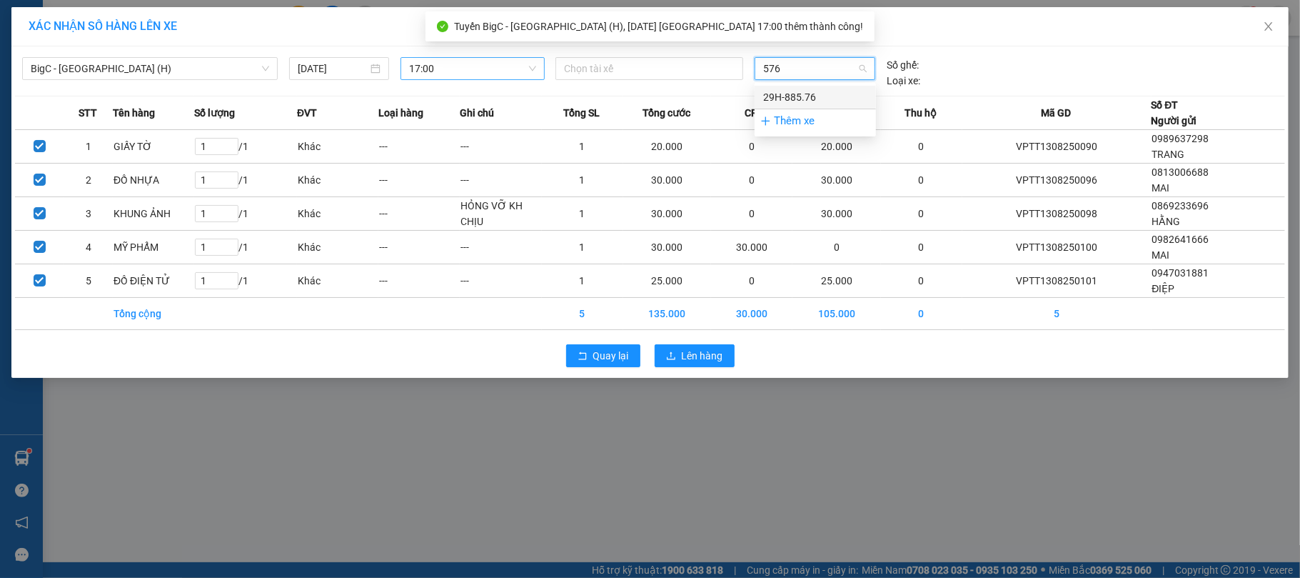
click at [823, 91] on div "29H-885.76" at bounding box center [815, 97] width 104 height 16
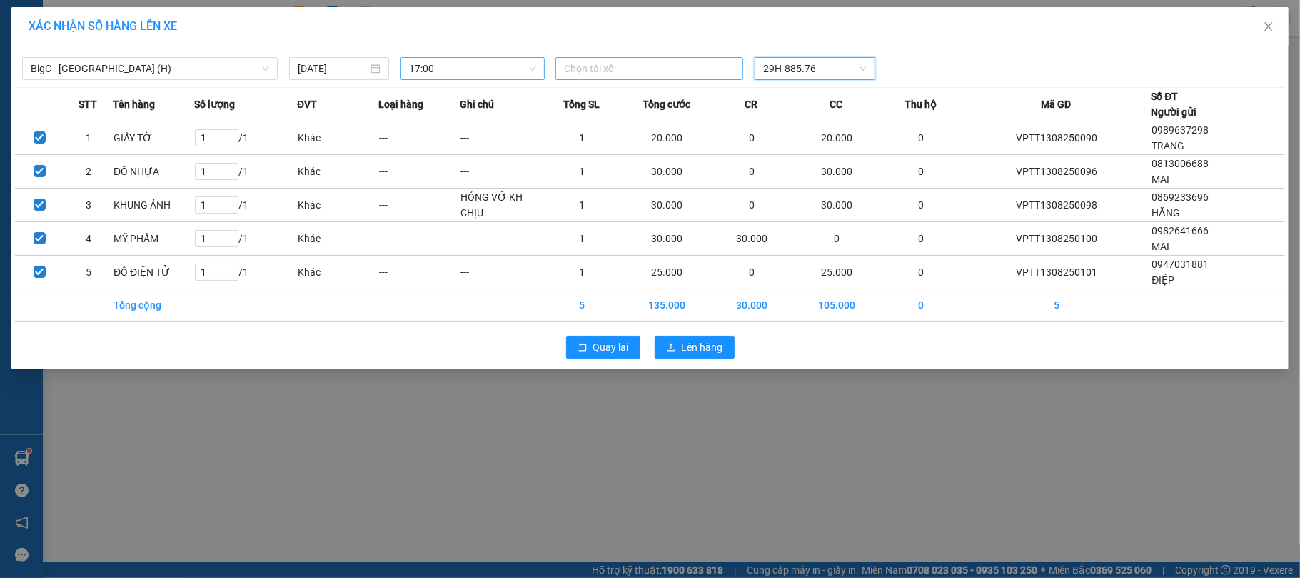
click at [626, 66] on div at bounding box center [649, 68] width 181 height 17
paste input "Vũ Văn Hiển"
type input "Vũ Văn Hiển"
click at [586, 95] on div "Vũ Văn Hiển" at bounding box center [662, 98] width 197 height 16
click at [712, 346] on span "Lên hàng" at bounding box center [702, 348] width 41 height 16
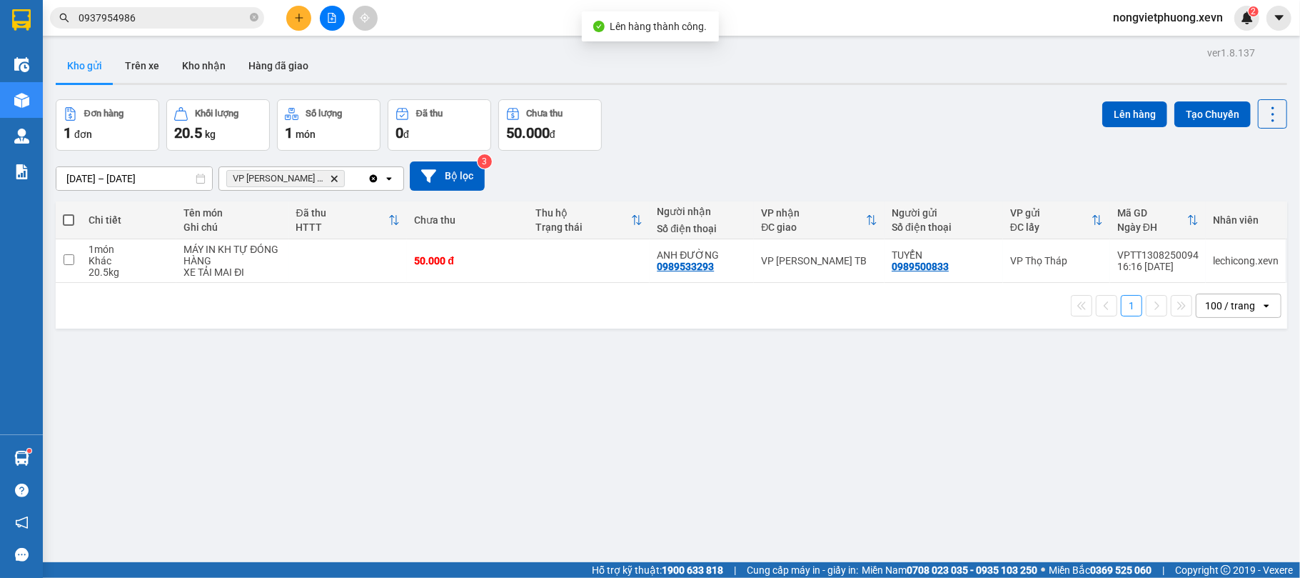
click at [330, 174] on icon "Delete" at bounding box center [334, 178] width 9 height 9
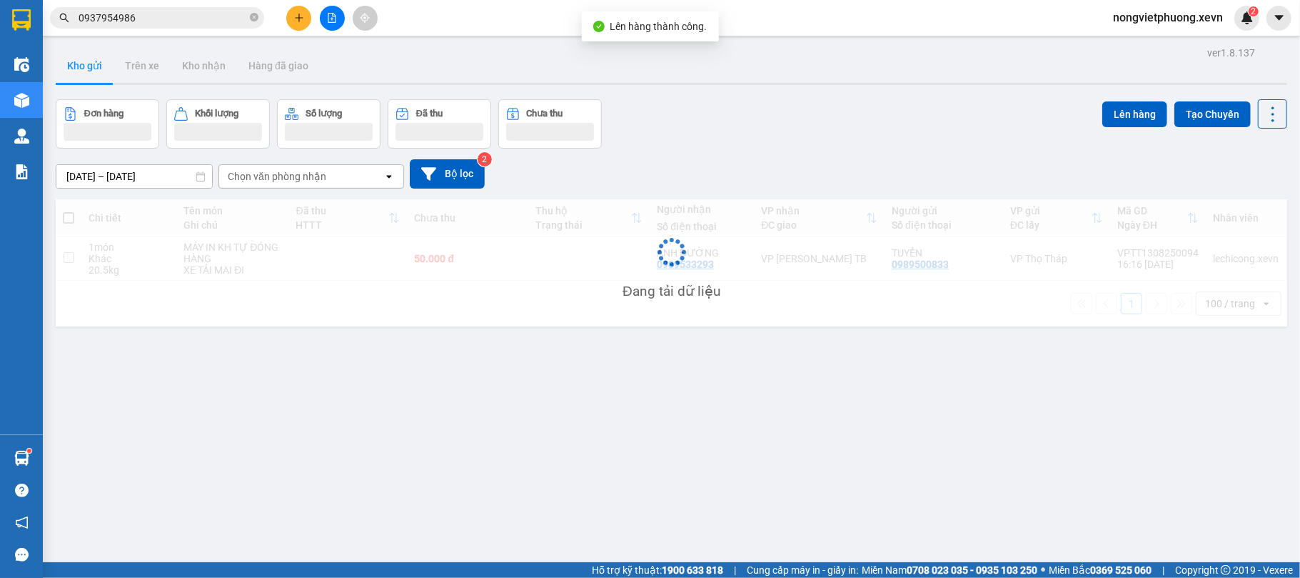
click at [307, 177] on div "Chọn văn phòng nhận" at bounding box center [277, 176] width 99 height 14
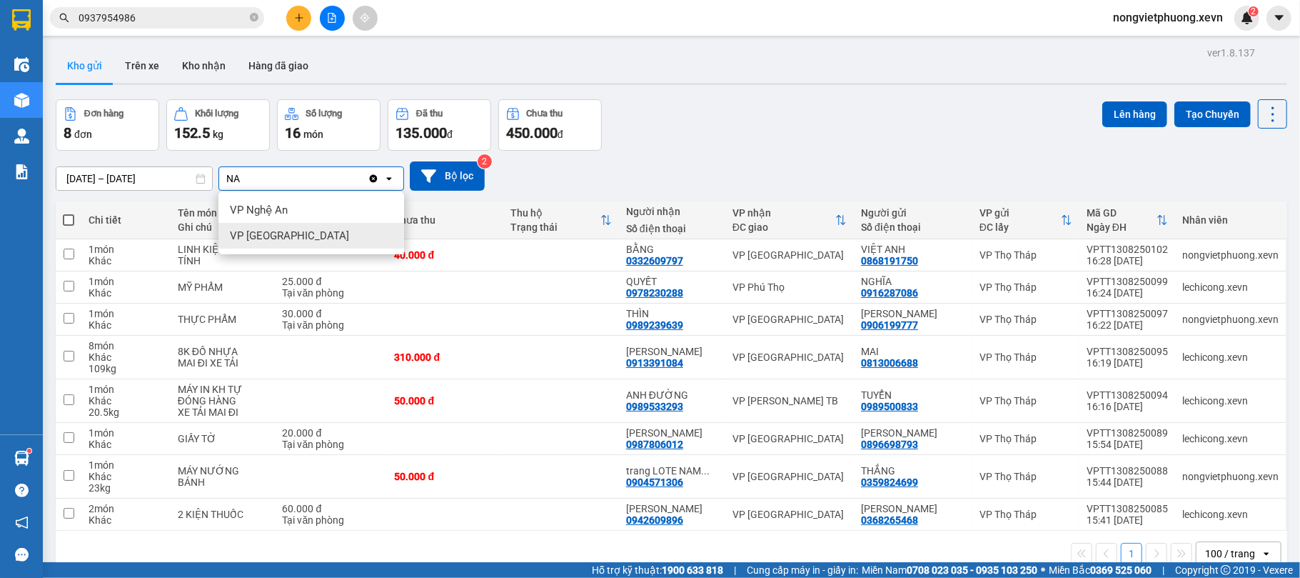
type input "NA"
click at [309, 243] on div "VP [GEOGRAPHIC_DATA]" at bounding box center [311, 236] width 186 height 26
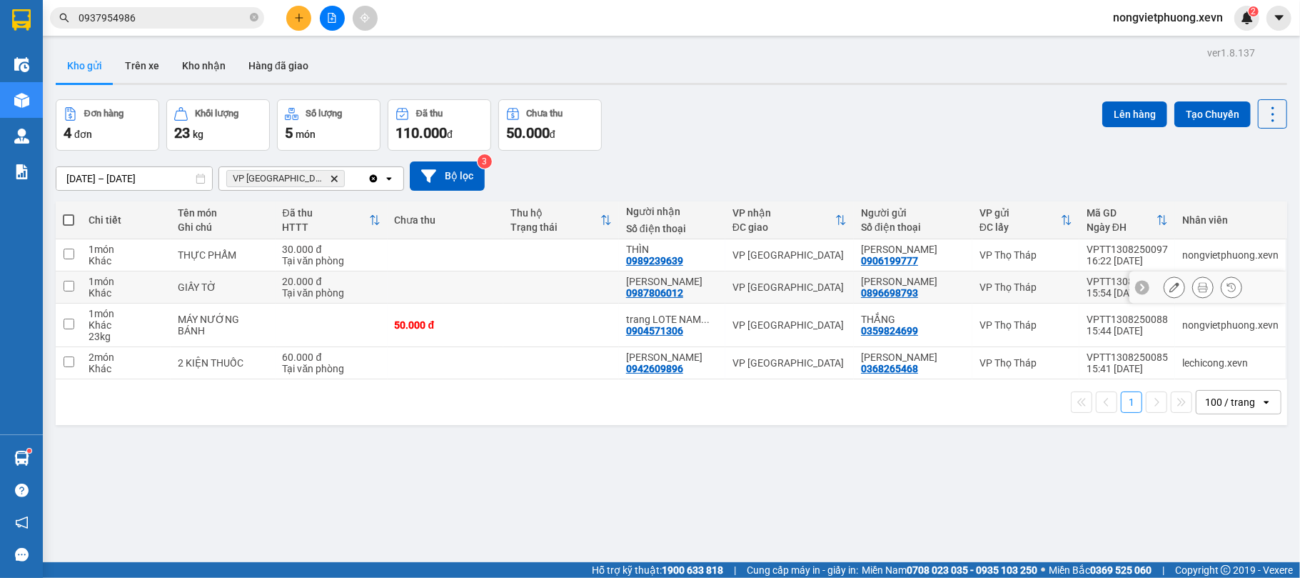
click at [296, 281] on div "20.000 đ" at bounding box center [332, 281] width 98 height 11
checkbox input "true"
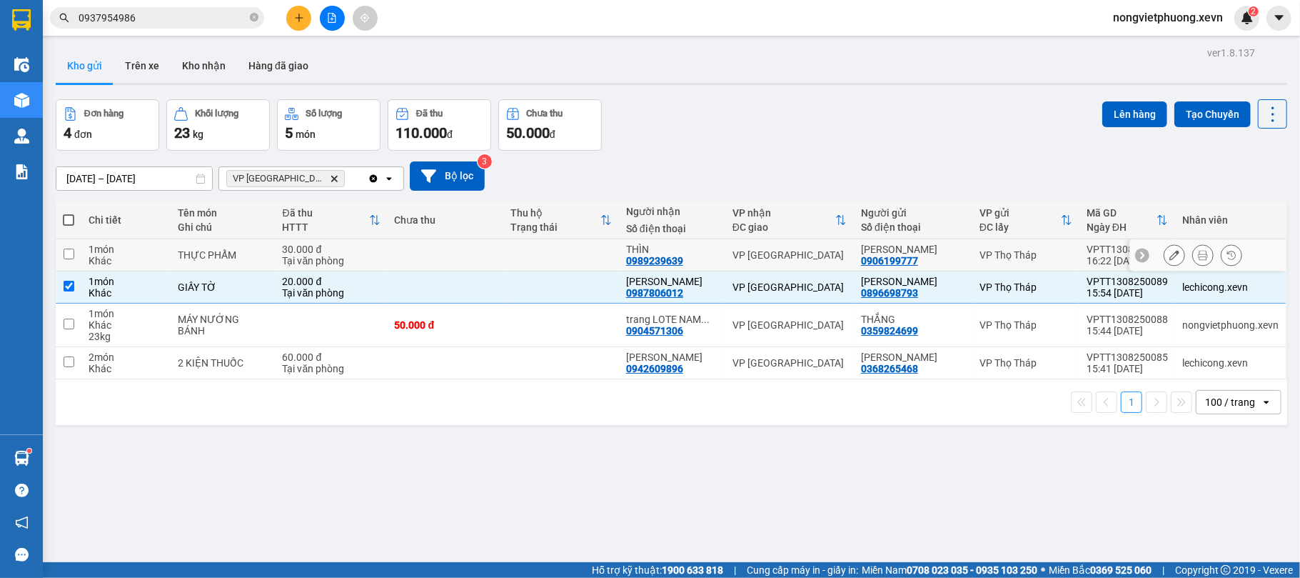
click at [333, 255] on div "Tại văn phòng" at bounding box center [332, 260] width 98 height 11
checkbox input "true"
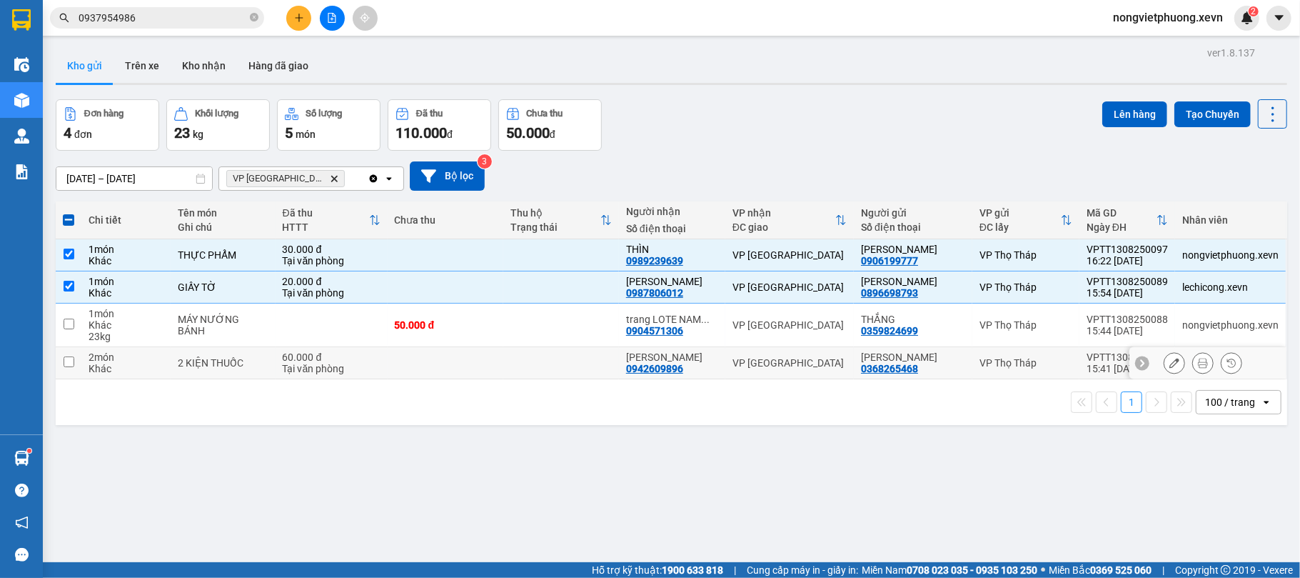
click at [328, 361] on div "60.000 đ" at bounding box center [332, 356] width 98 height 11
checkbox input "true"
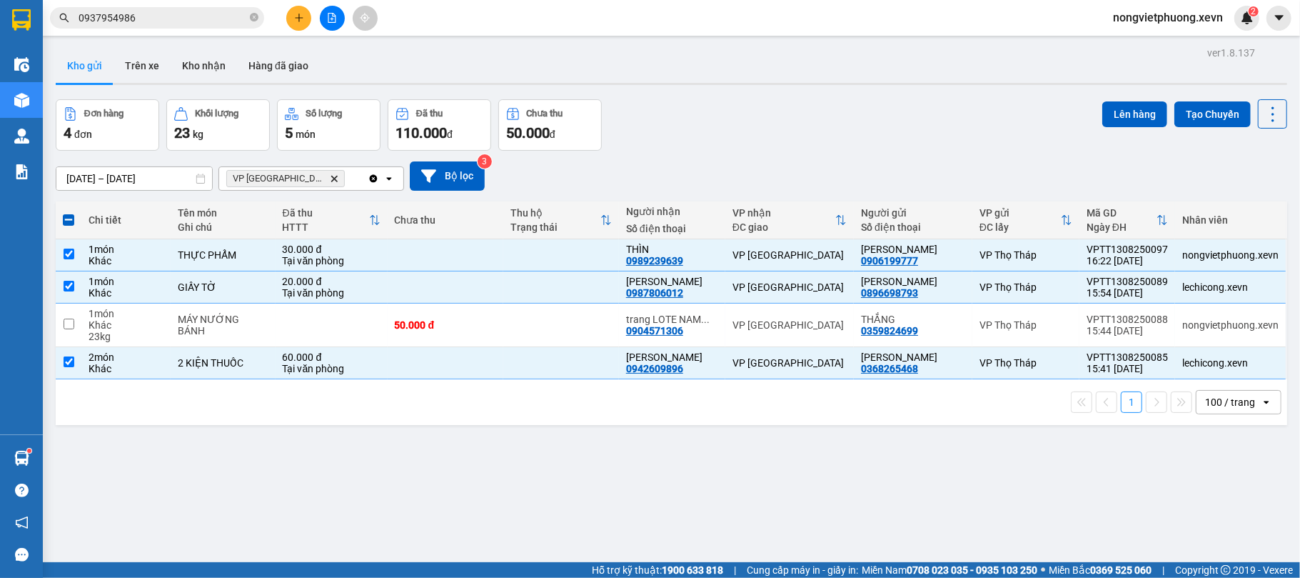
click at [1102, 99] on div "Lên hàng Tạo Chuyến" at bounding box center [1194, 113] width 185 height 29
click at [1125, 113] on button "Lên hàng" at bounding box center [1134, 114] width 65 height 26
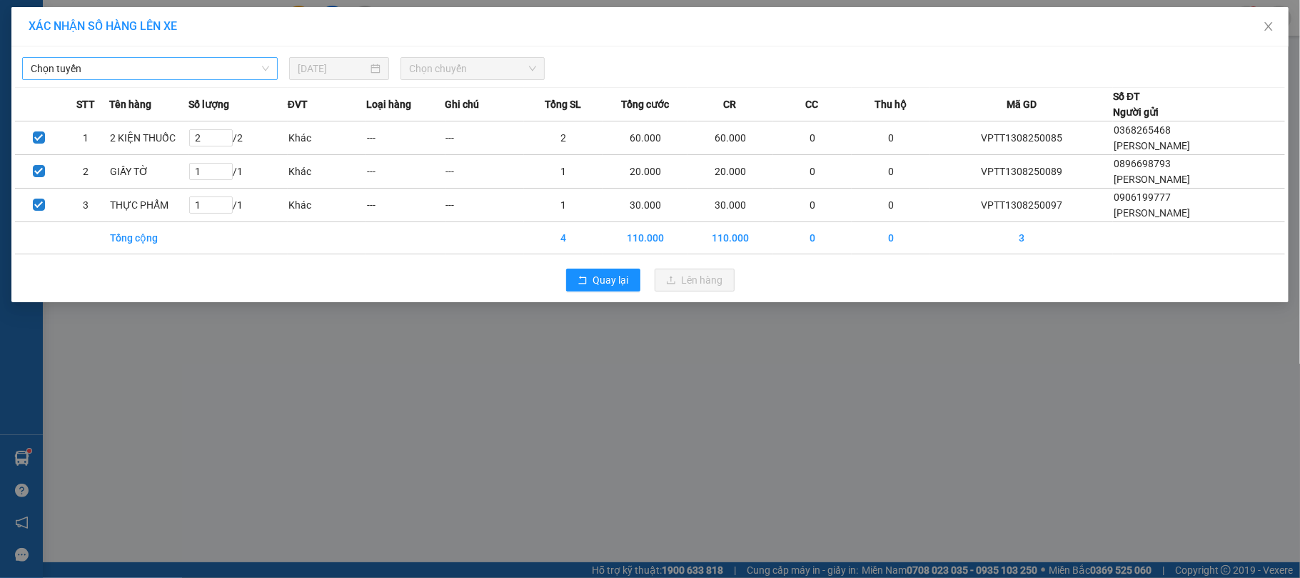
click at [140, 61] on span "Chọn tuyến" at bounding box center [150, 68] width 238 height 21
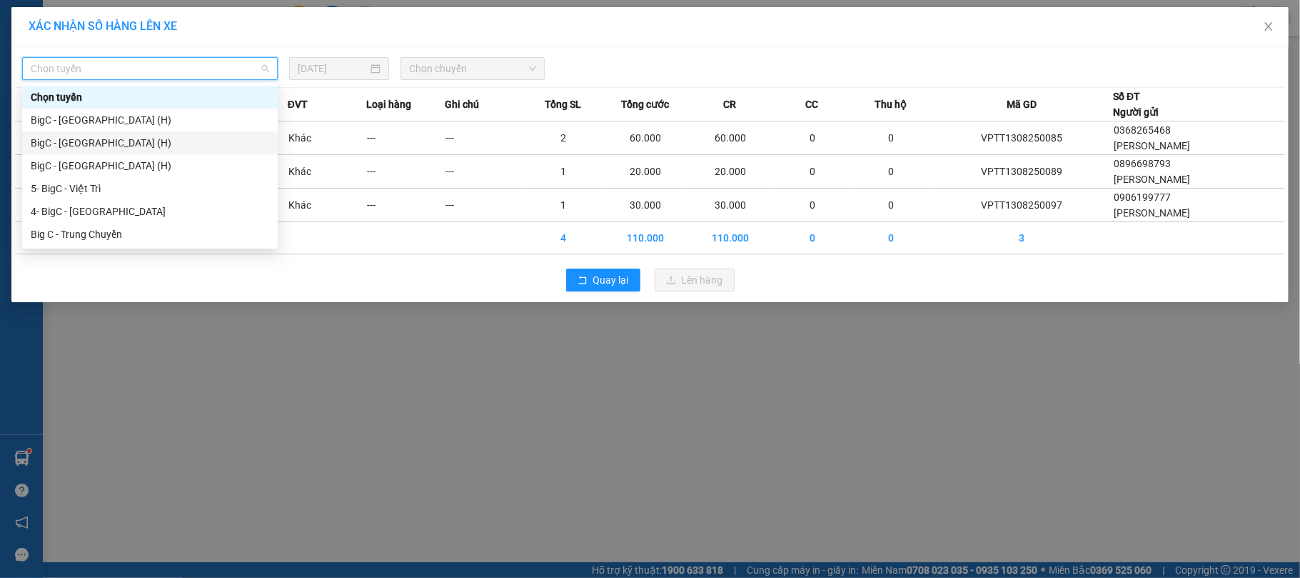
click at [176, 149] on div "BigC - Nam Định (H)" at bounding box center [150, 143] width 238 height 16
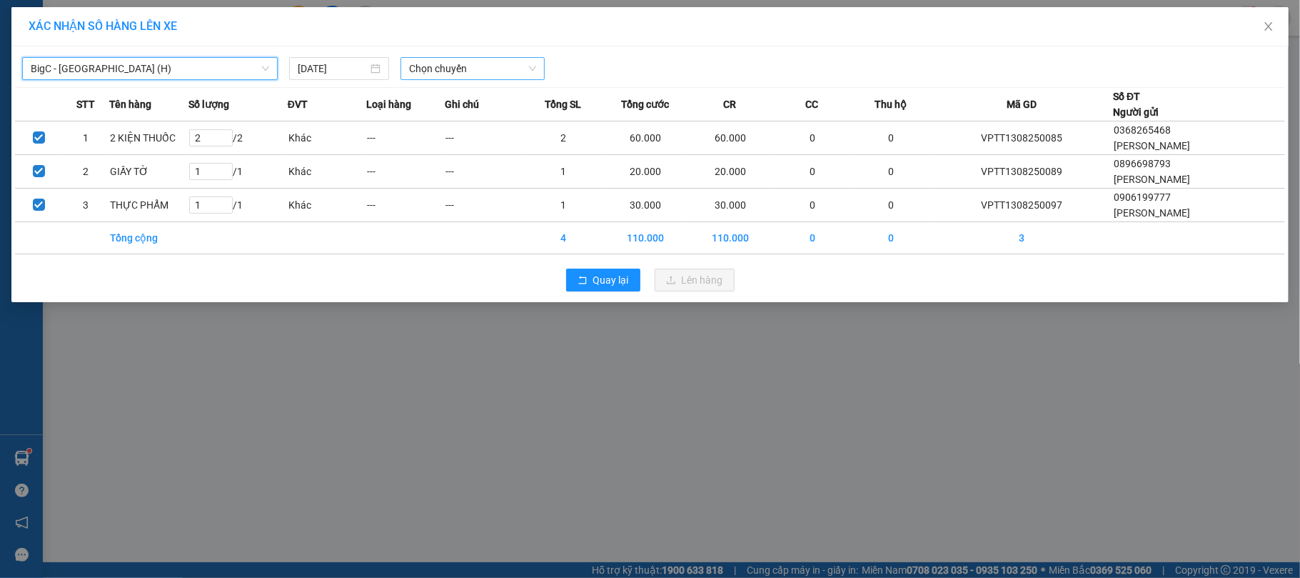
click at [426, 74] on span "Chọn chuyến" at bounding box center [472, 68] width 127 height 21
type input "1700"
click at [531, 115] on div "Thêm chuyến " 17:00 "" at bounding box center [477, 121] width 152 height 24
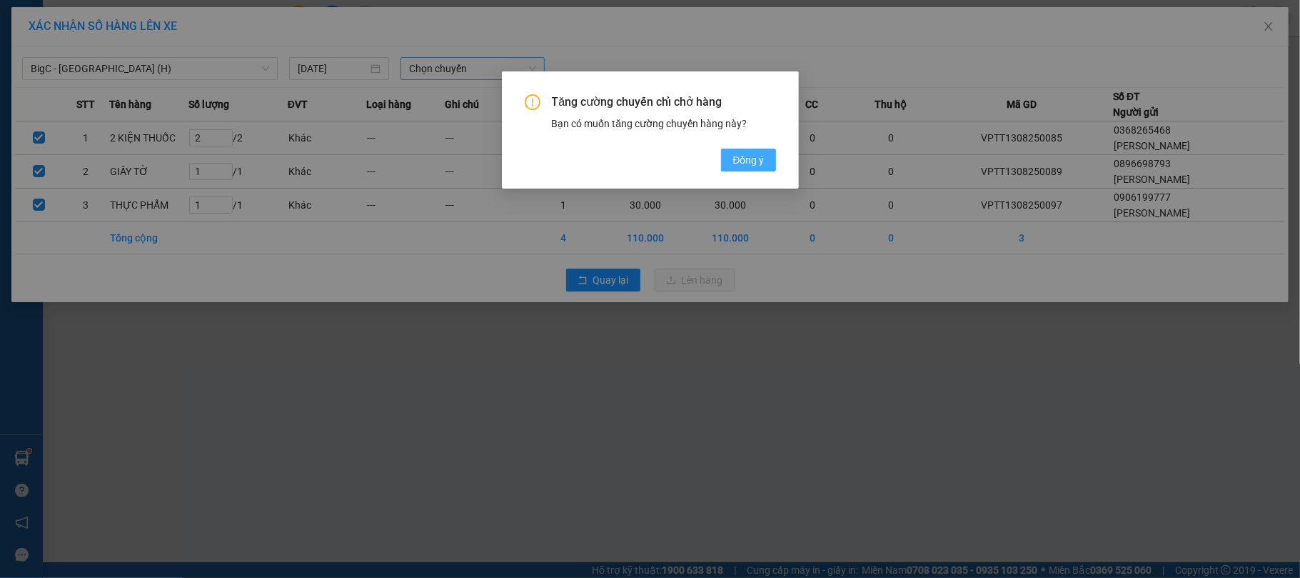
click at [733, 161] on span "Đồng ý" at bounding box center [748, 160] width 31 height 16
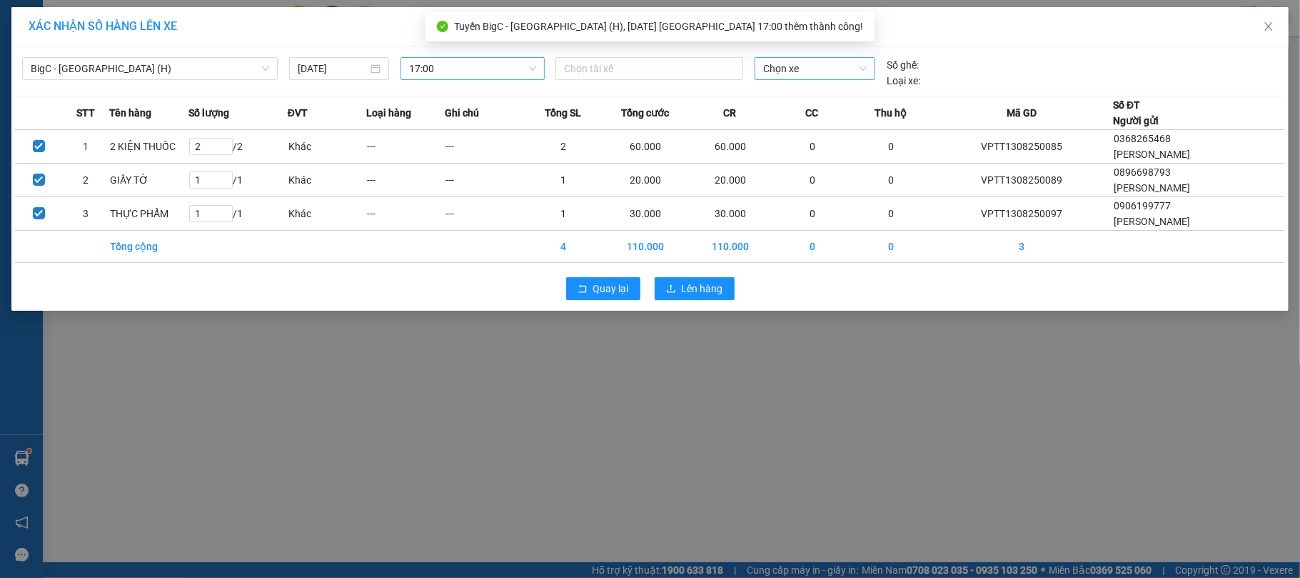
click at [851, 64] on span "Chọn xe" at bounding box center [815, 68] width 104 height 21
type input "441"
click at [774, 83] on body "Kết quả tìm kiếm ( 179 ) Bộ lọc Mã ĐH Trạng thái Món hàng Thu hộ Tổng cước Chưa…" at bounding box center [650, 289] width 1300 height 578
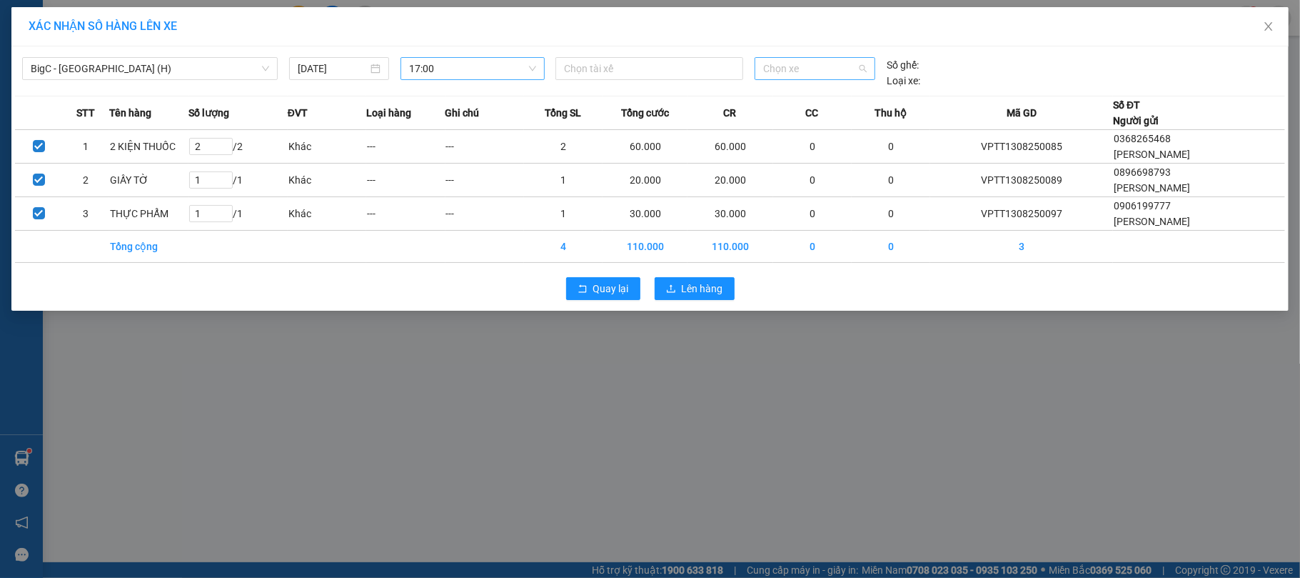
click at [806, 72] on span "Chọn xe" at bounding box center [815, 68] width 104 height 21
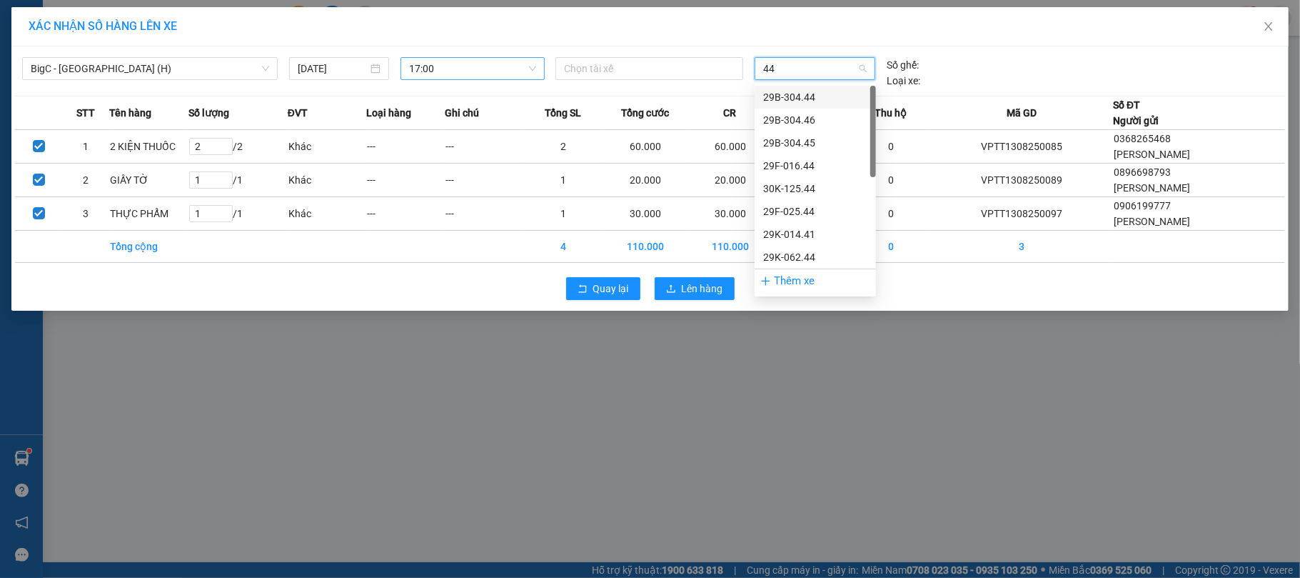
type input "441"
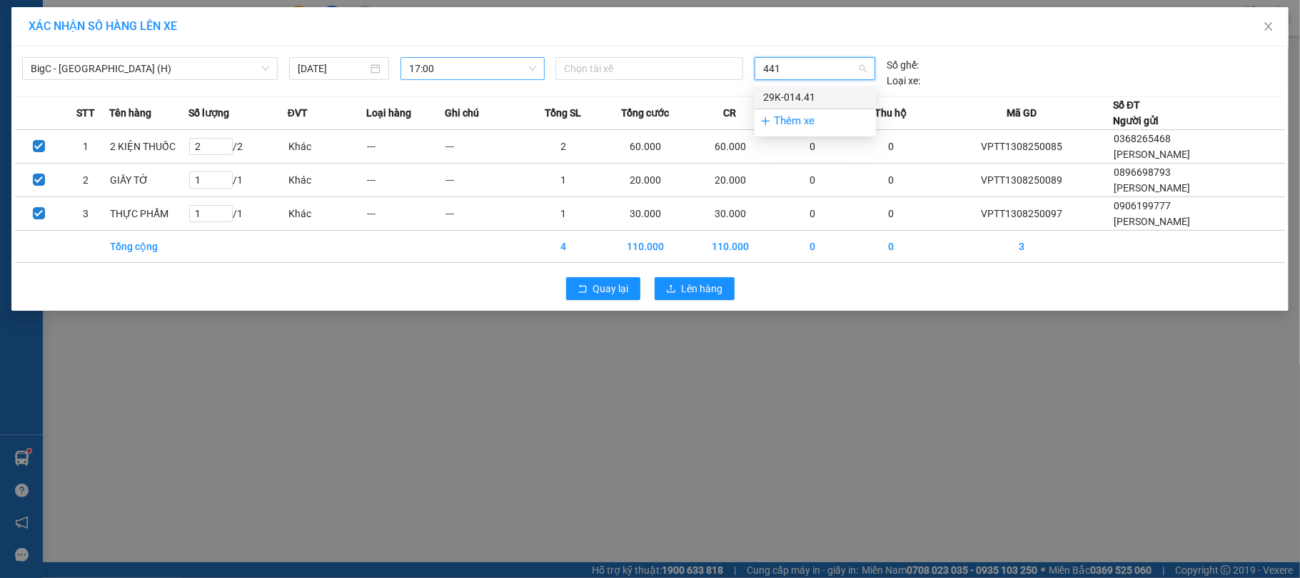
click at [794, 93] on div "29K-014.41" at bounding box center [815, 97] width 104 height 16
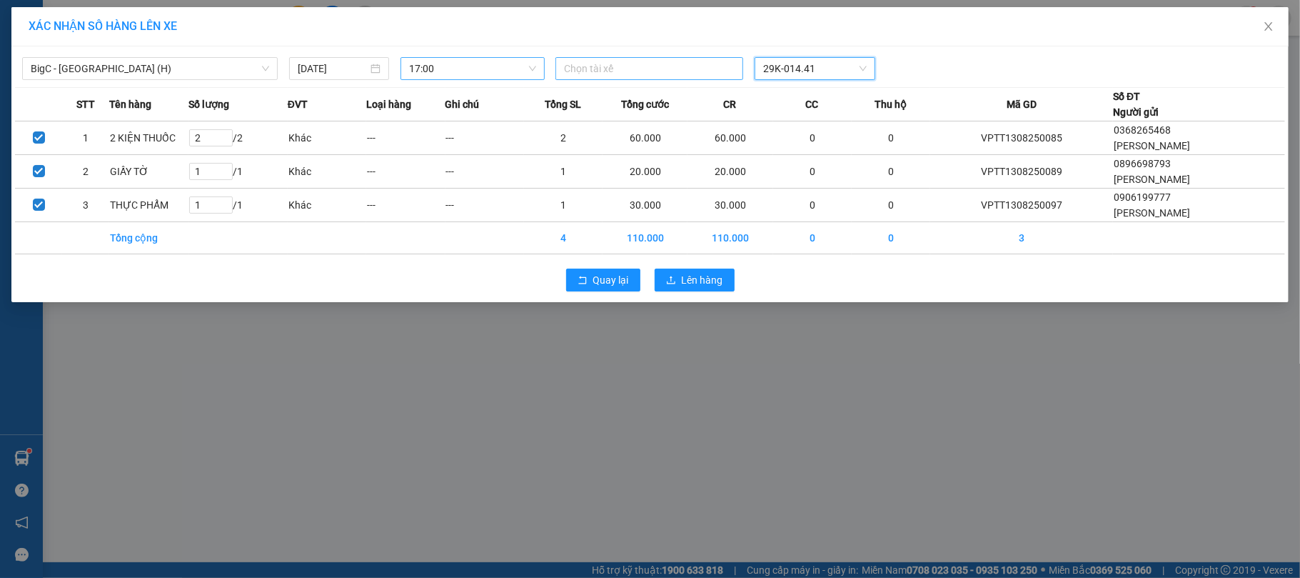
click at [697, 72] on div at bounding box center [649, 68] width 181 height 17
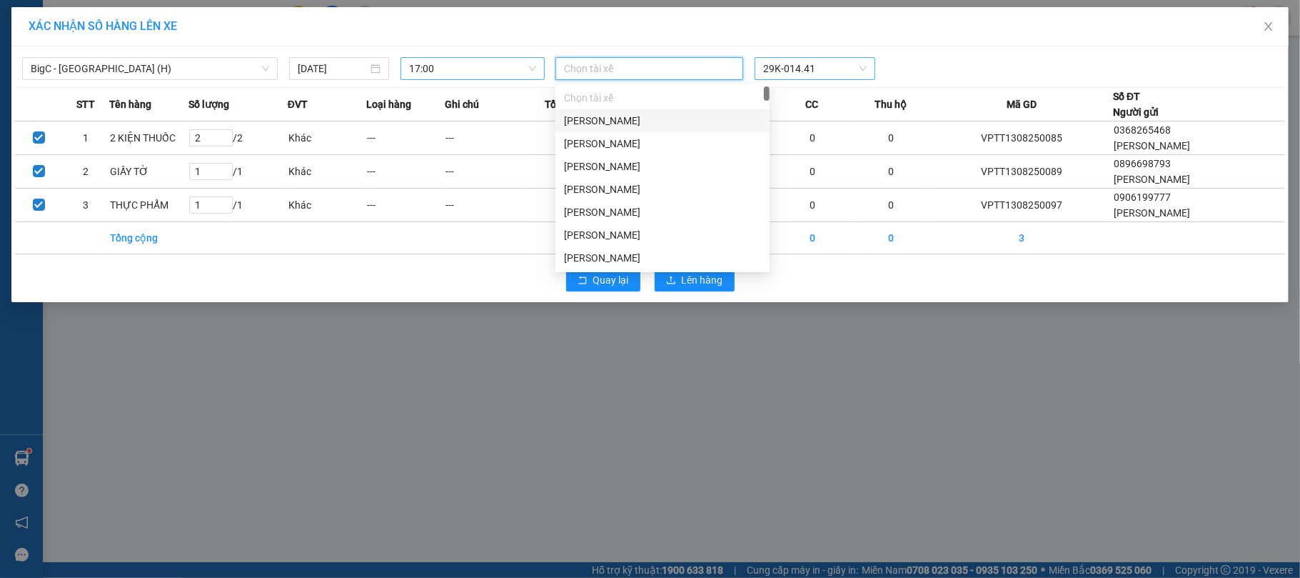
paste input "[PERSON_NAME]"
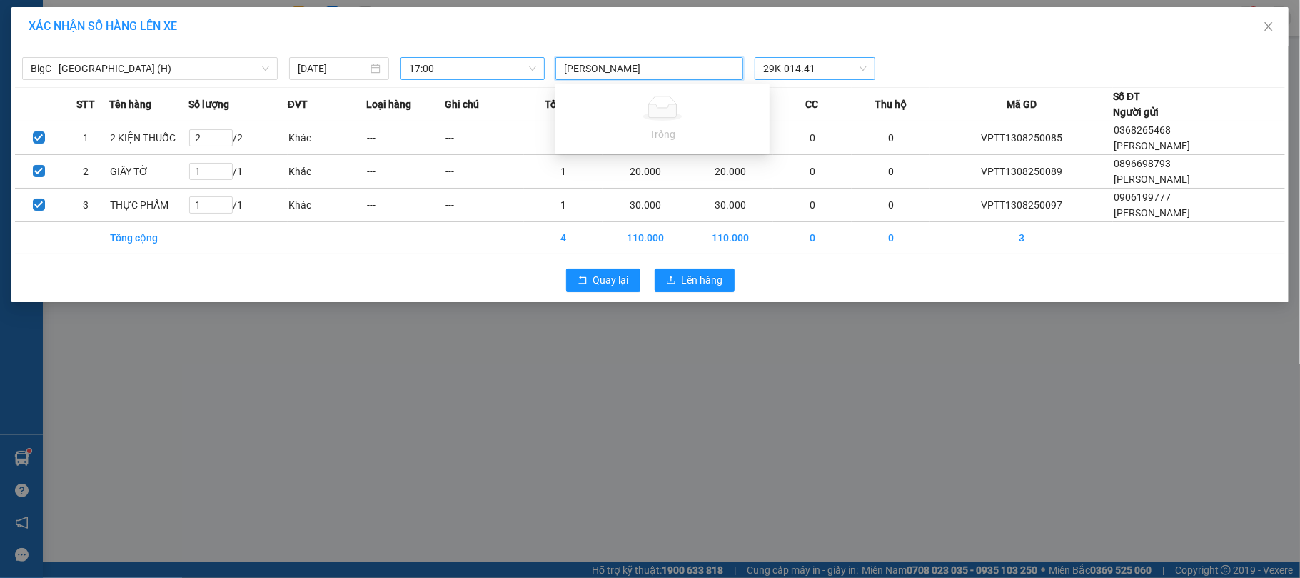
click at [583, 69] on input "[PERSON_NAME]" at bounding box center [619, 68] width 110 height 17
type input "[PERSON_NAME]"
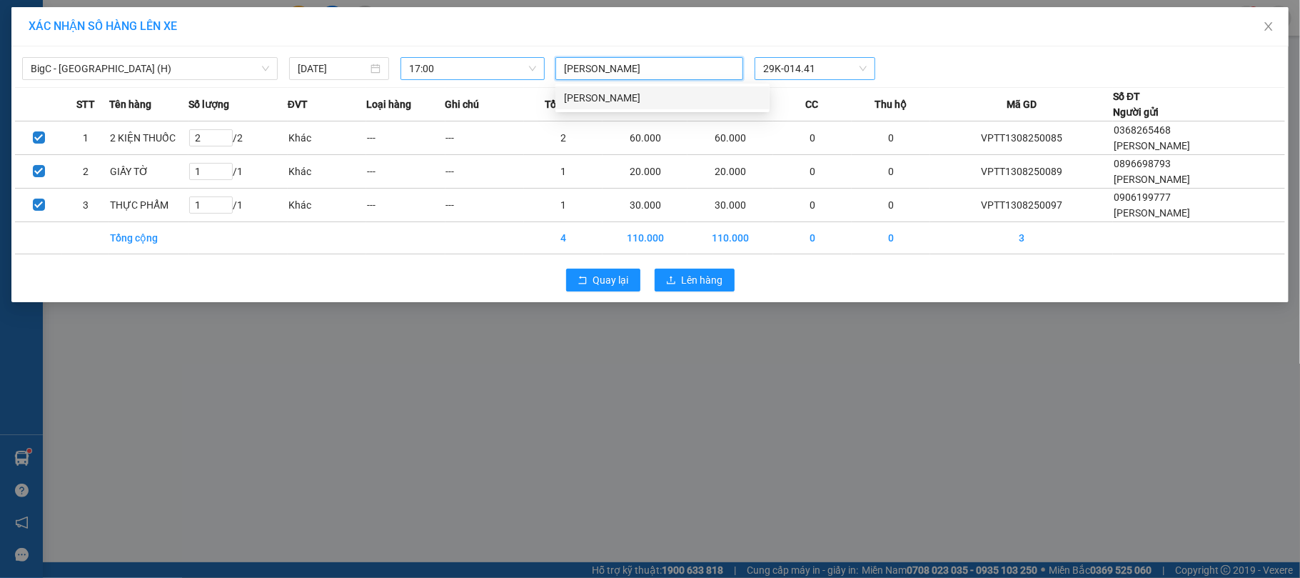
click at [617, 95] on div "[PERSON_NAME]" at bounding box center [662, 98] width 197 height 16
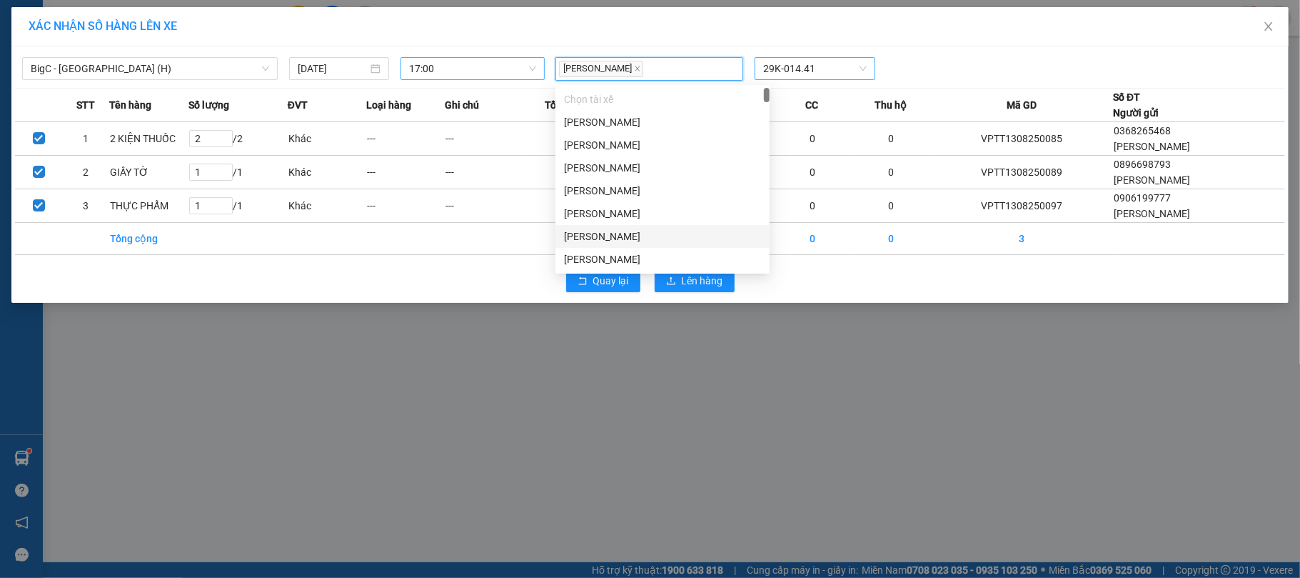
click at [823, 255] on table "STT Tên hàng Số lượng ĐVT Loại hàng Ghi chú Tổng SL Tổng cước CR CC Thu hộ Mã G…" at bounding box center [650, 171] width 1270 height 167
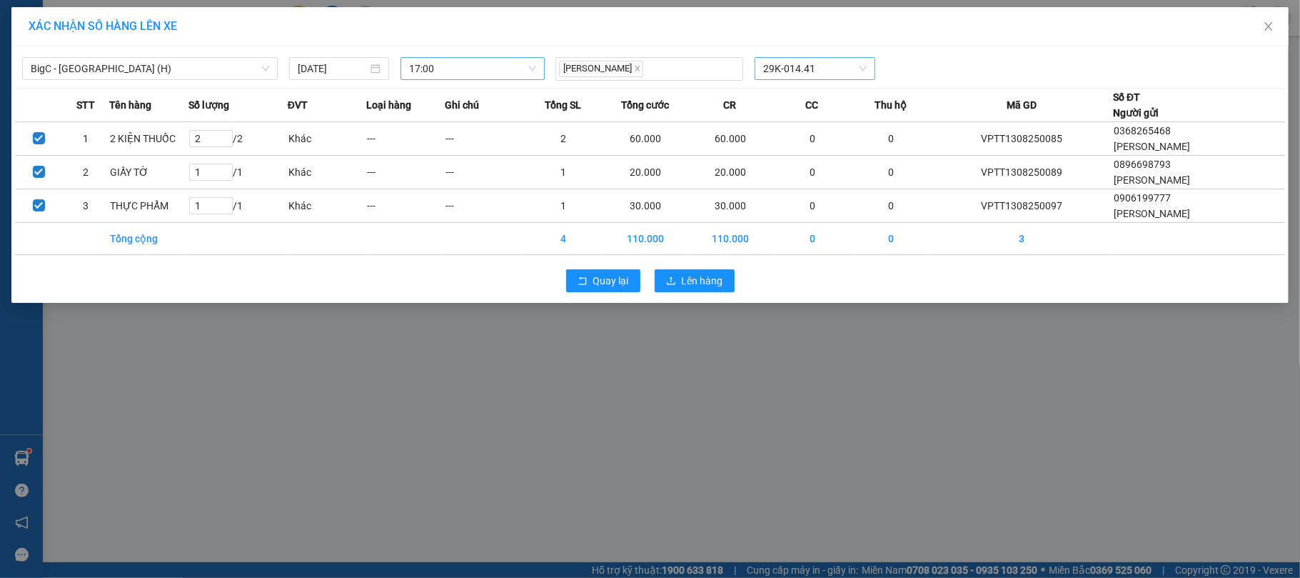
click at [737, 281] on div "Quay lại Lên hàng" at bounding box center [650, 280] width 1270 height 37
click at [725, 281] on button "Lên hàng" at bounding box center [695, 280] width 80 height 23
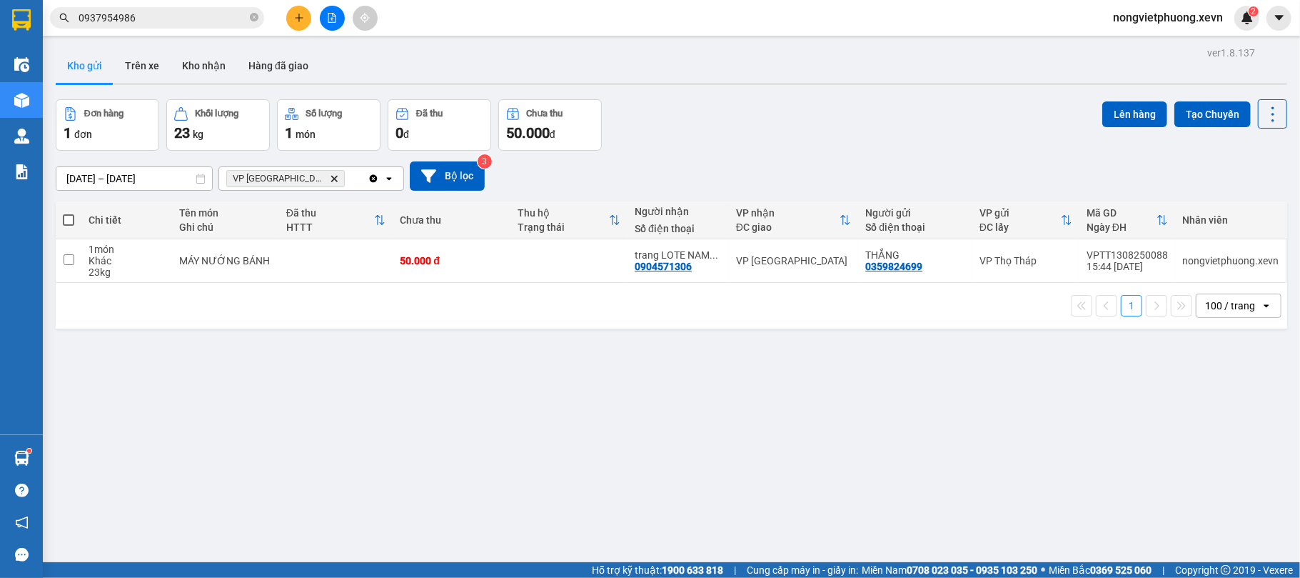
click at [330, 178] on icon "Delete" at bounding box center [334, 178] width 9 height 9
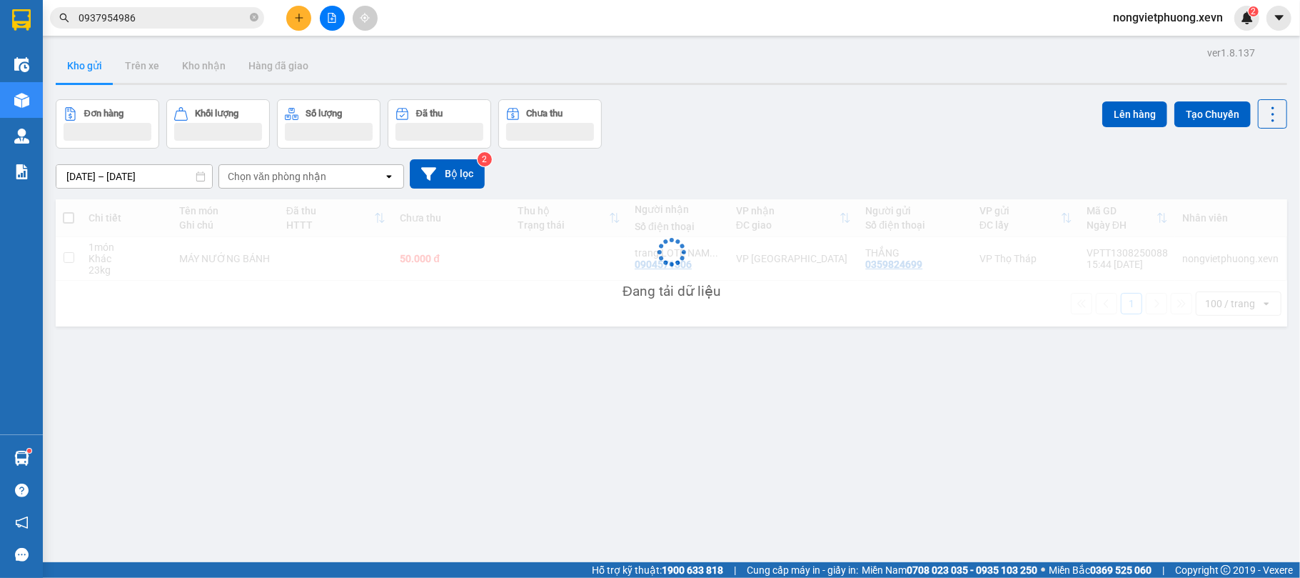
click at [296, 13] on icon "plus" at bounding box center [299, 18] width 10 height 10
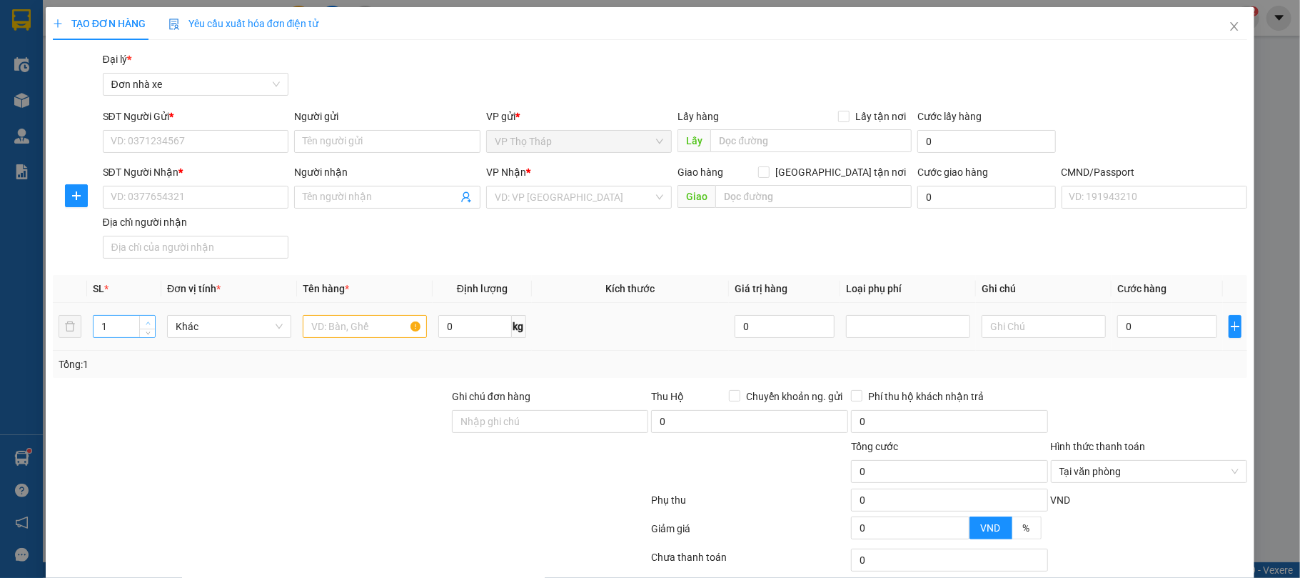
click at [150, 323] on span "up" at bounding box center [148, 322] width 9 height 9
type input "3"
click at [351, 321] on input "text" at bounding box center [365, 326] width 124 height 23
type input "NƯỚC NHÀU"
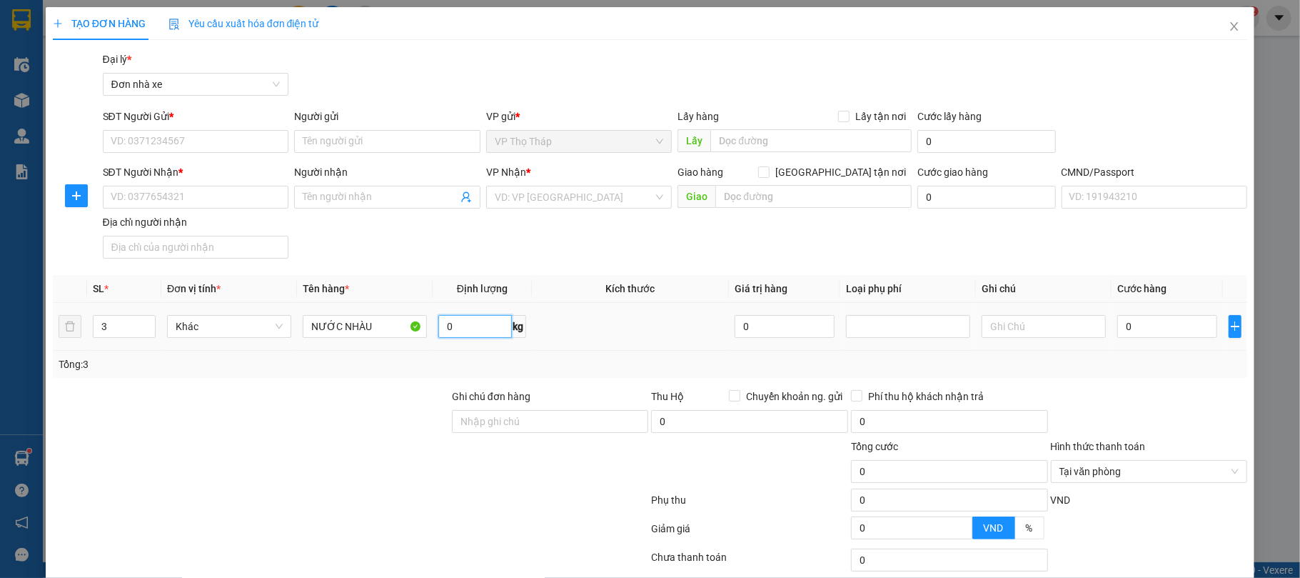
click at [475, 317] on input "0" at bounding box center [474, 326] width 73 height 23
type input "3"
type input "41"
click at [256, 150] on input "SĐT Người Gửi *" at bounding box center [196, 141] width 186 height 23
type input "0869270385"
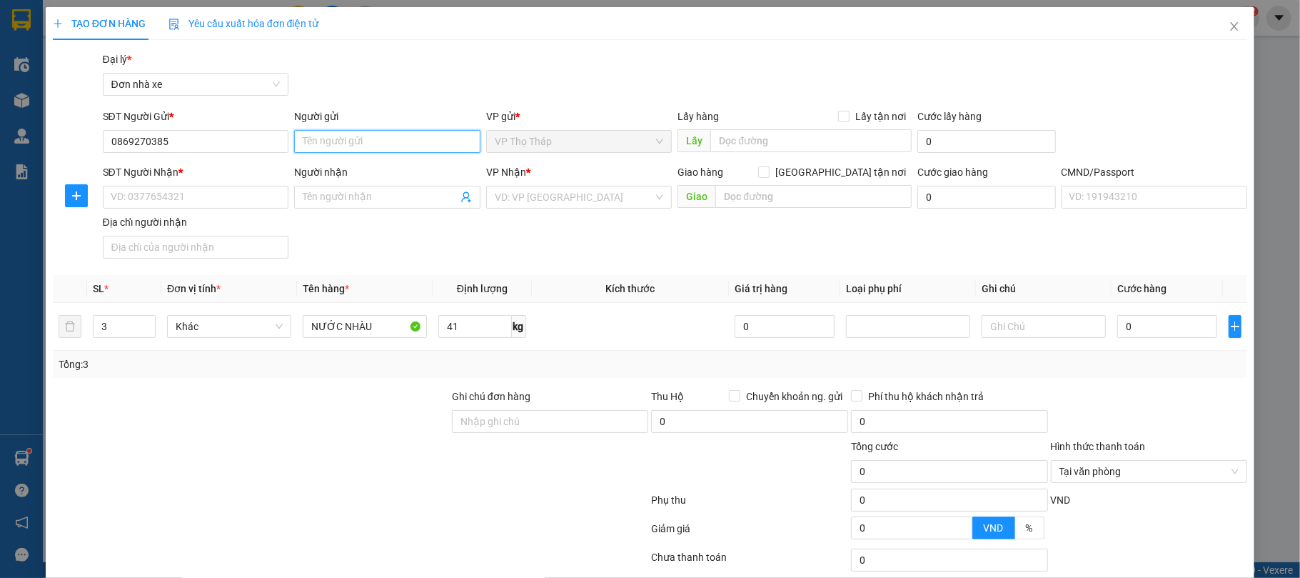
click at [403, 138] on input "Người gửi" at bounding box center [387, 141] width 186 height 23
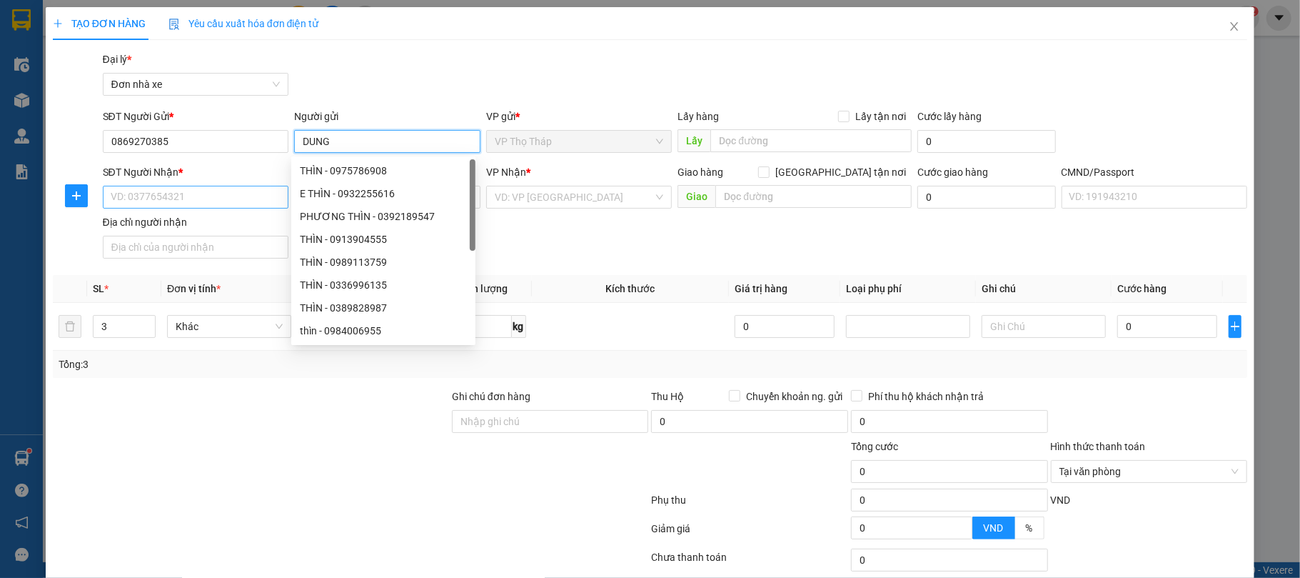
type input "DUNG"
click at [271, 194] on input "SĐT Người Nhận *" at bounding box center [196, 197] width 186 height 23
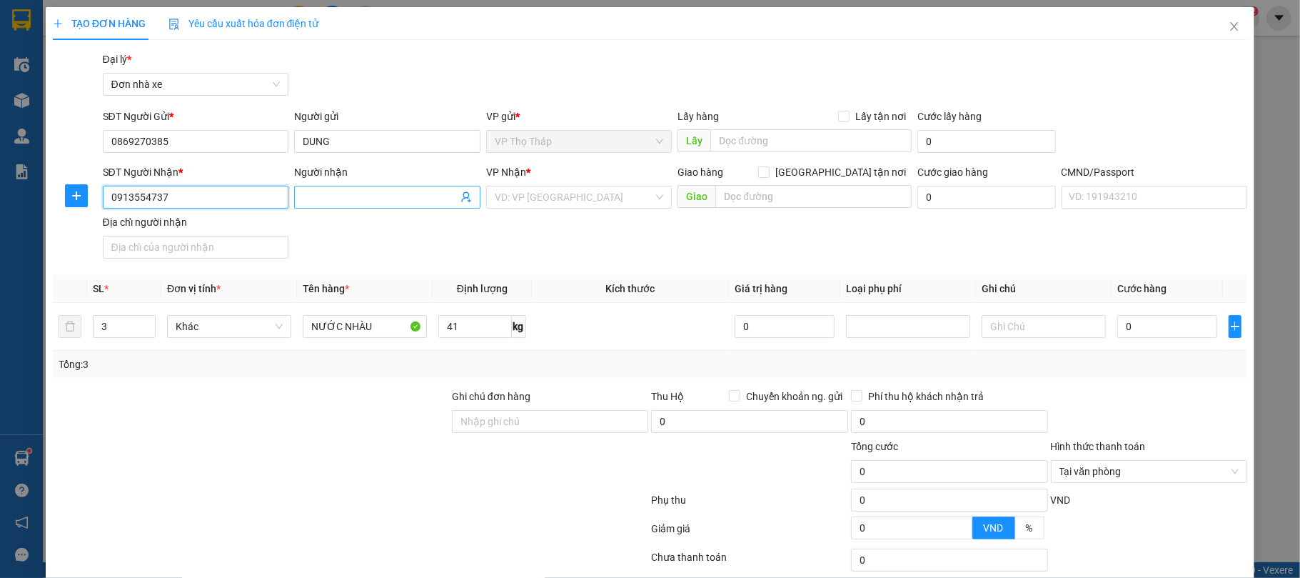
type input "0913554737"
click at [386, 206] on span at bounding box center [387, 197] width 186 height 23
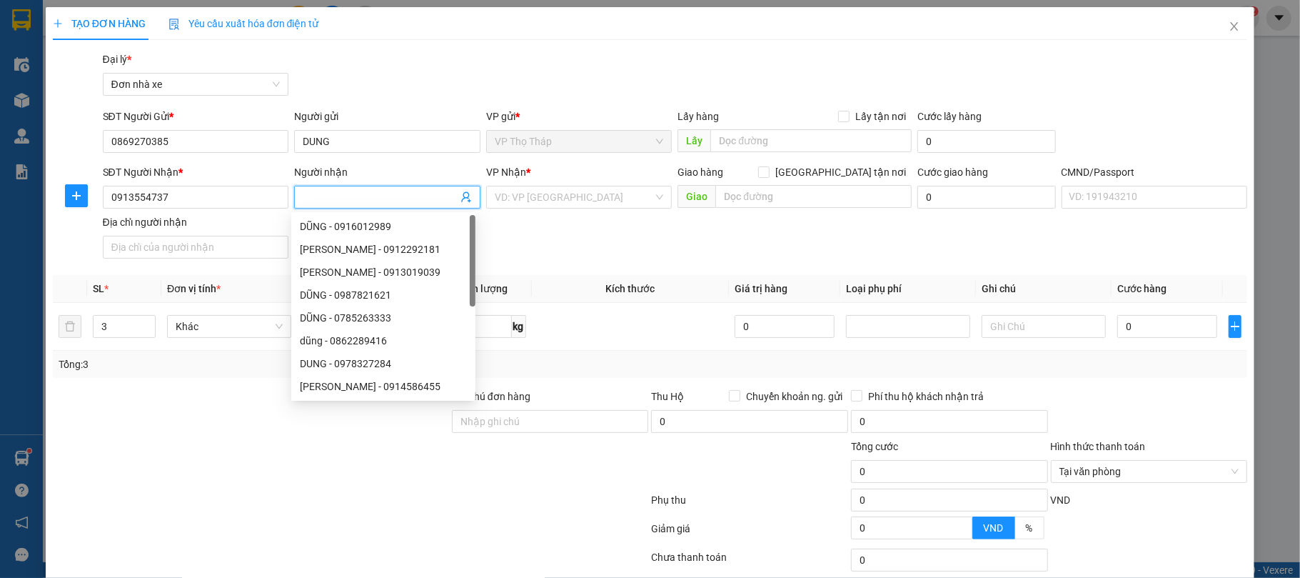
click at [386, 201] on input "Người nhận" at bounding box center [380, 197] width 155 height 16
type input "HUỆ"
click at [604, 221] on div "SĐT Người Nhận * 0913554737 Người nhận HUỆ VP Nhận * VD: VP Sài Gòn Giao hàng G…" at bounding box center [675, 214] width 1151 height 100
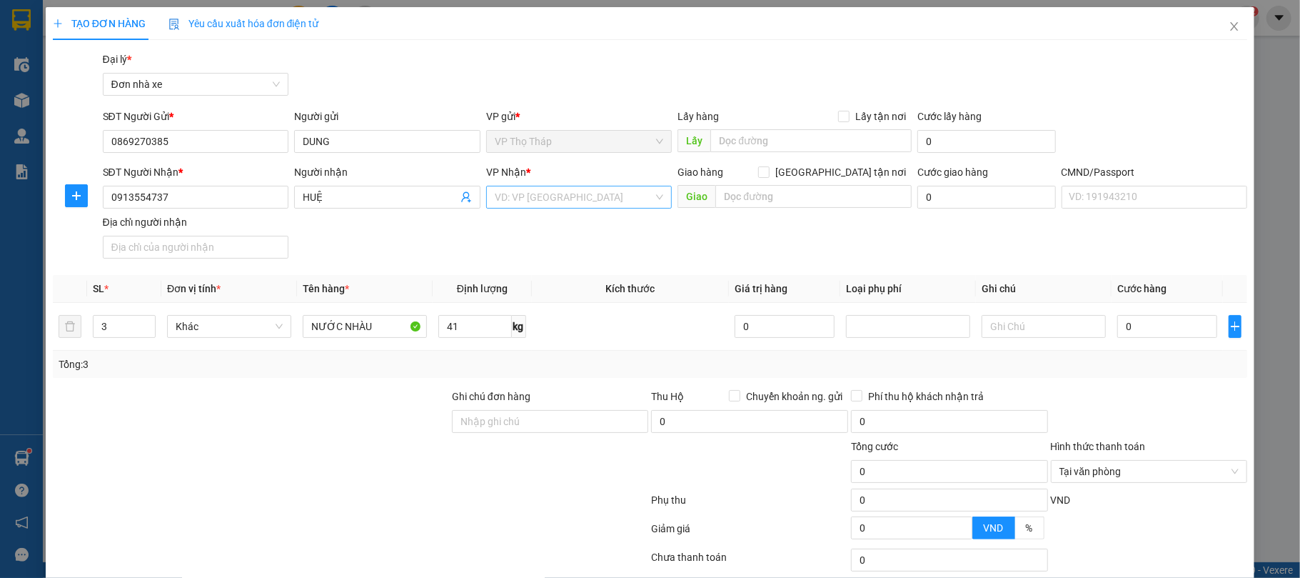
click at [618, 203] on input "search" at bounding box center [574, 196] width 159 height 21
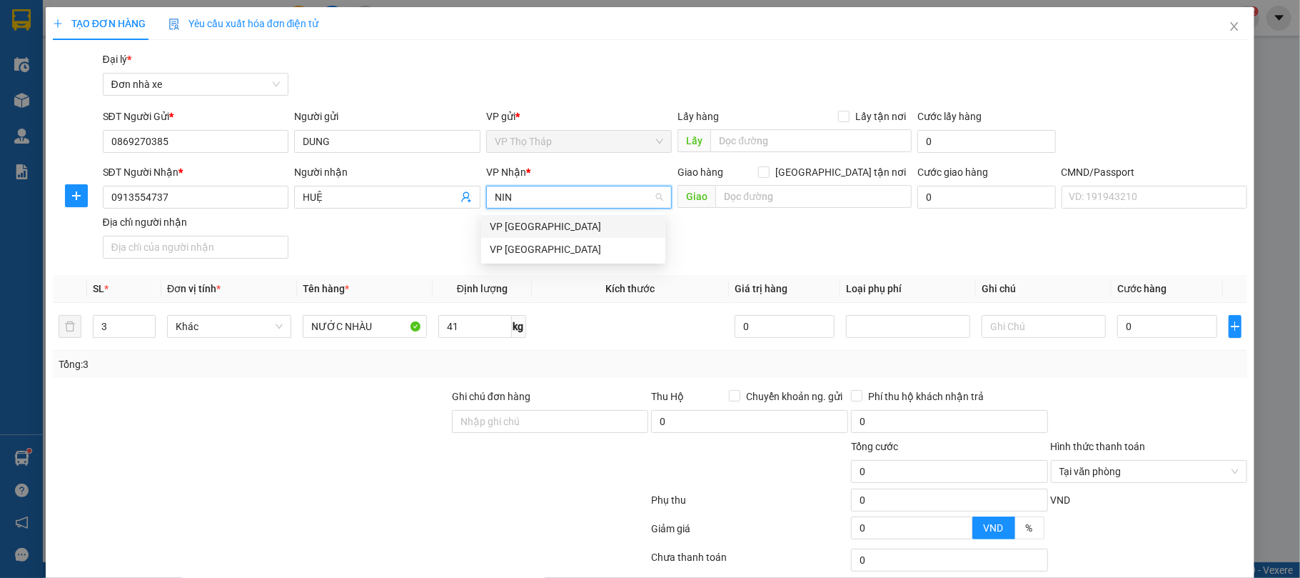
type input "NINH"
click at [598, 228] on div "VP [GEOGRAPHIC_DATA]" at bounding box center [573, 226] width 167 height 16
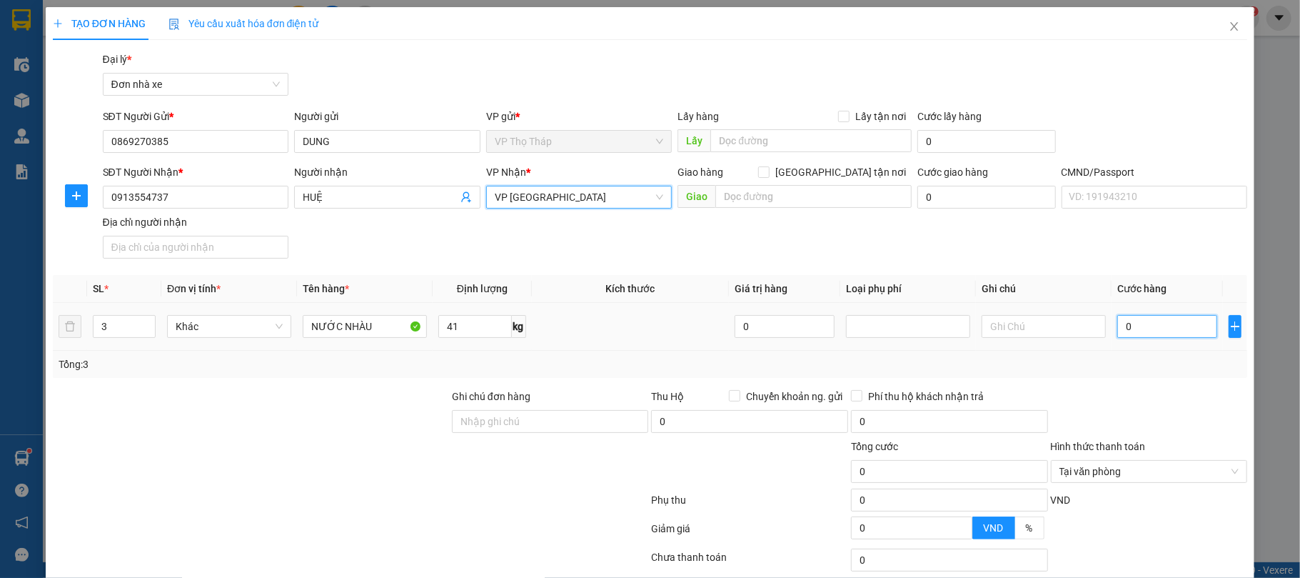
click at [1154, 327] on input "0" at bounding box center [1167, 326] width 100 height 23
type input "1"
type input "10"
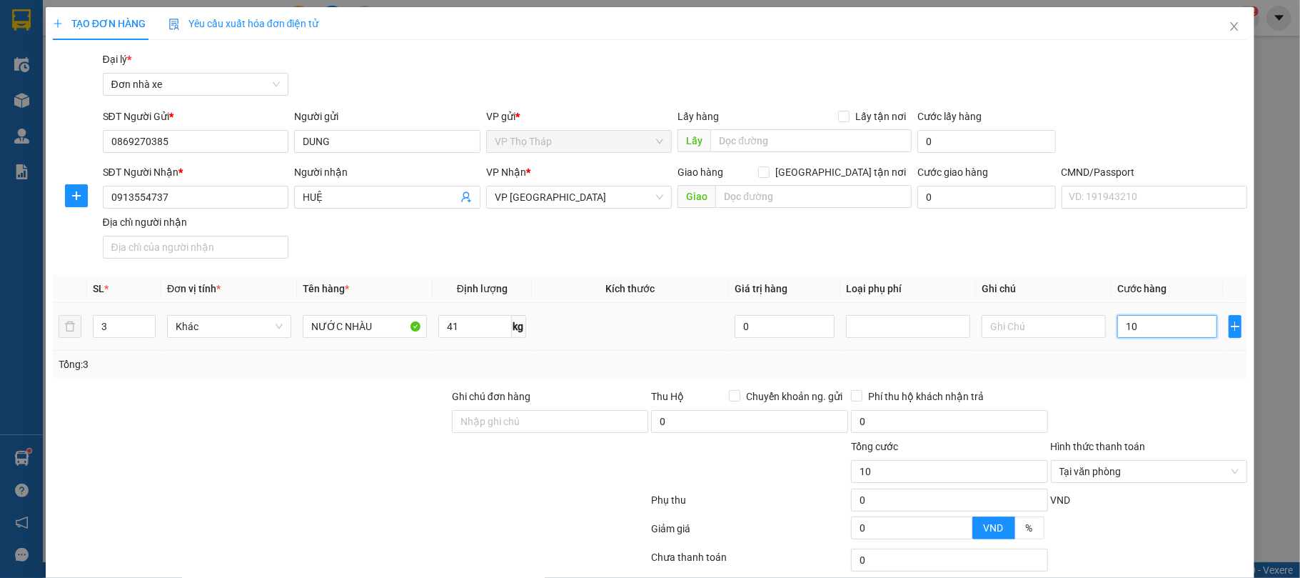
type input "105"
type input "105.000"
click at [1168, 410] on div at bounding box center [1150, 413] width 200 height 50
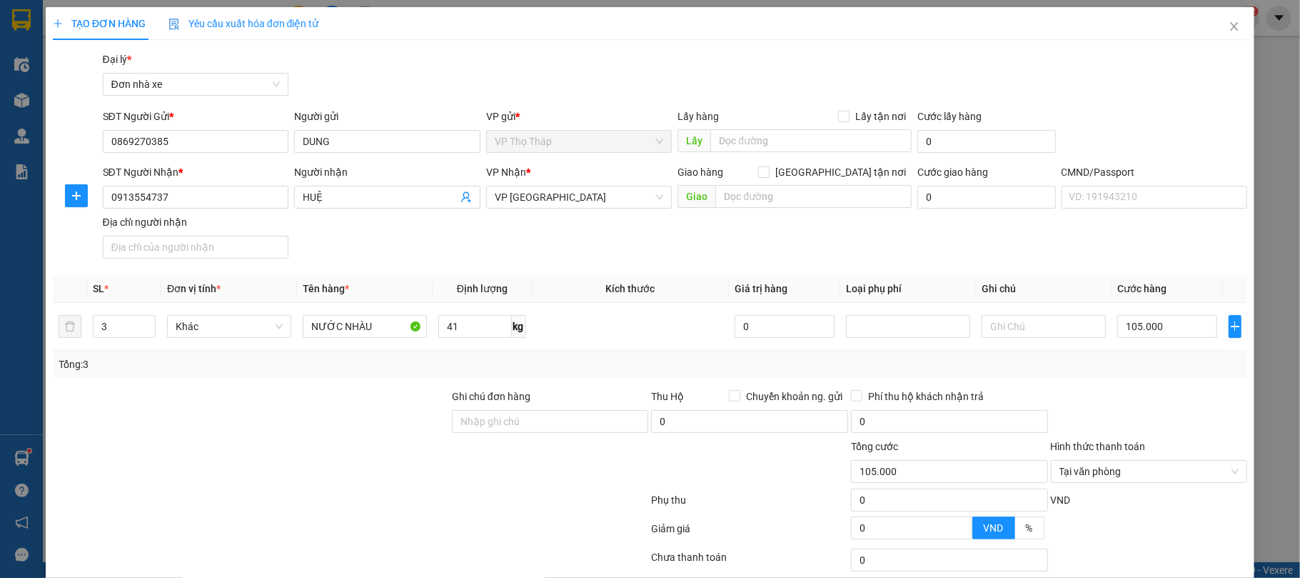
scroll to position [106, 0]
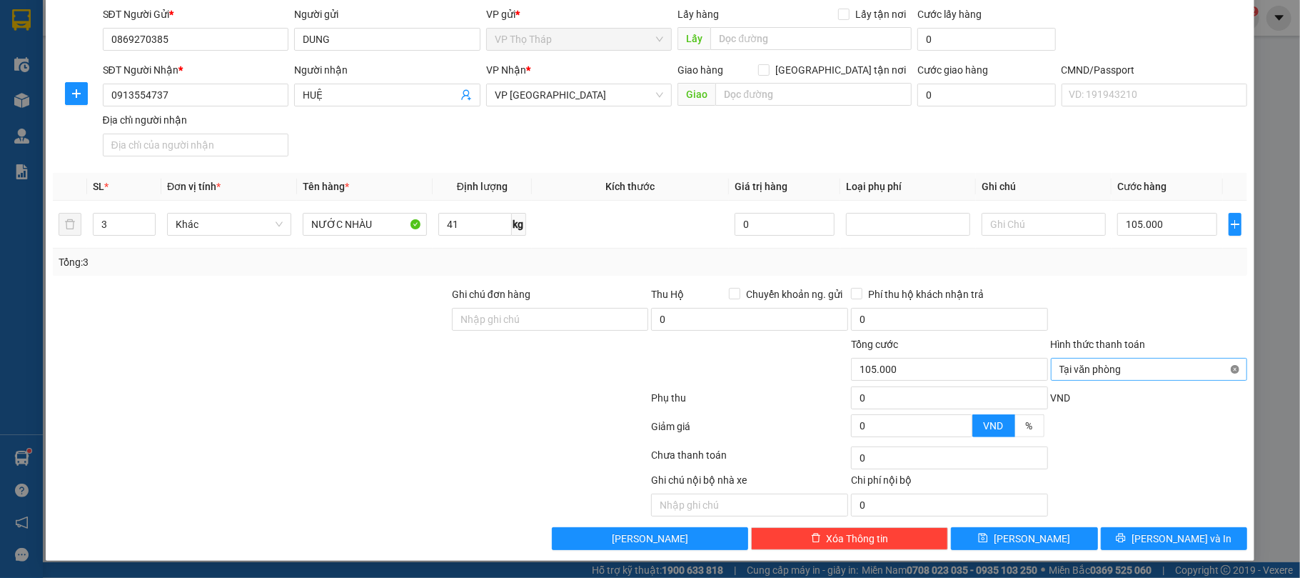
type input "105.000"
click at [1227, 454] on div at bounding box center [1150, 457] width 200 height 29
click at [1126, 527] on button "[PERSON_NAME] và In" at bounding box center [1174, 538] width 147 height 23
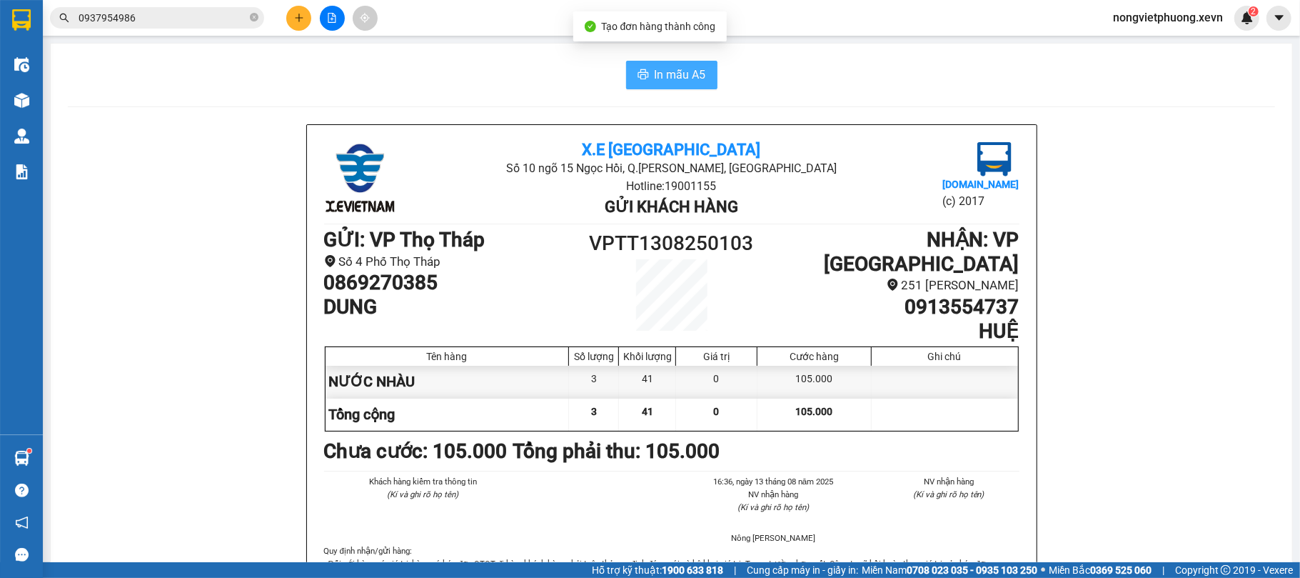
click at [686, 77] on span "In mẫu A5" at bounding box center [680, 75] width 51 height 18
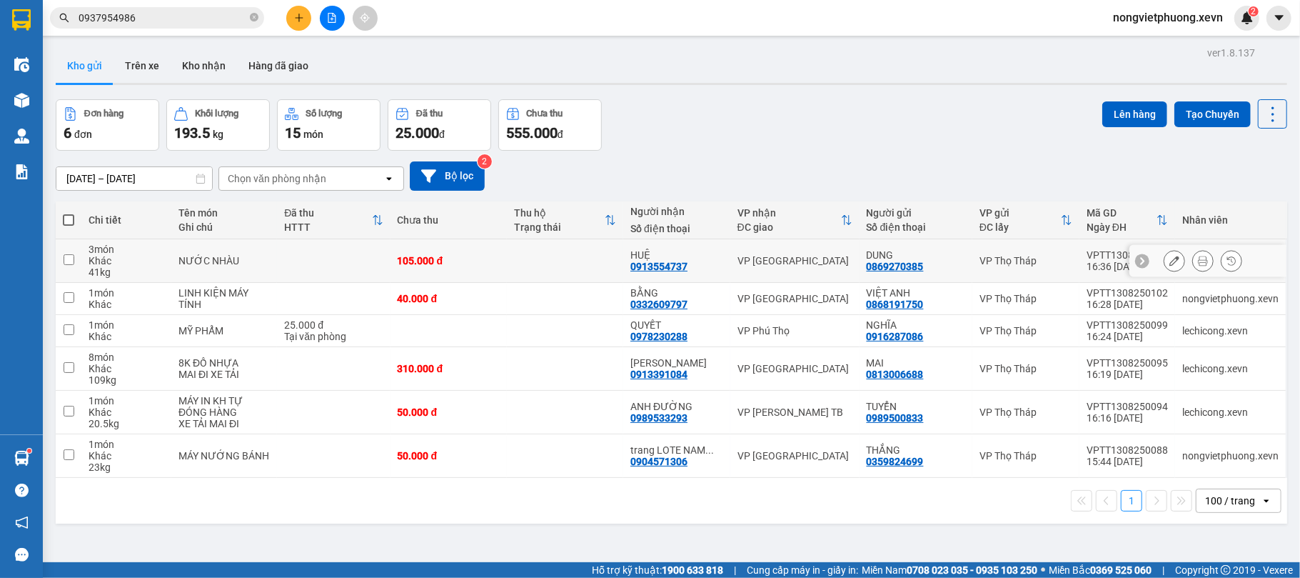
click at [1168, 261] on button at bounding box center [1175, 260] width 20 height 25
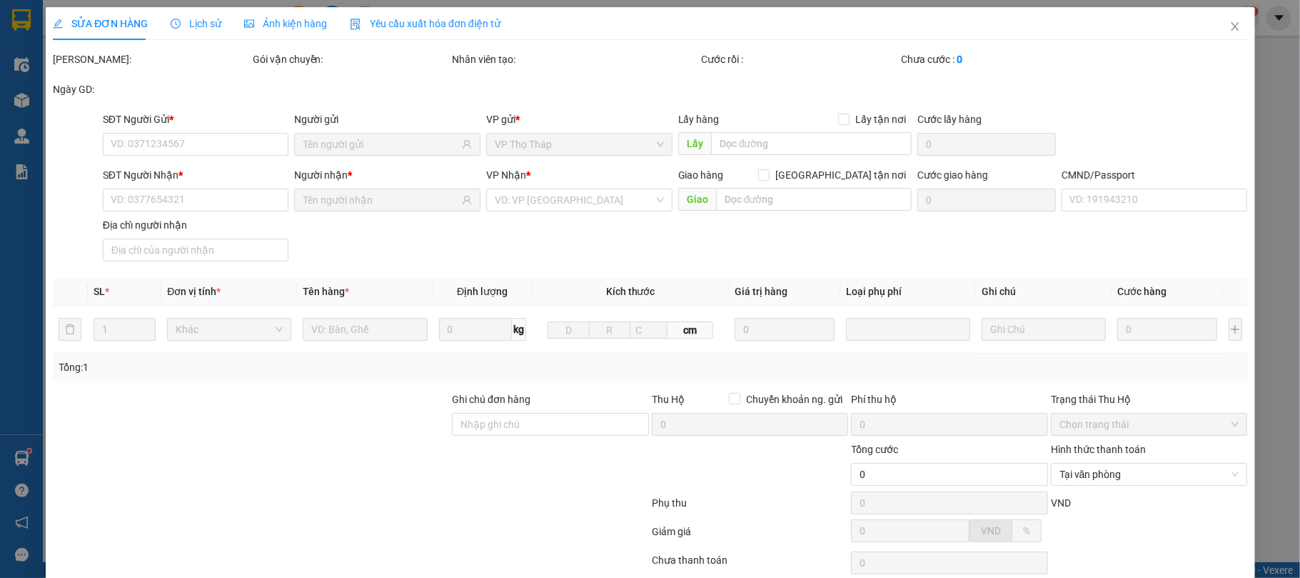
type input "0869270385"
type input "0913554737"
type input "105.000"
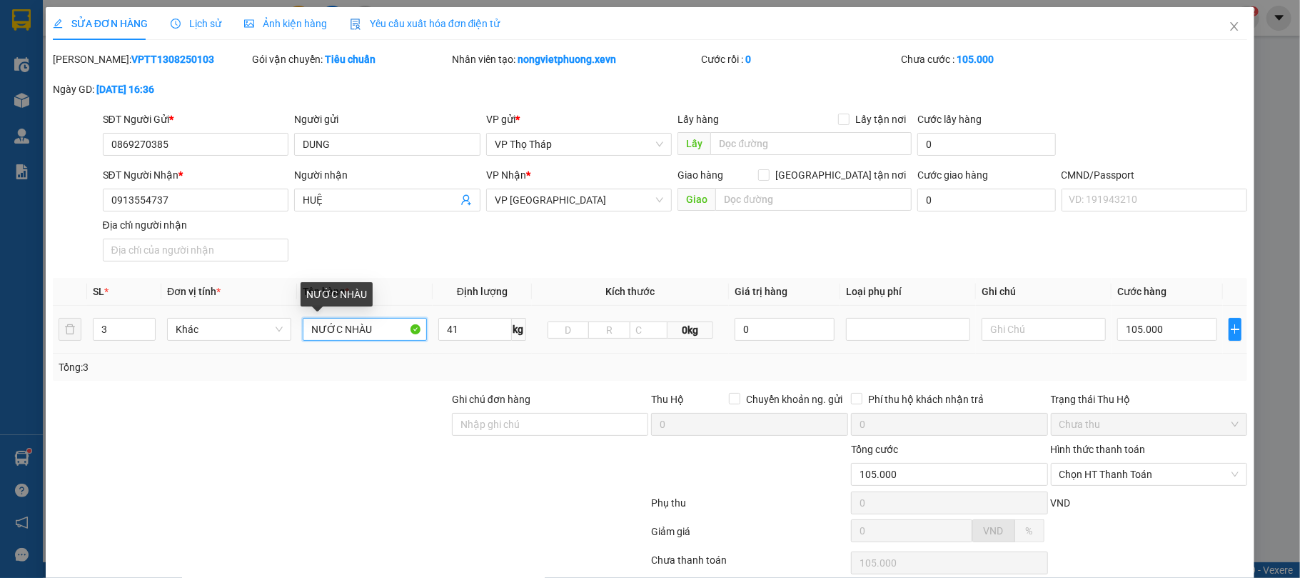
drag, startPoint x: 308, startPoint y: 328, endPoint x: 695, endPoint y: 309, distance: 387.5
click at [309, 328] on input "NƯỚC NHÀU" at bounding box center [365, 329] width 124 height 23
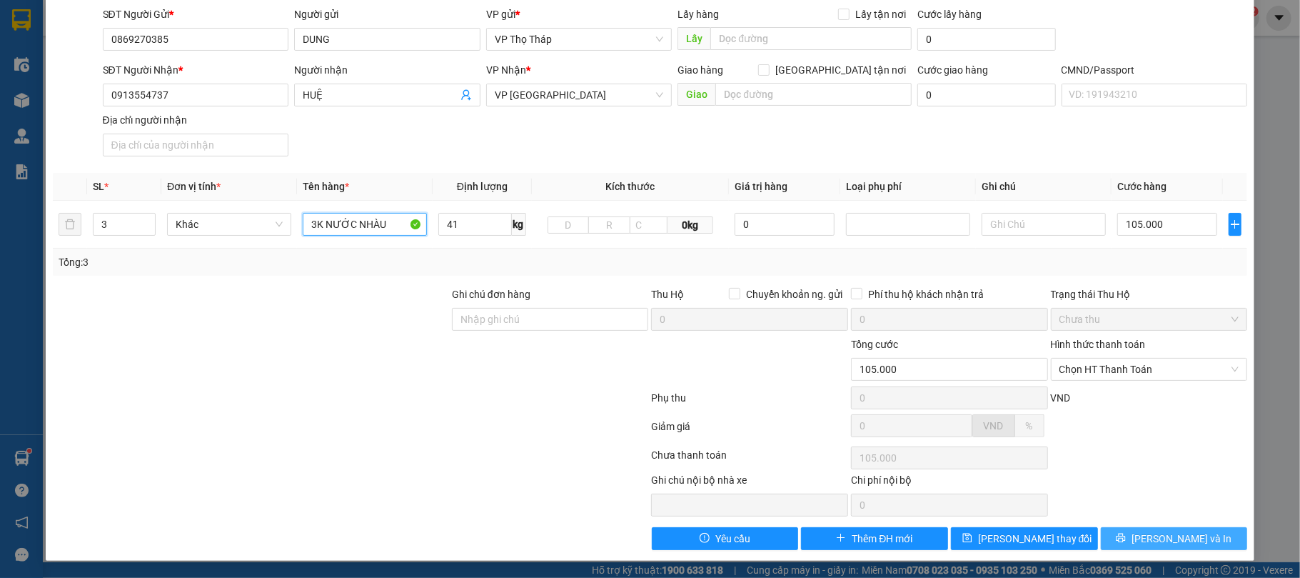
type input "3K NƯỚC NHÀU"
click at [1143, 530] on button "[PERSON_NAME] và In" at bounding box center [1174, 538] width 147 height 23
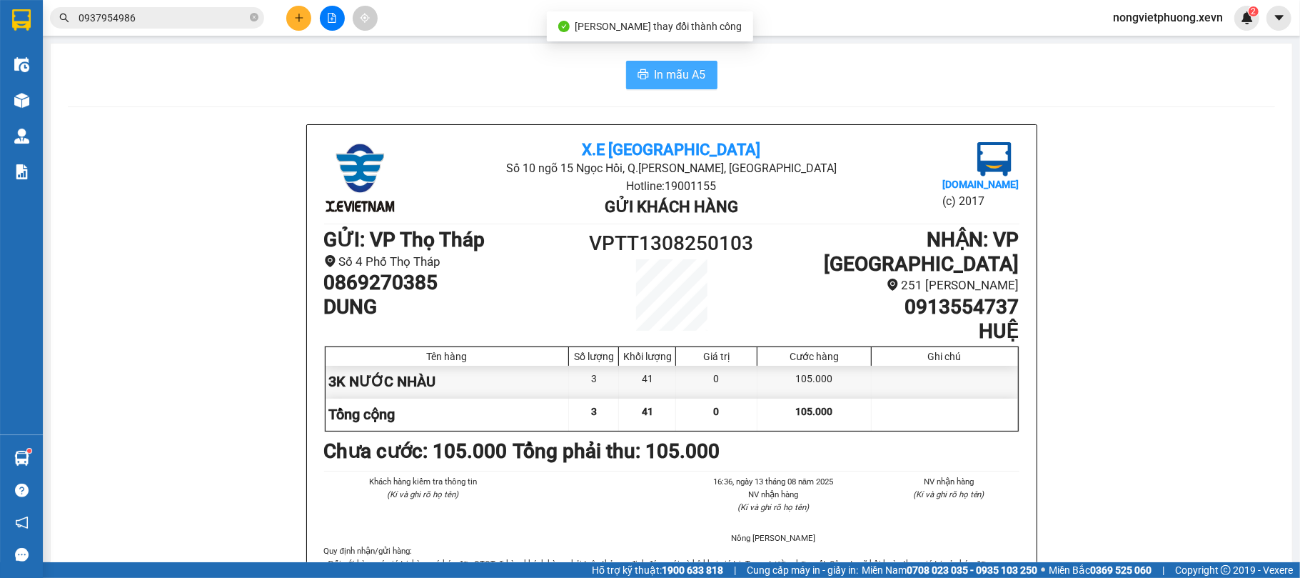
click at [697, 80] on span "In mẫu A5" at bounding box center [680, 75] width 51 height 18
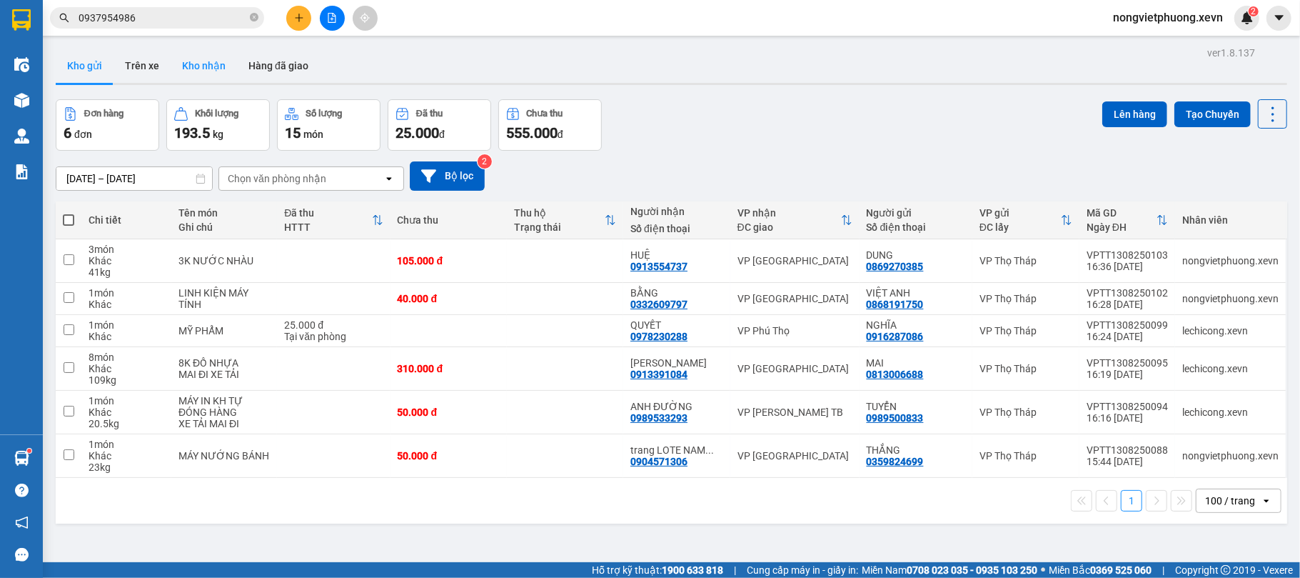
click at [208, 64] on button "Kho nhận" at bounding box center [204, 66] width 66 height 34
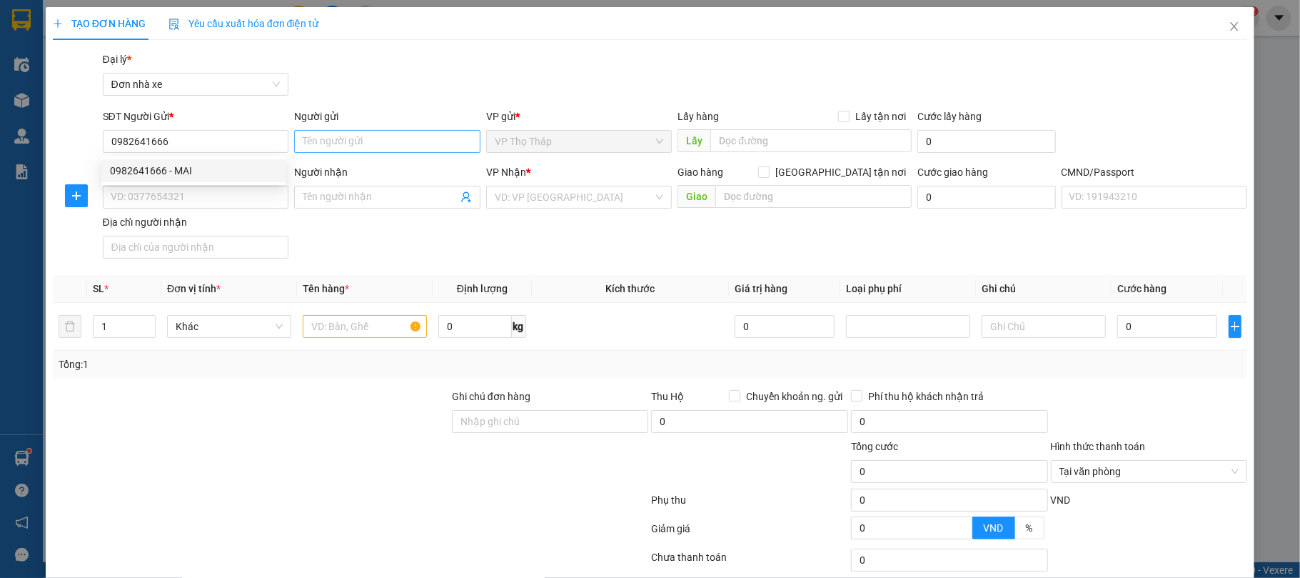
type input "0982641666"
click at [301, 143] on input "Người gửi" at bounding box center [387, 141] width 186 height 23
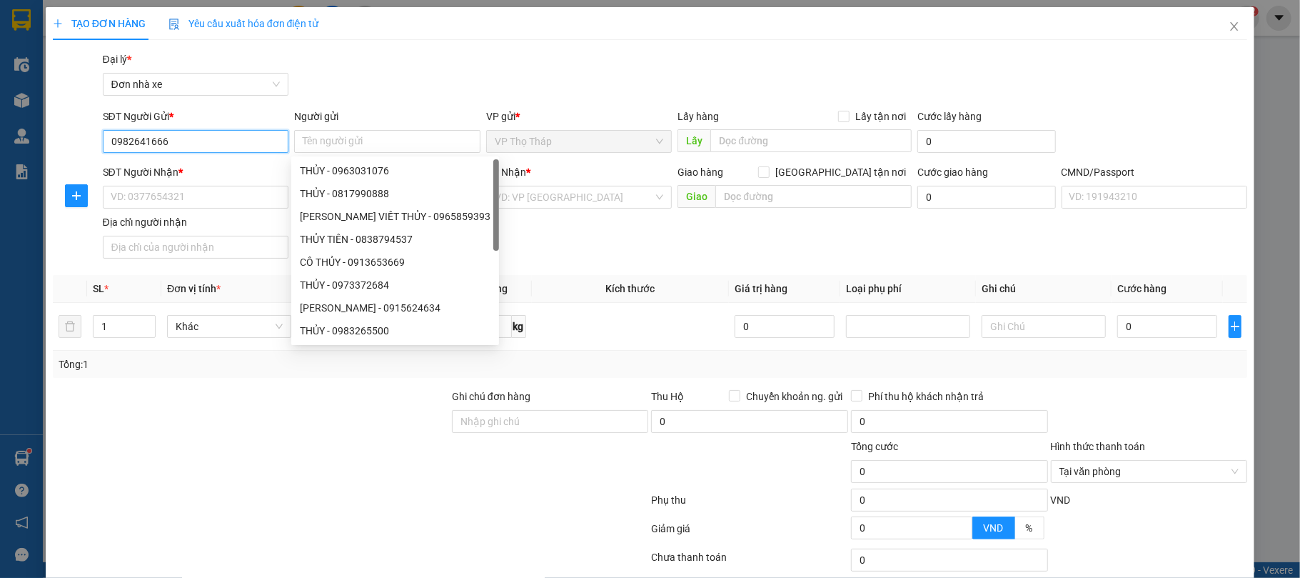
click at [261, 134] on input "0982641666" at bounding box center [196, 141] width 186 height 23
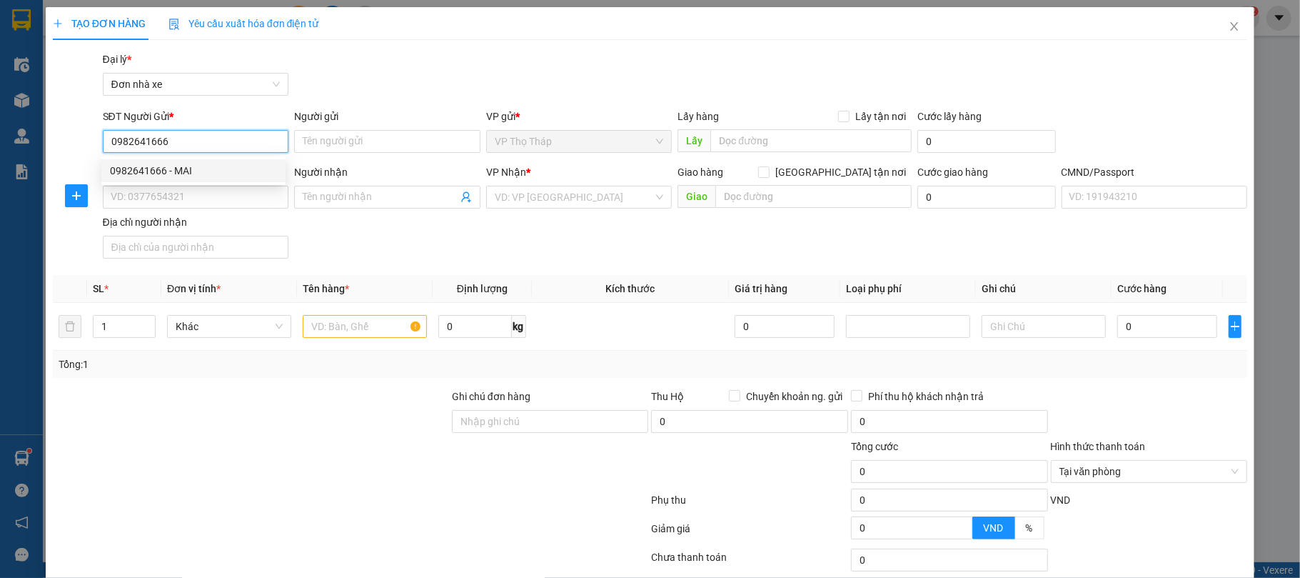
click at [256, 173] on div "0982641666 - MAI" at bounding box center [193, 171] width 167 height 16
type input "MAI"
type input "0948196556"
type input "HẢI"
type input "034097002102 [PERSON_NAME]"
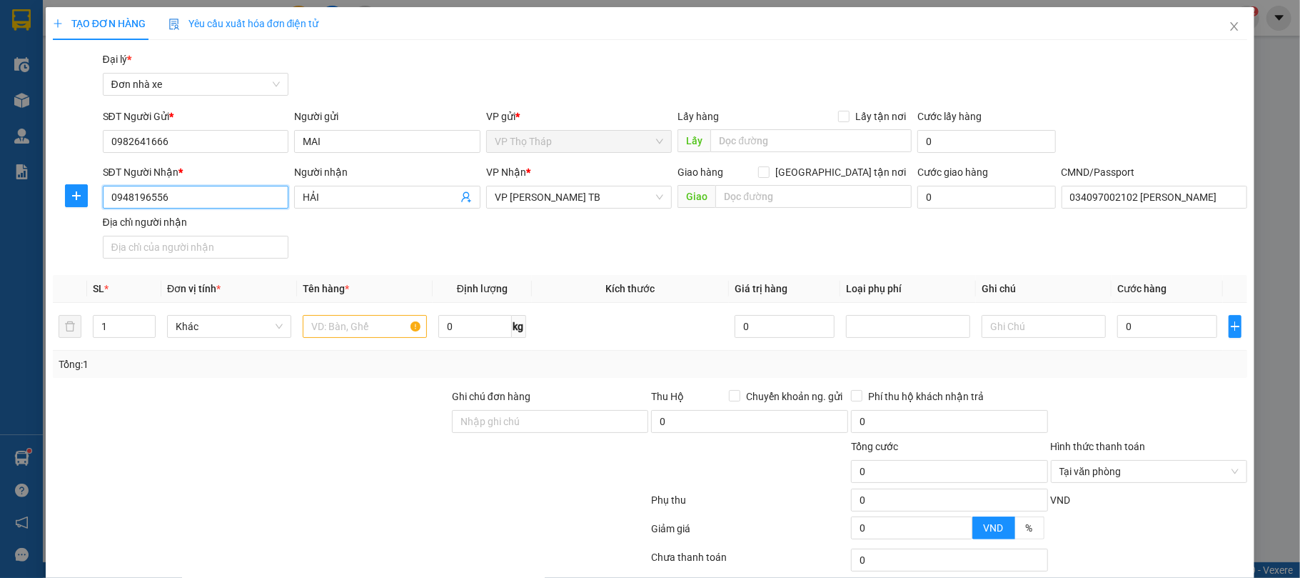
click at [246, 186] on input "0948196556" at bounding box center [196, 197] width 186 height 23
type input "0986818934"
click at [235, 218] on div "0986818934 - [GEOGRAPHIC_DATA]" at bounding box center [193, 226] width 167 height 16
type input "[PERSON_NAME]"
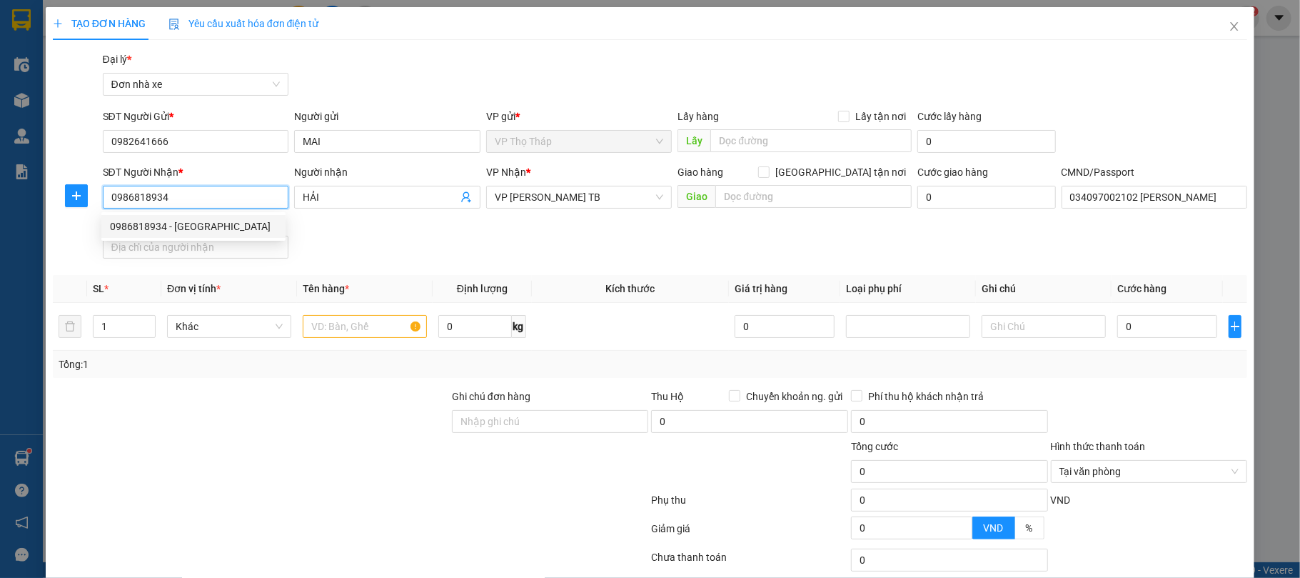
type input "[PERSON_NAME] 034096000059"
type input "0986818934"
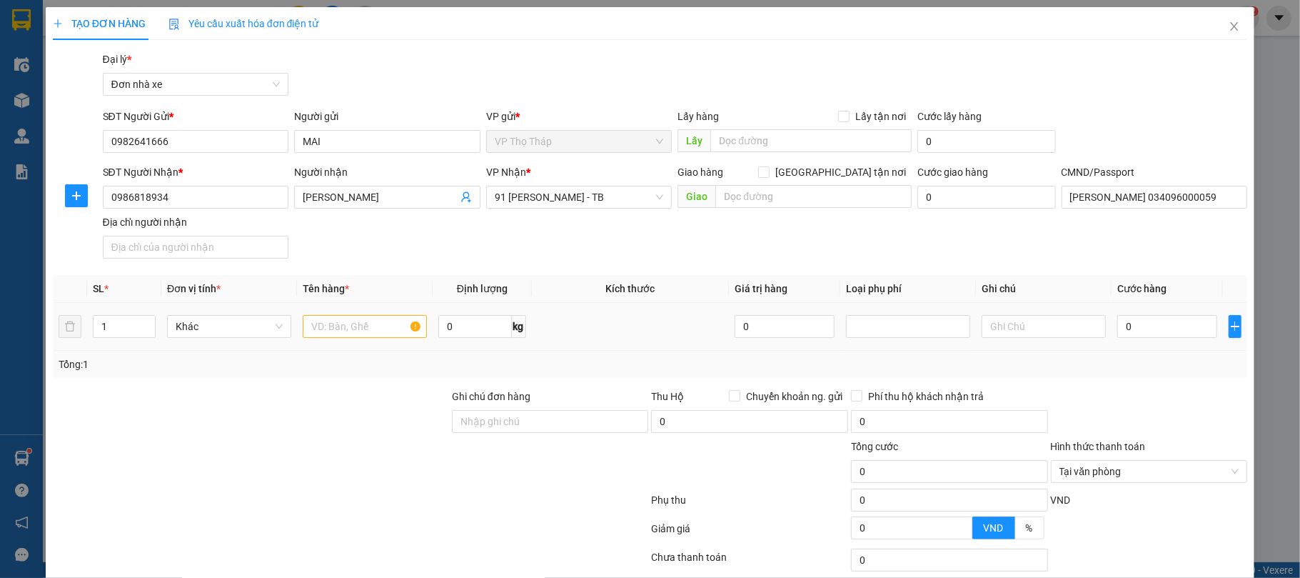
click at [335, 304] on td at bounding box center [365, 327] width 136 height 48
click at [571, 190] on span "91 [PERSON_NAME] - TB" at bounding box center [579, 196] width 169 height 21
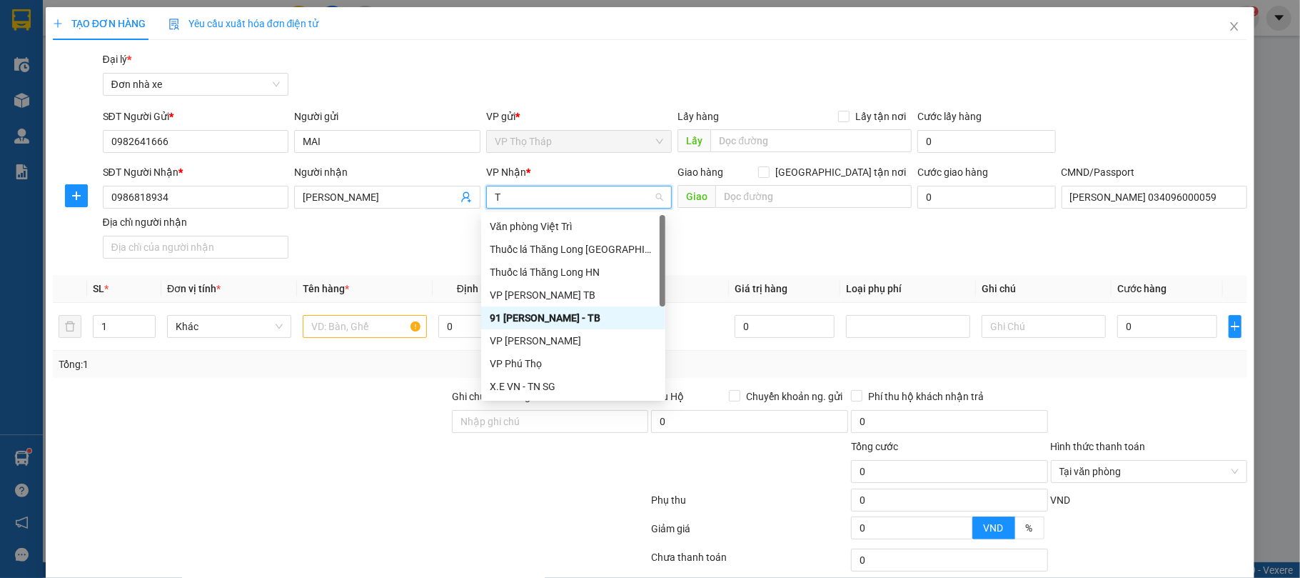
type input "TB"
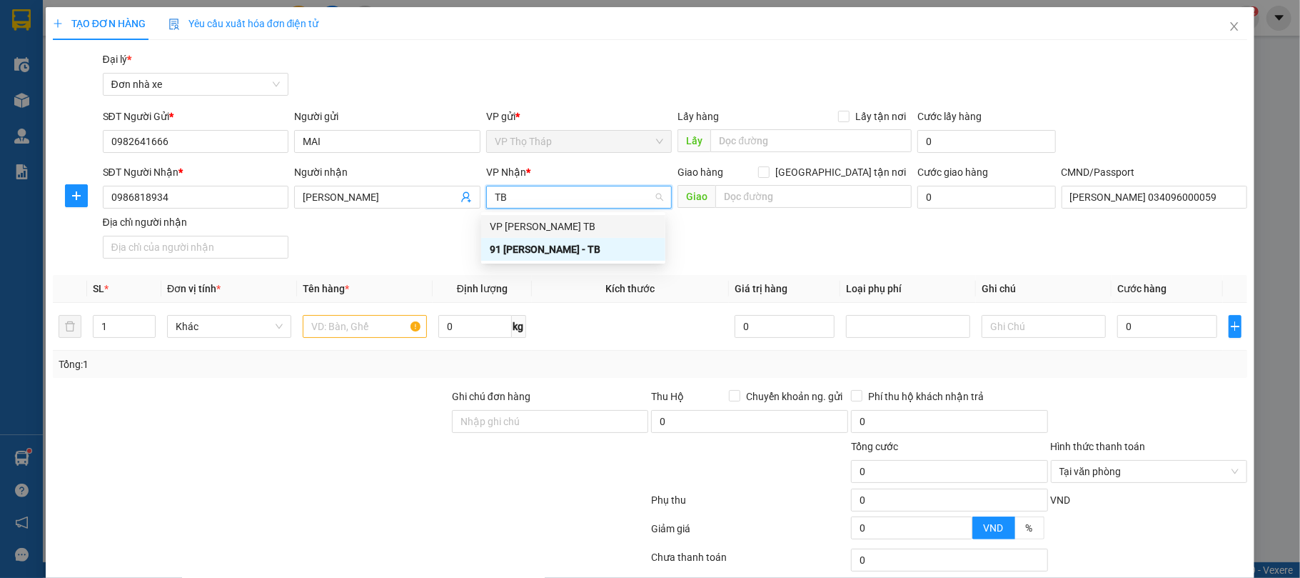
click at [566, 229] on div "VP [PERSON_NAME] TB" at bounding box center [573, 226] width 167 height 16
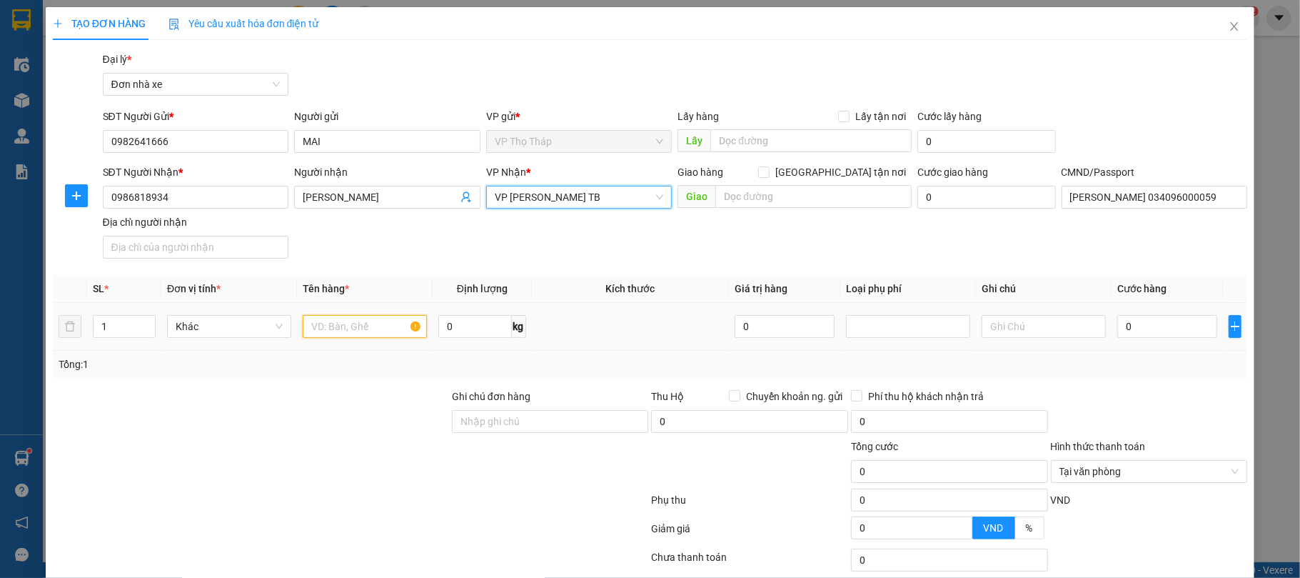
click at [333, 324] on input "text" at bounding box center [365, 326] width 124 height 23
type input "MỸ PHẨM"
click at [1162, 335] on input "0" at bounding box center [1167, 326] width 100 height 23
type input "3"
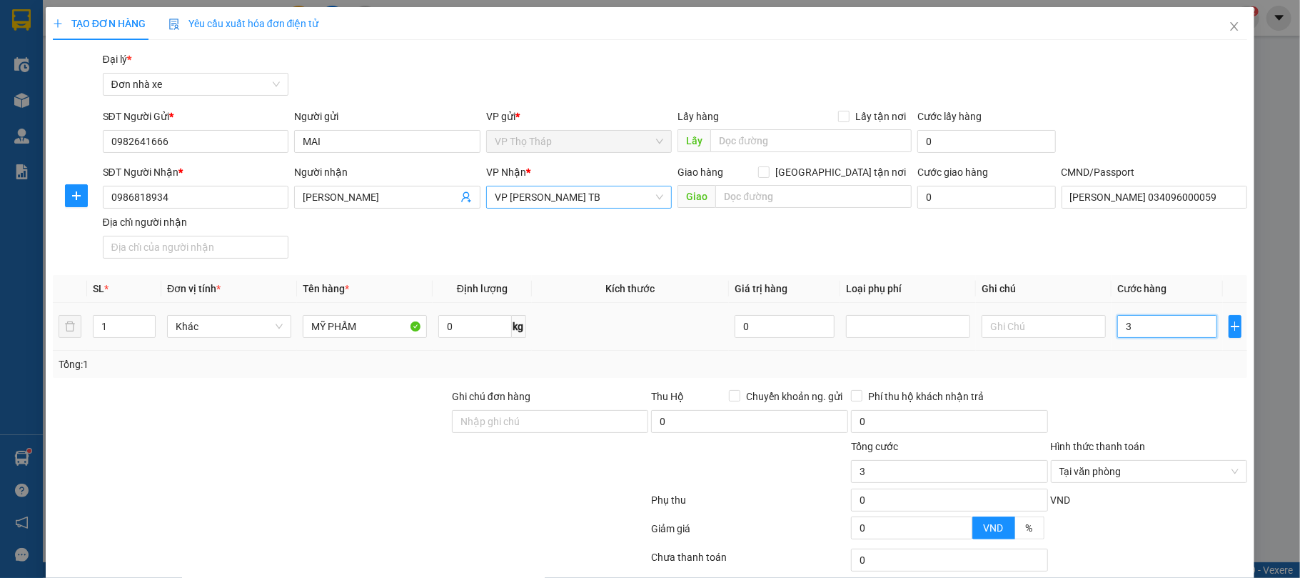
type input "30"
type input "30.000"
click at [1161, 416] on div at bounding box center [1150, 413] width 200 height 50
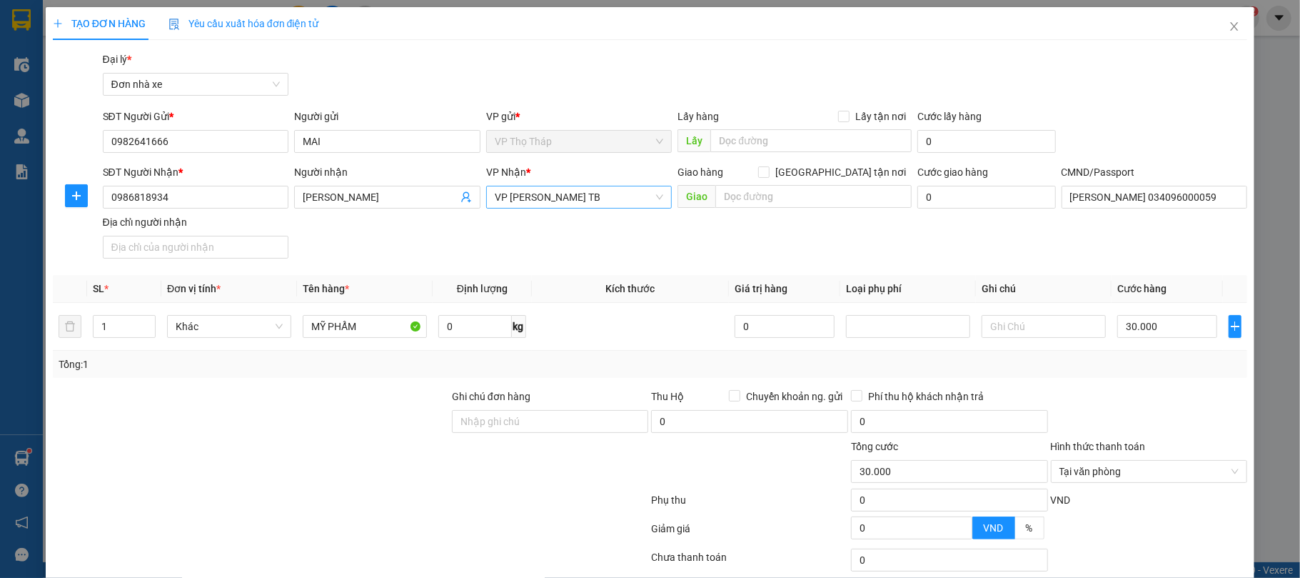
scroll to position [106, 0]
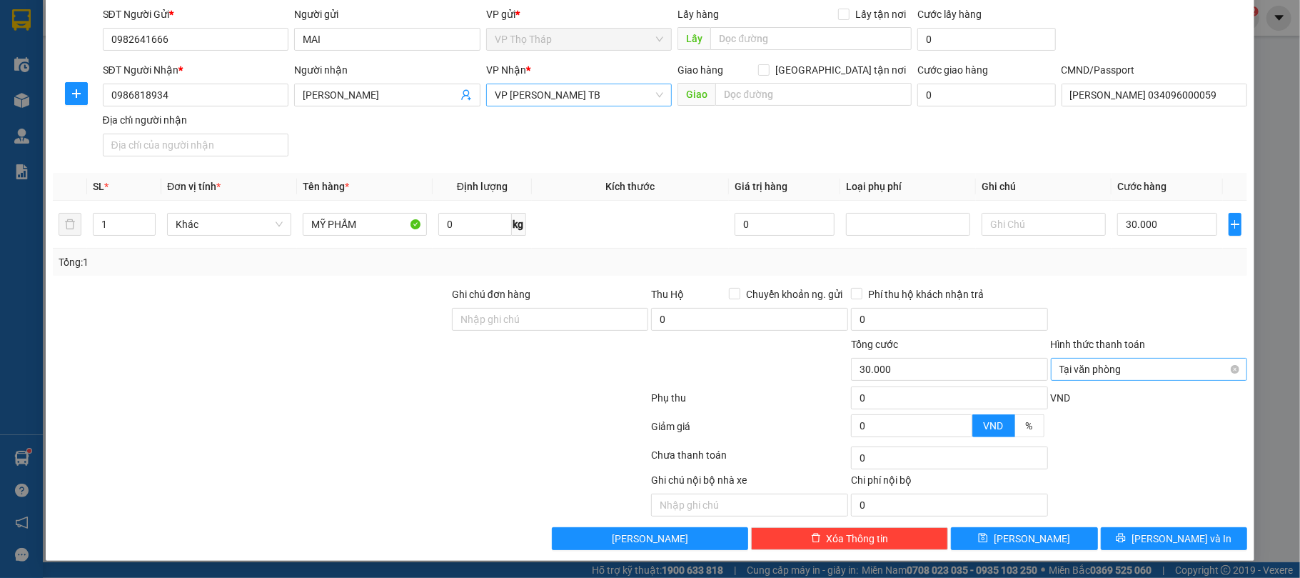
click at [1215, 368] on span "Tại văn phòng" at bounding box center [1150, 368] width 180 height 21
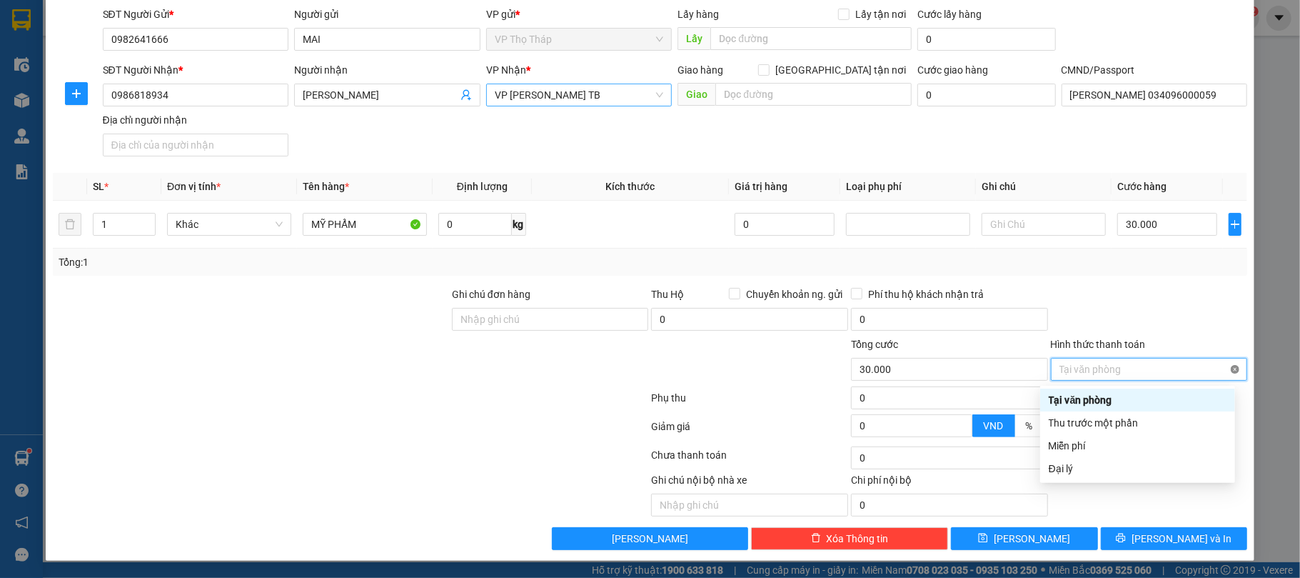
type input "30.000"
click at [1194, 511] on div "Ghi chú nội bộ nhà xe Chi phí nội bộ 0" at bounding box center [650, 494] width 1198 height 44
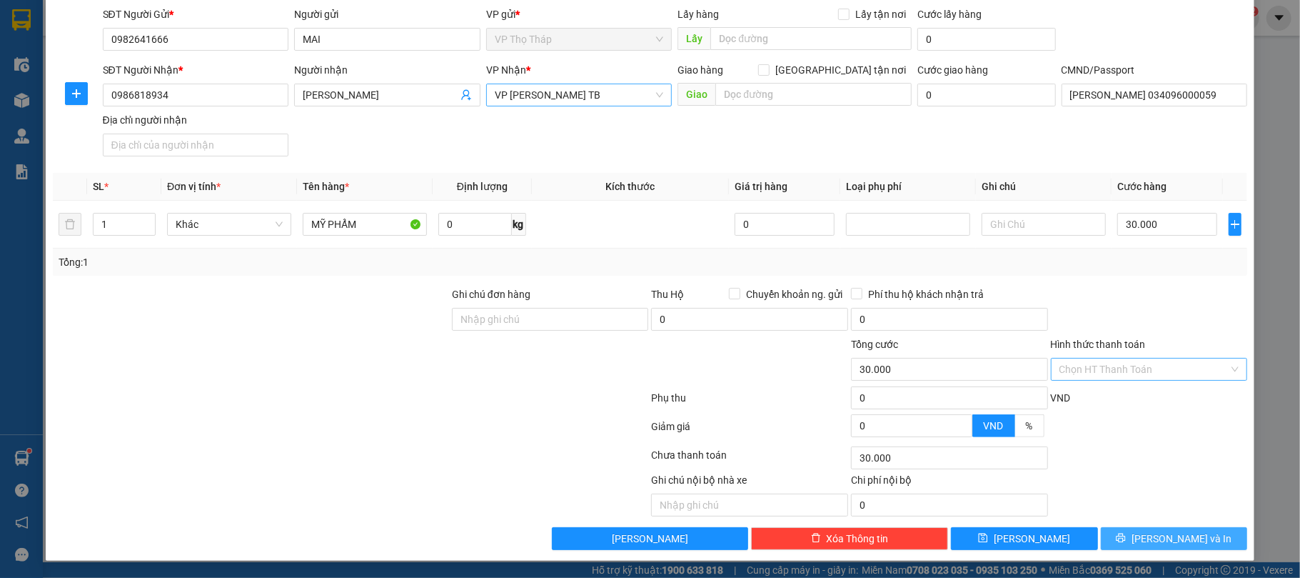
click at [1190, 531] on button "[PERSON_NAME] và In" at bounding box center [1174, 538] width 147 height 23
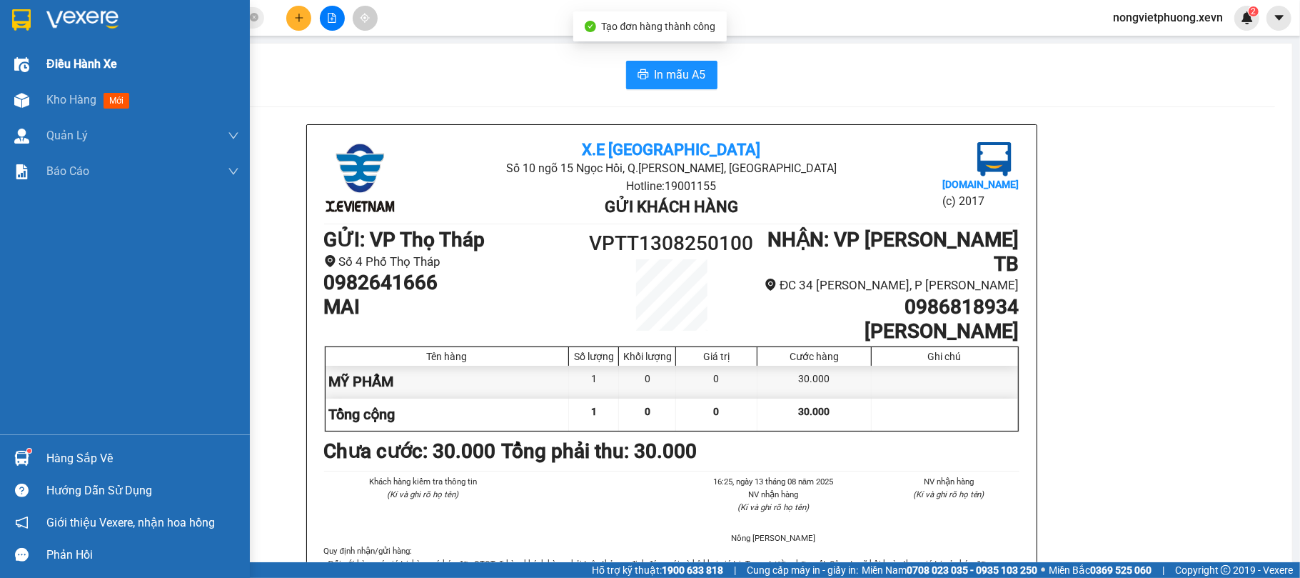
click at [29, 80] on div "Điều hành xe" at bounding box center [125, 64] width 250 height 36
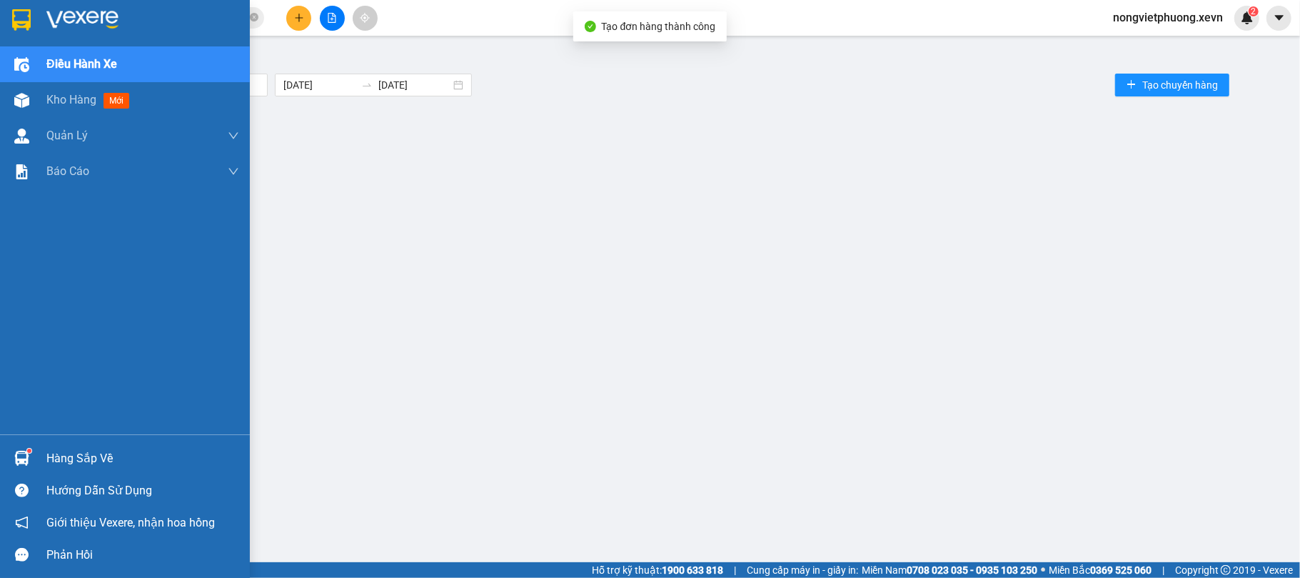
click at [32, 84] on div "Kho hàng mới" at bounding box center [125, 100] width 250 height 36
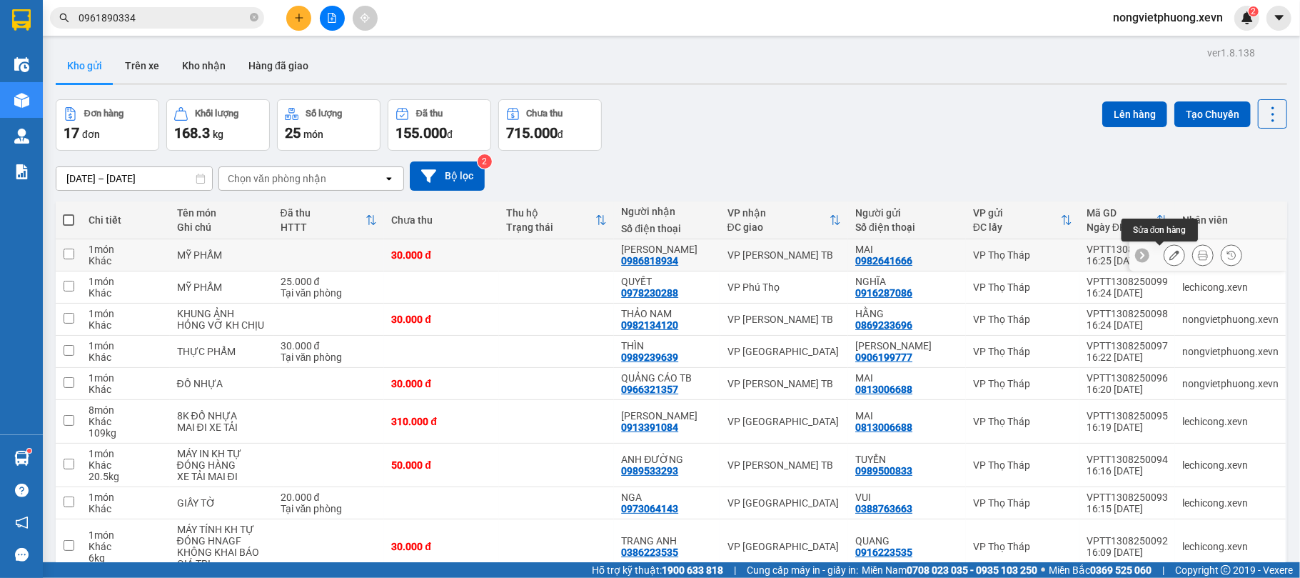
click at [1170, 257] on icon at bounding box center [1175, 255] width 10 height 10
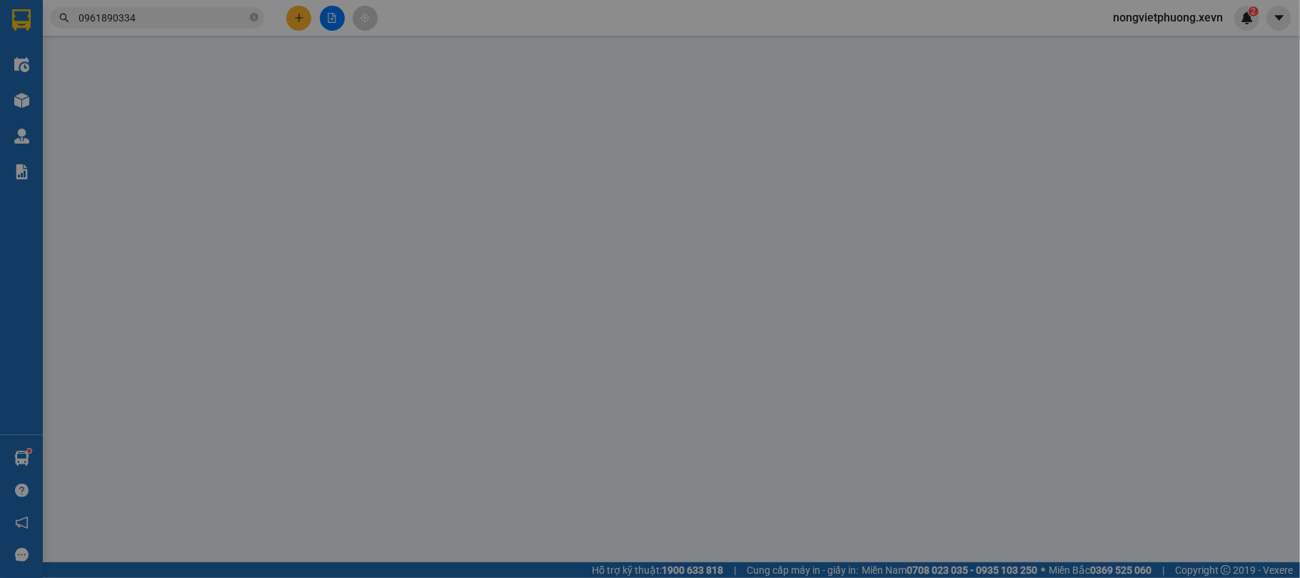
type input "0982641666"
type input "0986818934"
type input "[PERSON_NAME] 034096000059"
type input "30.000"
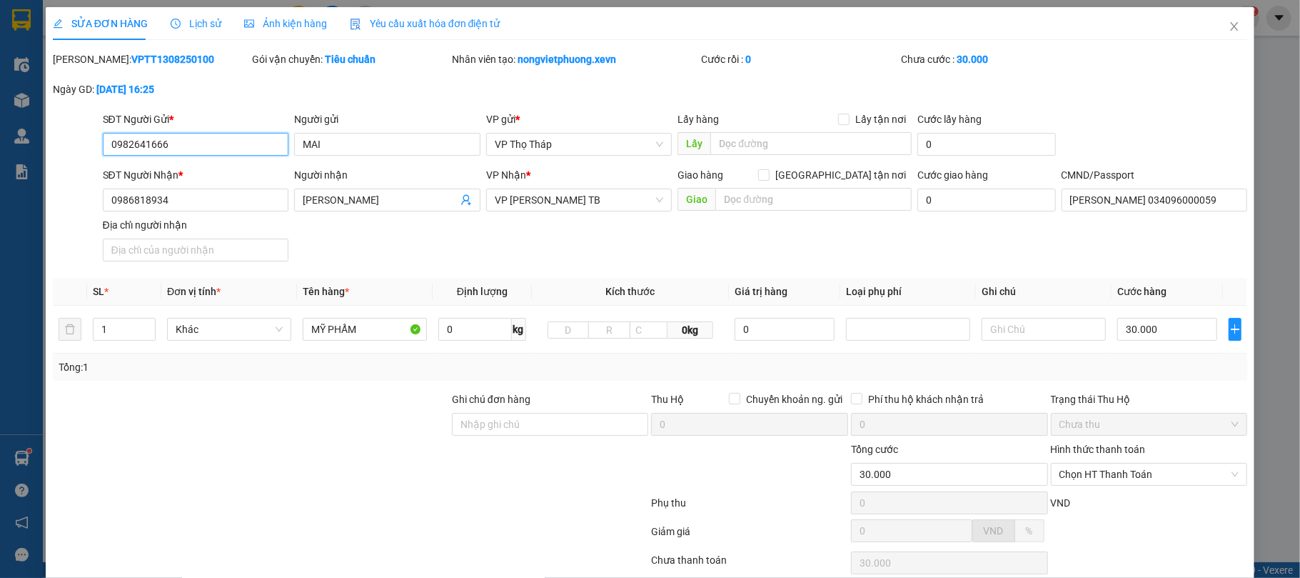
scroll to position [109, 0]
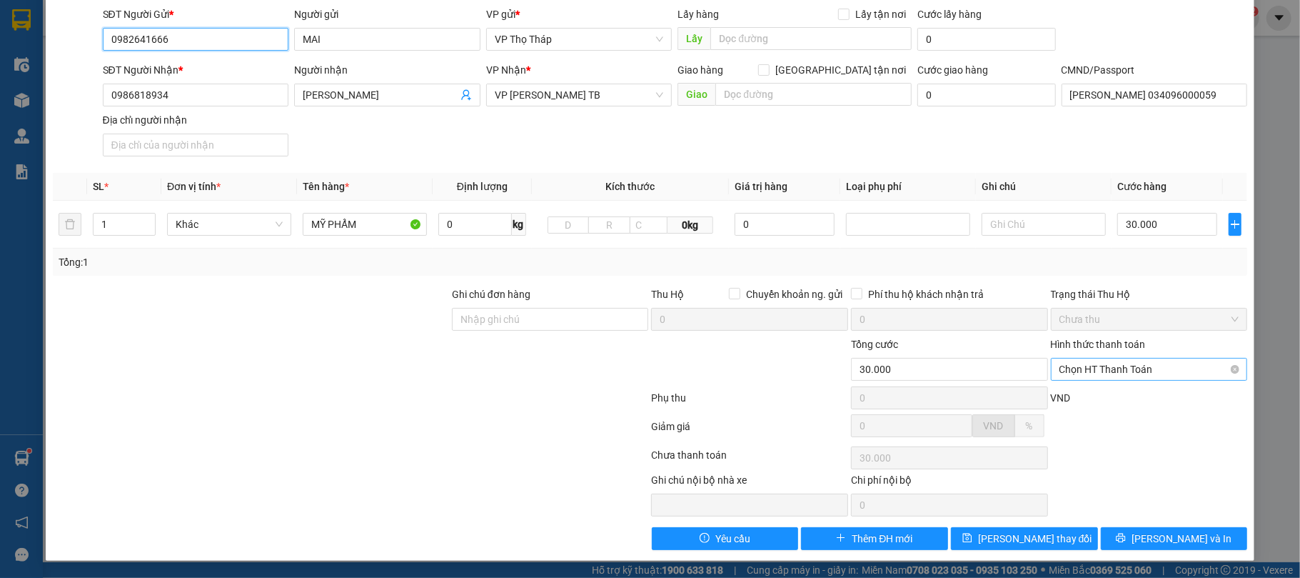
click at [1102, 358] on span "Chọn HT Thanh Toán" at bounding box center [1150, 368] width 180 height 21
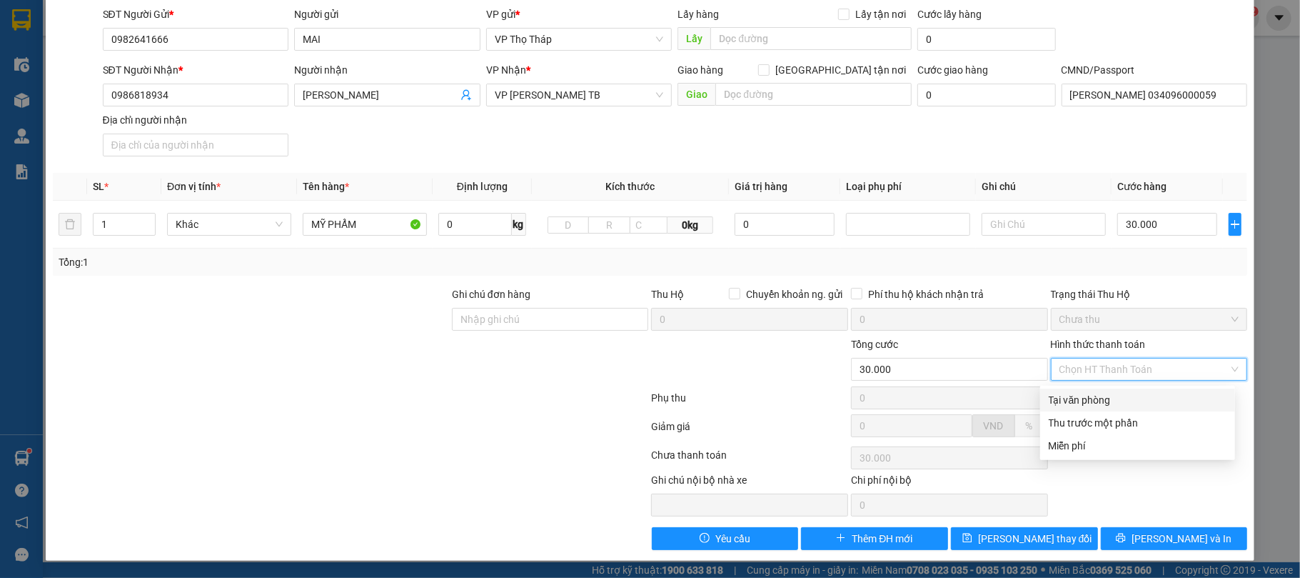
click at [1094, 394] on div "Tại văn phòng" at bounding box center [1138, 400] width 178 height 16
type input "0"
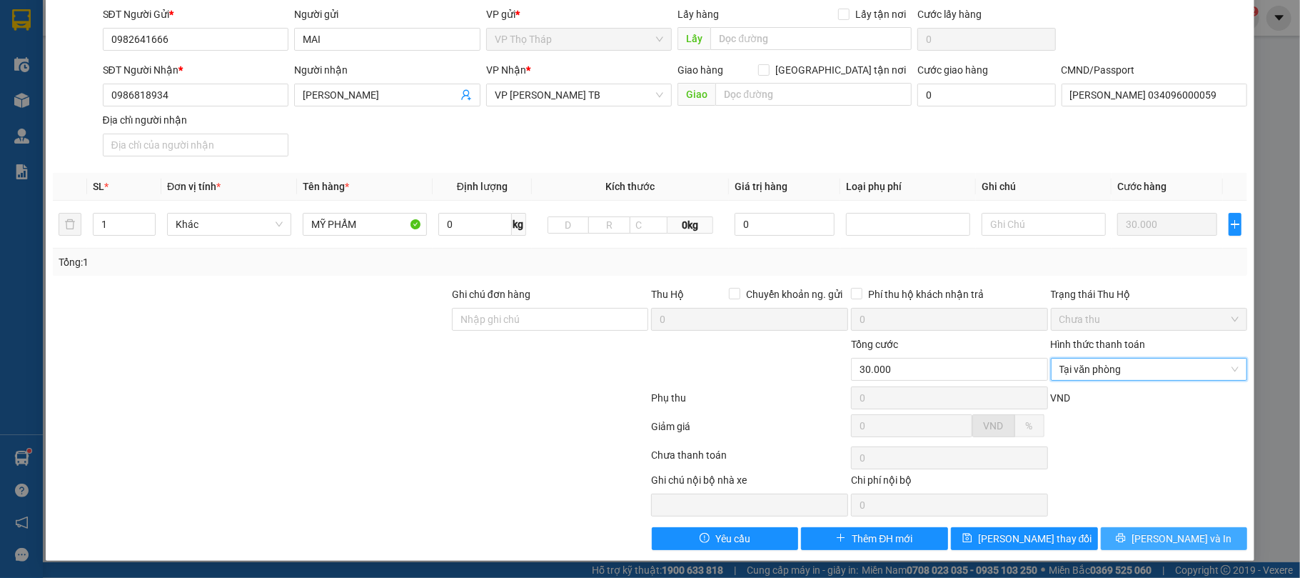
click at [1126, 543] on span "printer" at bounding box center [1121, 538] width 10 height 11
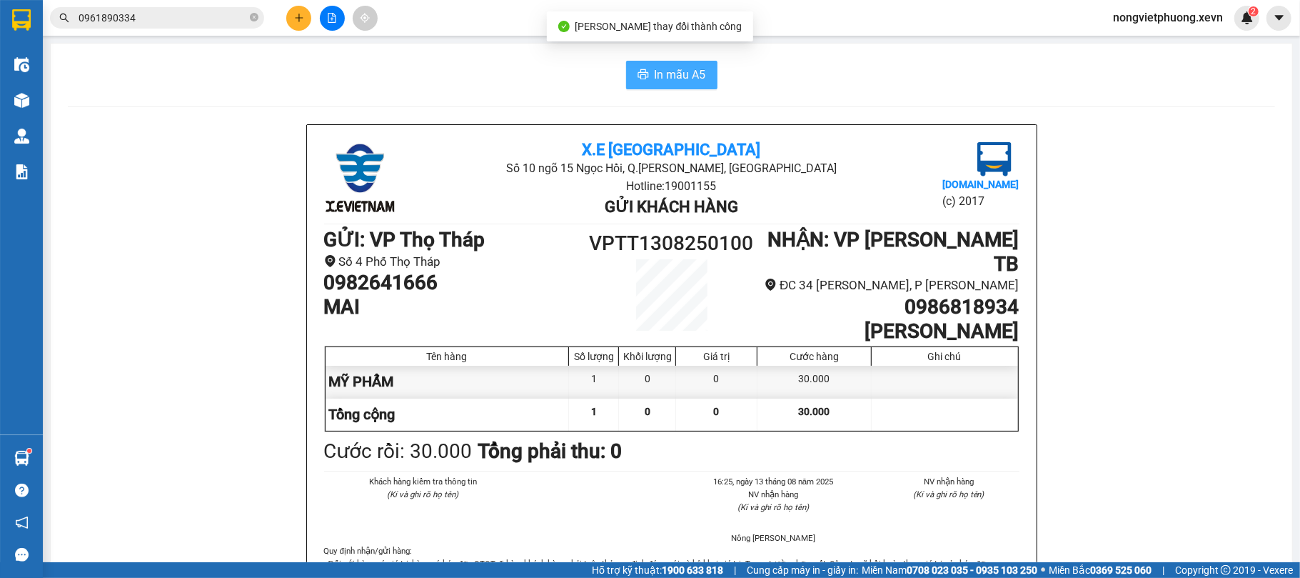
click at [684, 81] on span "In mẫu A5" at bounding box center [680, 75] width 51 height 18
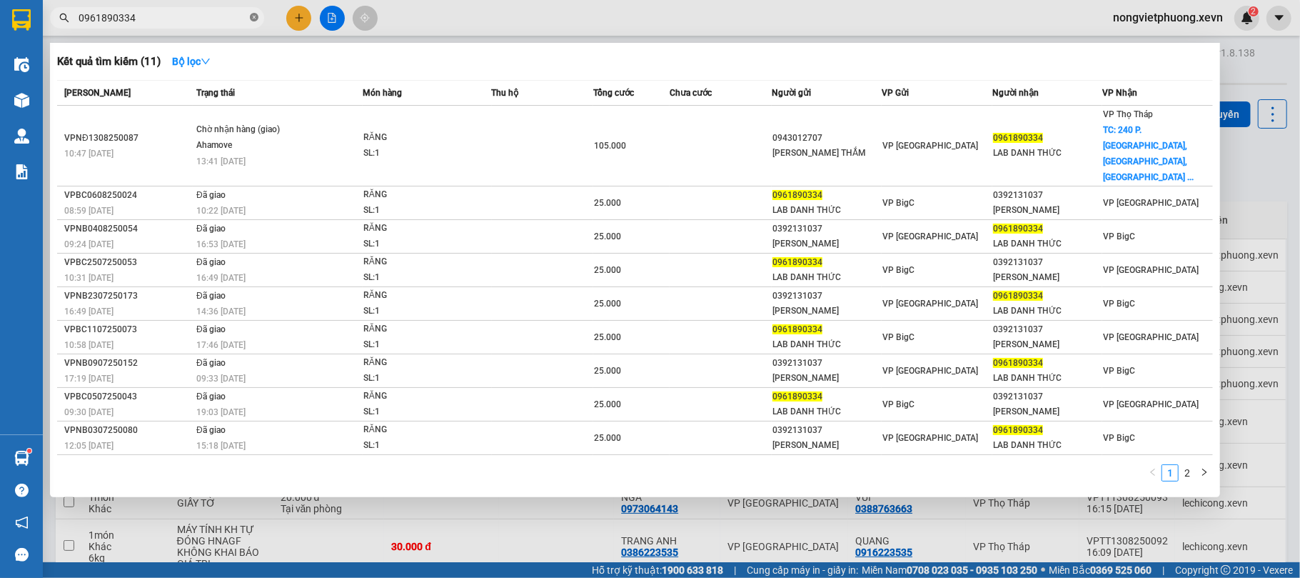
click at [258, 15] on icon "close-circle" at bounding box center [254, 17] width 9 height 9
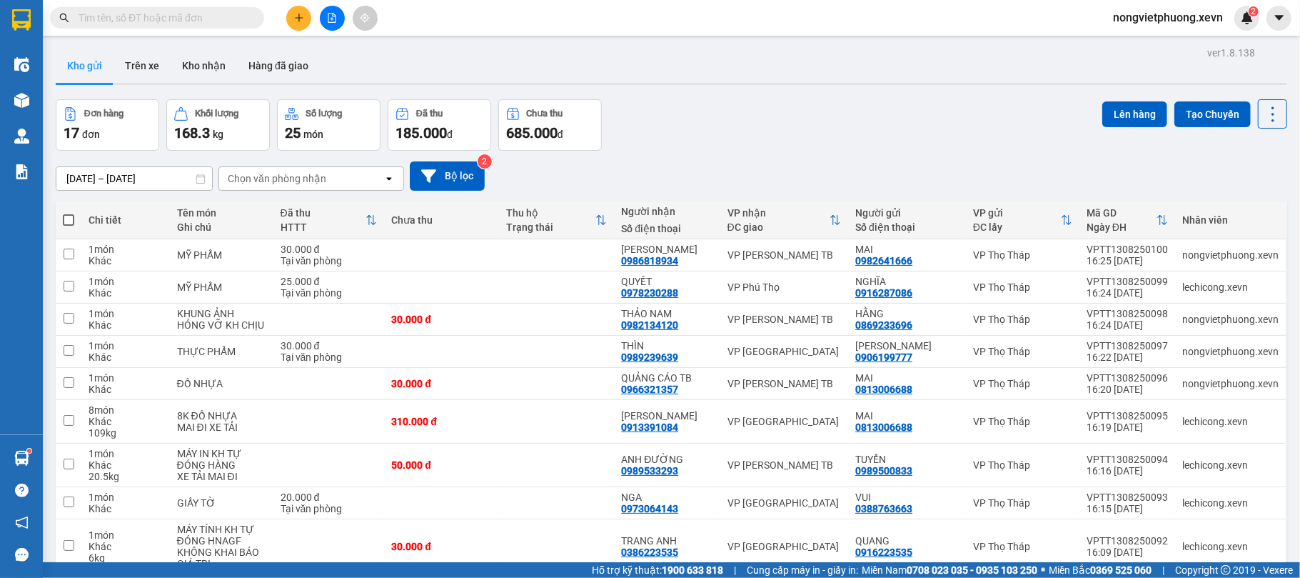
click at [304, 12] on button at bounding box center [298, 18] width 25 height 25
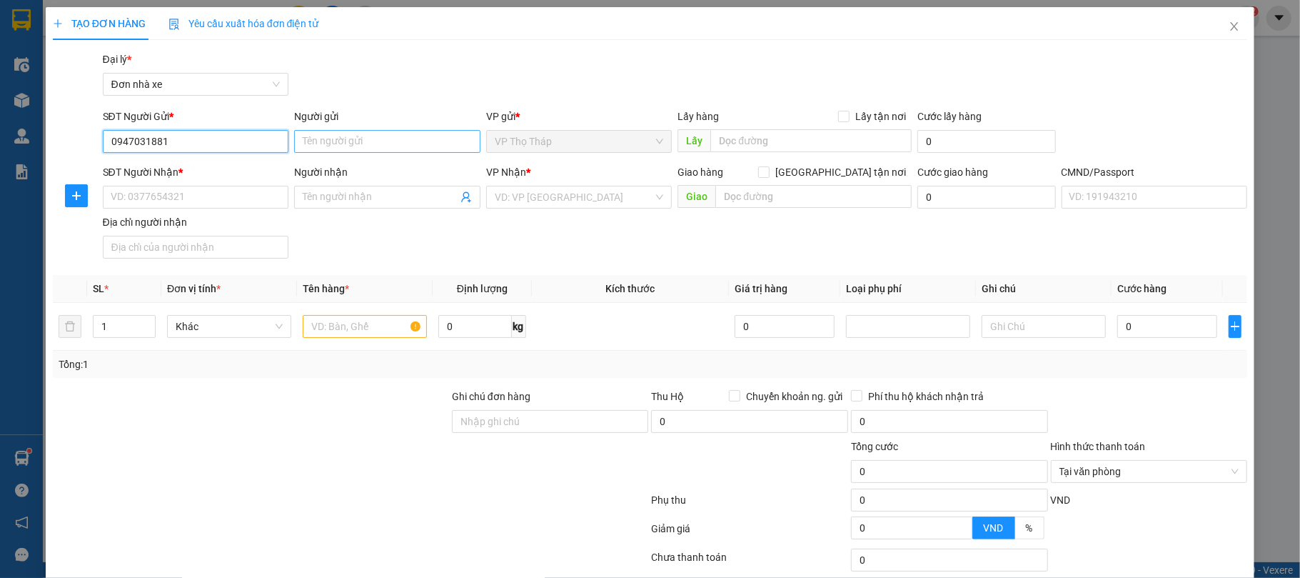
type input "0947031881"
click at [347, 138] on input "Người gửi" at bounding box center [387, 141] width 186 height 23
type input "D"
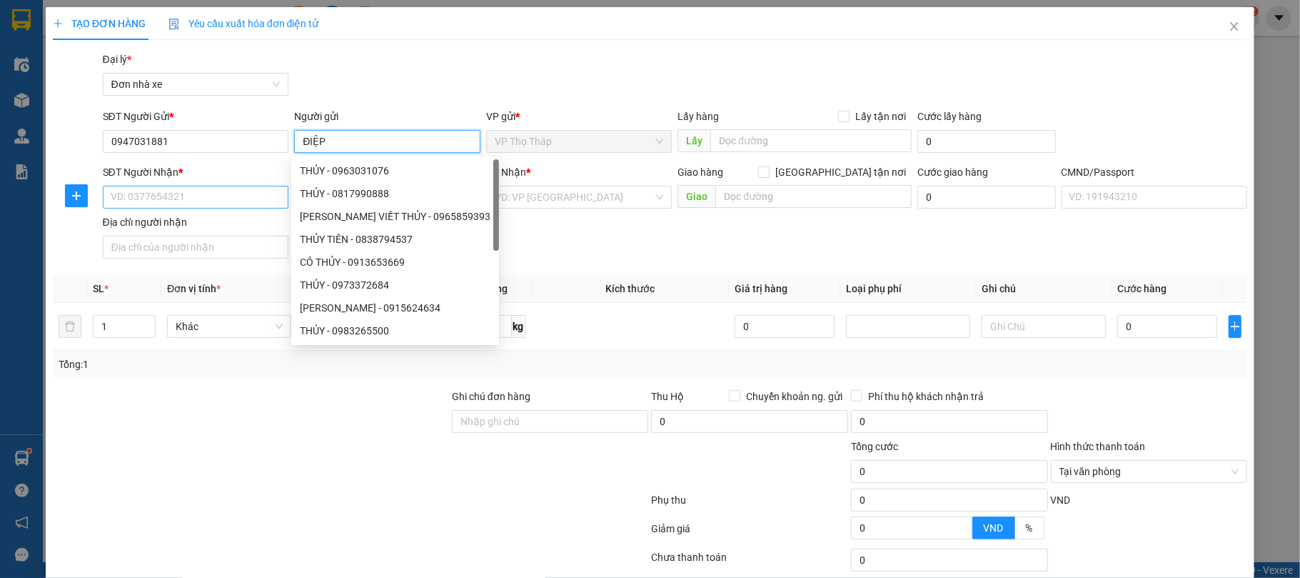
type input "ĐIỆP"
click at [172, 204] on input "SĐT Người Nhận *" at bounding box center [196, 197] width 186 height 23
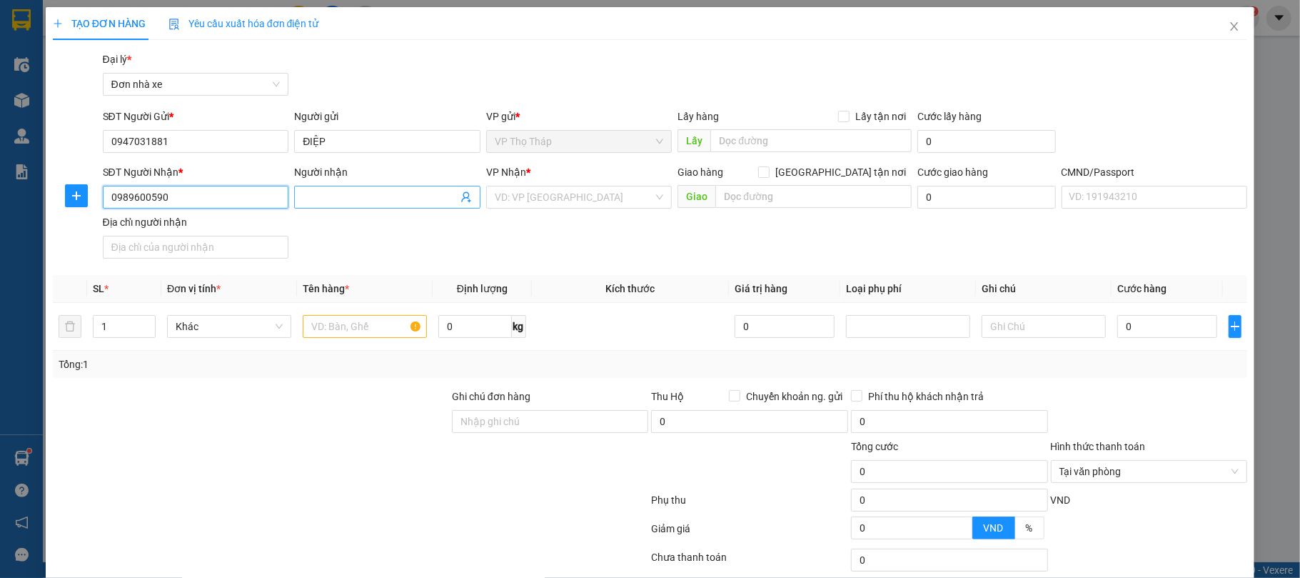
type input "0989600590"
click at [306, 206] on span at bounding box center [387, 197] width 186 height 23
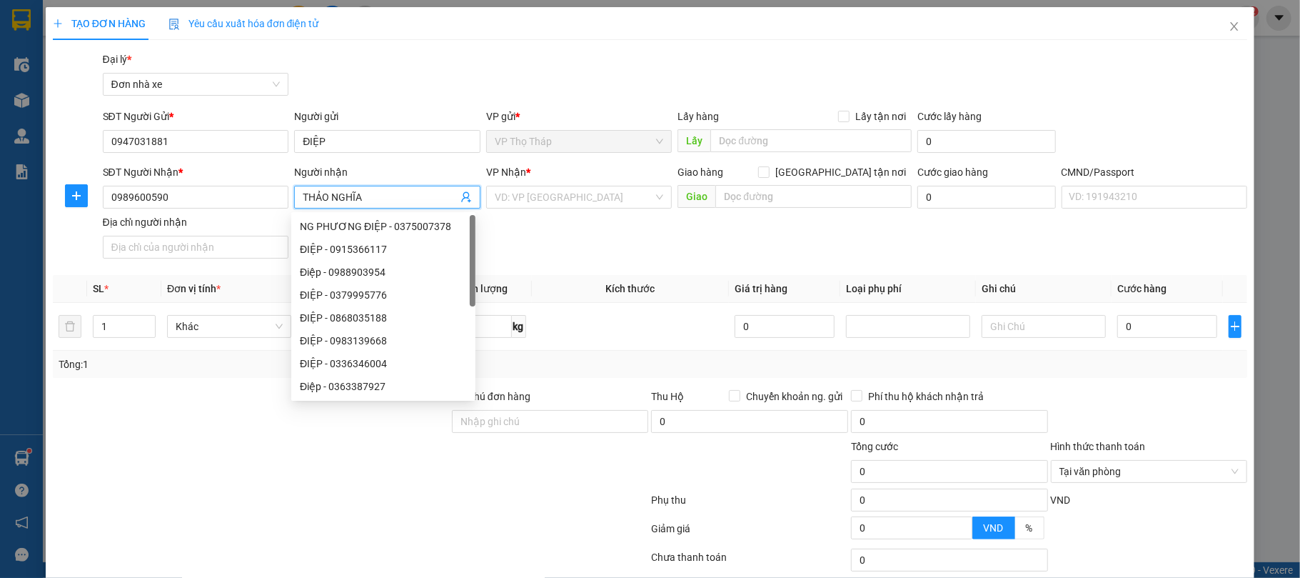
type input "THẢO NGHĨA"
click at [574, 171] on div "VP Nhận *" at bounding box center [579, 172] width 186 height 16
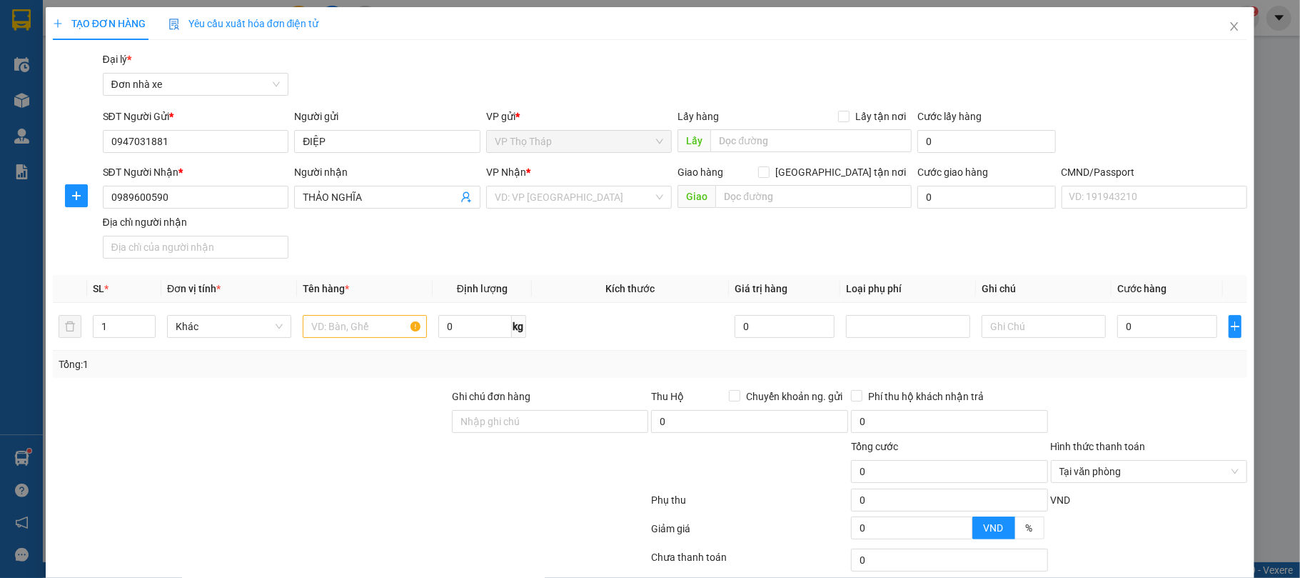
click at [566, 184] on div "VP Nhận *" at bounding box center [579, 174] width 186 height 21
click at [568, 187] on input "search" at bounding box center [574, 196] width 159 height 21
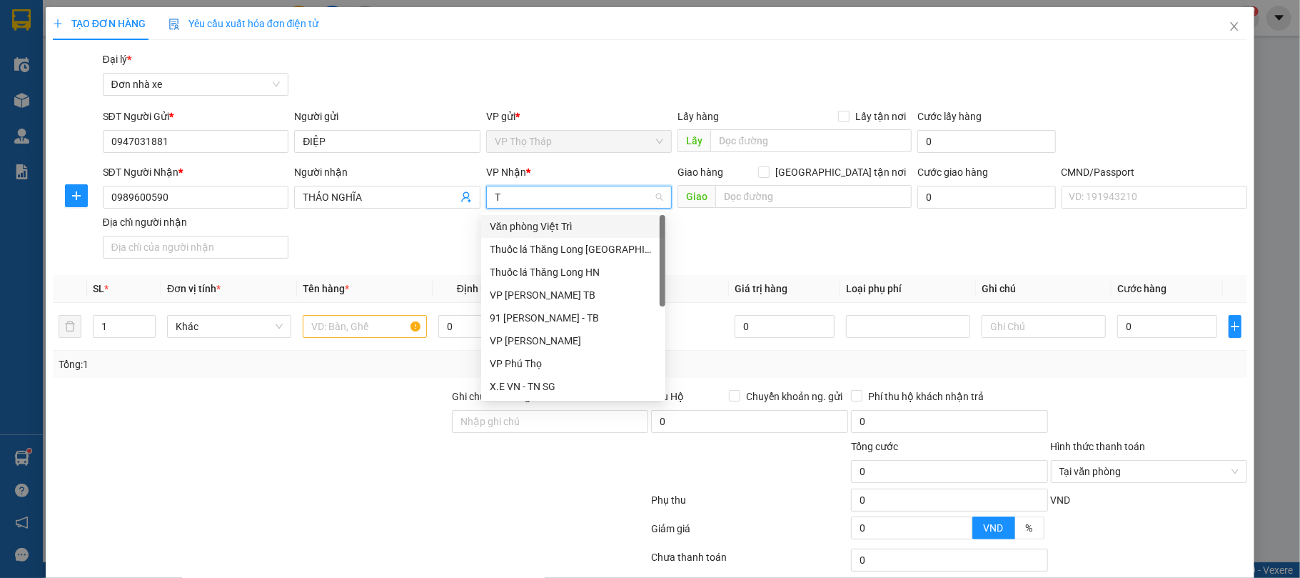
type input "TB"
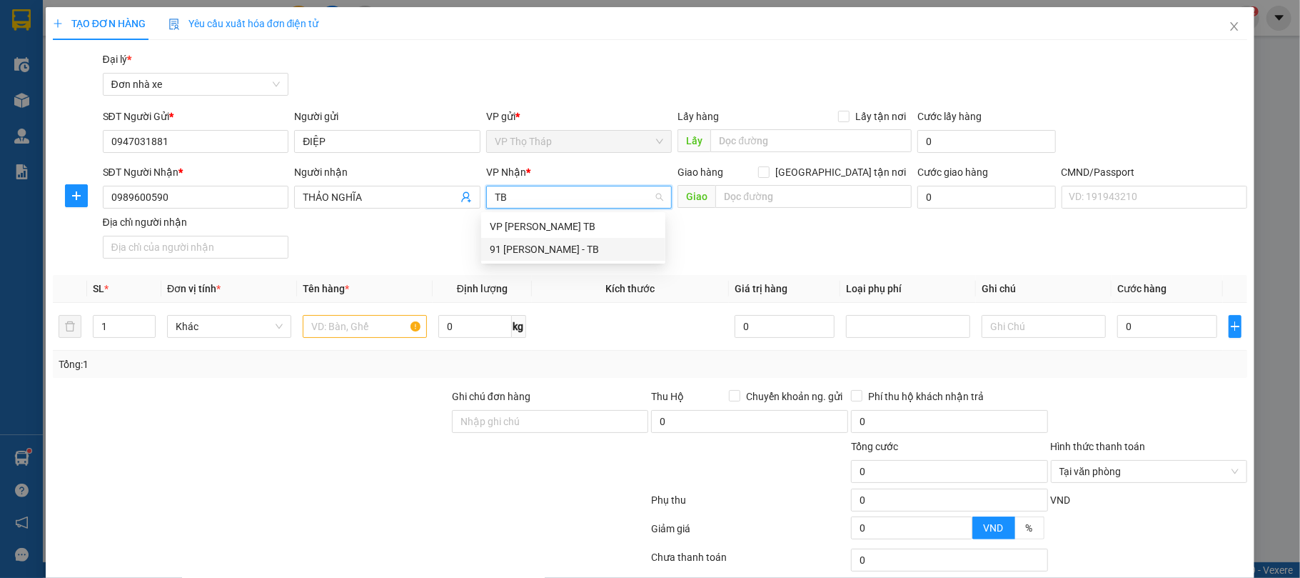
click at [541, 231] on div "VP [PERSON_NAME] TB" at bounding box center [573, 226] width 167 height 16
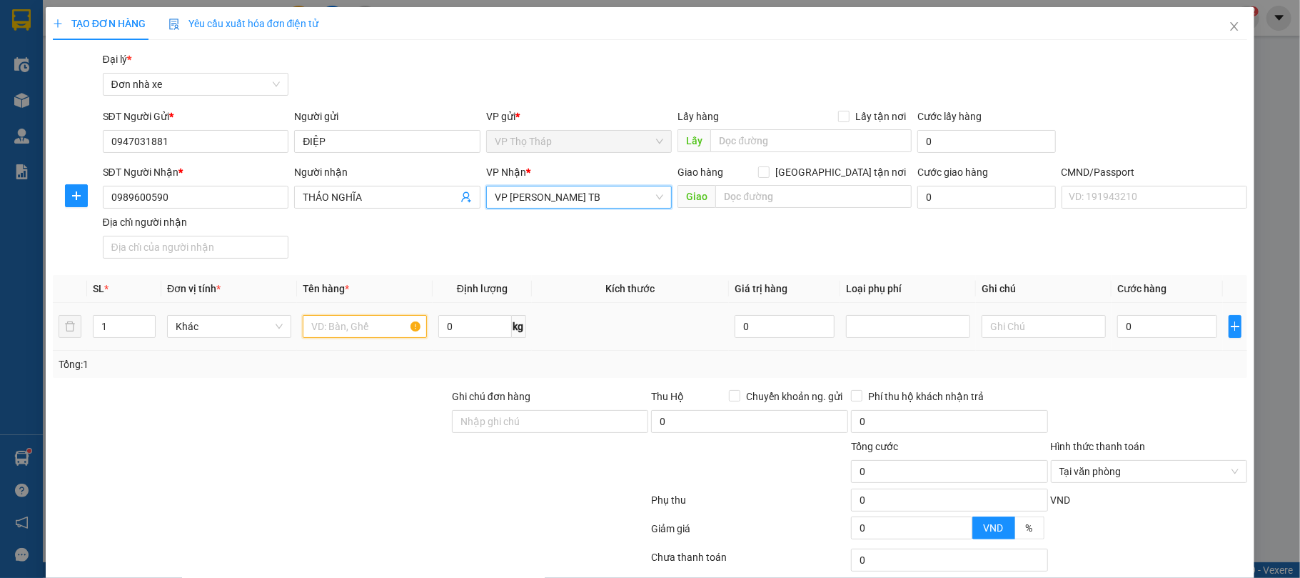
click at [350, 333] on input "text" at bounding box center [365, 326] width 124 height 23
type input "D"
type input "ĐỒ ĐIỆN TỬ"
click at [1117, 326] on input "0" at bounding box center [1167, 326] width 100 height 23
type input "2"
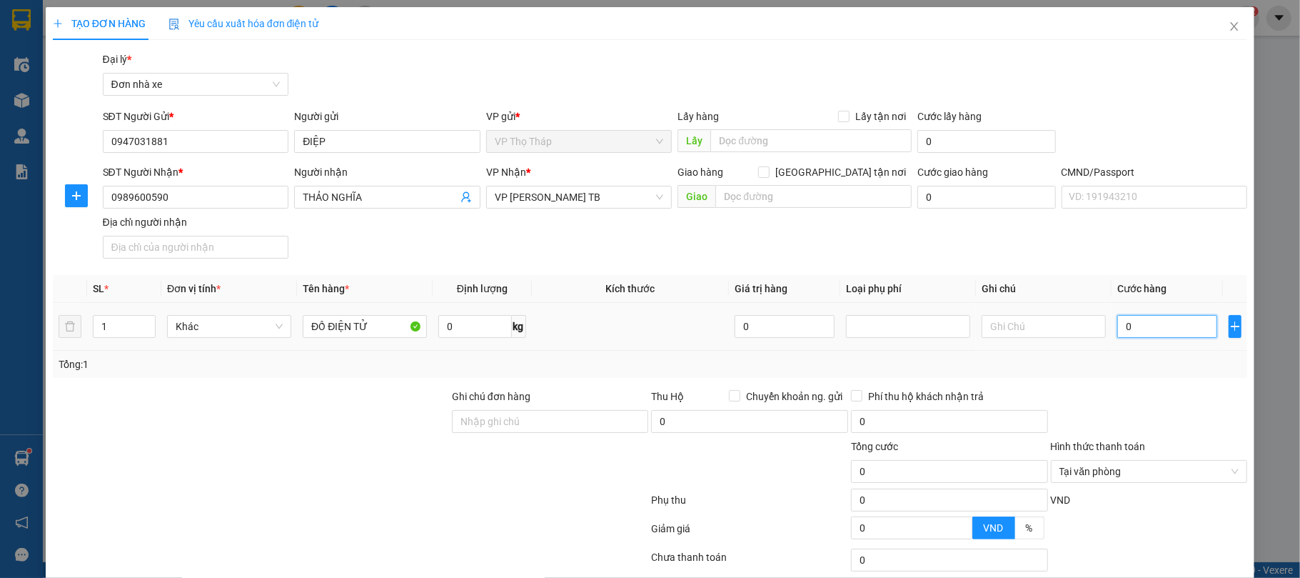
type input "2"
type input "25"
drag, startPoint x: 1115, startPoint y: 340, endPoint x: 1123, endPoint y: 350, distance: 12.7
click at [1120, 346] on td "25" at bounding box center [1167, 327] width 111 height 48
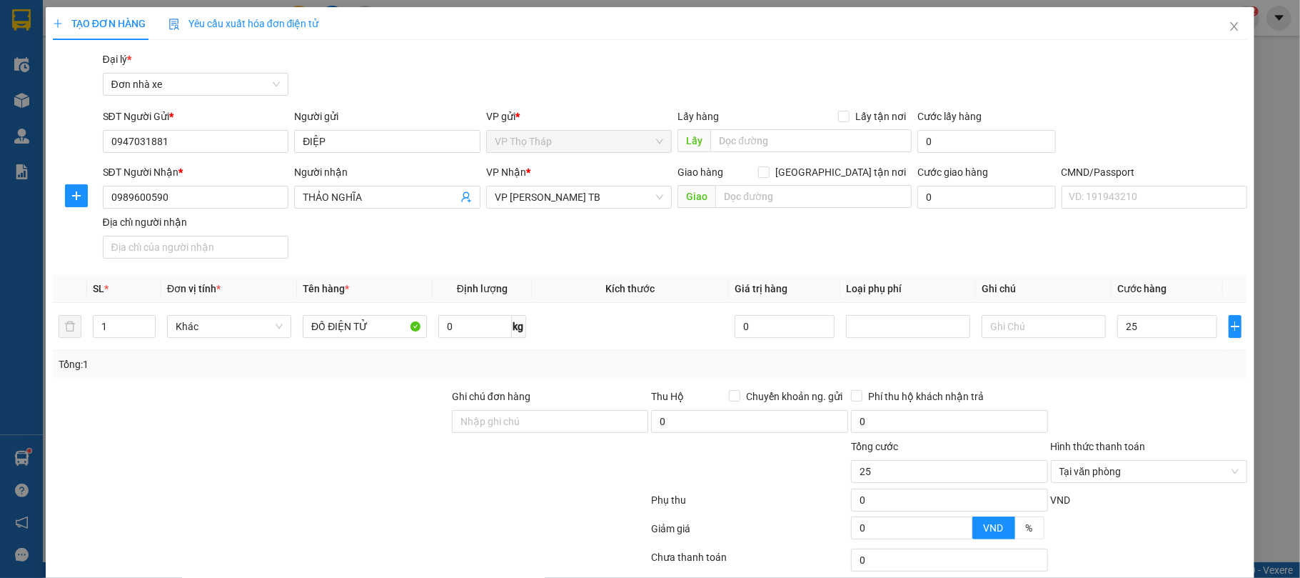
type input "25.000"
click at [1135, 375] on div "Tổng: 1" at bounding box center [650, 364] width 1195 height 27
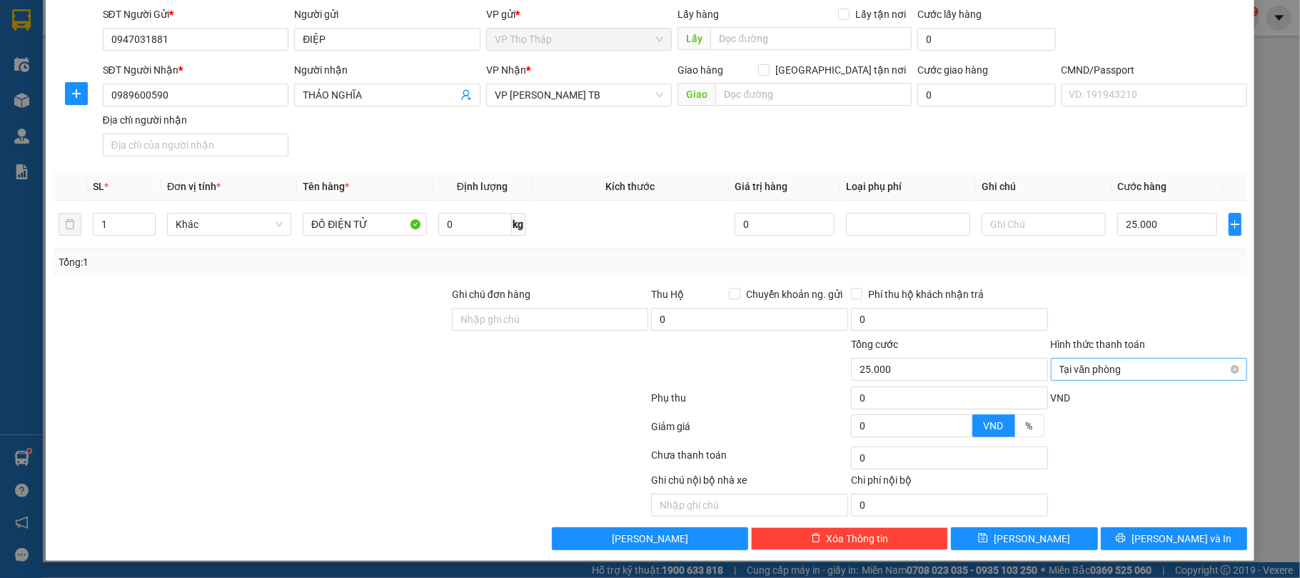
click at [1228, 364] on div "Tại văn phòng" at bounding box center [1149, 369] width 197 height 23
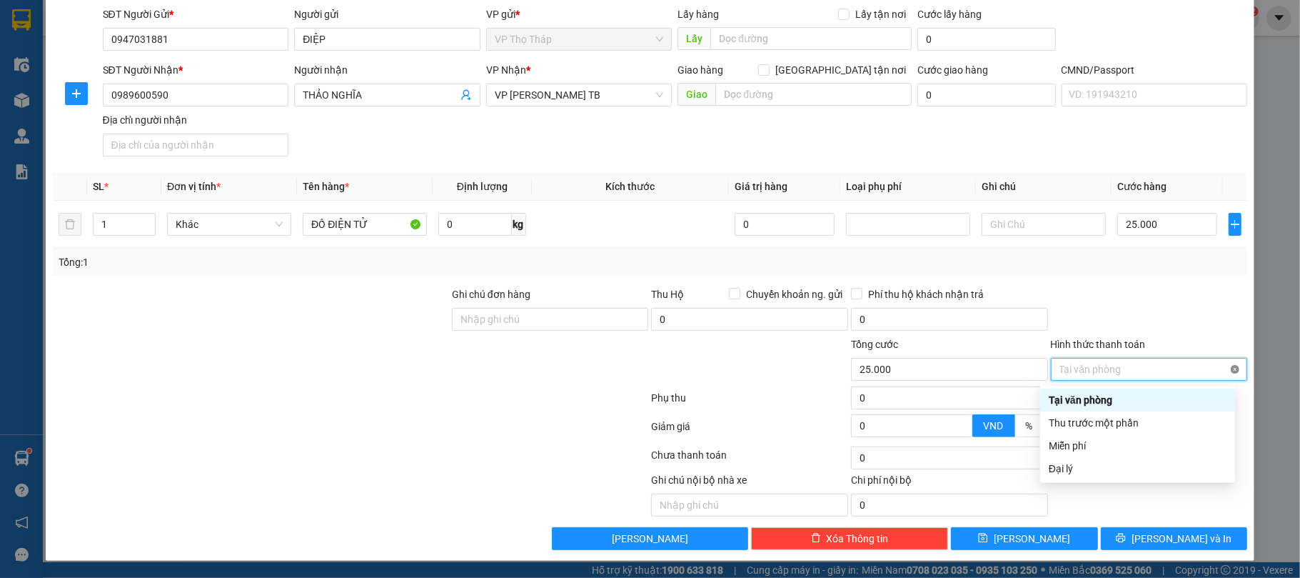
type input "25.000"
click at [1160, 298] on div at bounding box center [1150, 311] width 200 height 50
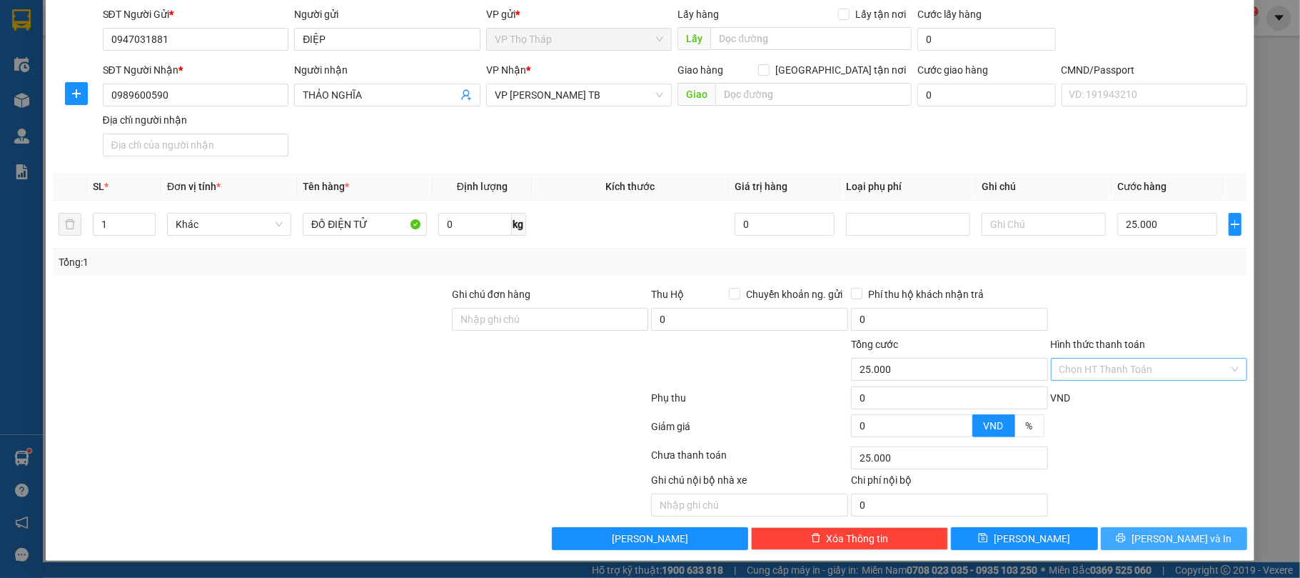
click at [1177, 543] on span "[PERSON_NAME] và In" at bounding box center [1182, 539] width 100 height 16
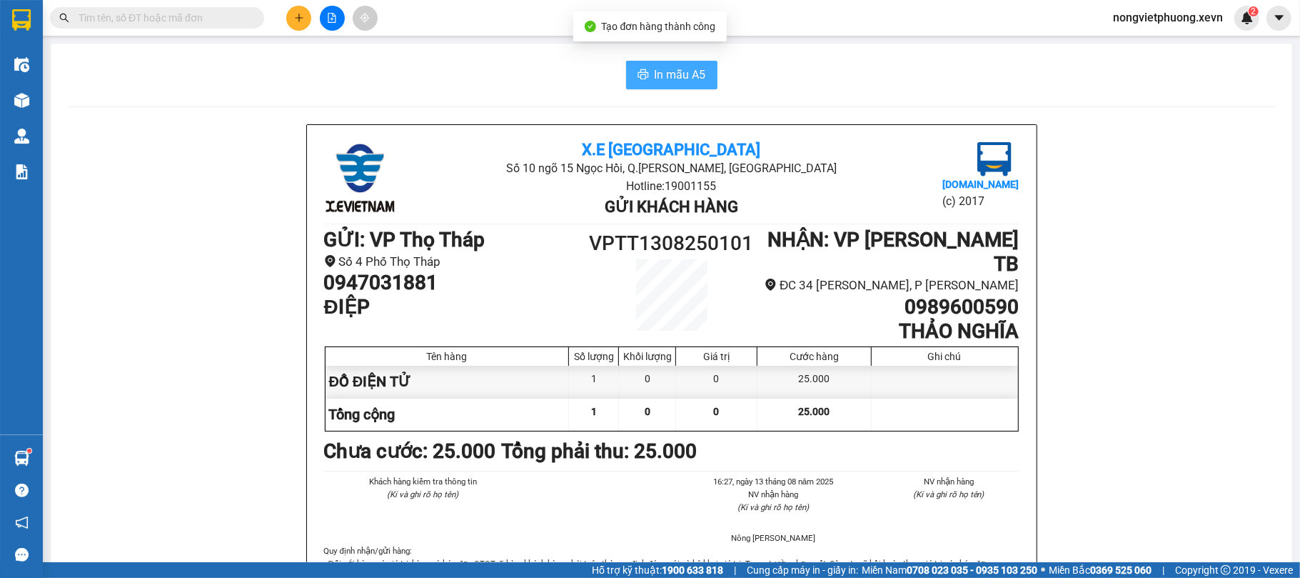
click at [695, 73] on span "In mẫu A5" at bounding box center [680, 75] width 51 height 18
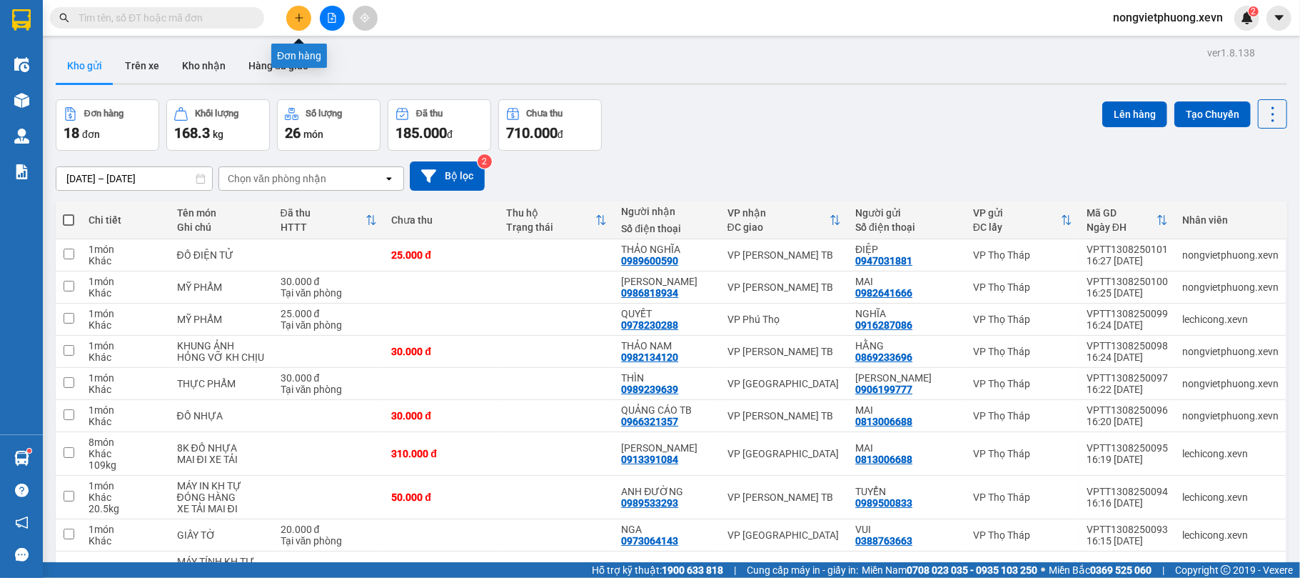
click at [297, 17] on icon "plus" at bounding box center [299, 18] width 10 height 10
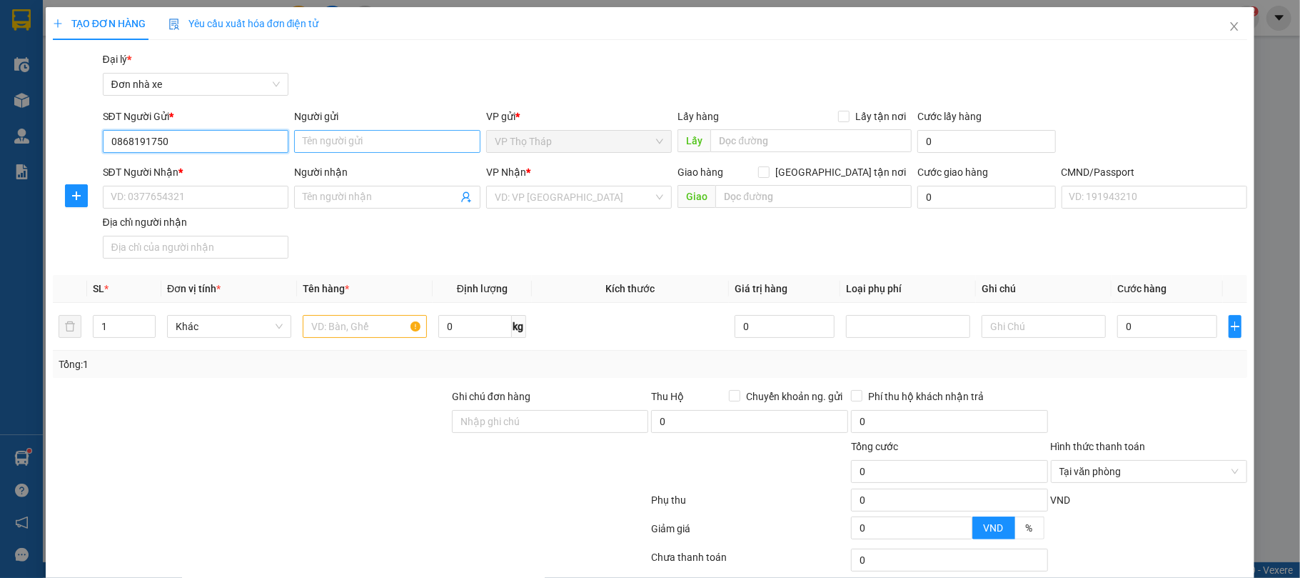
type input "0868191750"
click at [323, 144] on input "Người gửi" at bounding box center [387, 141] width 186 height 23
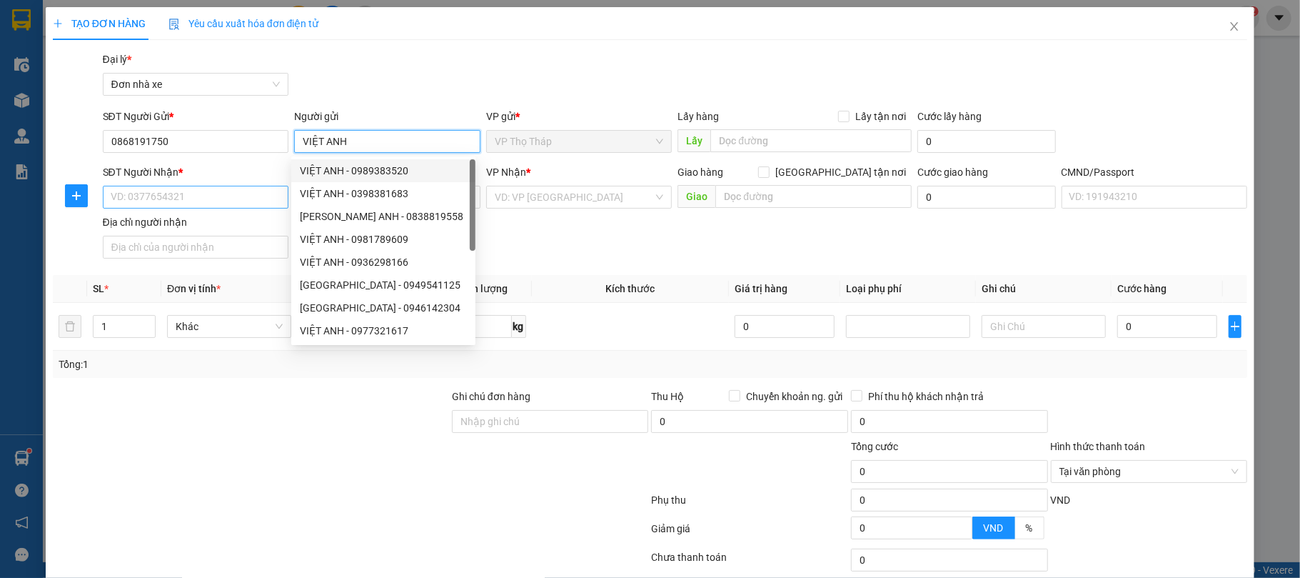
type input "VIỆT ANH"
click at [255, 200] on input "SĐT Người Nhận *" at bounding box center [196, 197] width 186 height 23
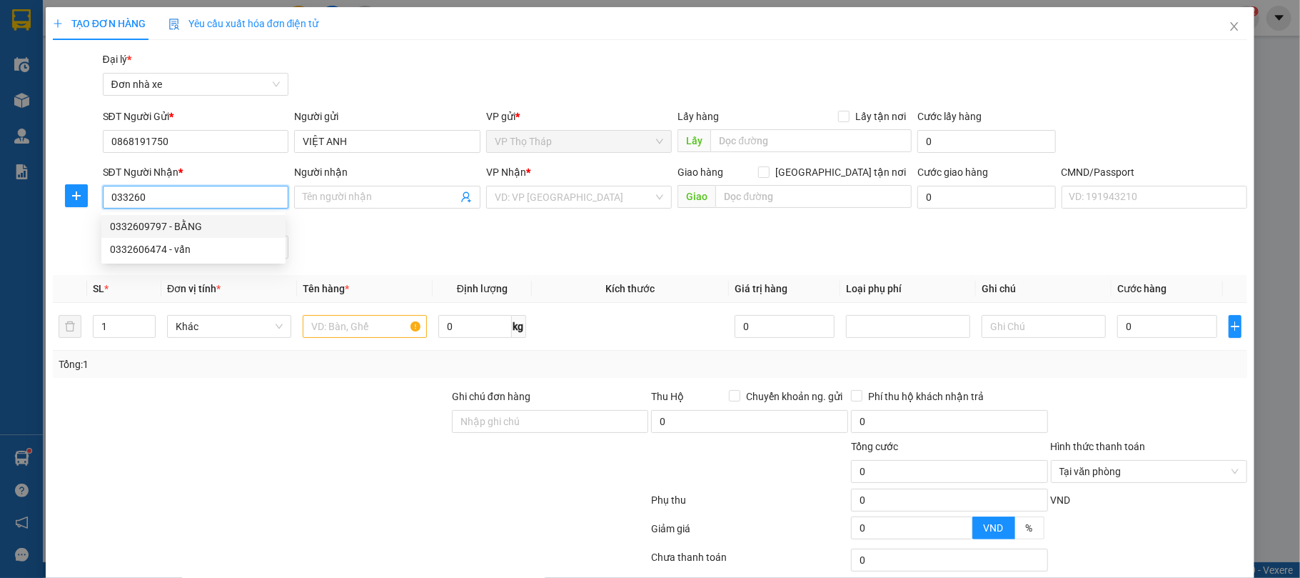
click at [235, 220] on div "0332609797 - BẰNG" at bounding box center [193, 226] width 167 height 16
type input "0332609797"
type input "BẰNG"
type input "0332609797"
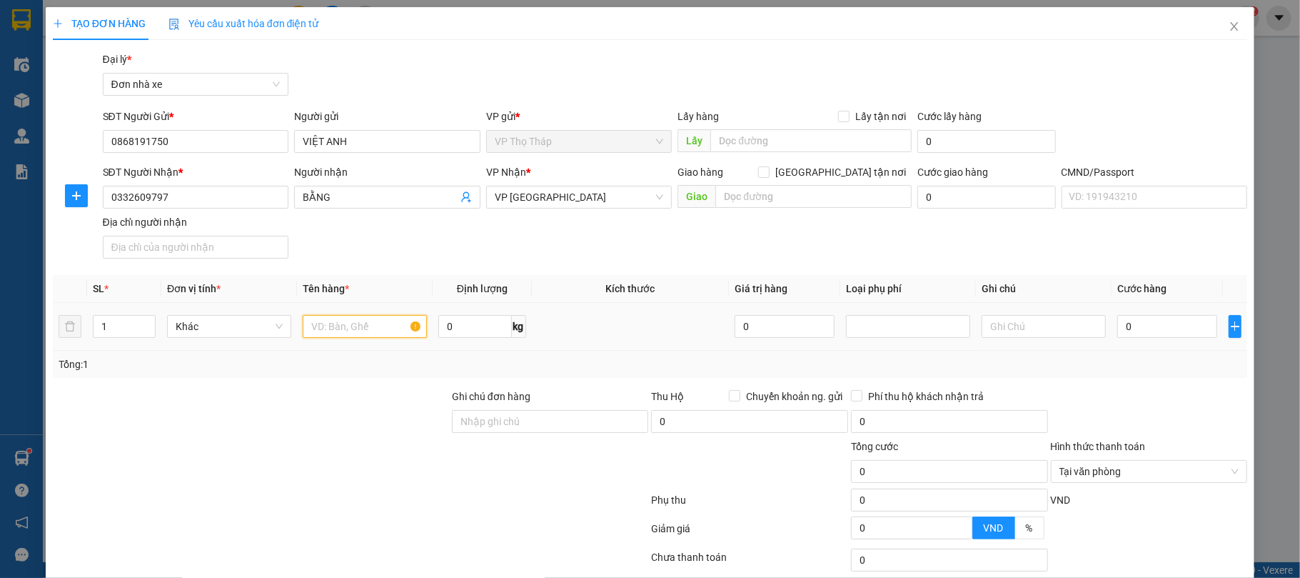
click at [370, 321] on input "text" at bounding box center [365, 326] width 124 height 23
type input "LINH KIỆN MÁY TÍNH"
click at [1150, 327] on input "0" at bounding box center [1167, 326] width 100 height 23
type input "4"
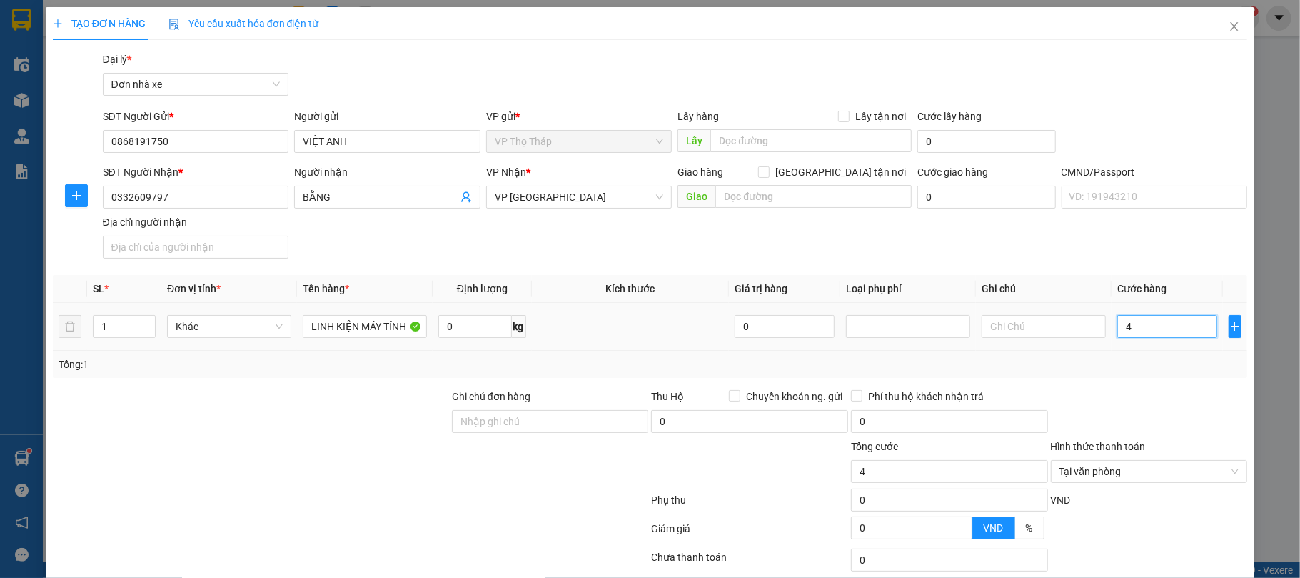
type input "40"
type input "40.000"
click at [1115, 397] on div at bounding box center [1150, 413] width 200 height 50
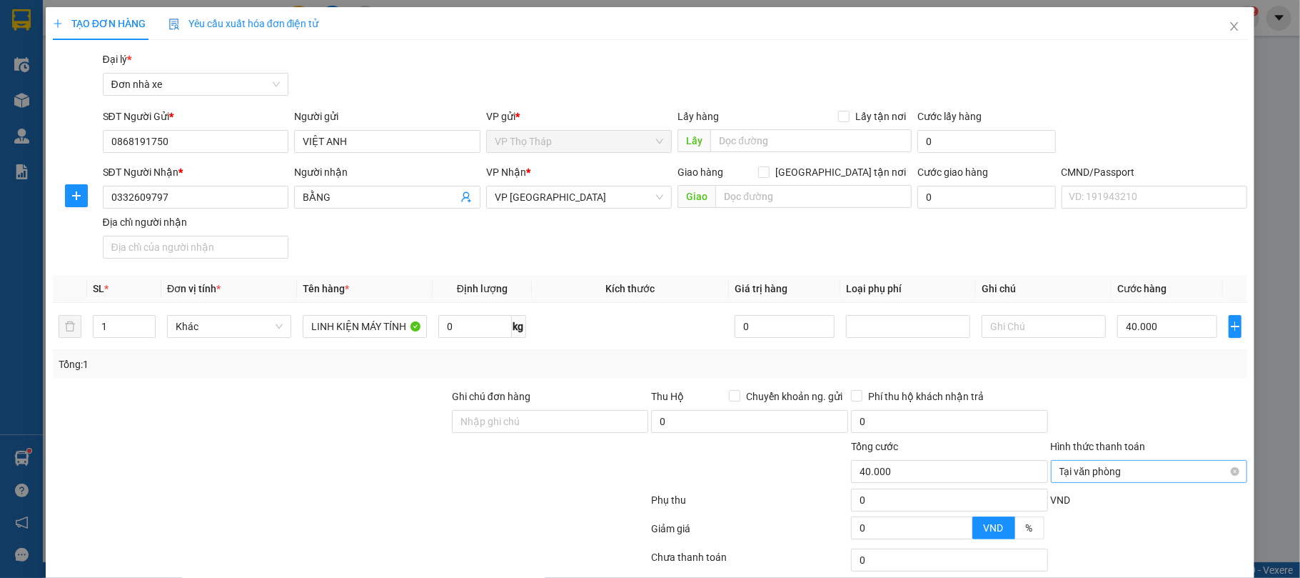
scroll to position [106, 0]
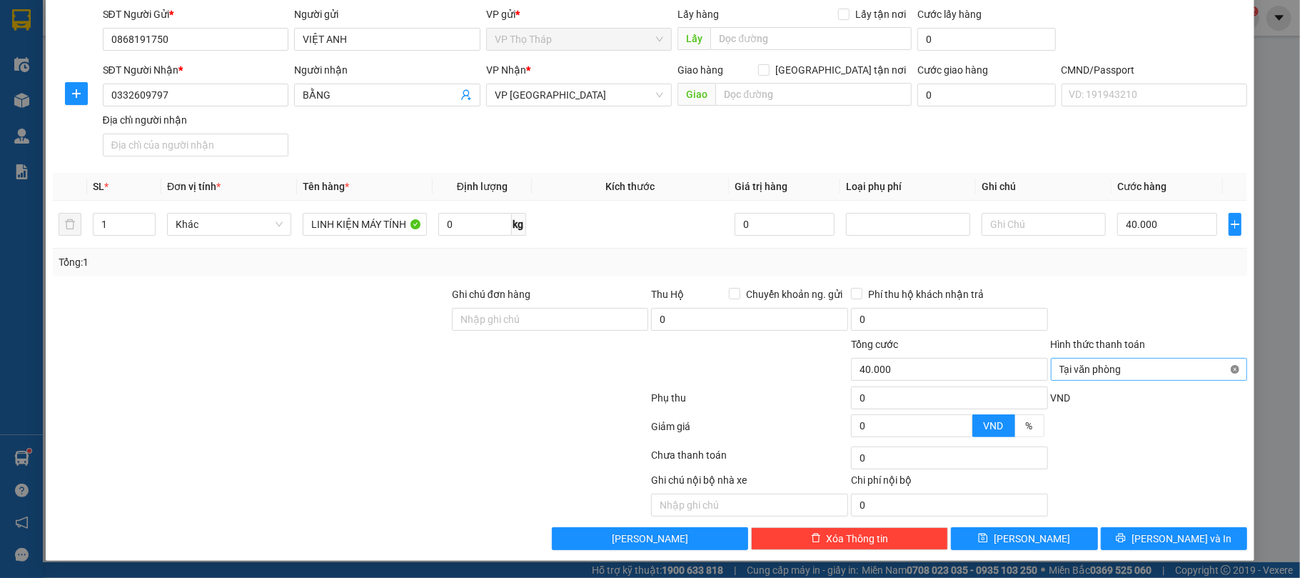
type input "40.000"
click at [1184, 454] on div at bounding box center [1150, 457] width 200 height 29
click at [1172, 529] on button "[PERSON_NAME] và In" at bounding box center [1174, 538] width 147 height 23
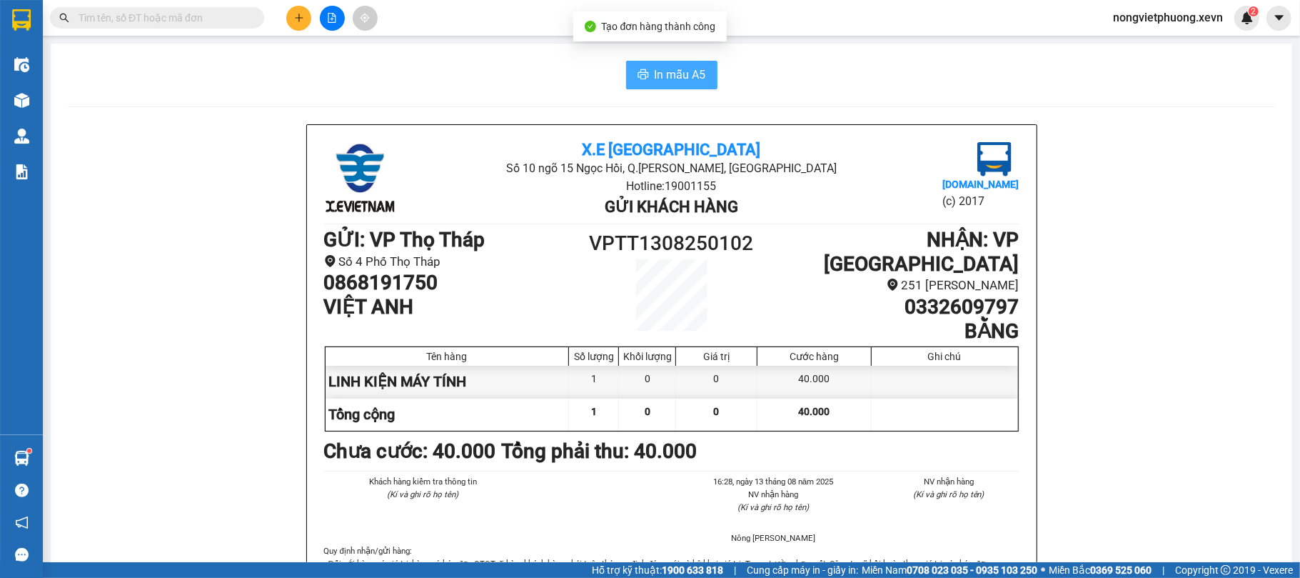
click at [626, 61] on button "In mẫu A5" at bounding box center [671, 75] width 91 height 29
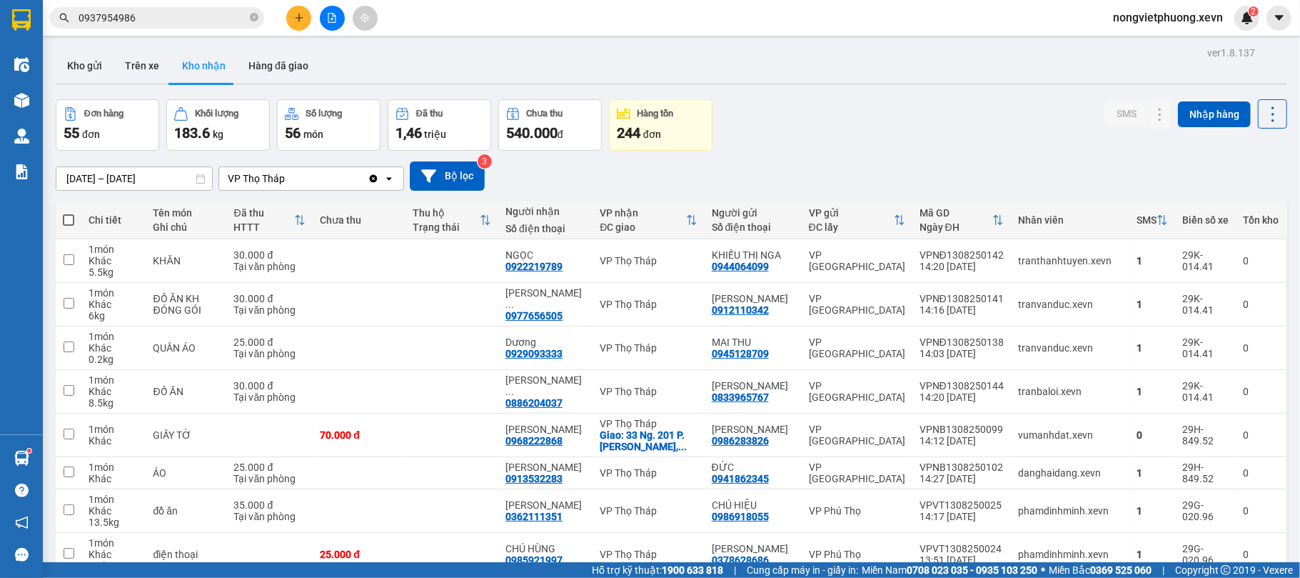
click at [304, 9] on button at bounding box center [298, 18] width 25 height 25
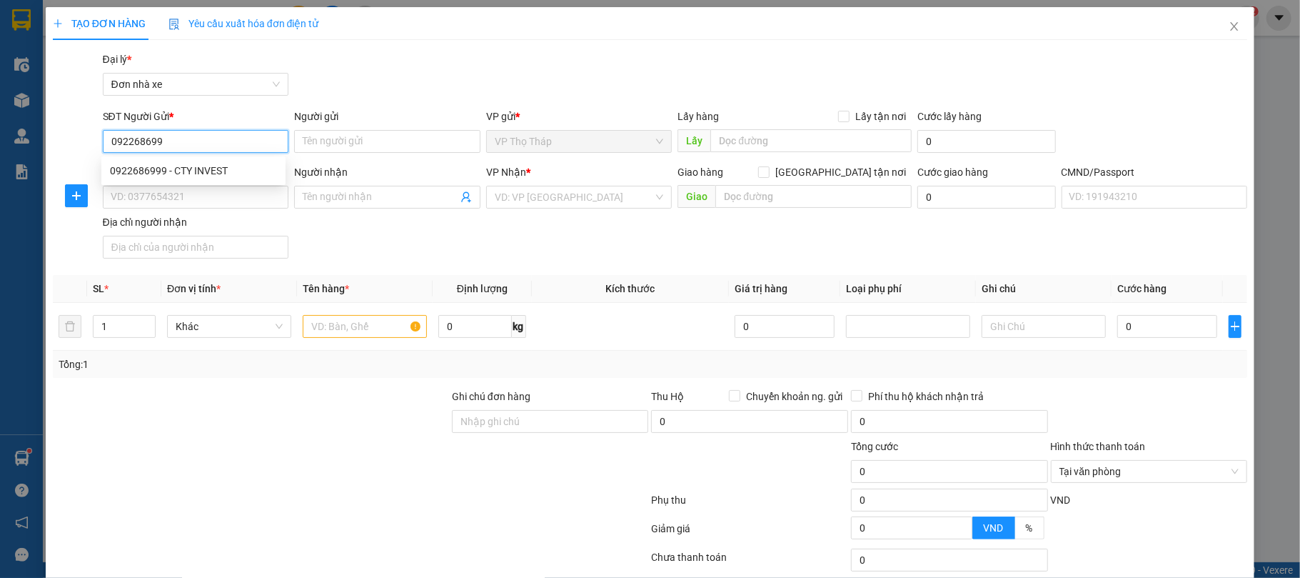
type input "0922686999"
click at [208, 175] on div "0922686999 - CTY INVEST" at bounding box center [193, 171] width 167 height 16
type input "CTY INVEST"
type input "0943373732"
type input "MS LINH"
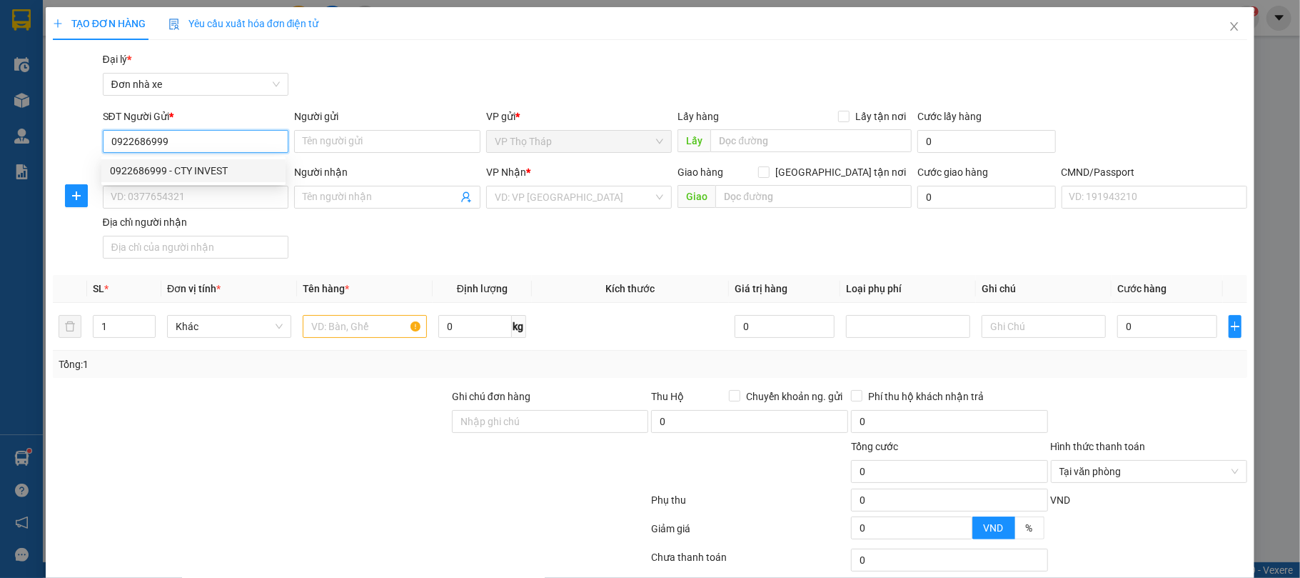
type input "036187022164 TRẦN TH THU LINH 4/28 PHÙ LONG NĐ"
type input "0922686999"
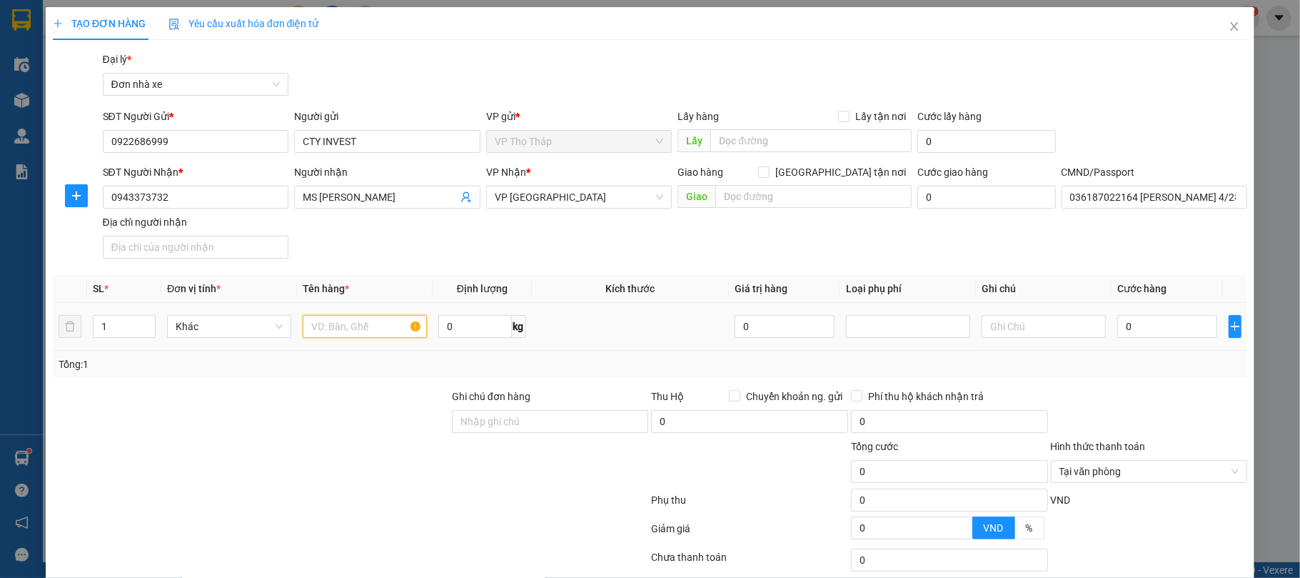
click at [372, 318] on input "text" at bounding box center [365, 326] width 124 height 23
type input "GIẤY TỜ"
click at [1142, 326] on input "0" at bounding box center [1167, 326] width 100 height 23
type input "2"
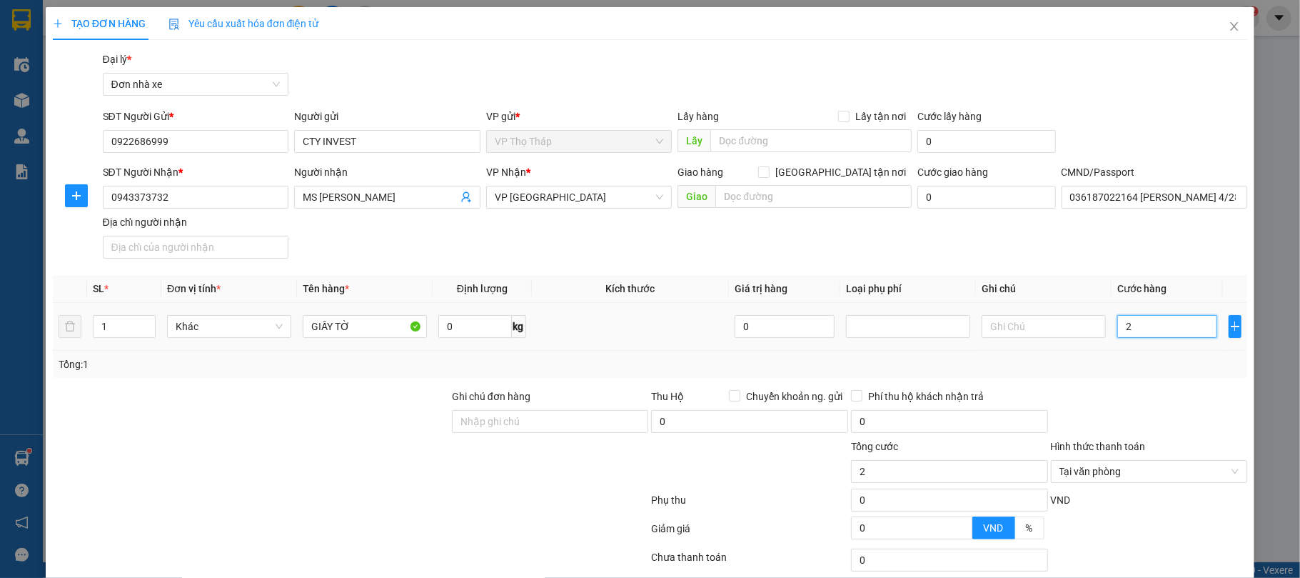
type input "25"
type input "25.000"
click at [1088, 352] on div "Tổng: 1" at bounding box center [650, 364] width 1195 height 27
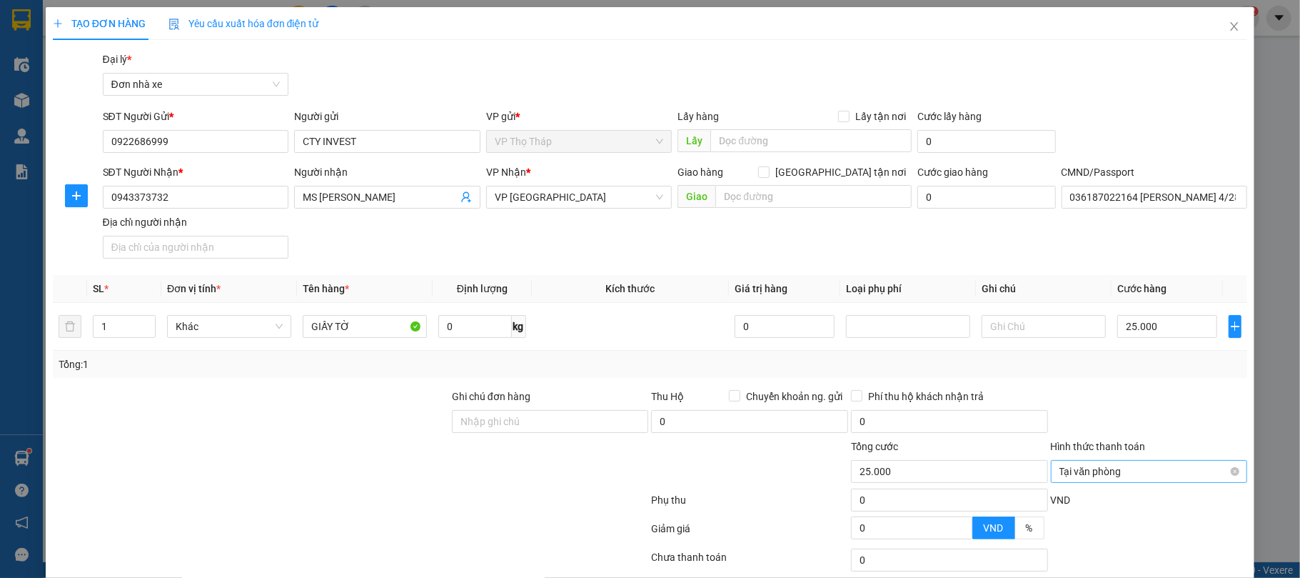
scroll to position [106, 0]
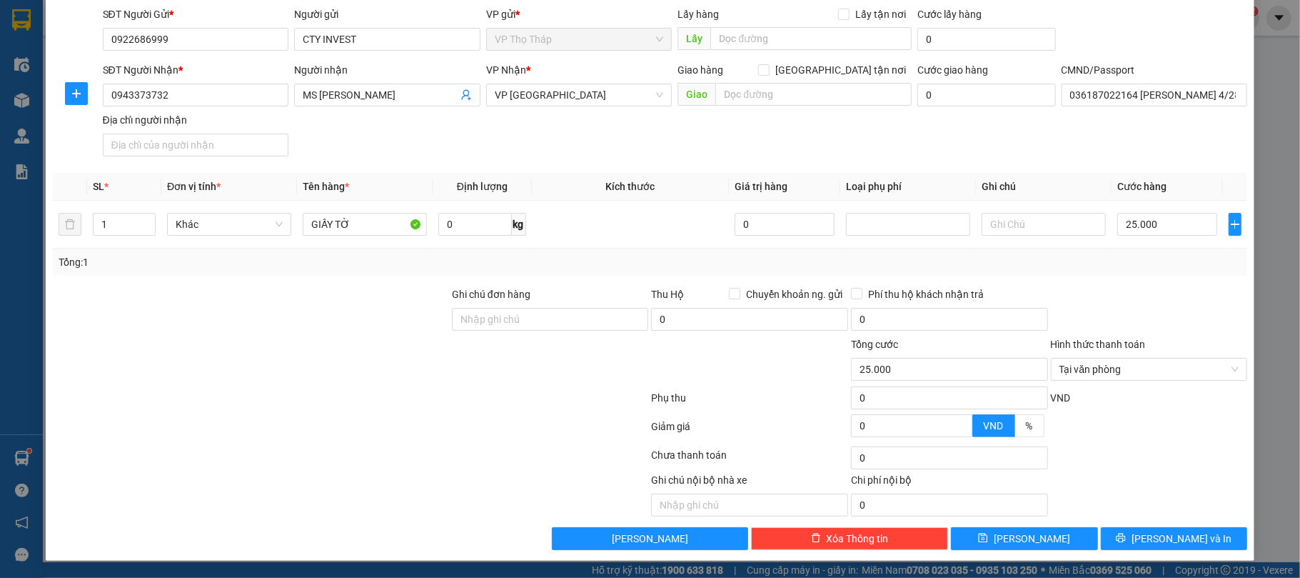
click at [1200, 556] on div "TẠO ĐƠN HÀNG Yêu cầu xuất hóa đơn điện tử Transit Pickup Surcharge Ids Transit …" at bounding box center [651, 232] width 1210 height 655
click at [1200, 543] on button "[PERSON_NAME] và In" at bounding box center [1174, 538] width 147 height 23
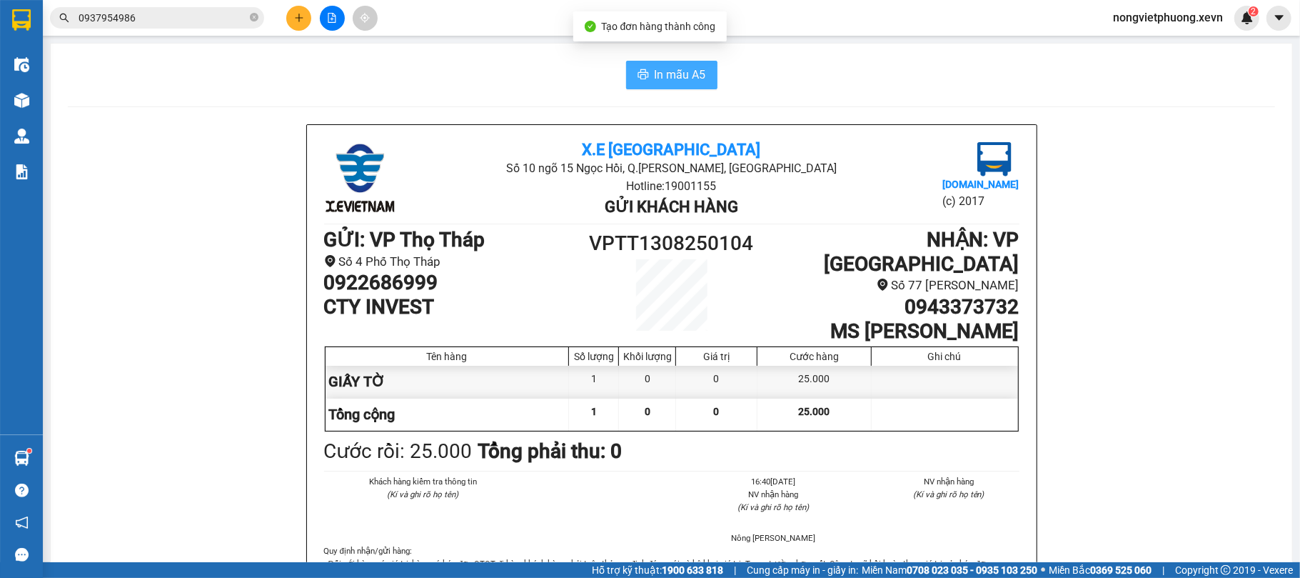
click at [660, 70] on span "In mẫu A5" at bounding box center [680, 75] width 51 height 18
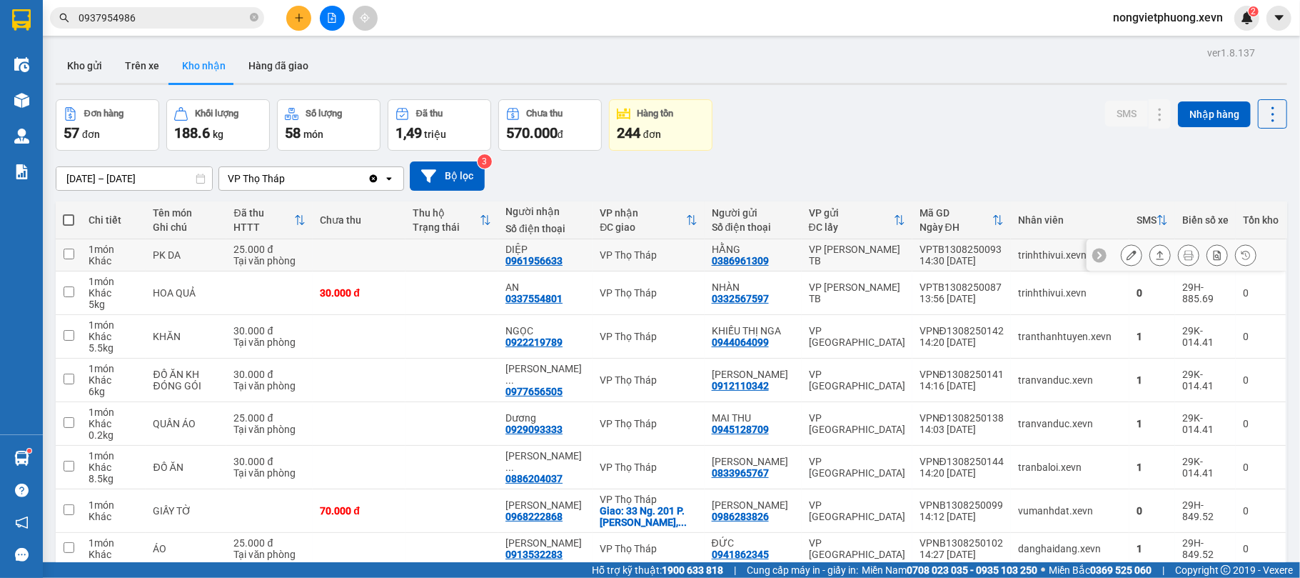
click at [1034, 266] on td "trinhthivui.xevn" at bounding box center [1070, 255] width 119 height 32
checkbox input "true"
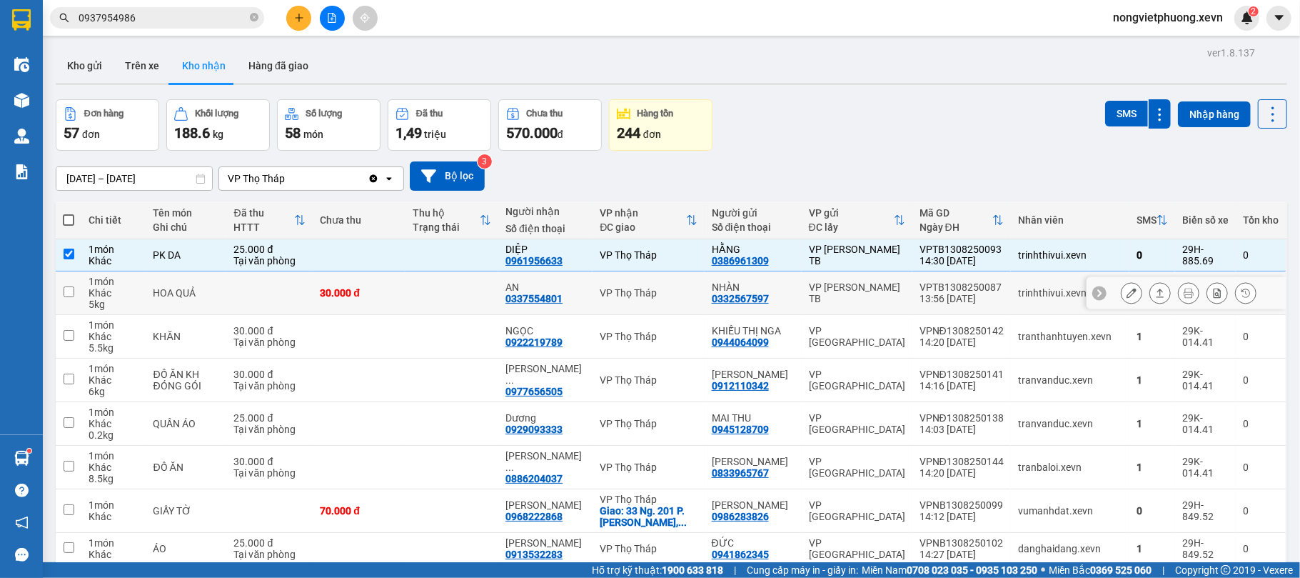
click at [1018, 288] on div "trinhthivui.xevn" at bounding box center [1070, 292] width 104 height 11
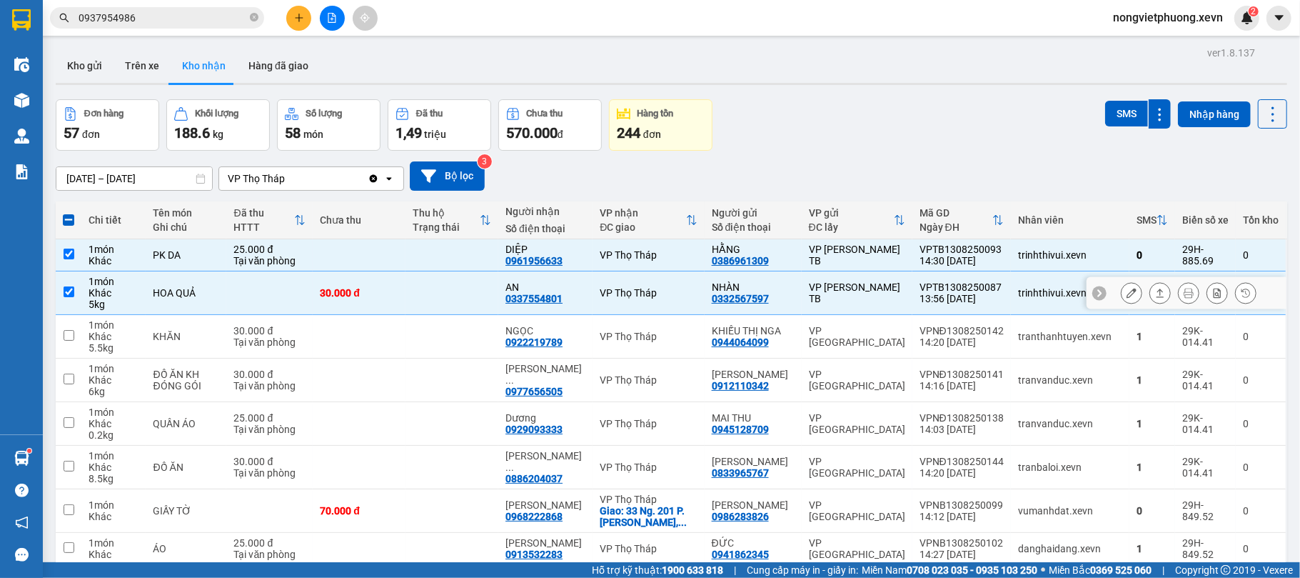
checkbox input "true"
click at [1108, 121] on button "SMS" at bounding box center [1126, 114] width 43 height 26
click at [155, 11] on input "0937954986" at bounding box center [163, 18] width 169 height 16
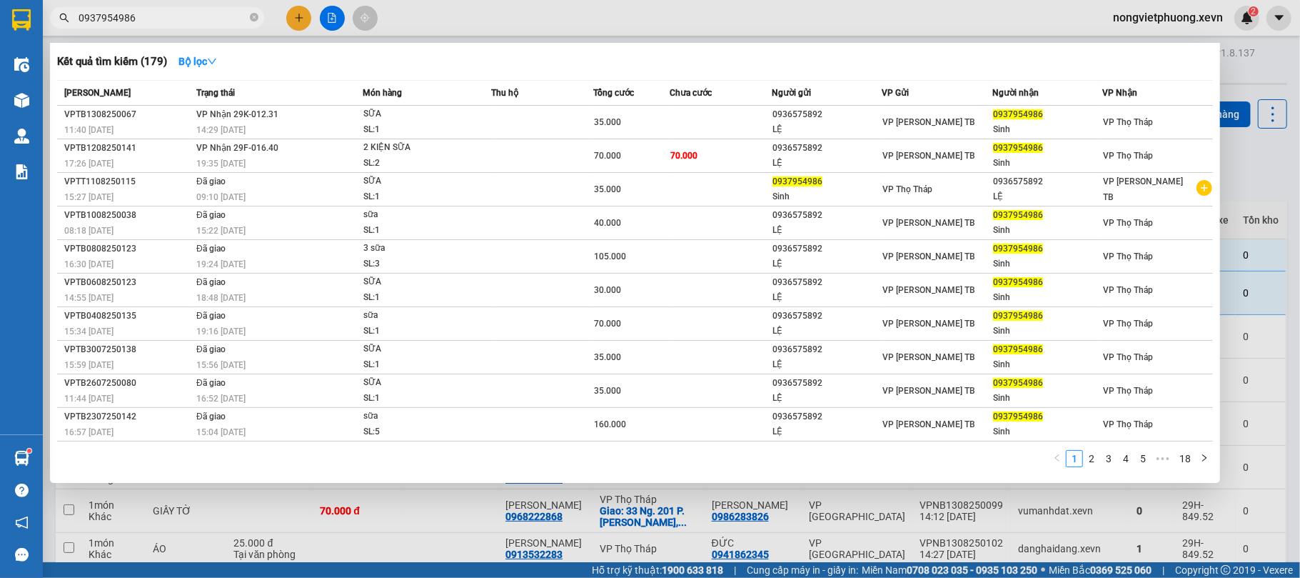
click at [155, 11] on input "0937954986" at bounding box center [163, 18] width 169 height 16
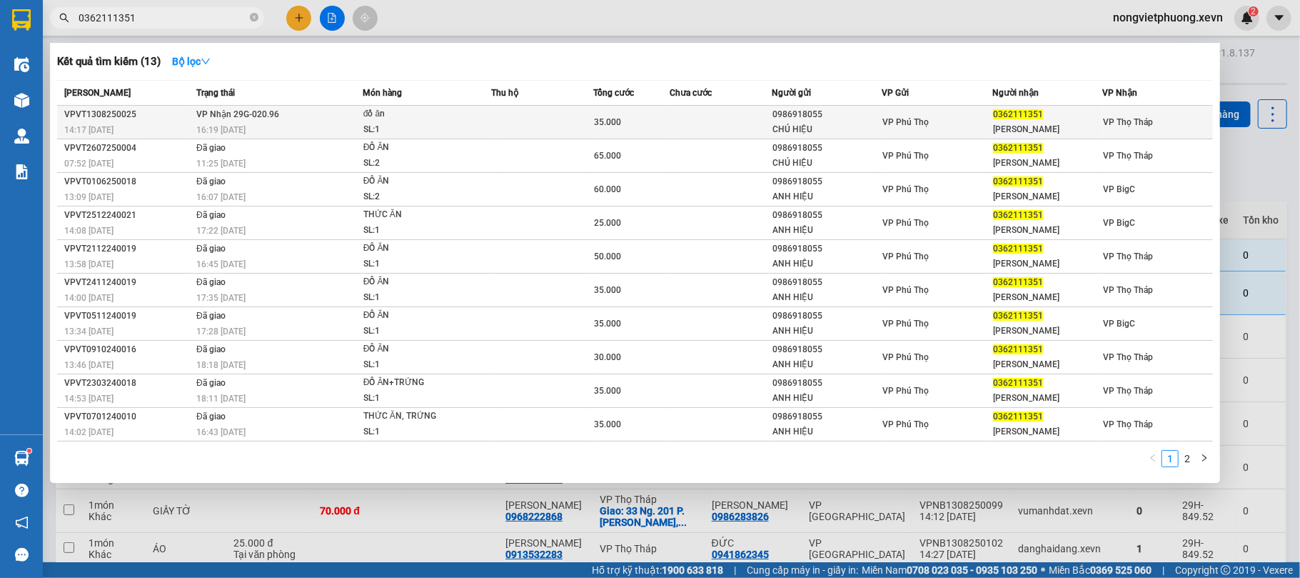
type input "0362111351"
click at [1003, 109] on span "0362111351" at bounding box center [1018, 114] width 50 height 10
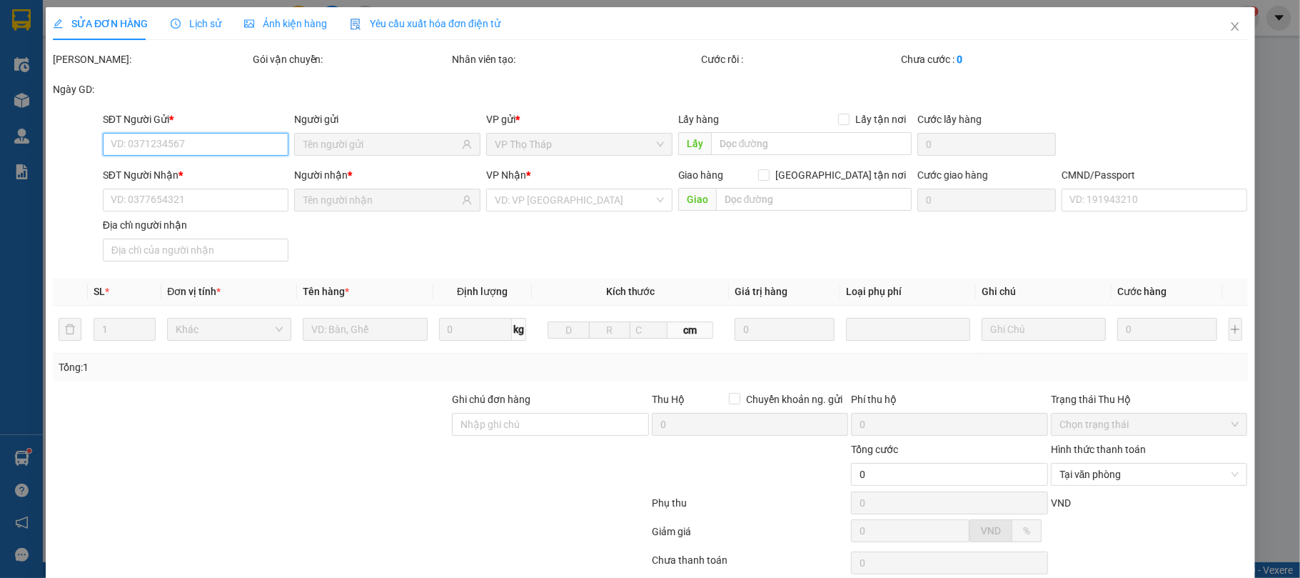
scroll to position [101, 0]
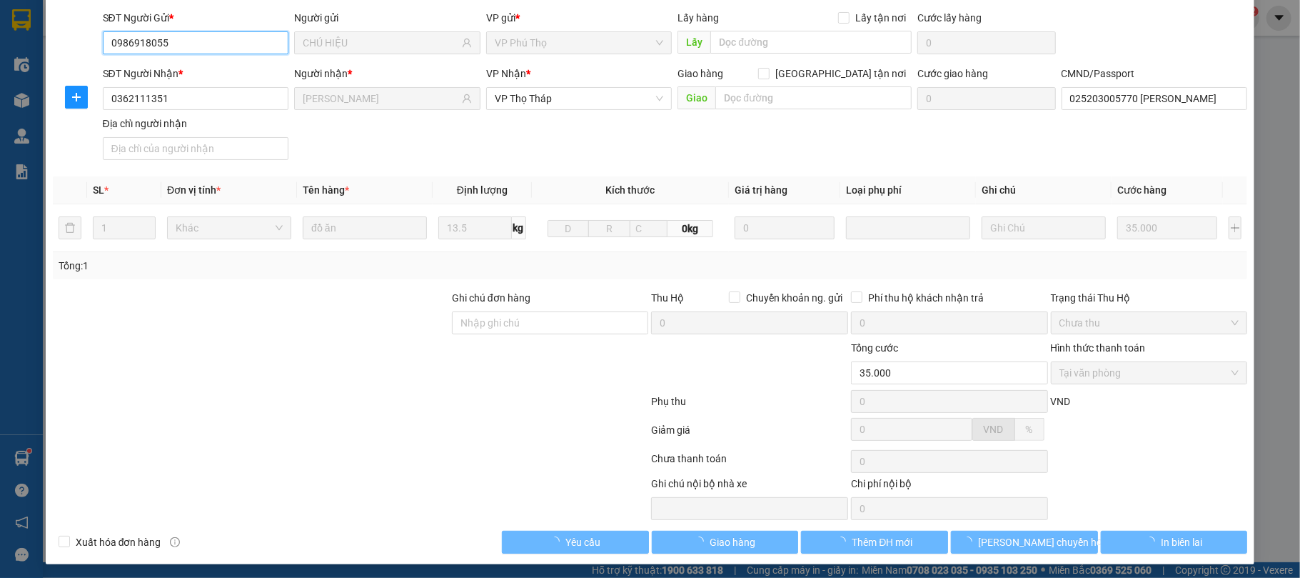
type input "0986918055"
type input "CHÚ HIỆU"
type input "0362111351"
type input "HỒNG HẢI"
type input "025203005770 nguyễn hồng hải"
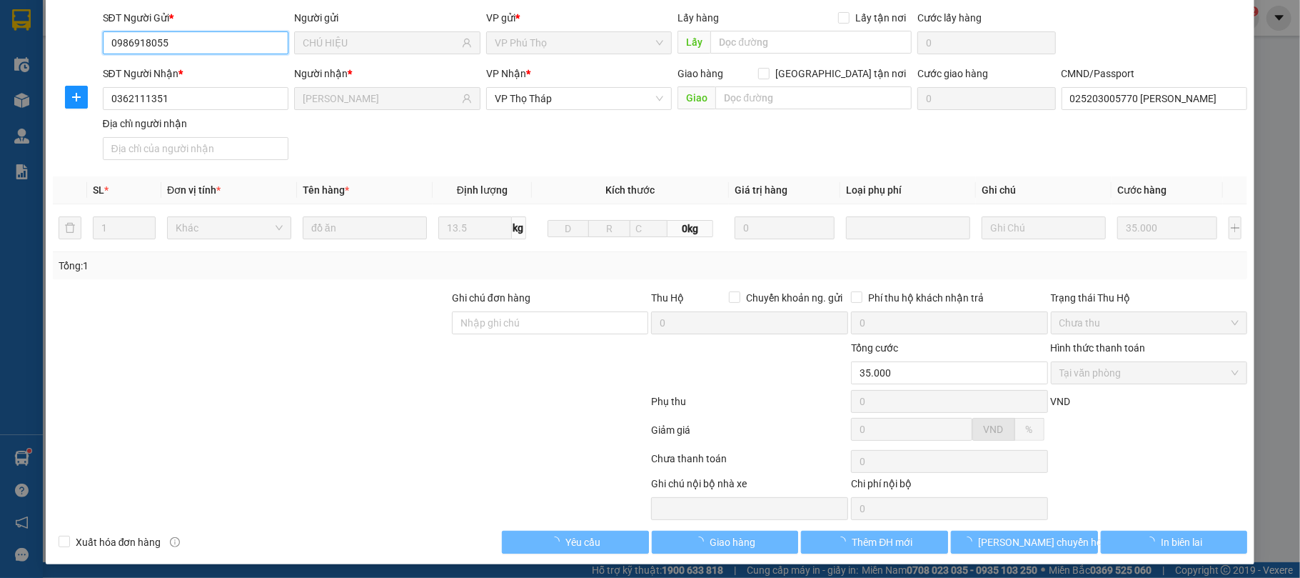
type input "35.000"
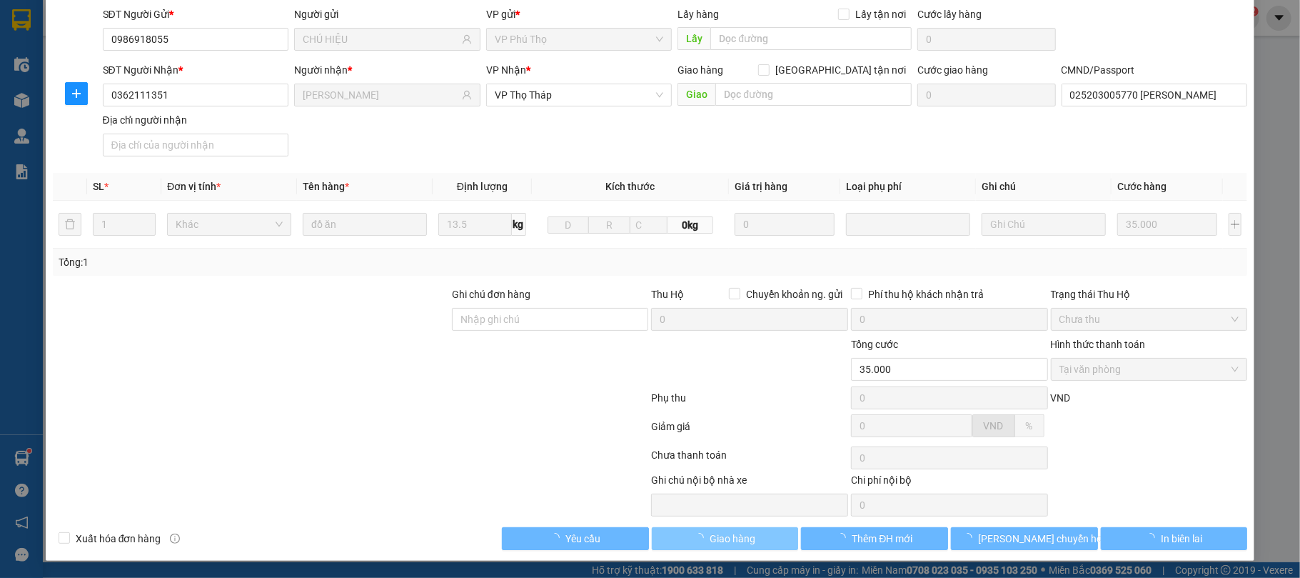
click at [745, 538] on span "Giao hàng" at bounding box center [733, 539] width 46 height 16
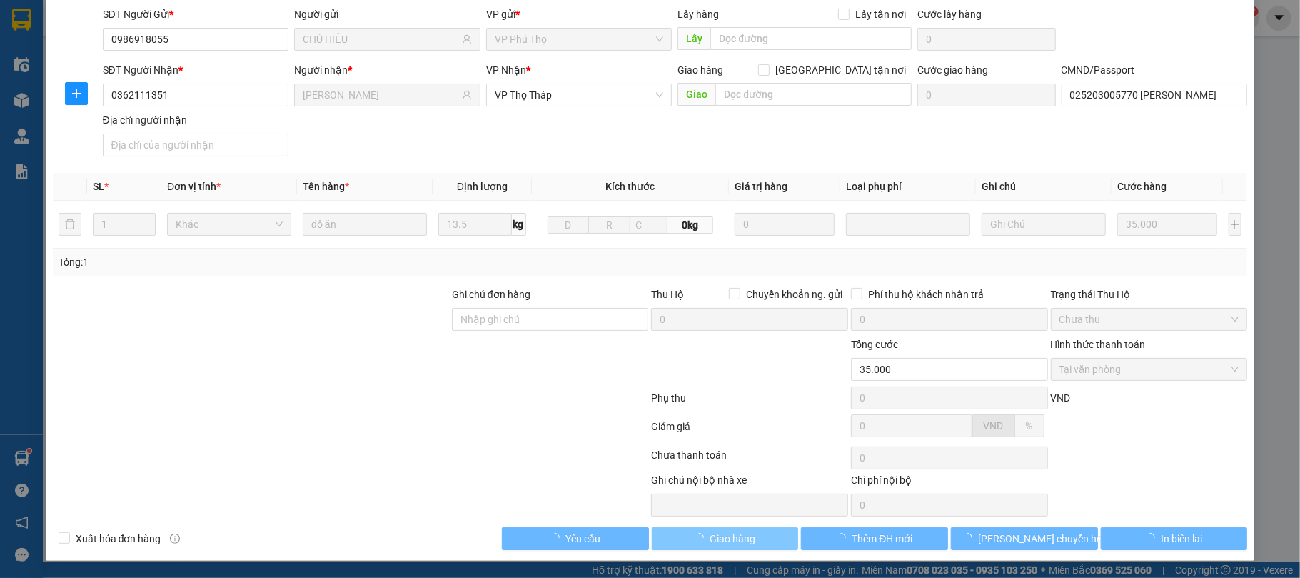
click at [745, 538] on span "Giao hàng" at bounding box center [733, 539] width 46 height 16
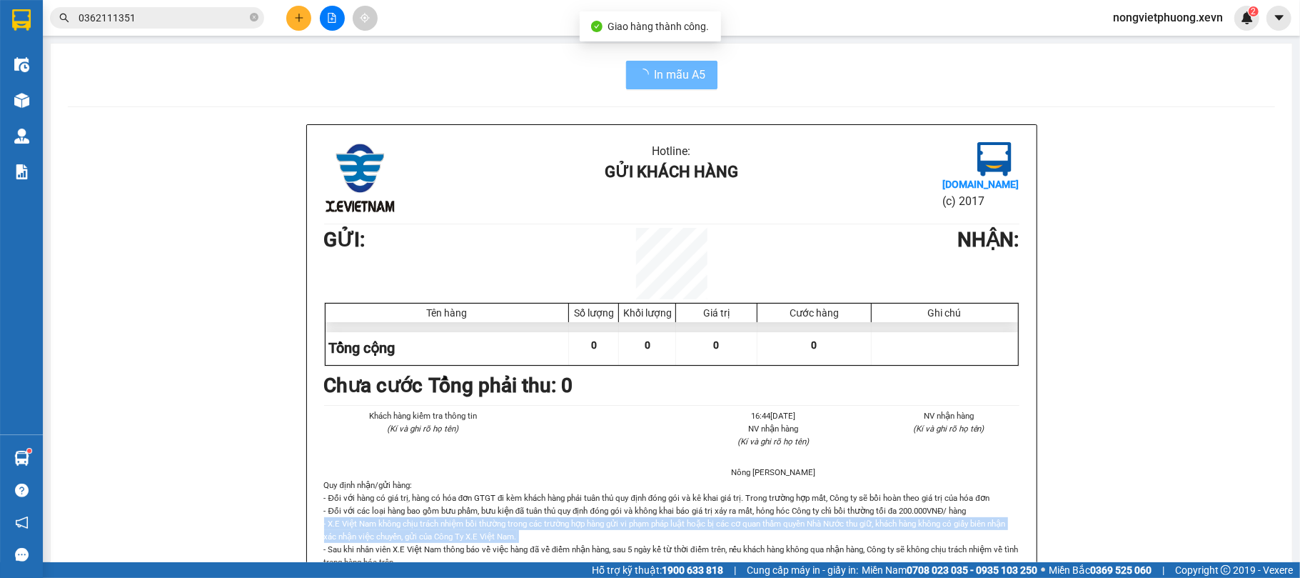
click at [745, 538] on p "- Đối với hàng có giá trị, hàng có hóa đơn GTGT đi kèm khách hàng phải tuân thủ…" at bounding box center [671, 536] width 695 height 90
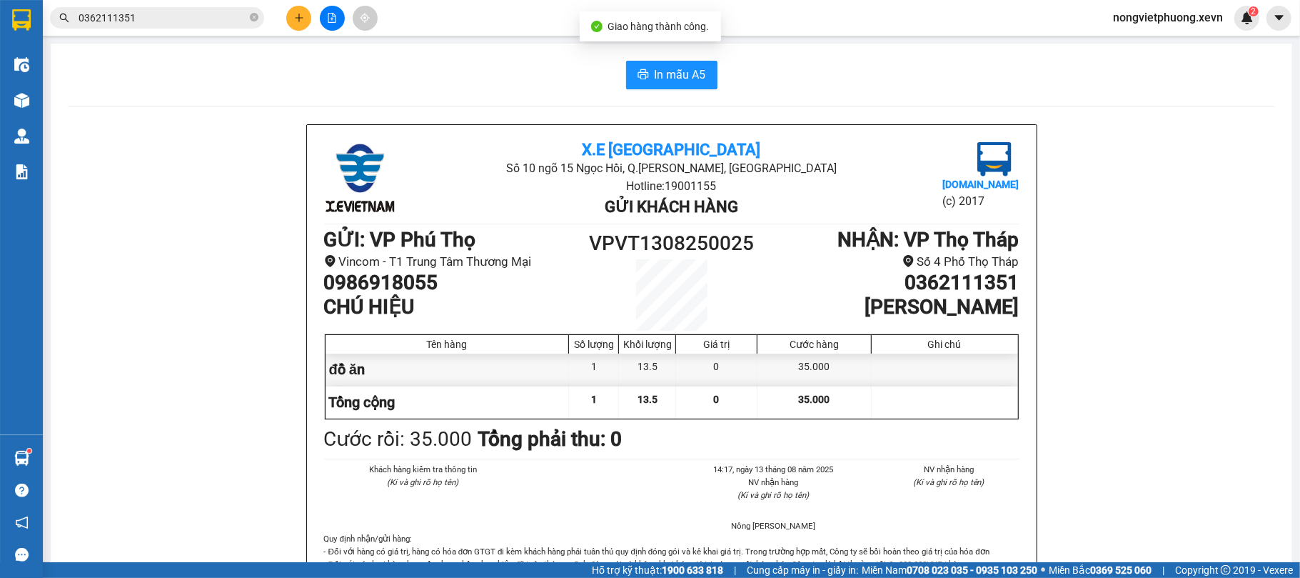
drag, startPoint x: 745, startPoint y: 540, endPoint x: 584, endPoint y: 410, distance: 207.2
click at [584, 410] on div "1" at bounding box center [594, 402] width 50 height 32
click at [306, 9] on button at bounding box center [298, 18] width 25 height 25
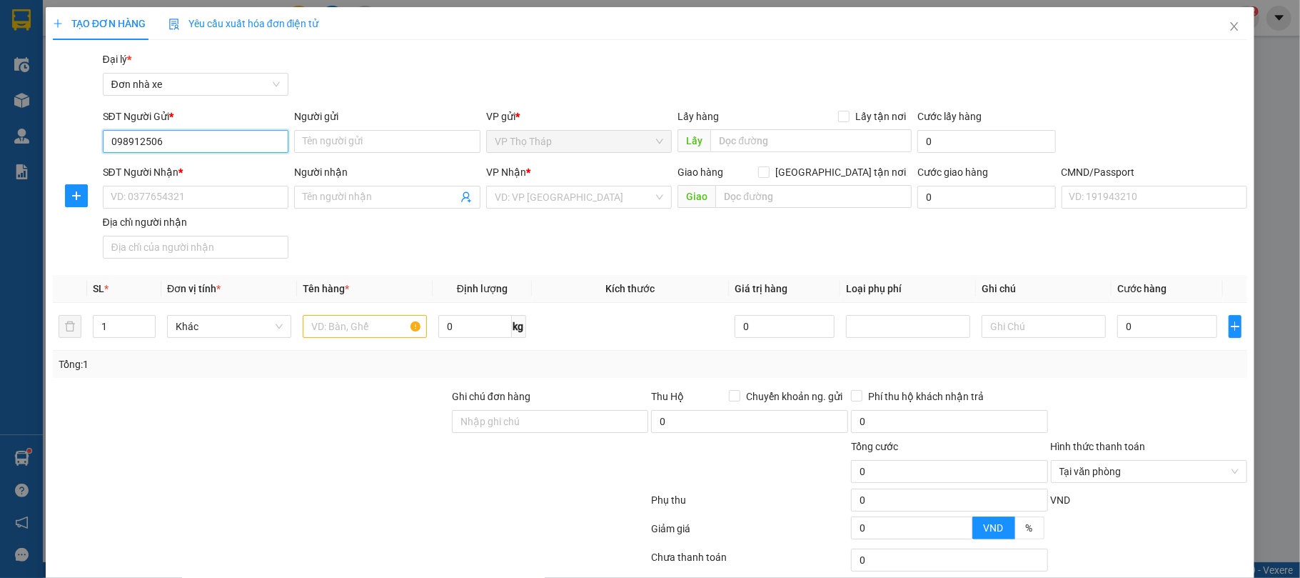
type input "0989125067"
click at [209, 161] on div "0989125067 - Trọng" at bounding box center [193, 170] width 184 height 23
type input "Trọng"
type input "0977251083"
type input "NGHĨA"
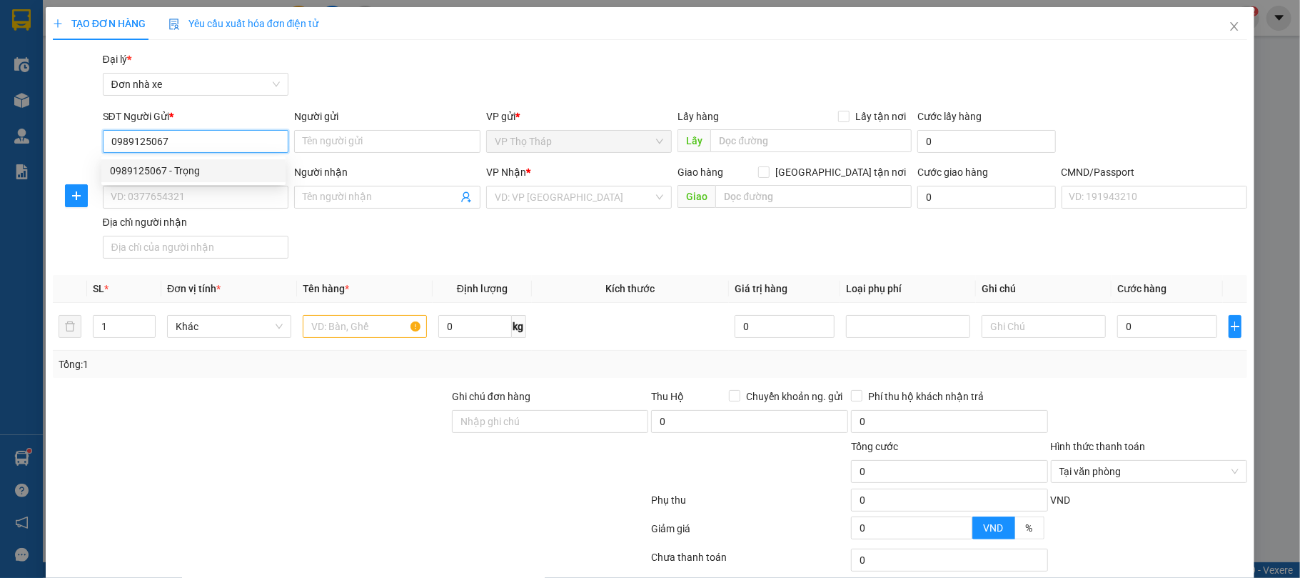
checkbox input "true"
type input "Chi cục Hải quan khu vực IV, 7XP7+7H9, Đinh Tiên Hoàng, Ninh Khánh, Ninh Bình, …"
type input "037083003695"
type input "30.000"
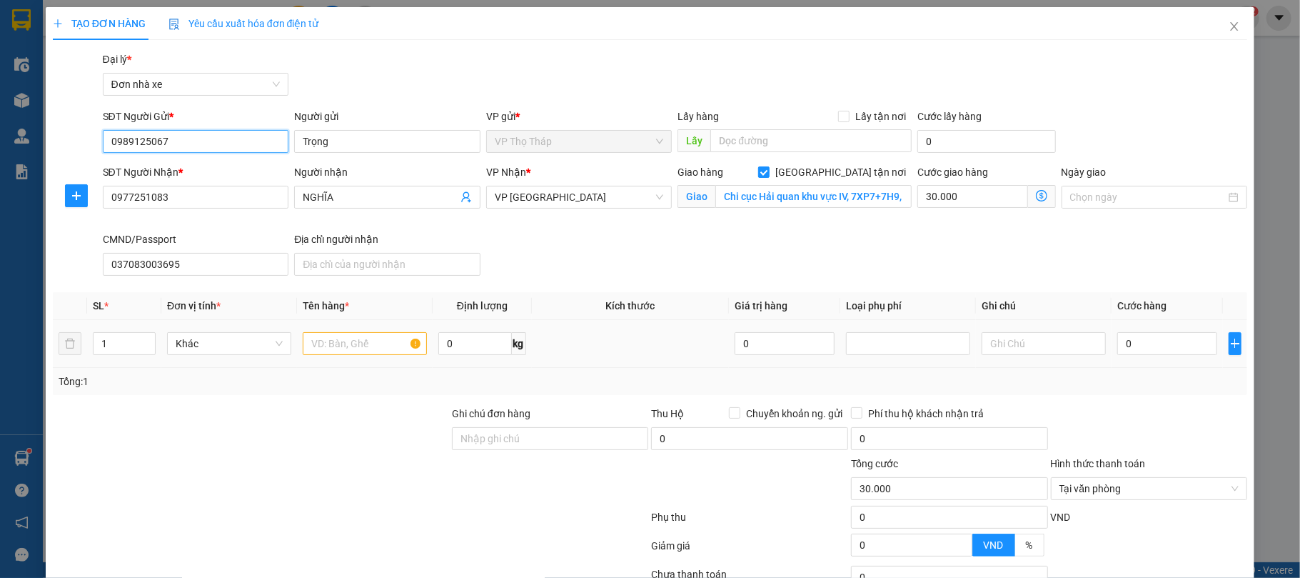
type input "0989125067"
click at [335, 338] on input "text" at bounding box center [365, 343] width 124 height 23
type input "HỒ SƠ"
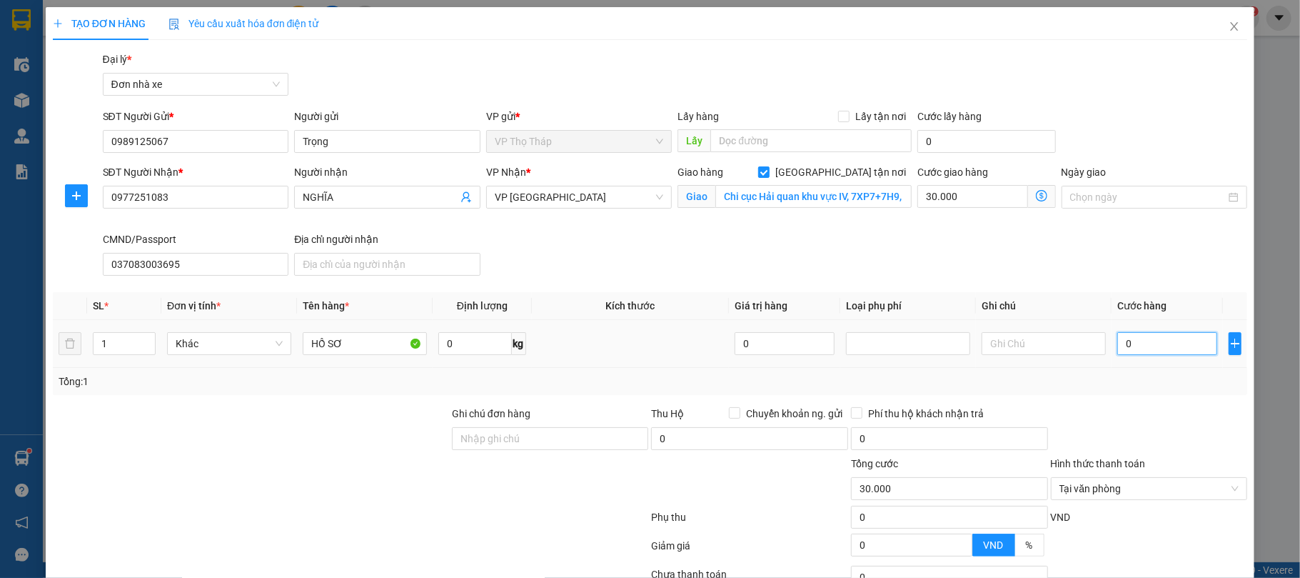
click at [1148, 333] on input "0" at bounding box center [1167, 343] width 100 height 23
type input "3"
type input "30.003"
type input "30"
type input "30.030"
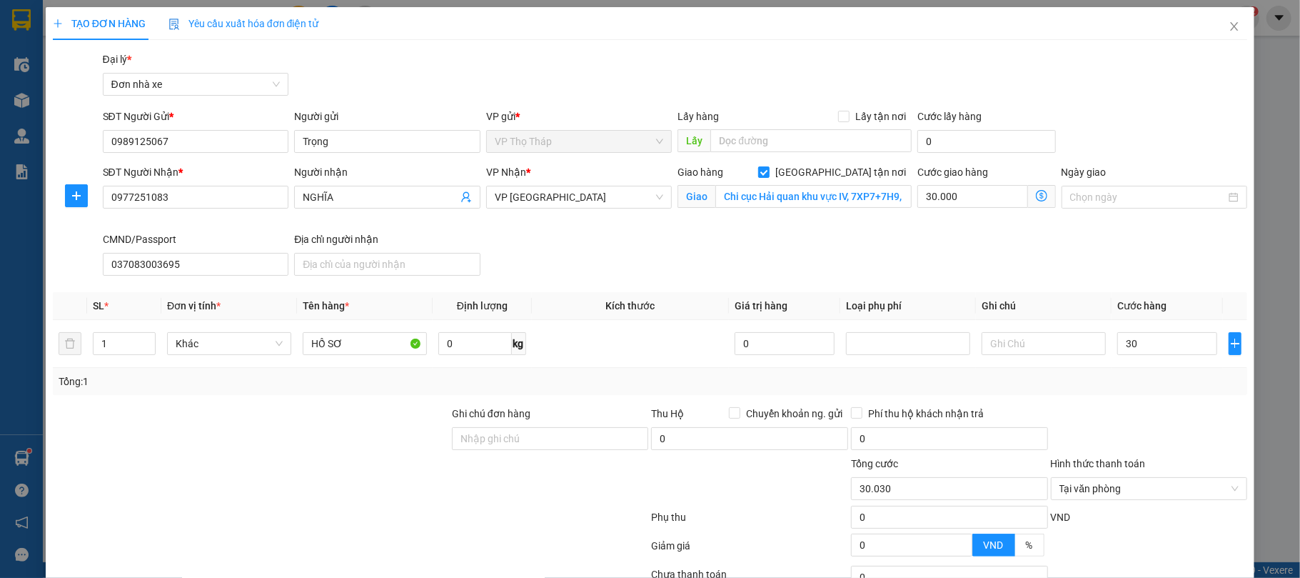
type input "30.000"
type input "60.000"
click at [315, 414] on div at bounding box center [250, 431] width 399 height 50
click at [1112, 418] on div at bounding box center [1150, 431] width 200 height 50
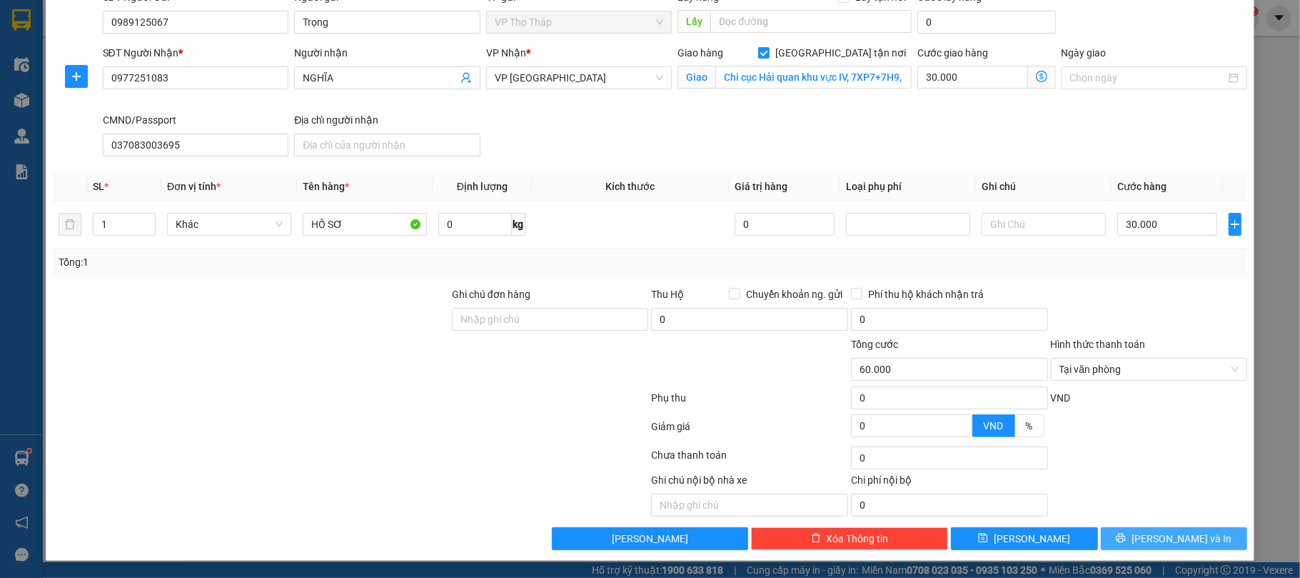
click at [1181, 541] on span "[PERSON_NAME] và In" at bounding box center [1182, 539] width 100 height 16
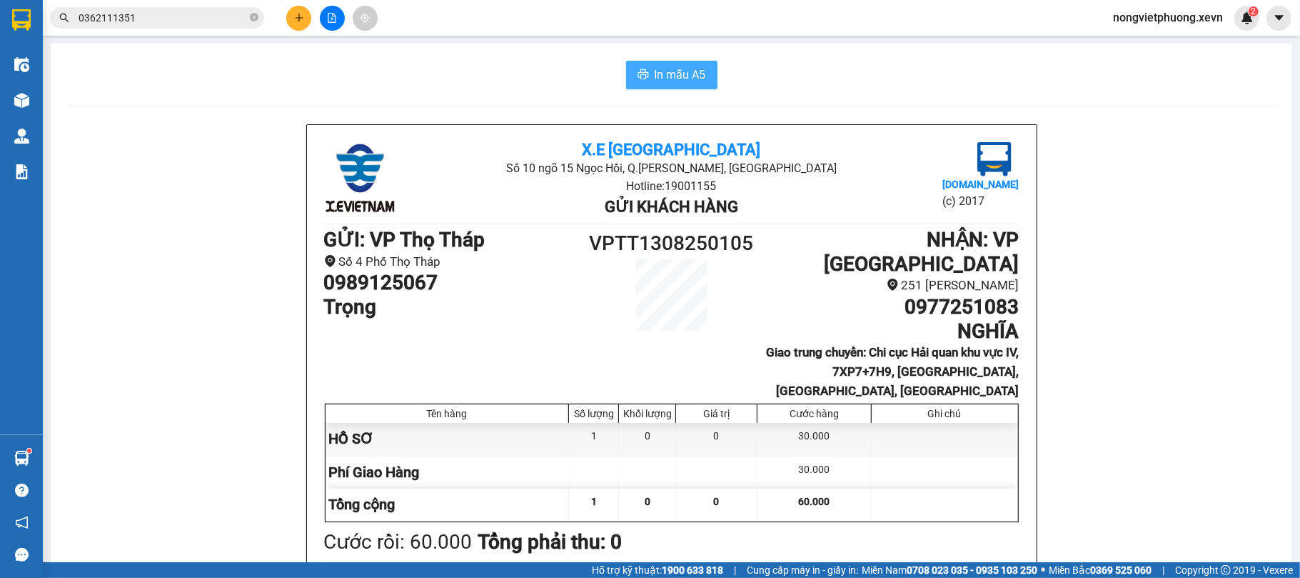
click at [705, 69] on button "In mẫu A5" at bounding box center [671, 75] width 91 height 29
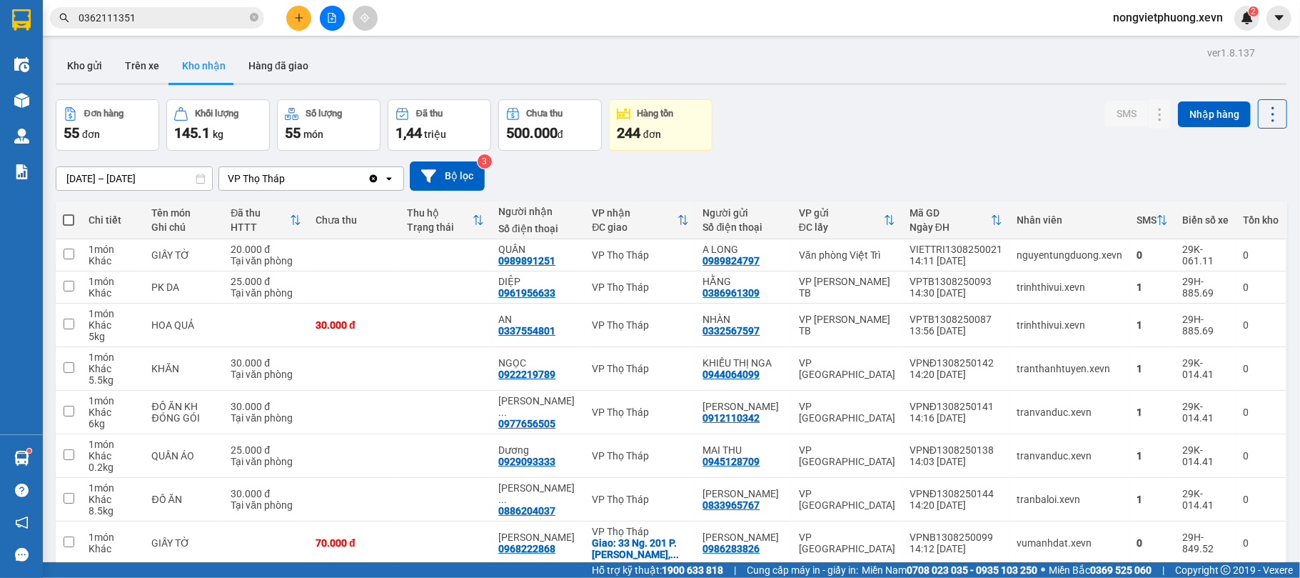
click at [298, 23] on button at bounding box center [298, 18] width 25 height 25
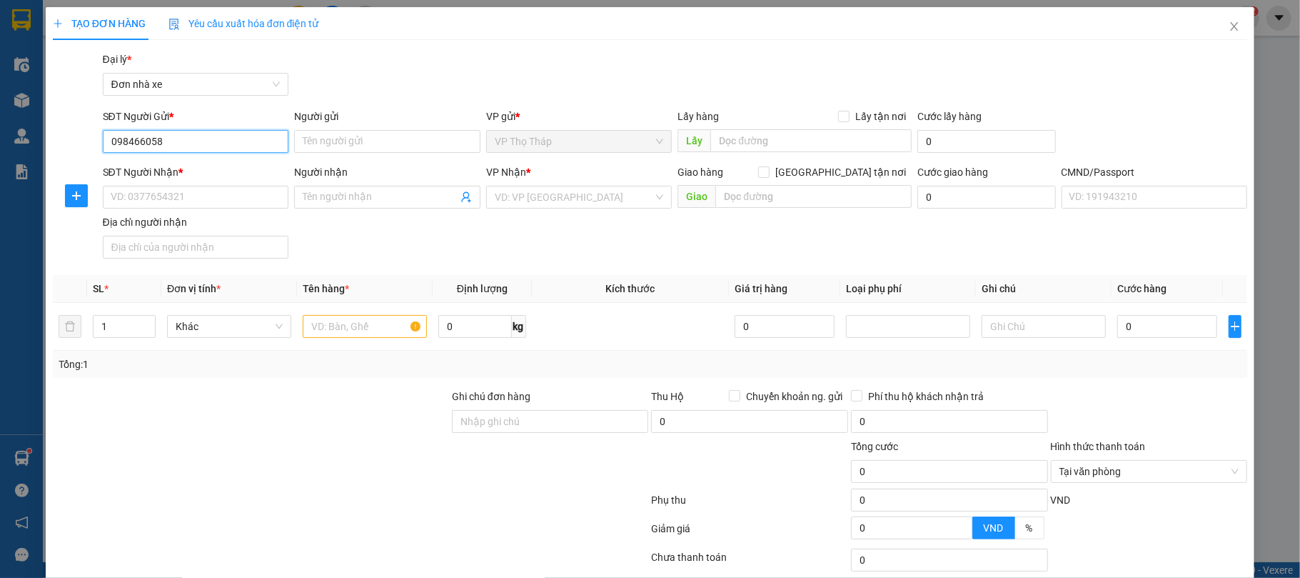
type input "0984660588"
click at [218, 180] on div "0984660588 - TÍN THÀNH" at bounding box center [193, 170] width 184 height 23
type input "TÍN THÀNH"
type input "0979887744"
type input "THIÊN HÀ"
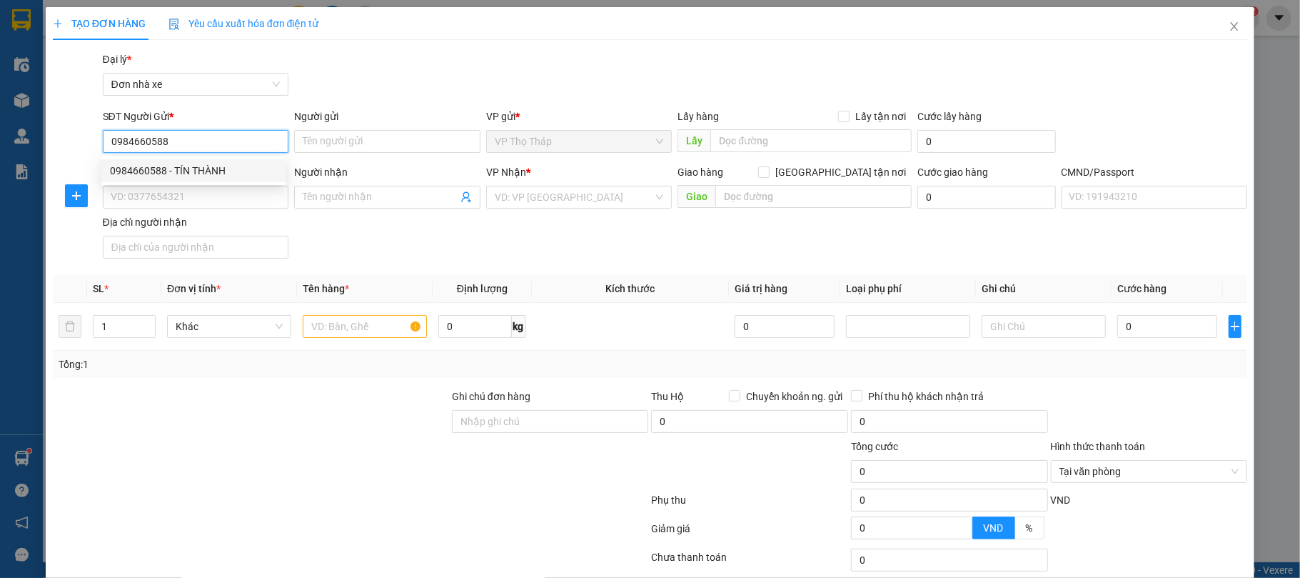
type input "NGUYỄN VĂN THẠO"
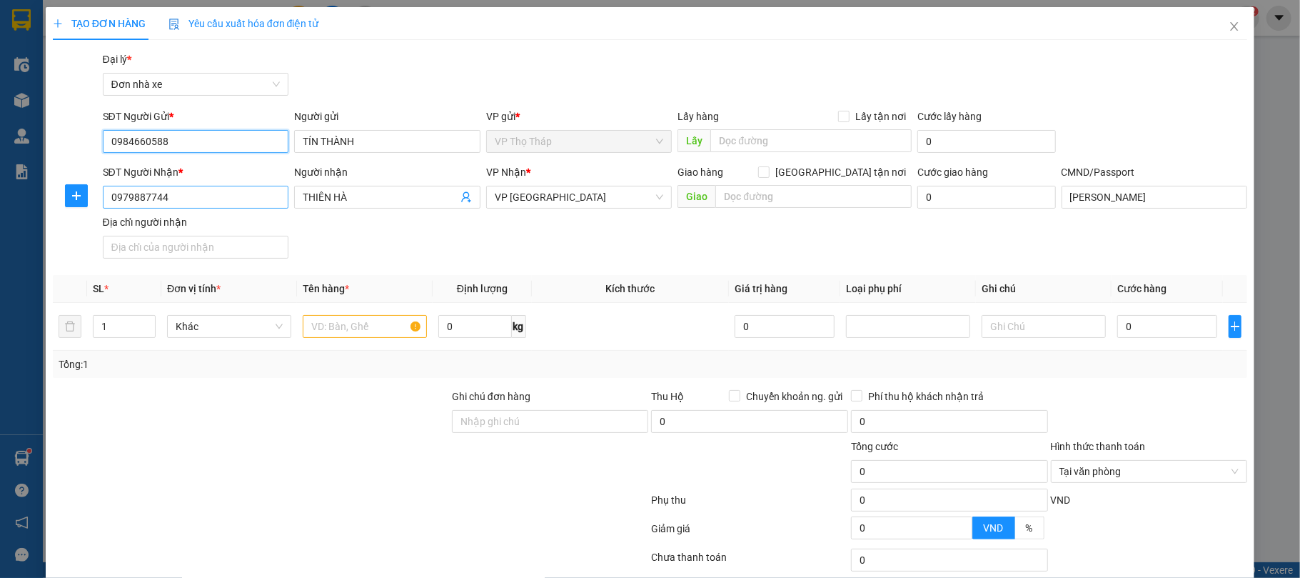
type input "0984660588"
click at [263, 203] on input "0979887744" at bounding box center [196, 197] width 186 height 23
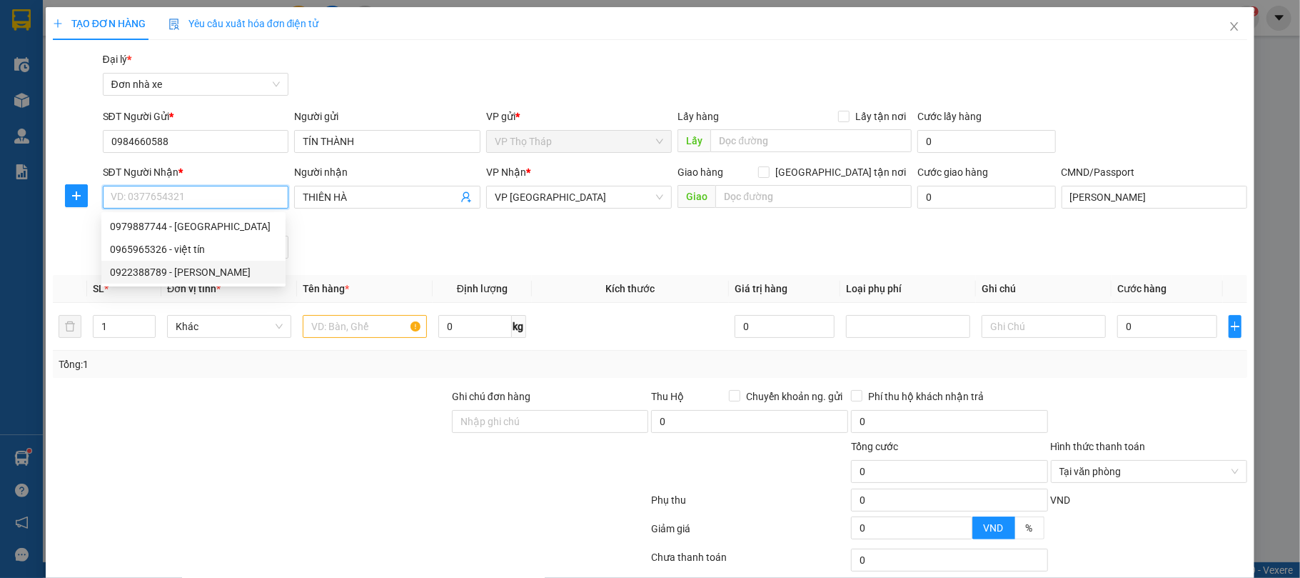
click at [213, 270] on div "0922388789 - ANH LINH" at bounding box center [193, 272] width 167 height 16
type input "0922388789"
type input "ANH LINH"
type input "TRẦN VĂN LINH 034081005008"
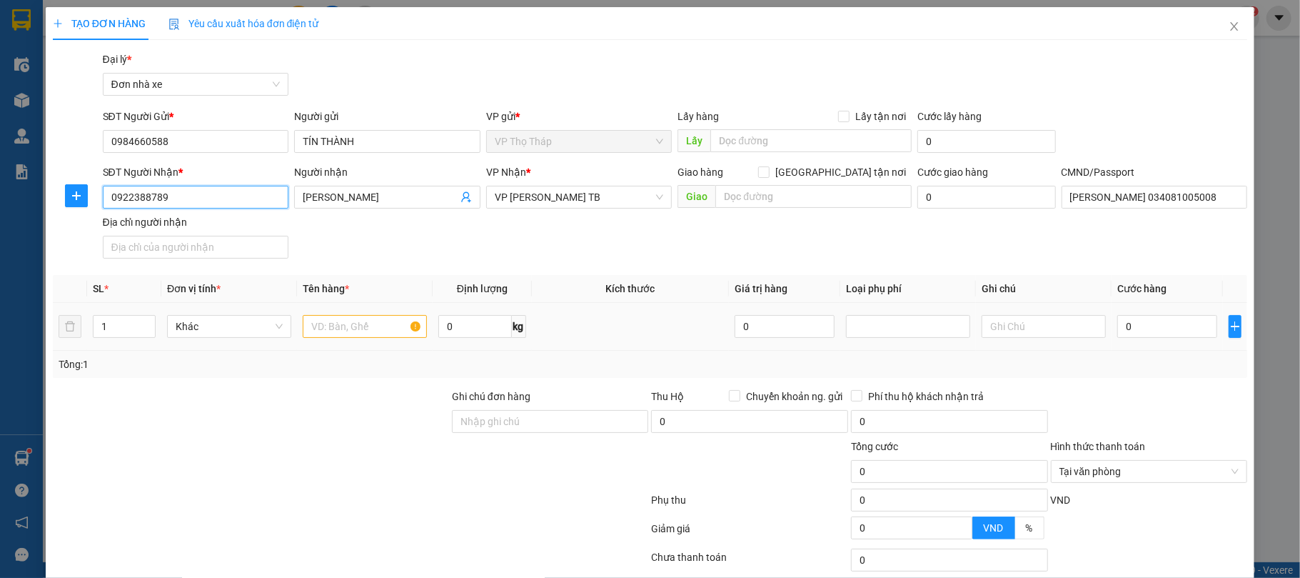
type input "0922388789"
click at [329, 314] on div at bounding box center [365, 326] width 124 height 29
click at [343, 321] on input "text" at bounding box center [365, 326] width 124 height 23
type input "RĂNG"
click at [1128, 332] on input "0" at bounding box center [1167, 326] width 100 height 23
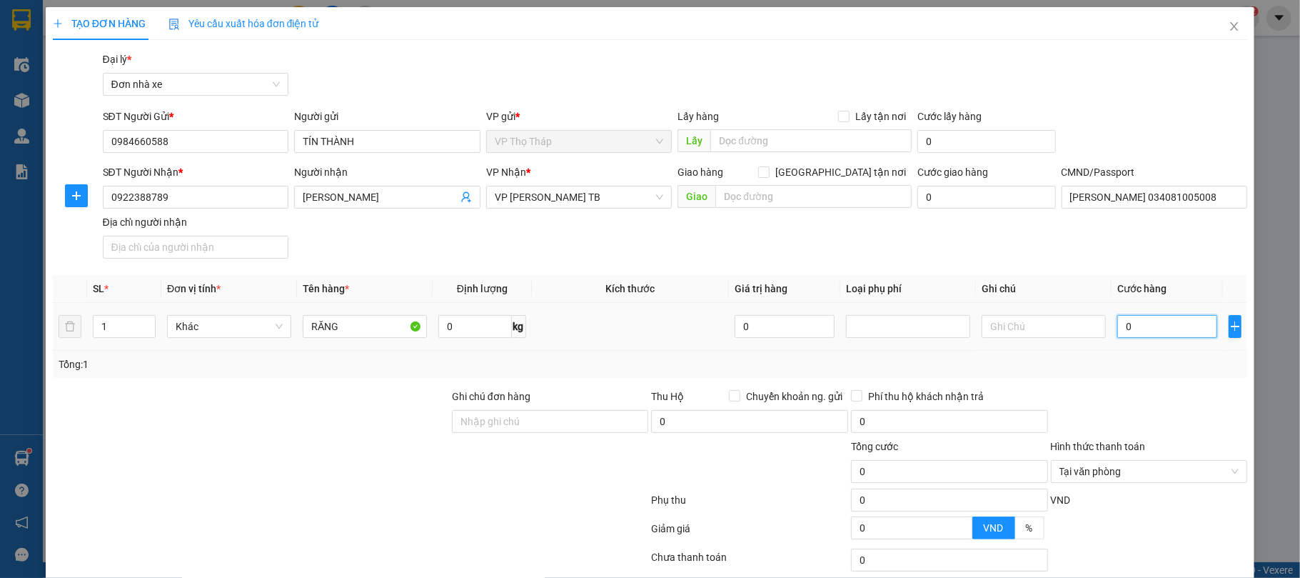
type input "2"
type input "25"
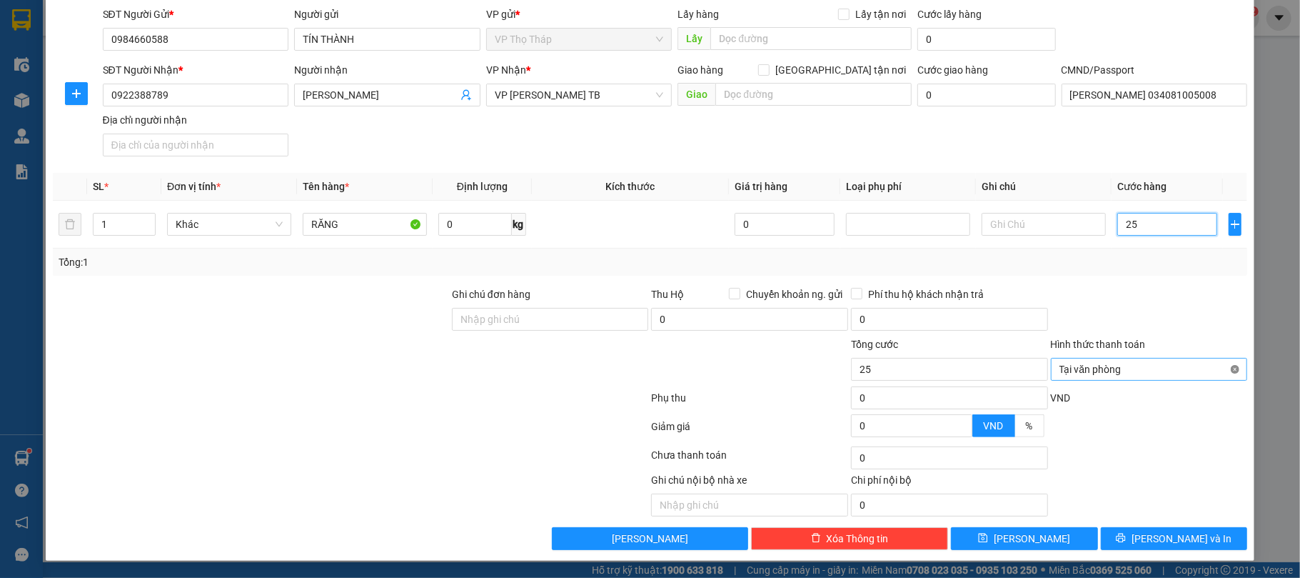
type input "25"
type input "25.000"
click at [1195, 436] on div at bounding box center [1150, 430] width 200 height 25
click at [1191, 372] on input "Hình thức thanh toán" at bounding box center [1145, 368] width 170 height 21
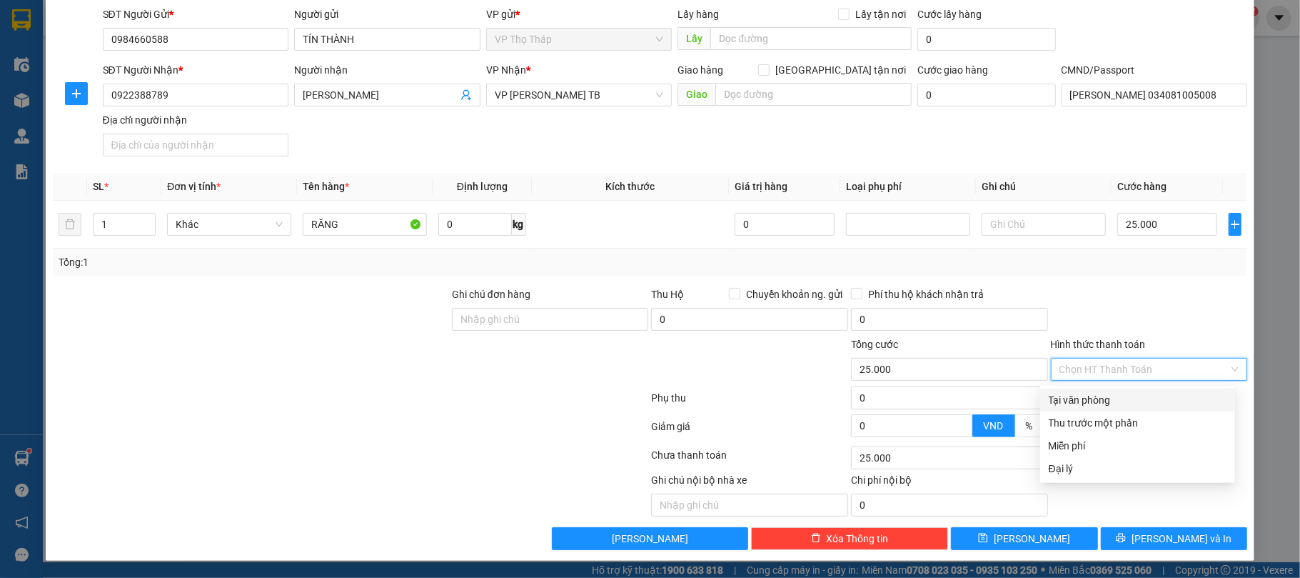
click at [1191, 394] on div "Tại văn phòng" at bounding box center [1138, 400] width 178 height 16
type input "0"
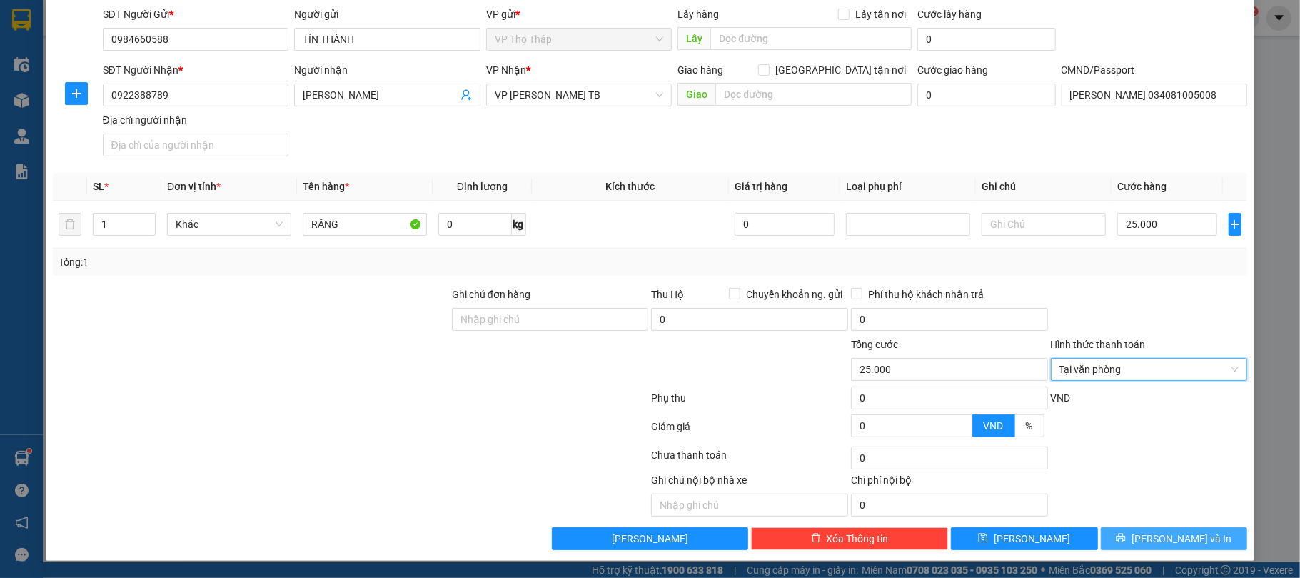
click at [1186, 529] on button "[PERSON_NAME] và In" at bounding box center [1174, 538] width 147 height 23
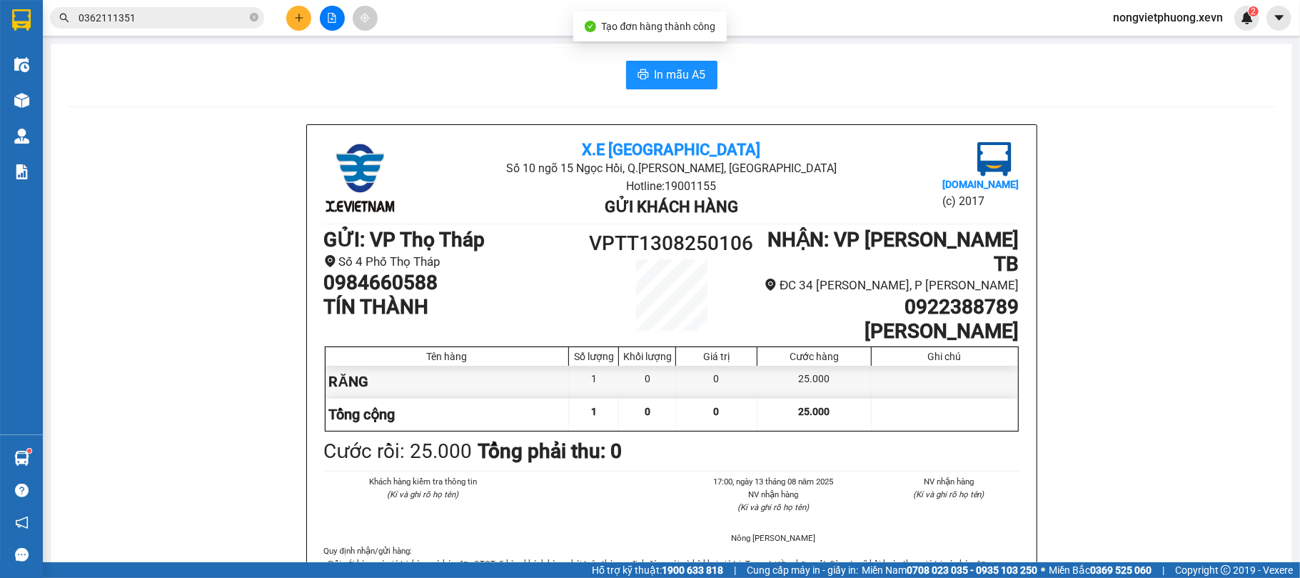
click at [658, 74] on span "In mẫu A5" at bounding box center [680, 75] width 51 height 18
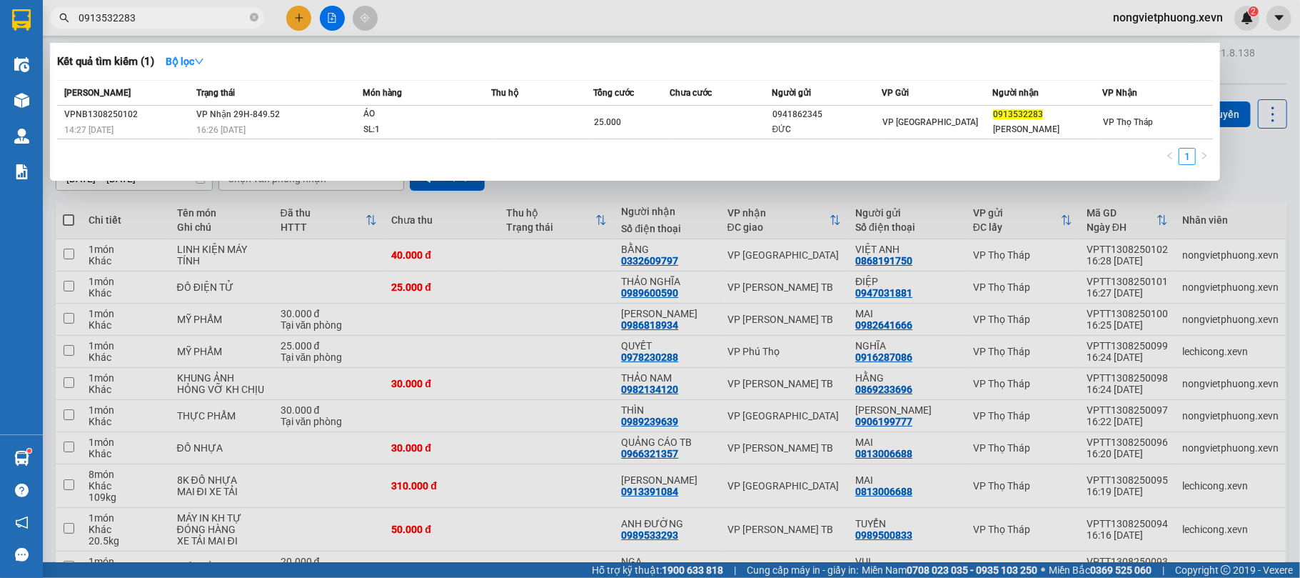
type input "0913532283"
click at [524, 126] on td at bounding box center [543, 123] width 102 height 34
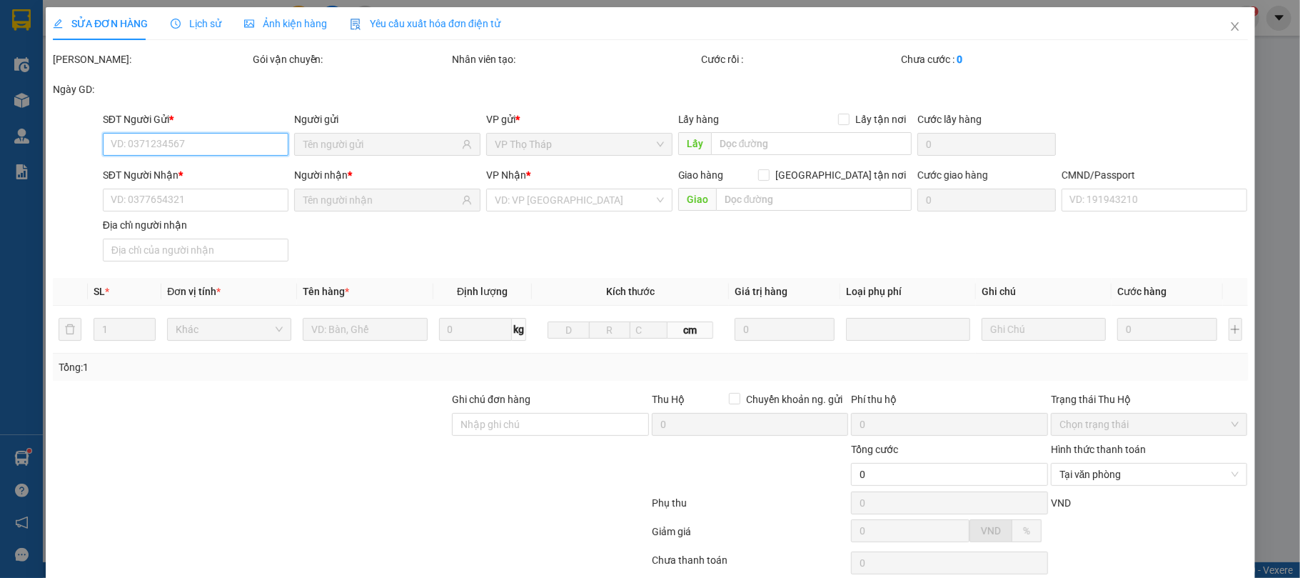
scroll to position [101, 0]
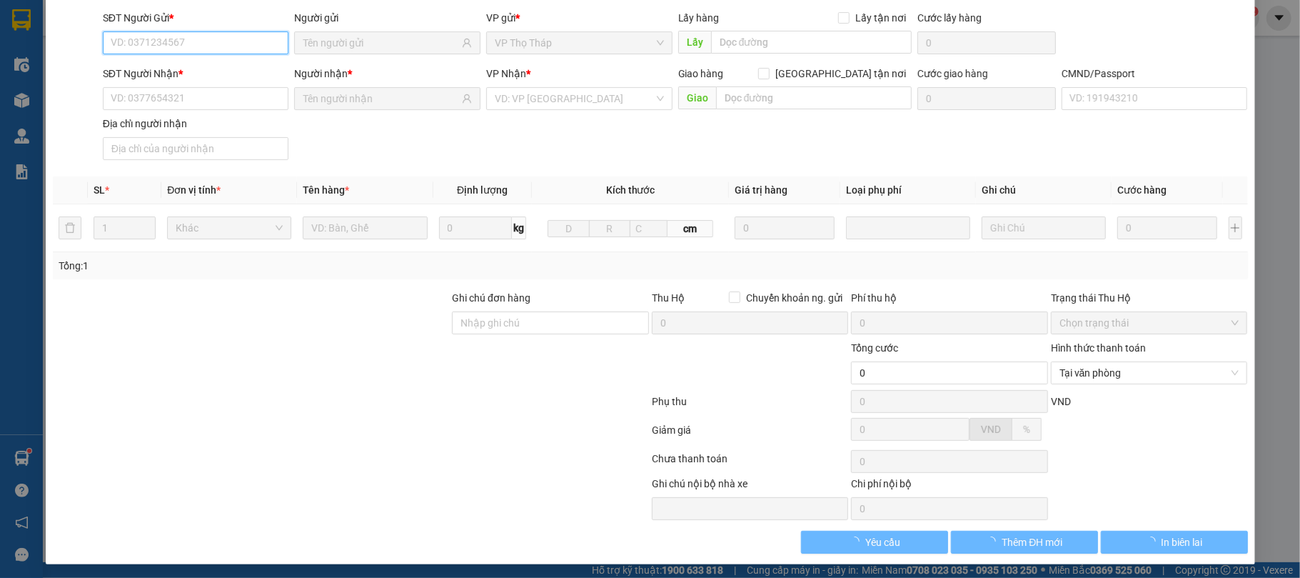
type input "0941862345"
type input "ĐỨC"
type input "0913532283"
type input "[PERSON_NAME]"
type input "038090031944 quân"
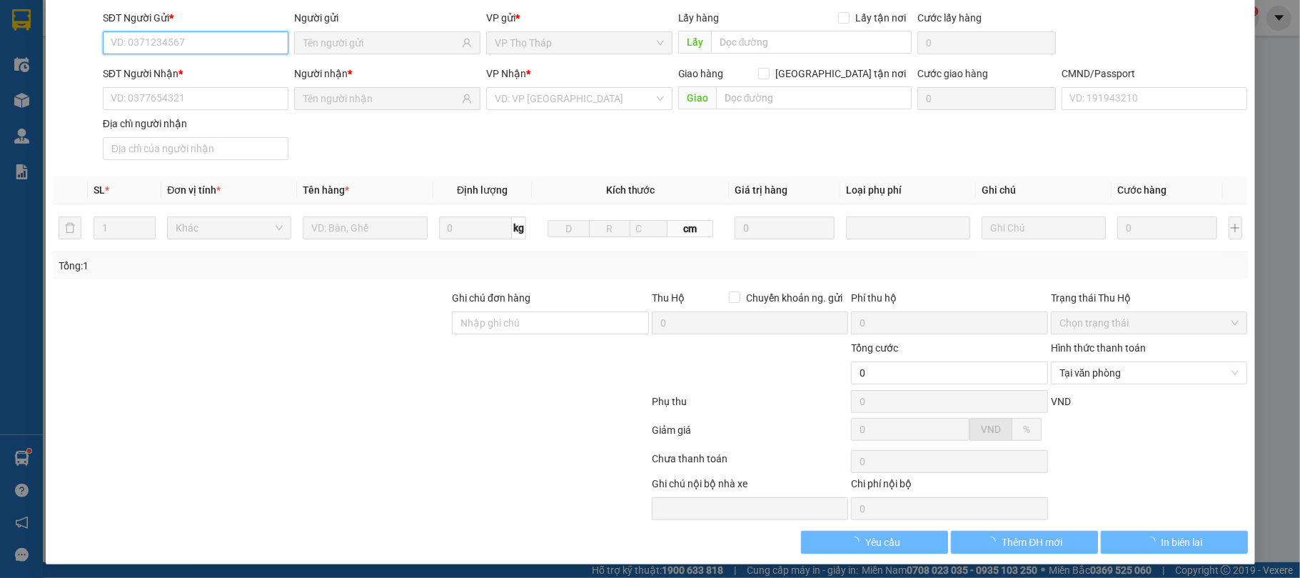
type input "25.000"
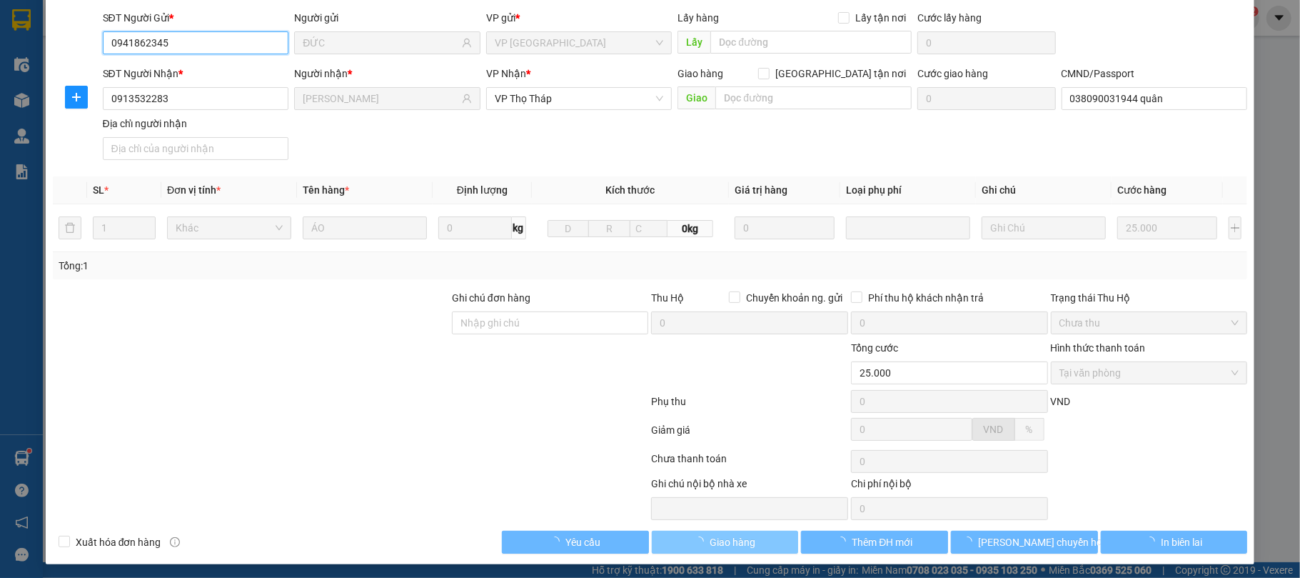
scroll to position [109, 0]
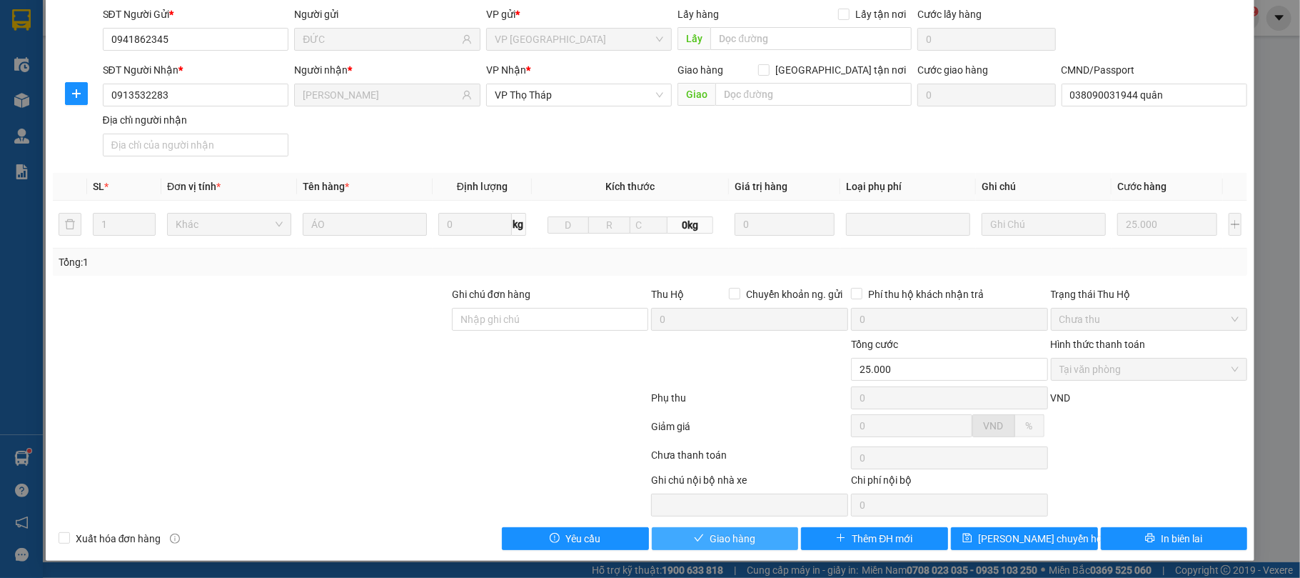
click at [738, 540] on span "Giao hàng" at bounding box center [733, 539] width 46 height 16
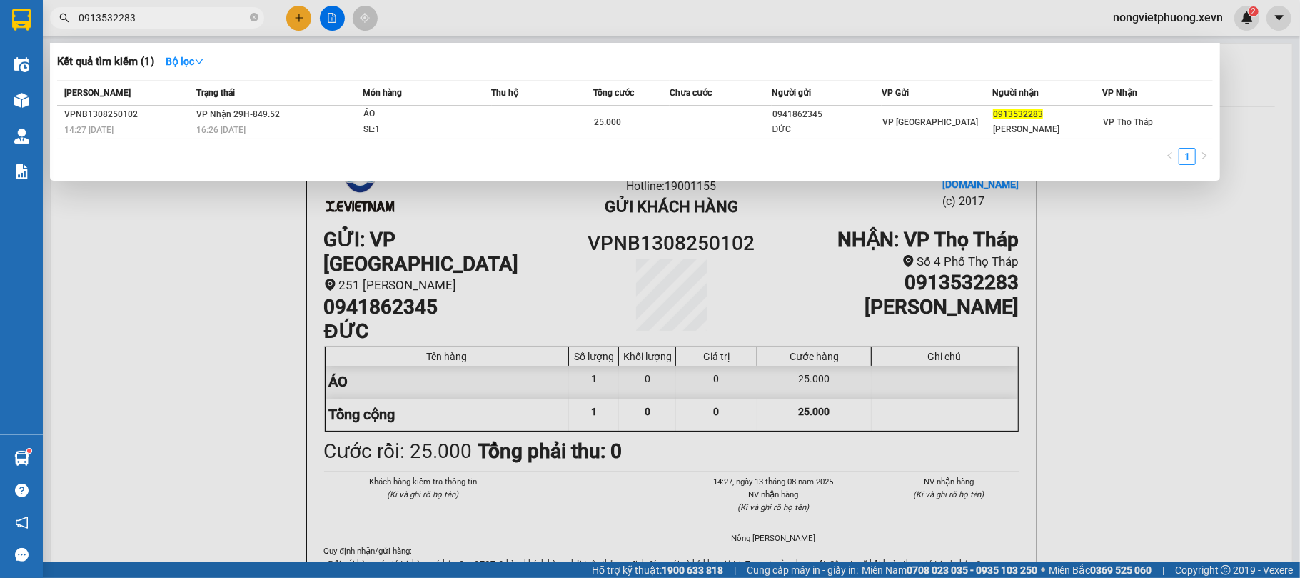
click at [223, 10] on input "0913532283" at bounding box center [163, 18] width 169 height 16
click at [211, 13] on input "0913532283" at bounding box center [163, 18] width 169 height 16
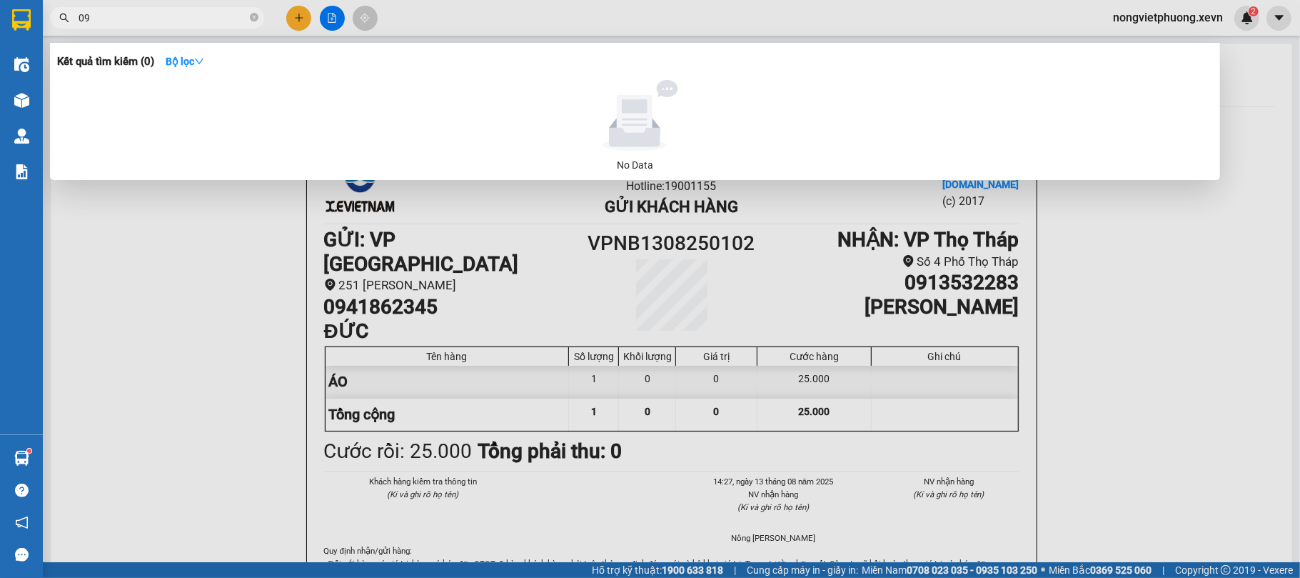
type input "0"
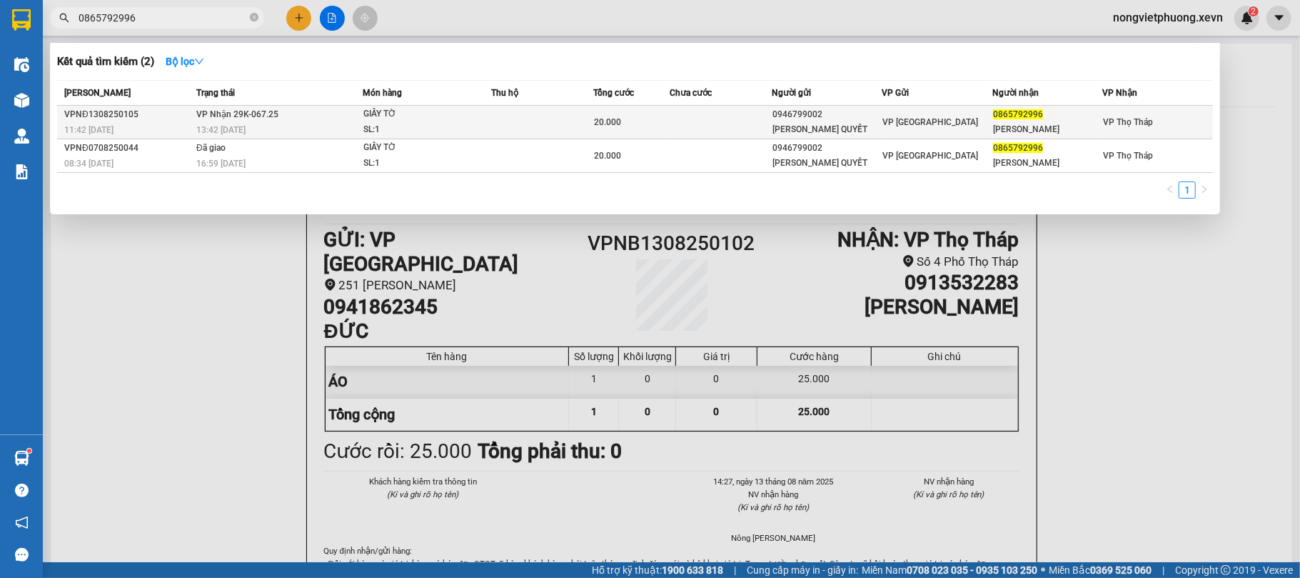
type input "0865792996"
click at [320, 106] on td "VP Nhận 29K-067.25 13:42 - 13/08" at bounding box center [278, 123] width 170 height 34
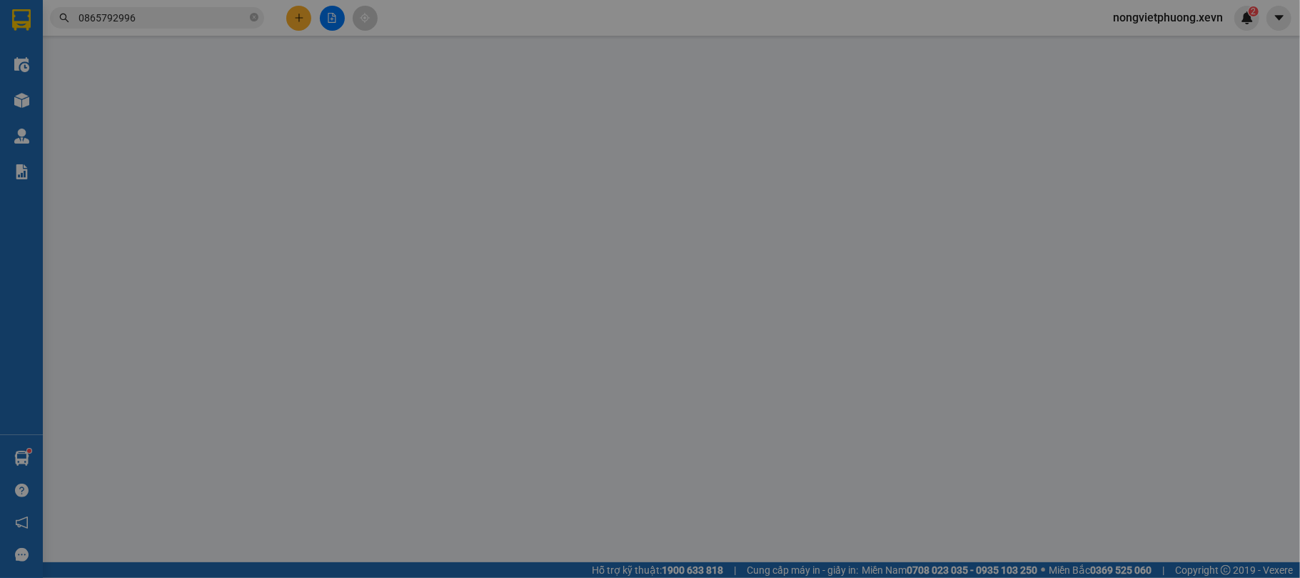
scroll to position [101, 0]
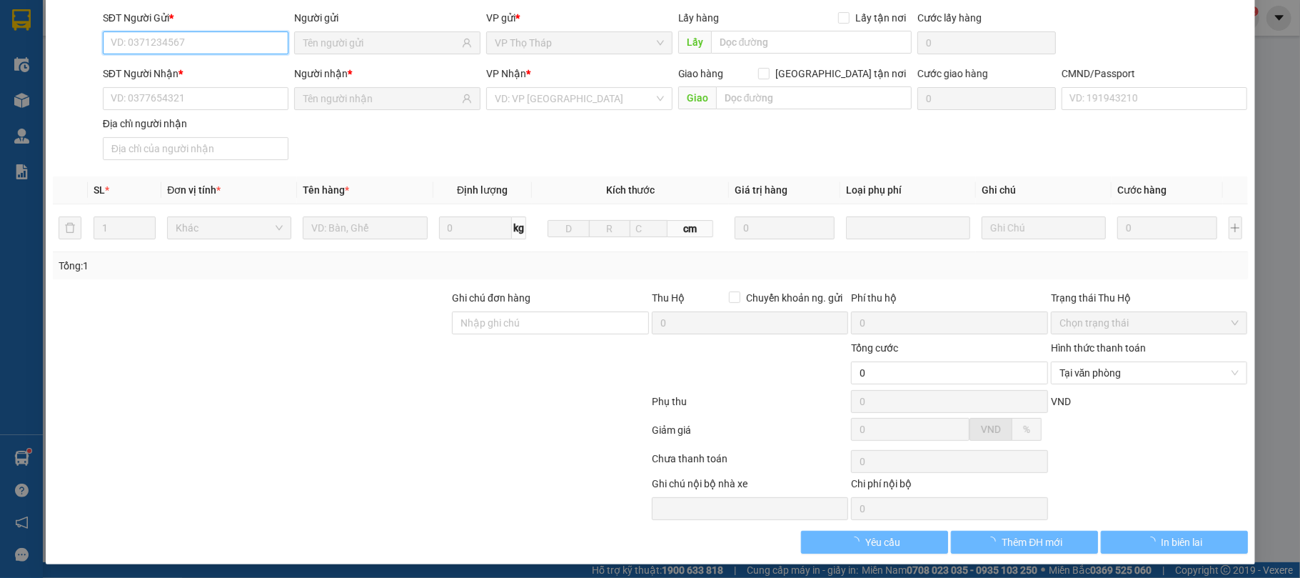
type input "0946799002"
type input "TRẦN DUYÊN QUYẾT"
type input "0865792996"
type input "LÊ XUÂN ĐOÀN"
type input "036206003351 ĐỨC HÙNG"
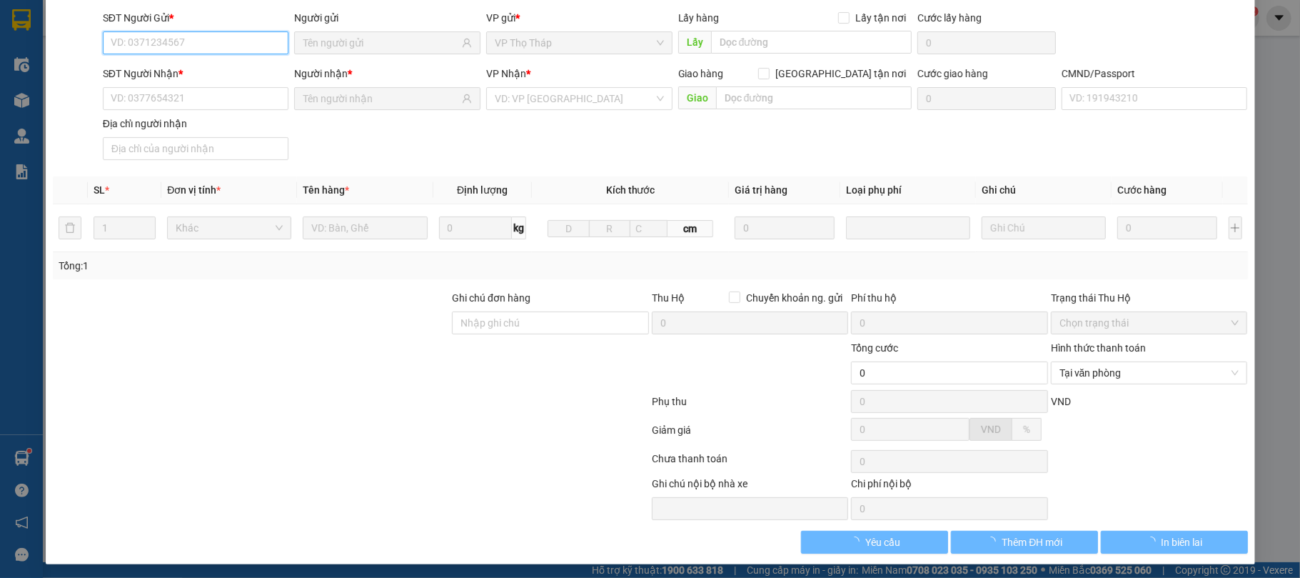
type input "20.000"
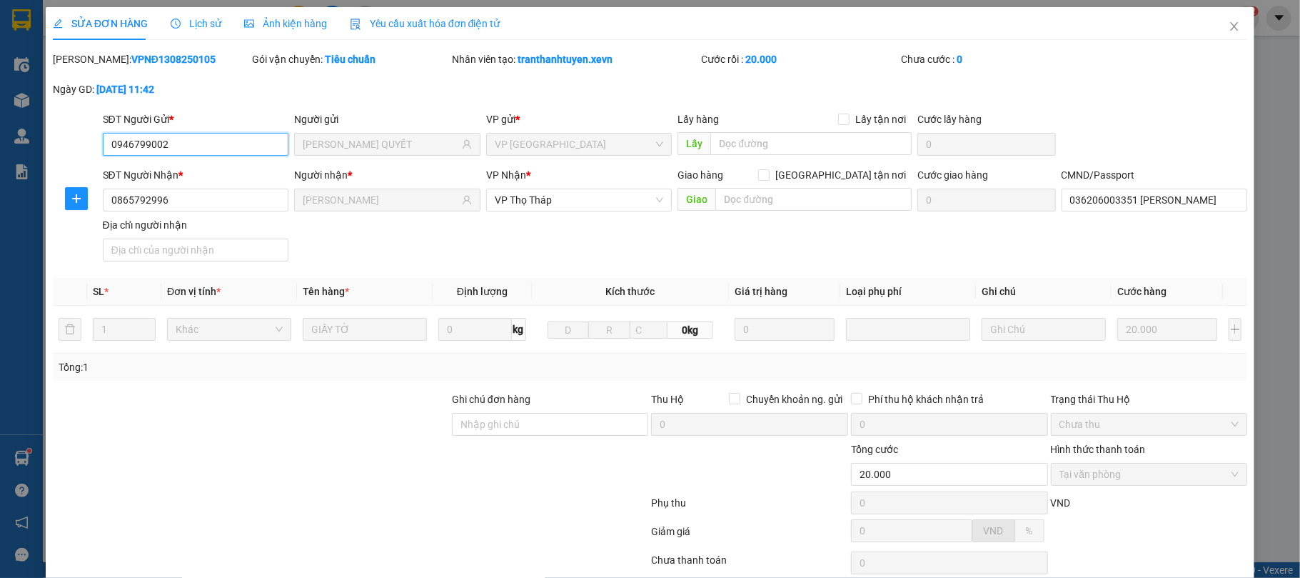
scroll to position [109, 0]
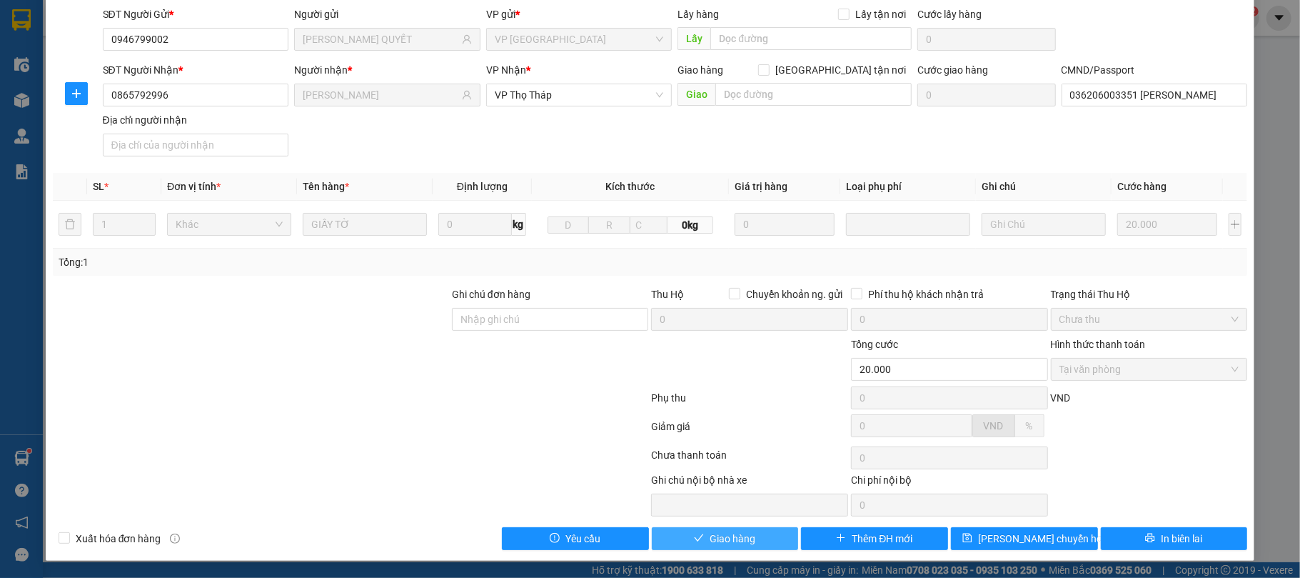
click at [744, 527] on button "Giao hàng" at bounding box center [725, 538] width 147 height 23
